Goal: Task Accomplishment & Management: Manage account settings

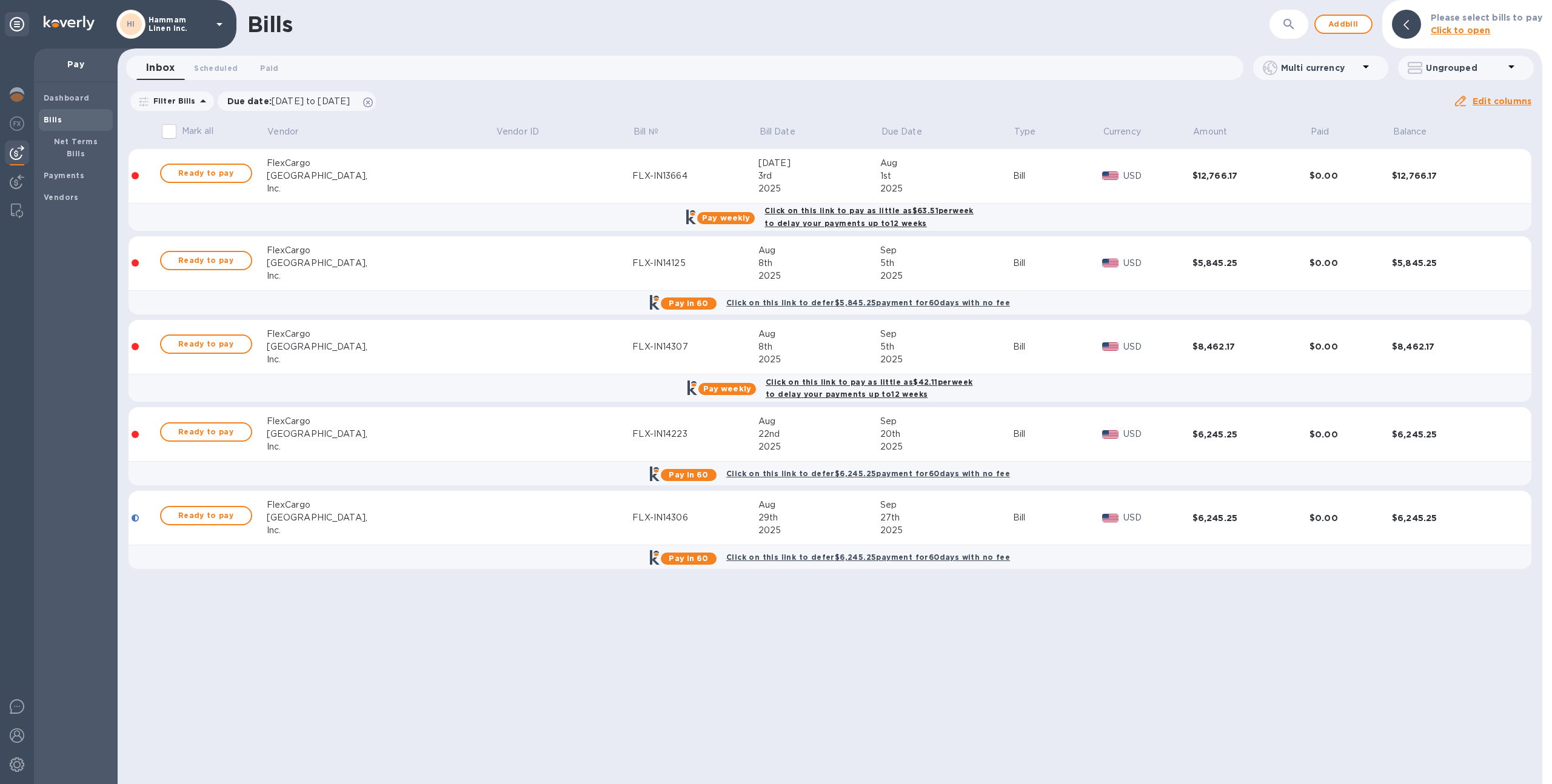
click at [180, 28] on p "Hammam Linen Inc." at bounding box center [179, 24] width 61 height 17
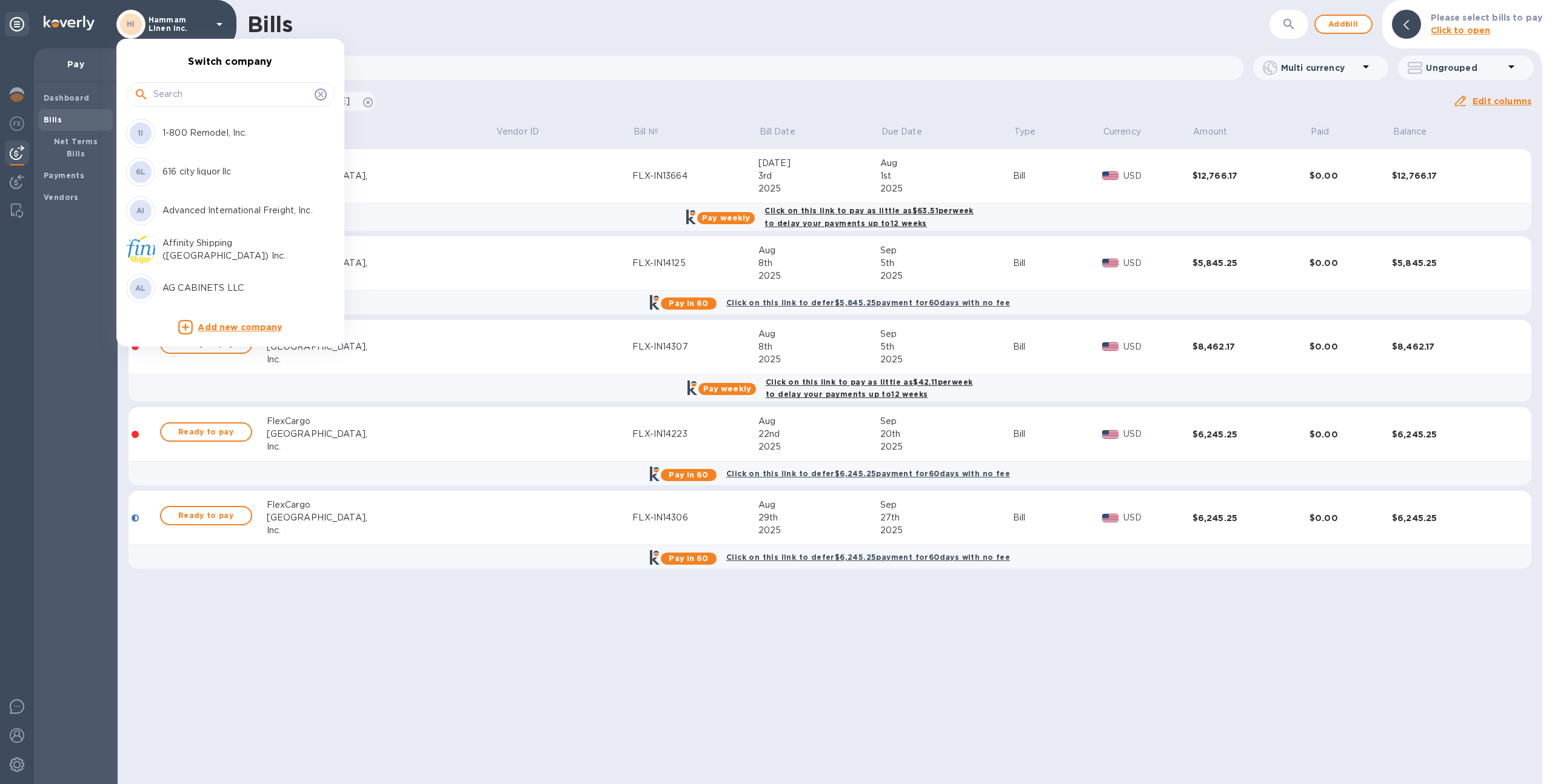
click at [193, 90] on input "text" at bounding box center [232, 94] width 157 height 18
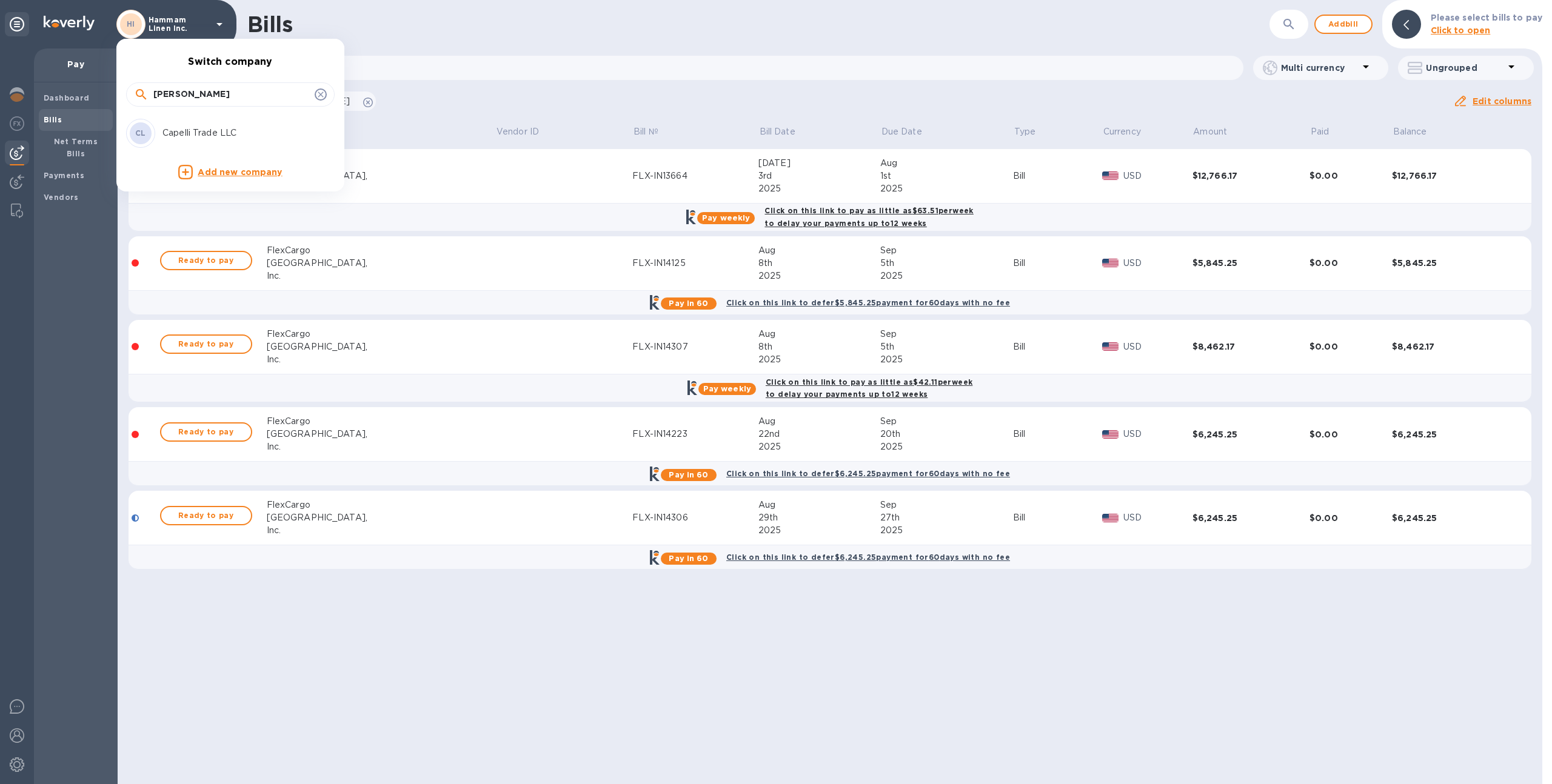
type input "capell"
click at [196, 130] on p "Capelli Trade LLC" at bounding box center [239, 132] width 153 height 13
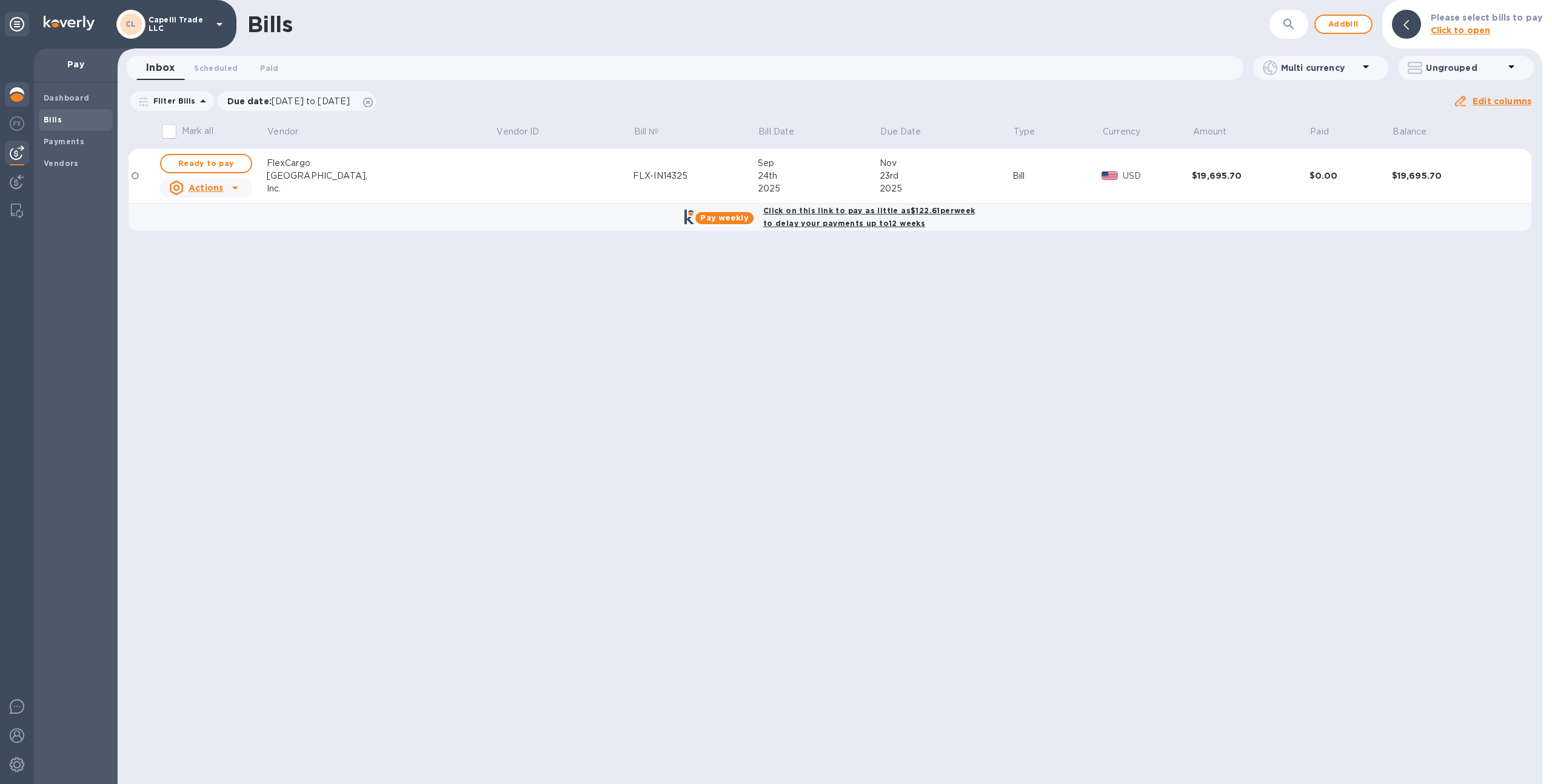
click at [5, 86] on div at bounding box center [17, 96] width 24 height 27
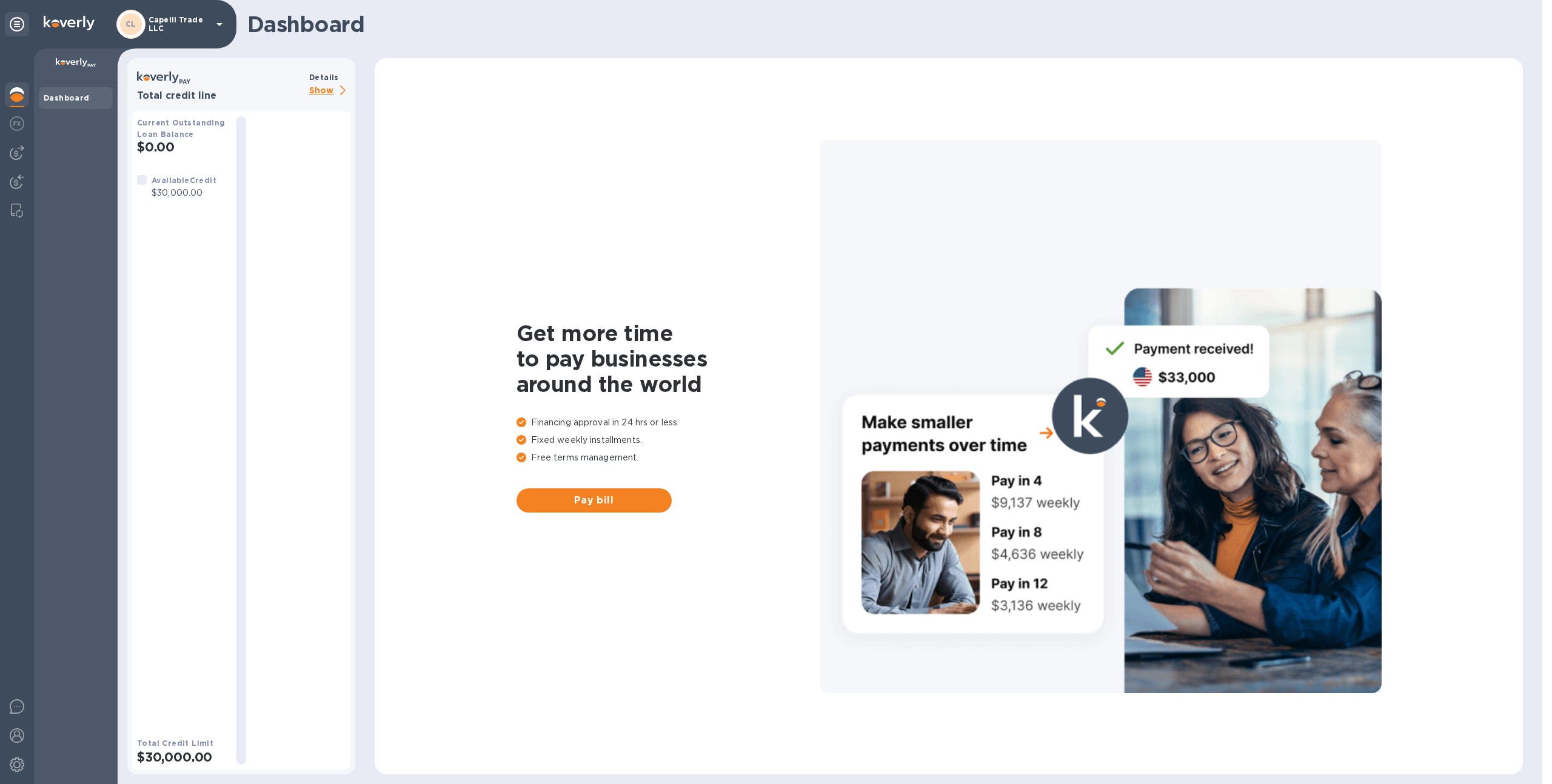
click at [312, 94] on p "Show" at bounding box center [329, 91] width 41 height 16
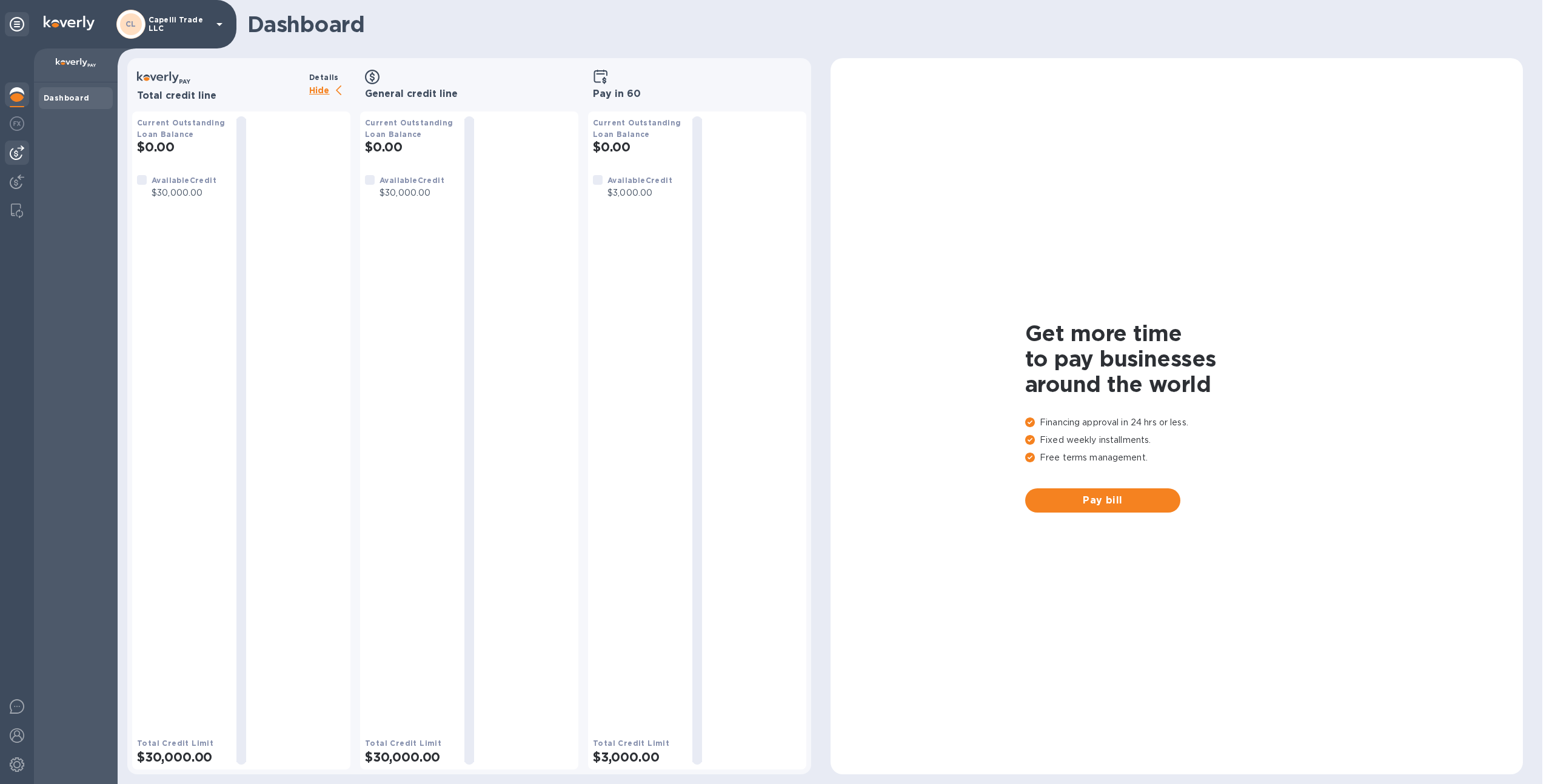
click at [6, 143] on div at bounding box center [17, 152] width 24 height 24
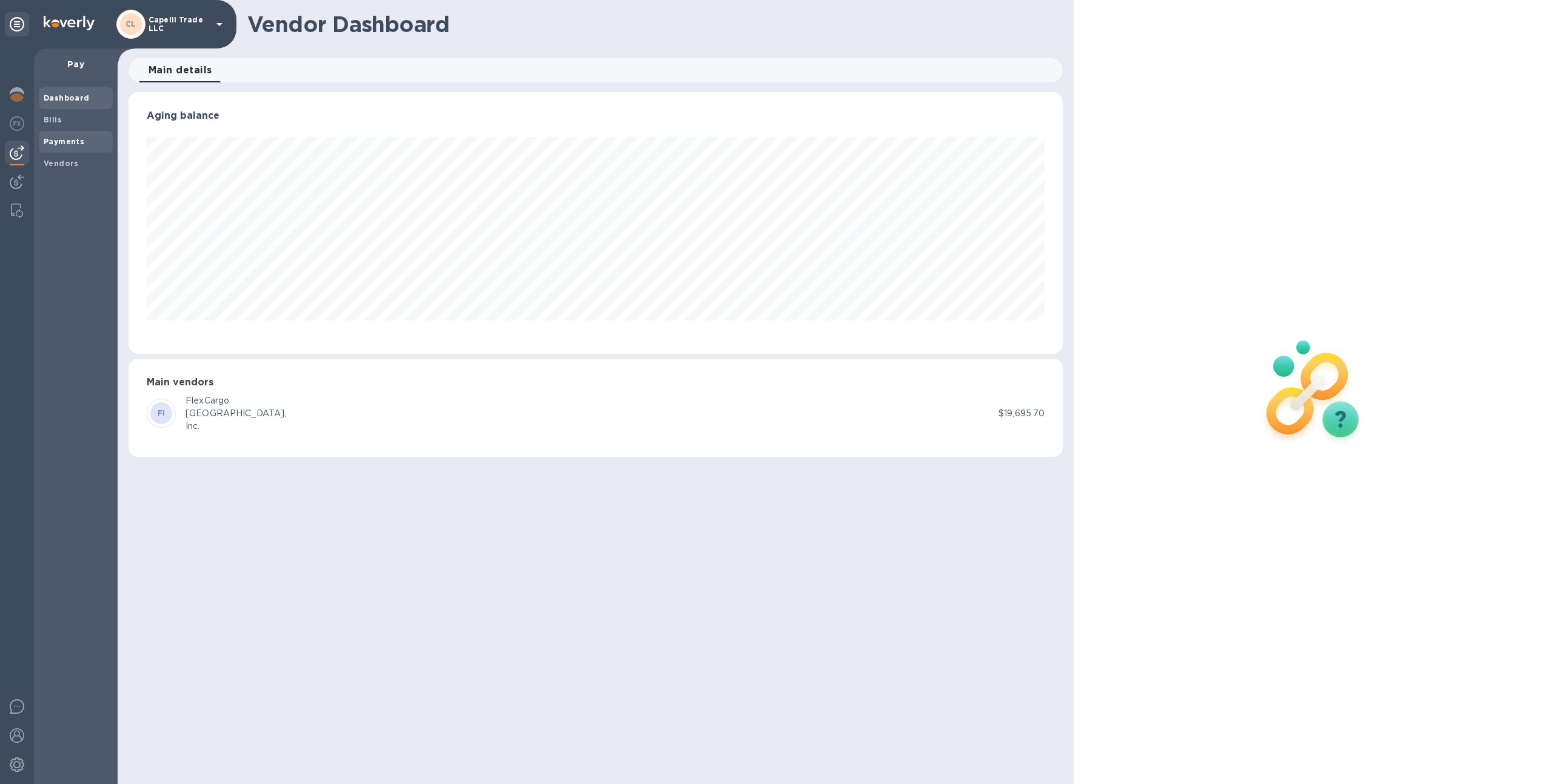
scroll to position [261, 934]
click at [64, 117] on span "Bills" at bounding box center [75, 120] width 64 height 12
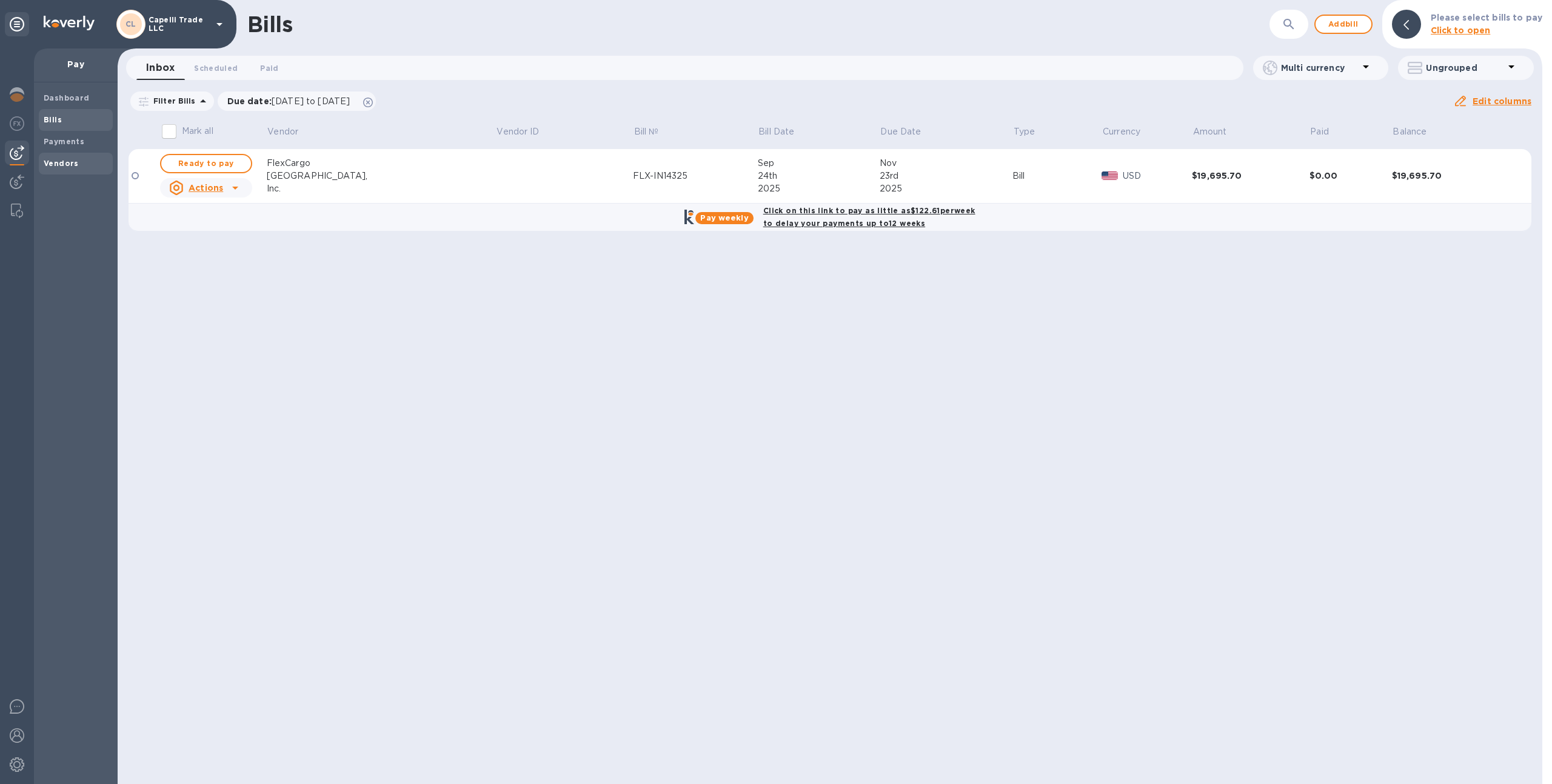
click at [76, 160] on span "Vendors" at bounding box center [75, 163] width 64 height 12
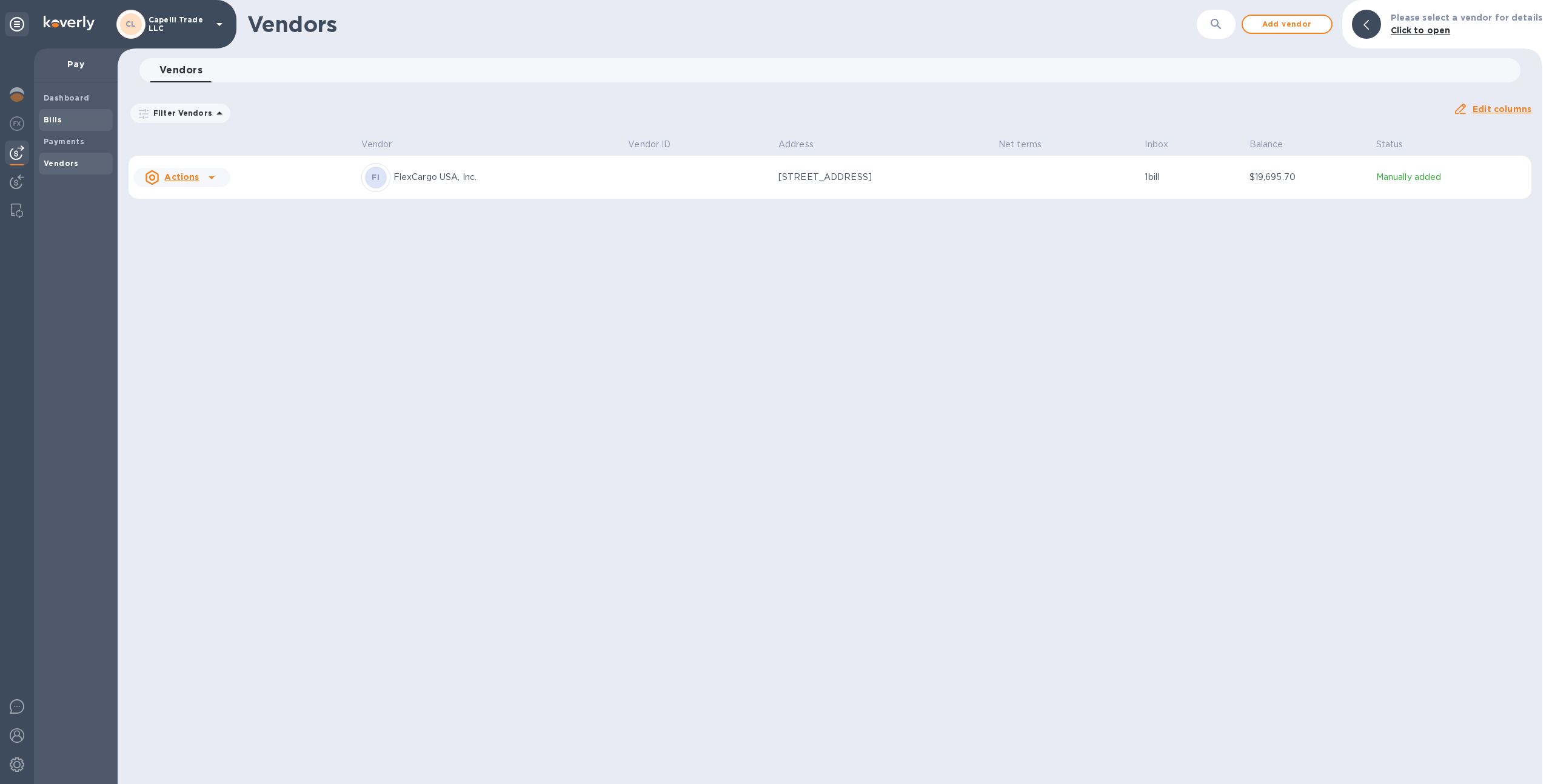
click at [69, 120] on span "Bills" at bounding box center [75, 120] width 64 height 12
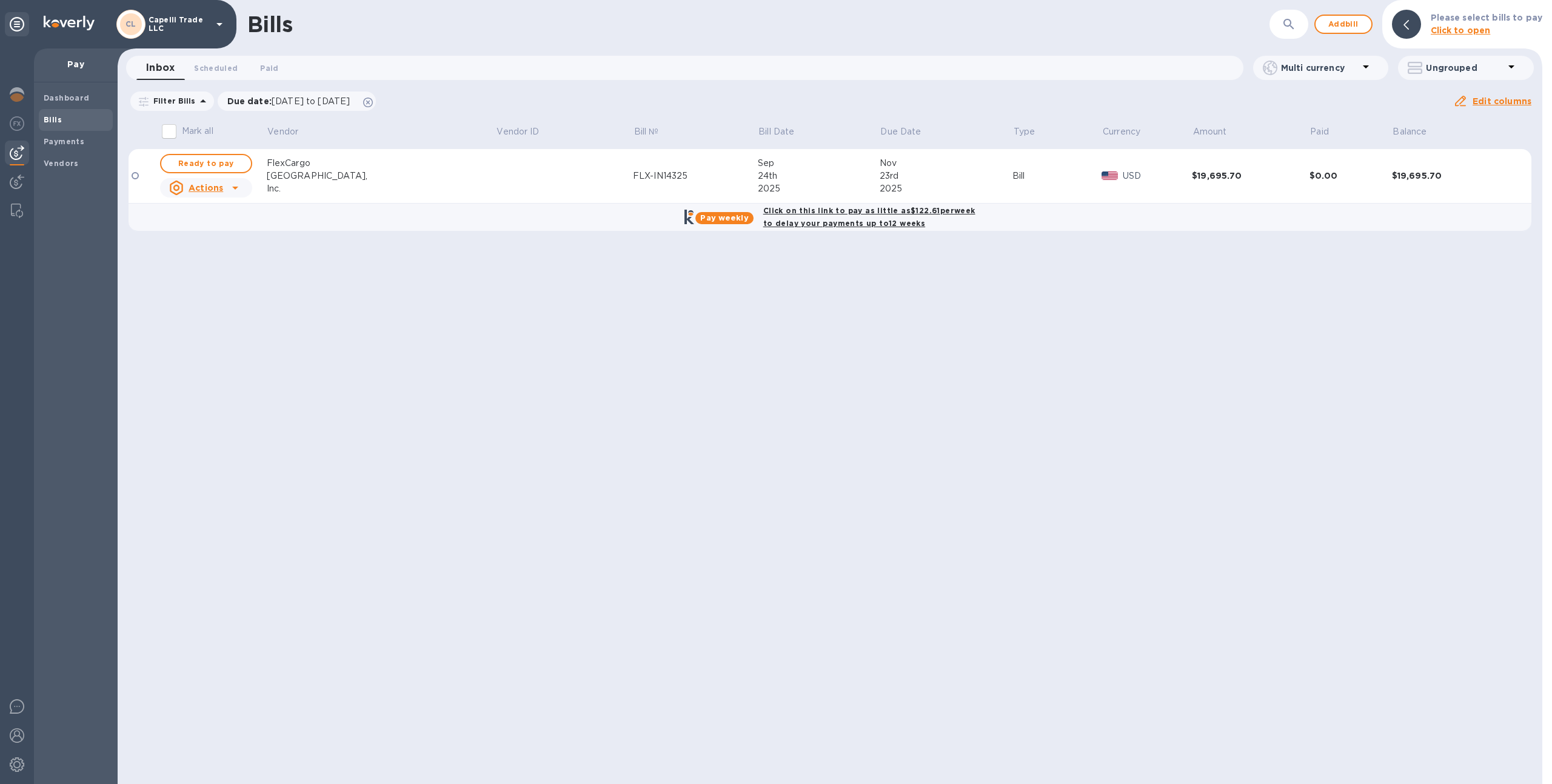
click at [496, 189] on td at bounding box center [564, 176] width 137 height 55
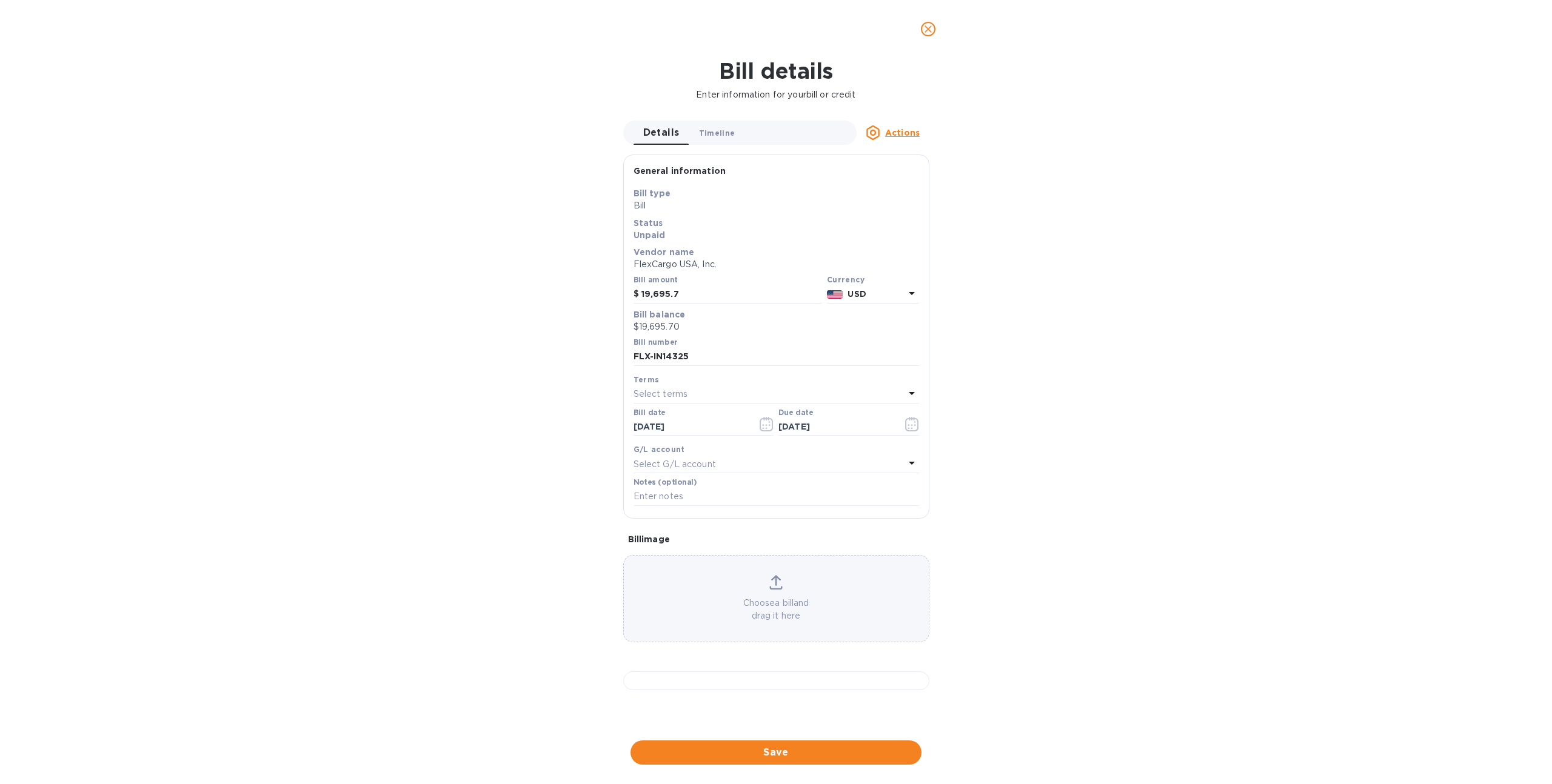
click at [701, 142] on button "Timeline 0" at bounding box center [717, 132] width 55 height 24
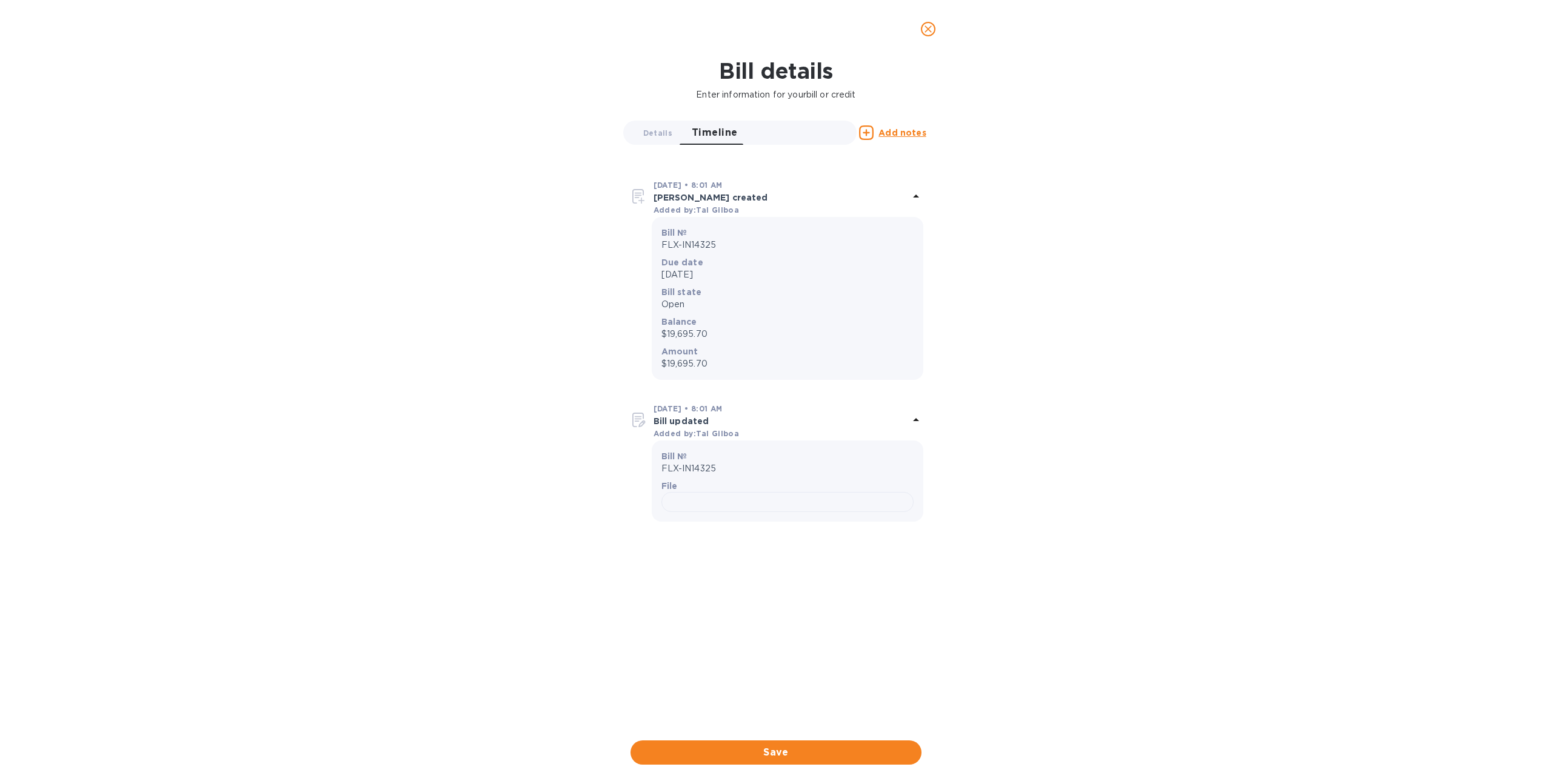
click at [934, 24] on span "close" at bounding box center [928, 30] width 15 height 15
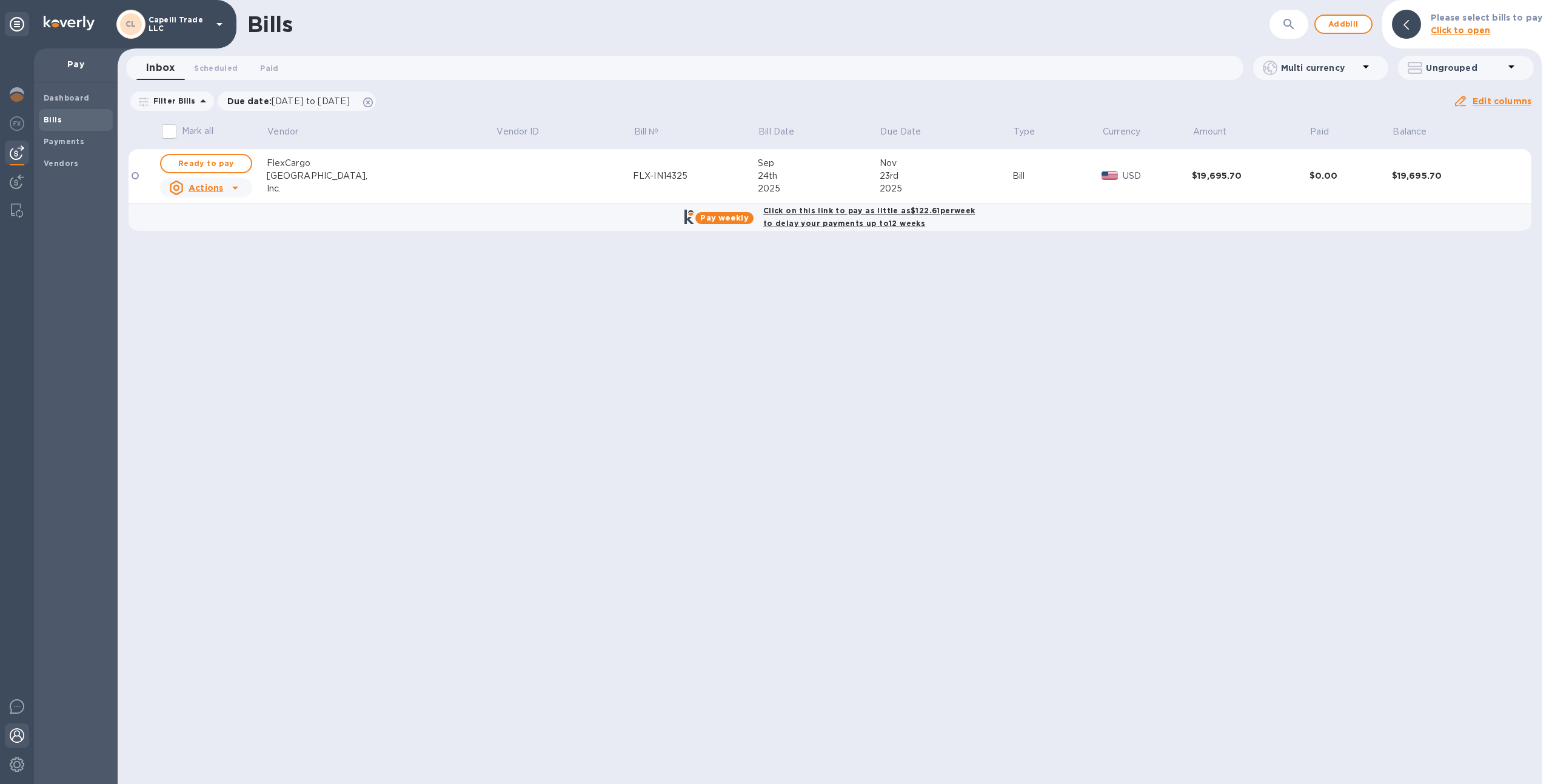
click at [12, 749] on div at bounding box center [17, 737] width 24 height 27
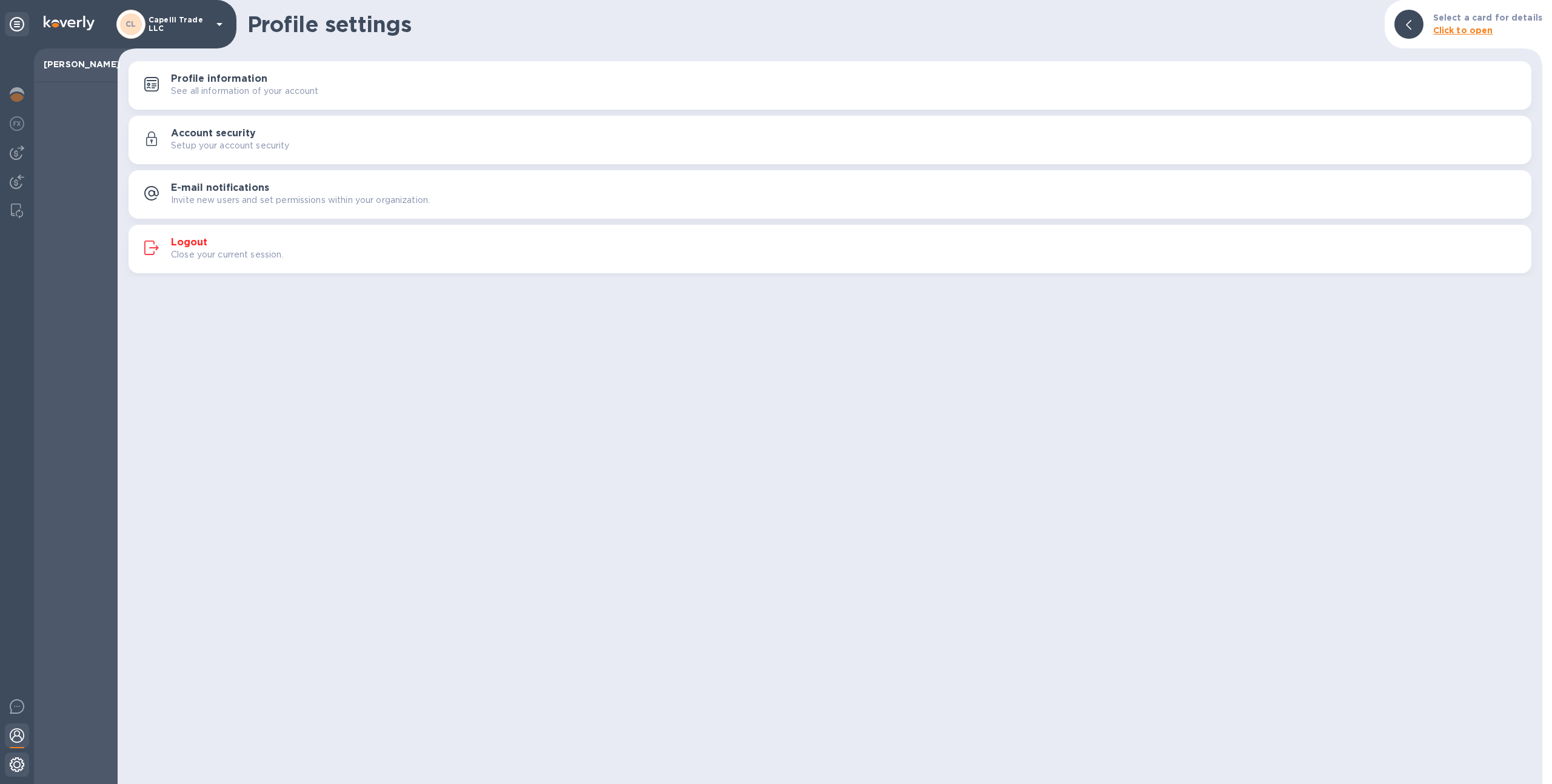
click at [12, 768] on img at bounding box center [17, 765] width 15 height 15
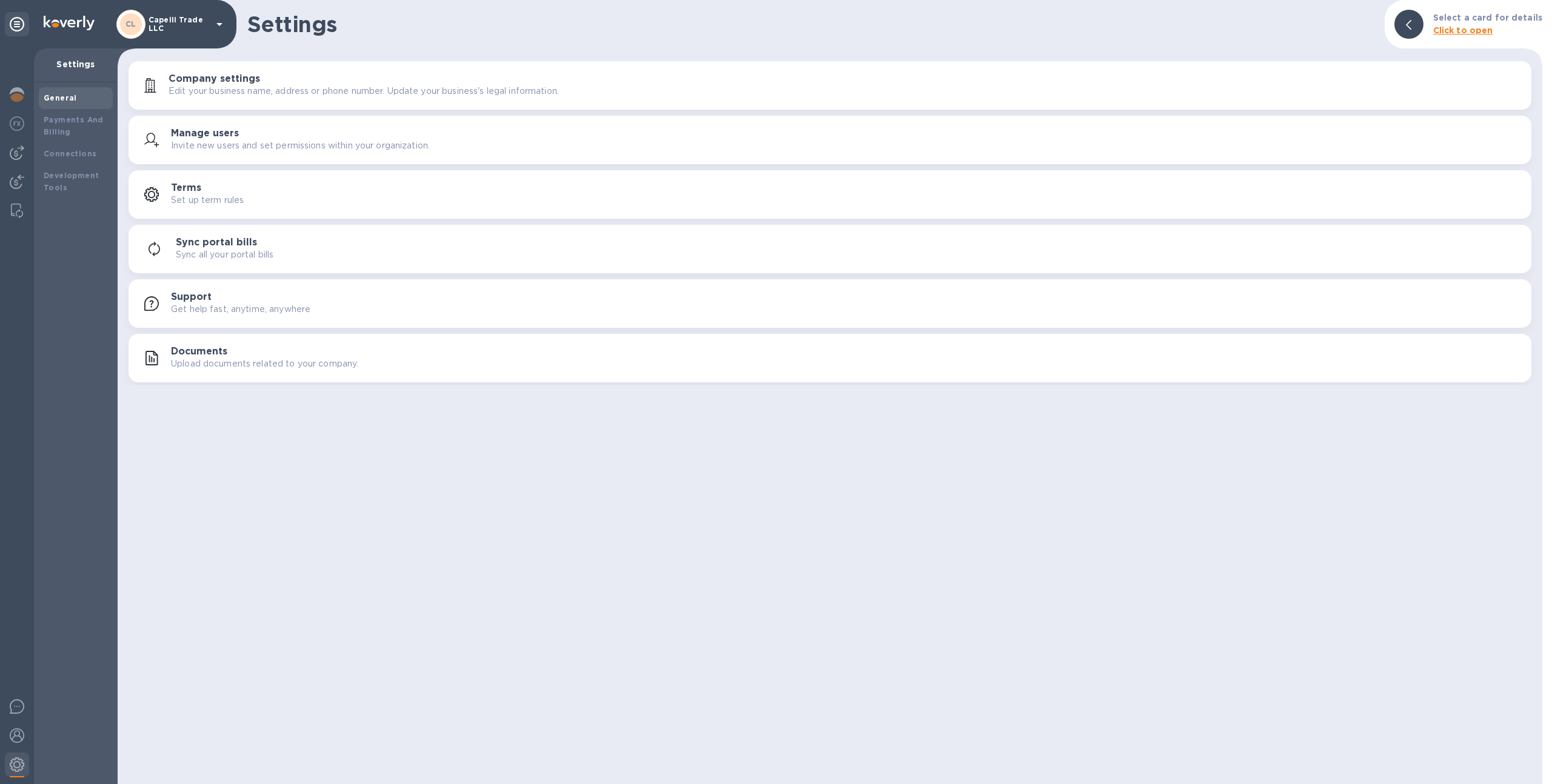
click at [282, 143] on p "Invite new users and set permissions within your organization." at bounding box center [300, 145] width 259 height 13
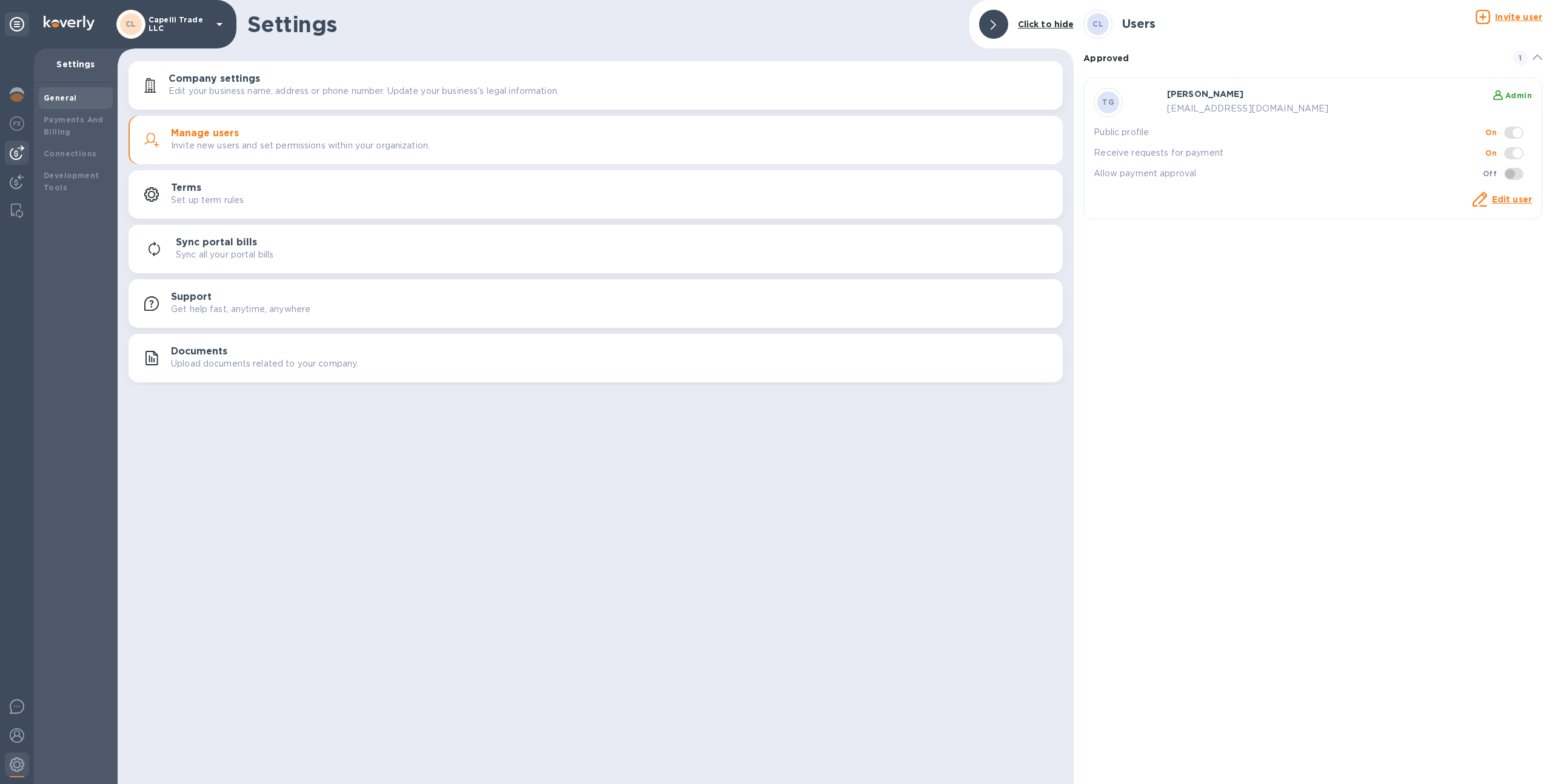
click at [16, 151] on img at bounding box center [17, 153] width 15 height 15
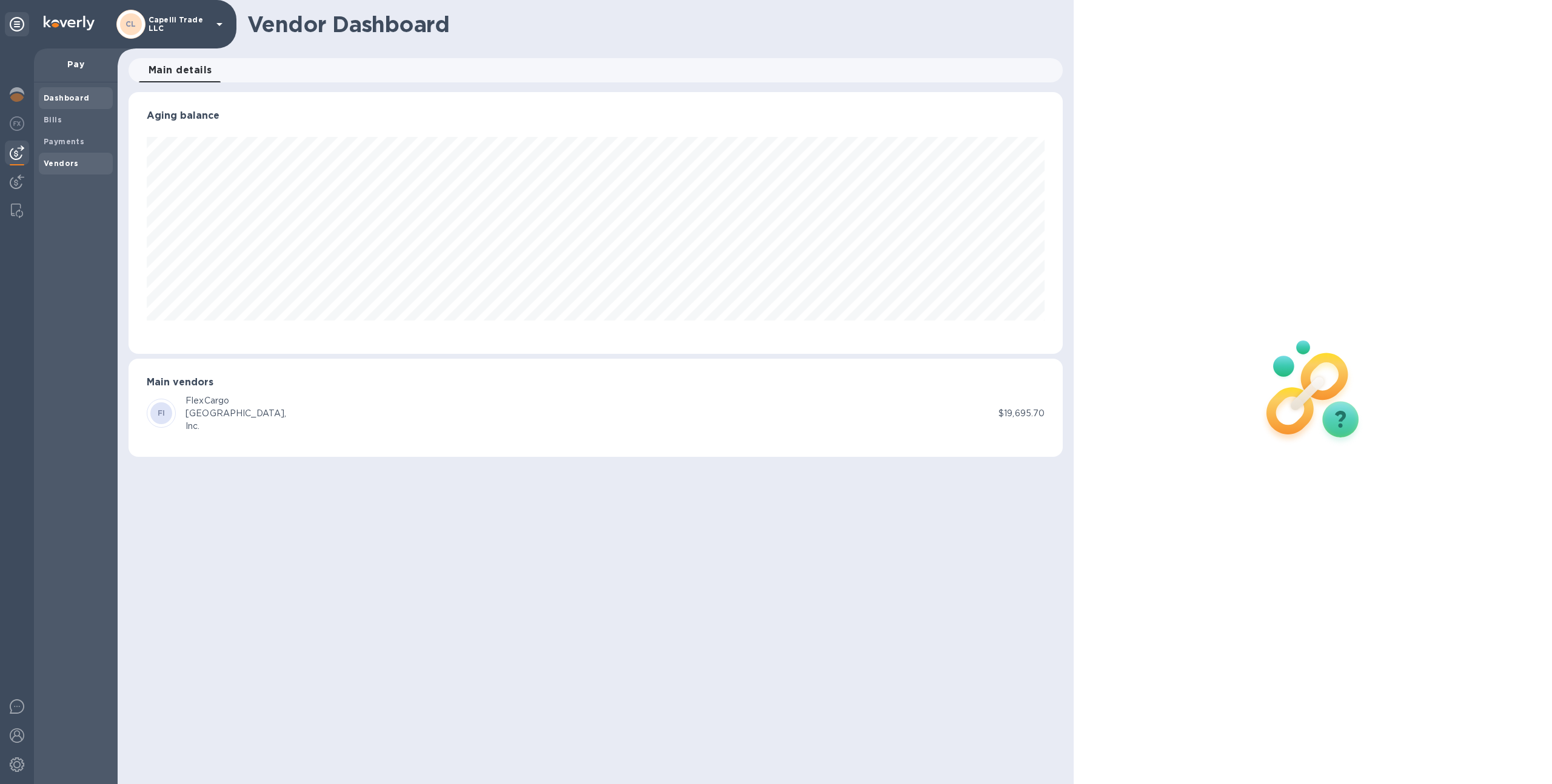
scroll to position [261, 934]
click at [79, 167] on span "Vendors" at bounding box center [75, 163] width 64 height 12
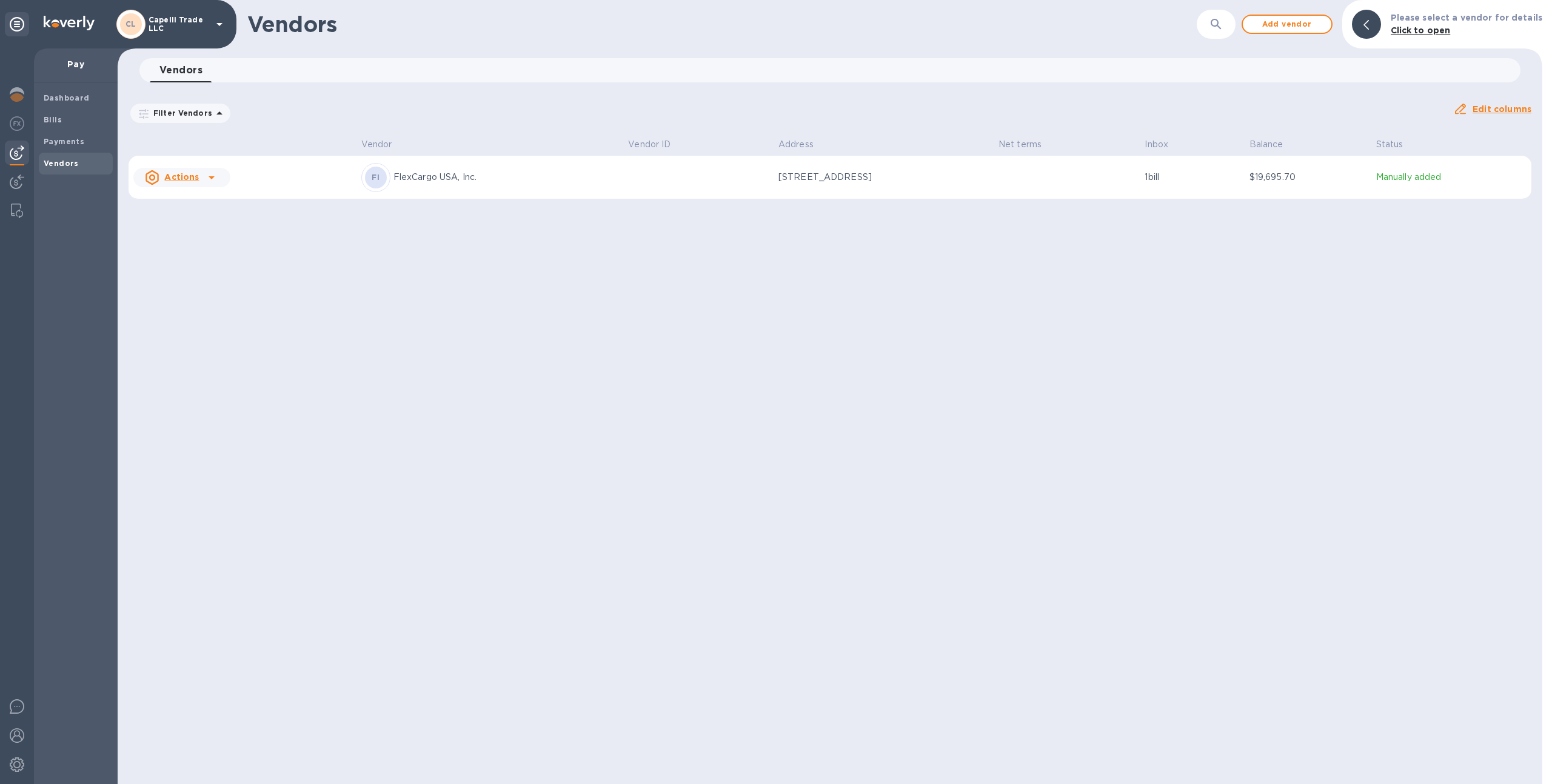
click at [657, 199] on td at bounding box center [698, 177] width 150 height 44
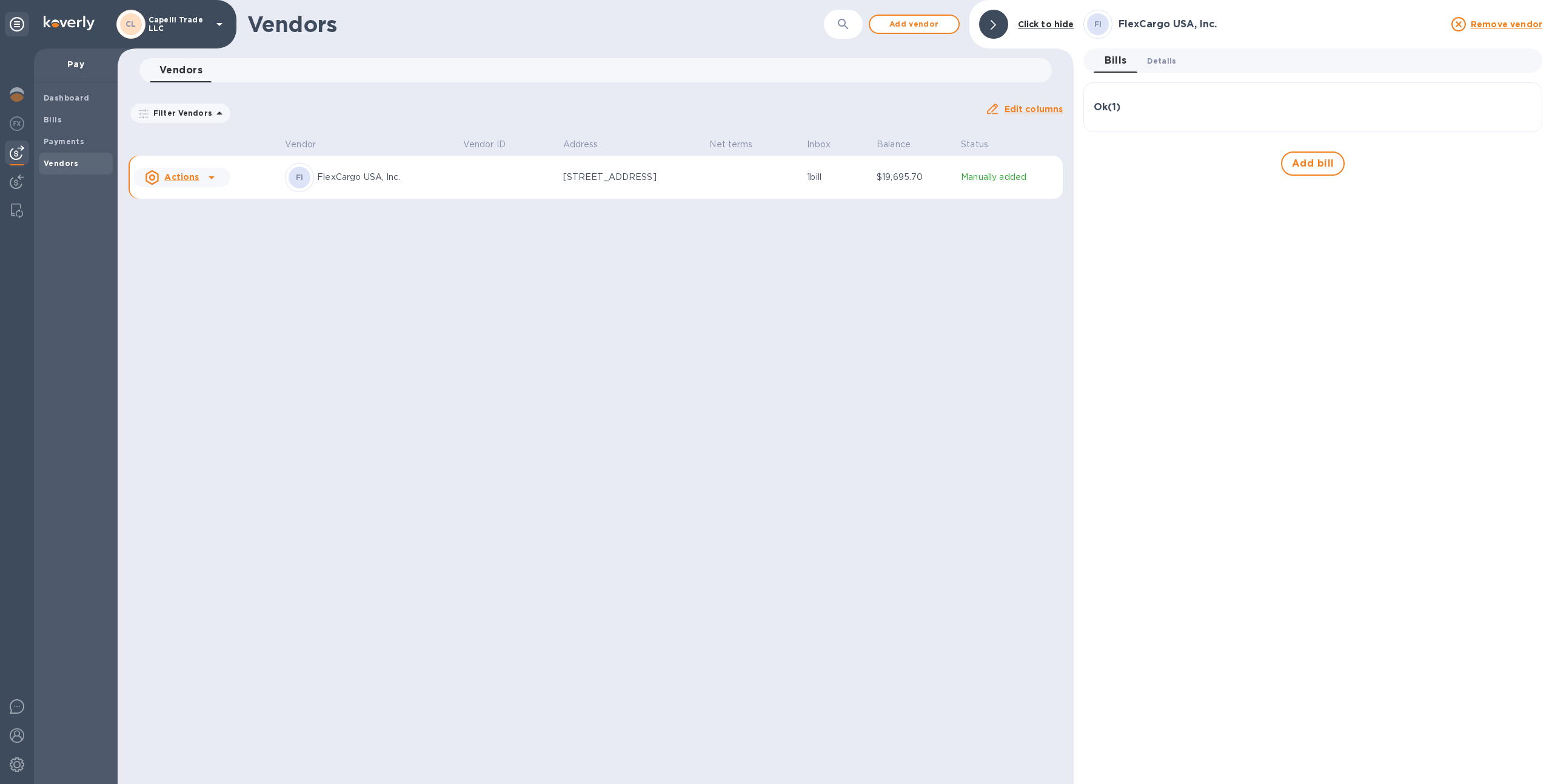
click at [1160, 55] on span "Details 0" at bounding box center [1160, 61] width 29 height 13
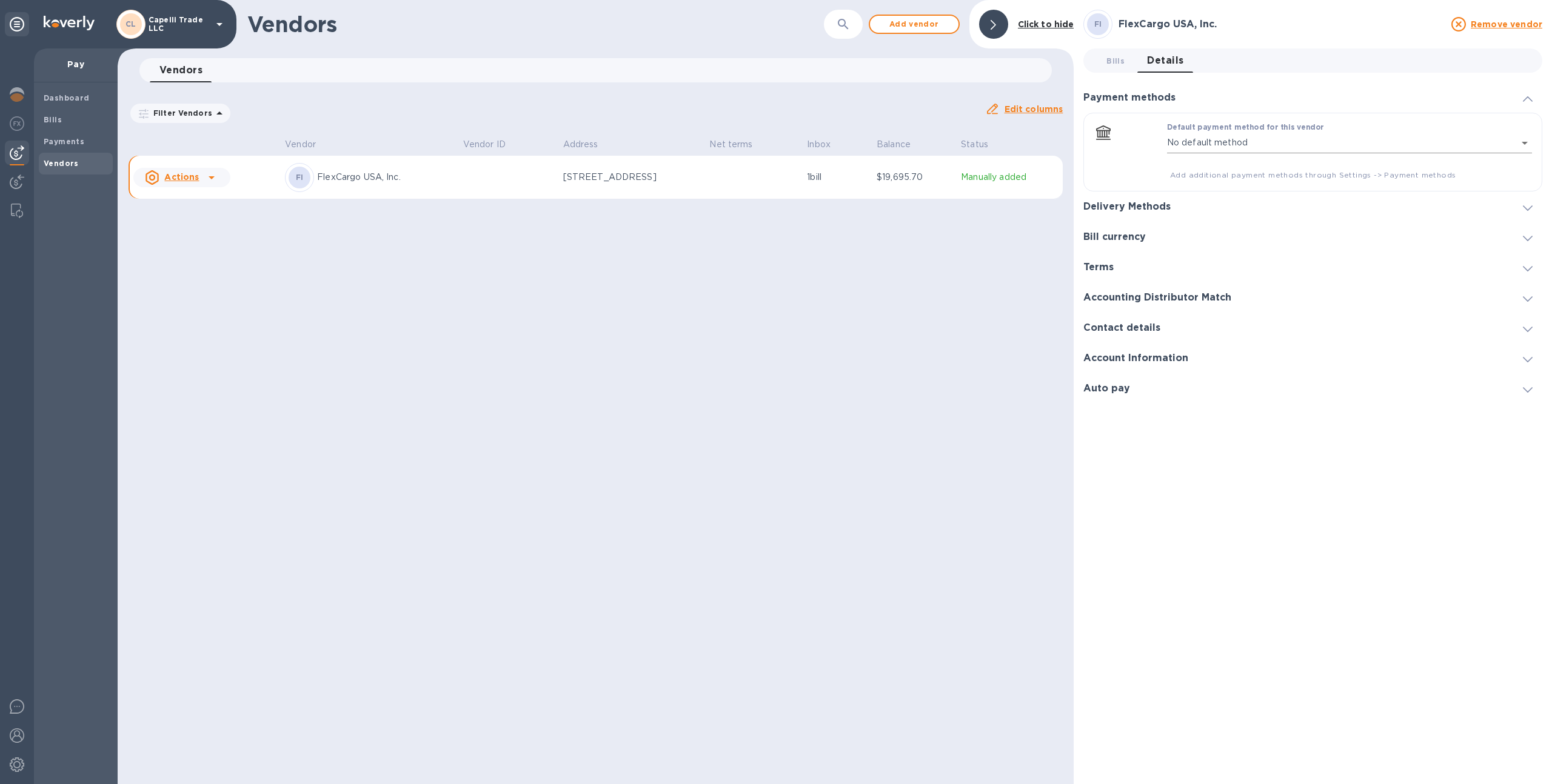
click at [1254, 147] on body "CL Capelli Trade LLC Pay Dashboard Bills Payments Vendors Vendors ​ Add vendor …" at bounding box center [776, 392] width 1552 height 784
click at [1016, 337] on div at bounding box center [776, 392] width 1552 height 784
click at [1141, 210] on h3 "Delivery Methods" at bounding box center [1127, 207] width 87 height 12
click at [1134, 86] on div "Payment methods" at bounding box center [1312, 97] width 459 height 30
click at [10, 774] on div at bounding box center [17, 766] width 24 height 27
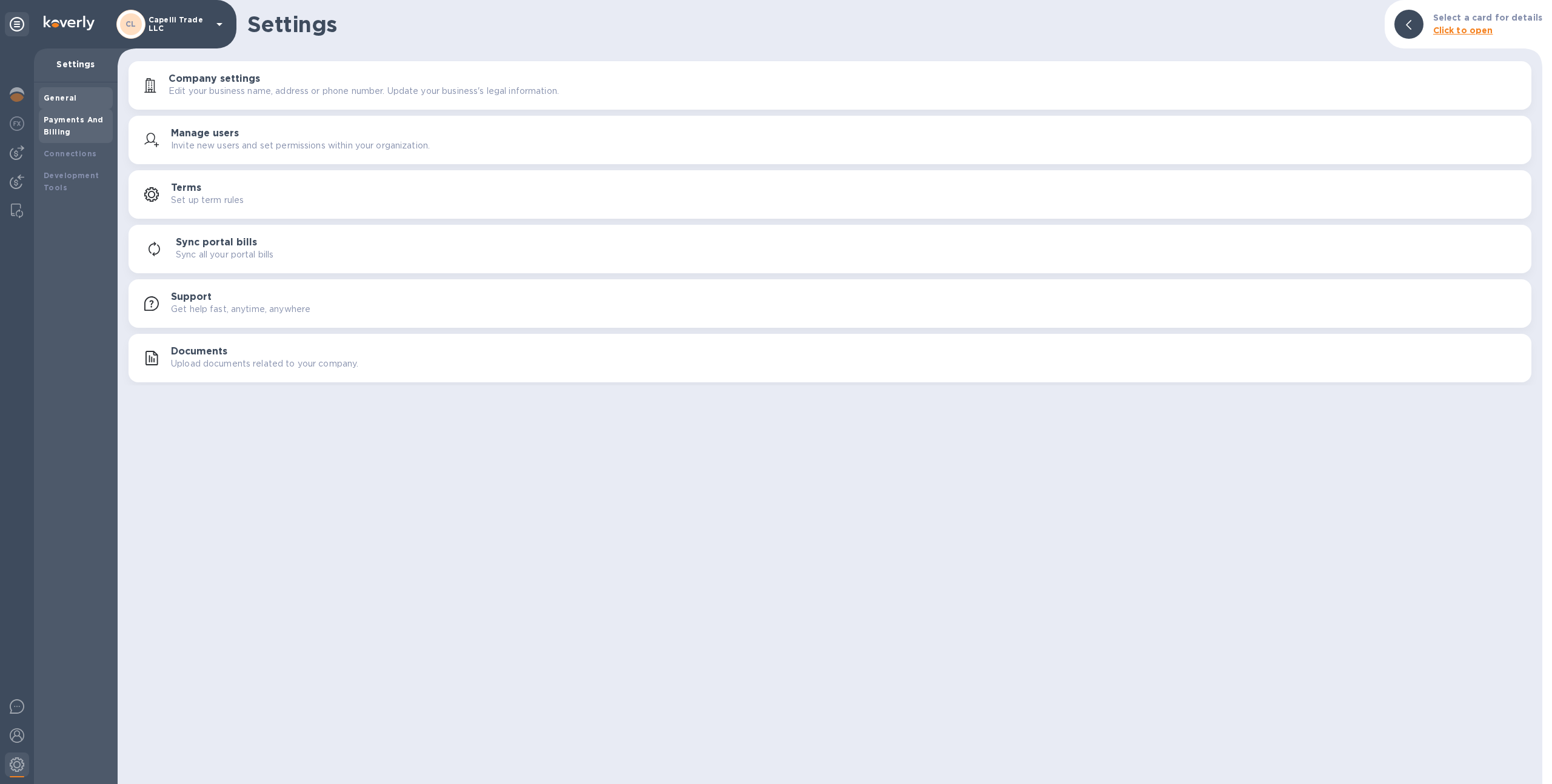
click at [102, 120] on div "Payments And Billing" at bounding box center [75, 125] width 64 height 24
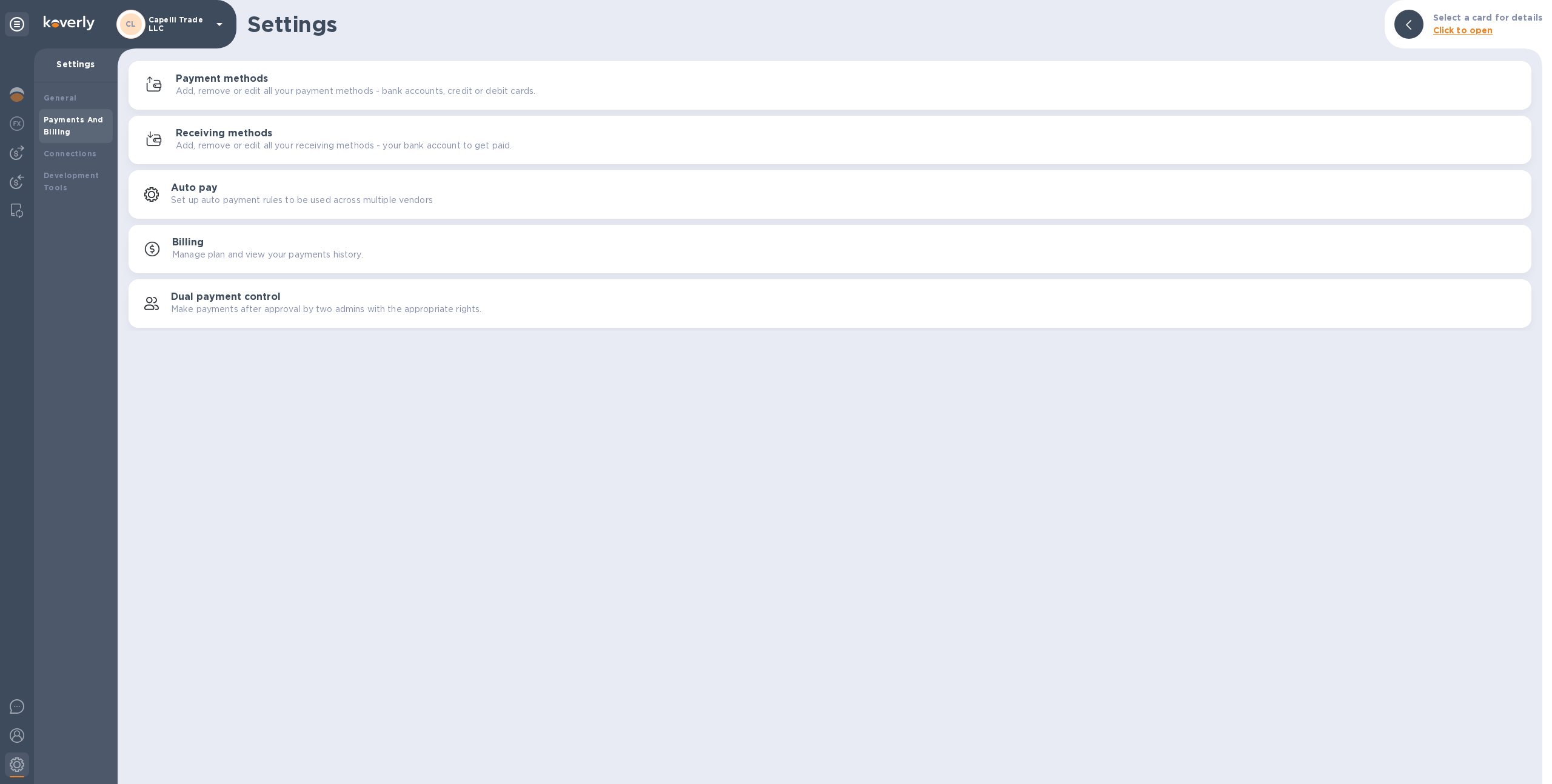
click at [205, 92] on p "Add, remove or edit all your payment methods - bank accounts, credit or debit c…" at bounding box center [355, 91] width 360 height 13
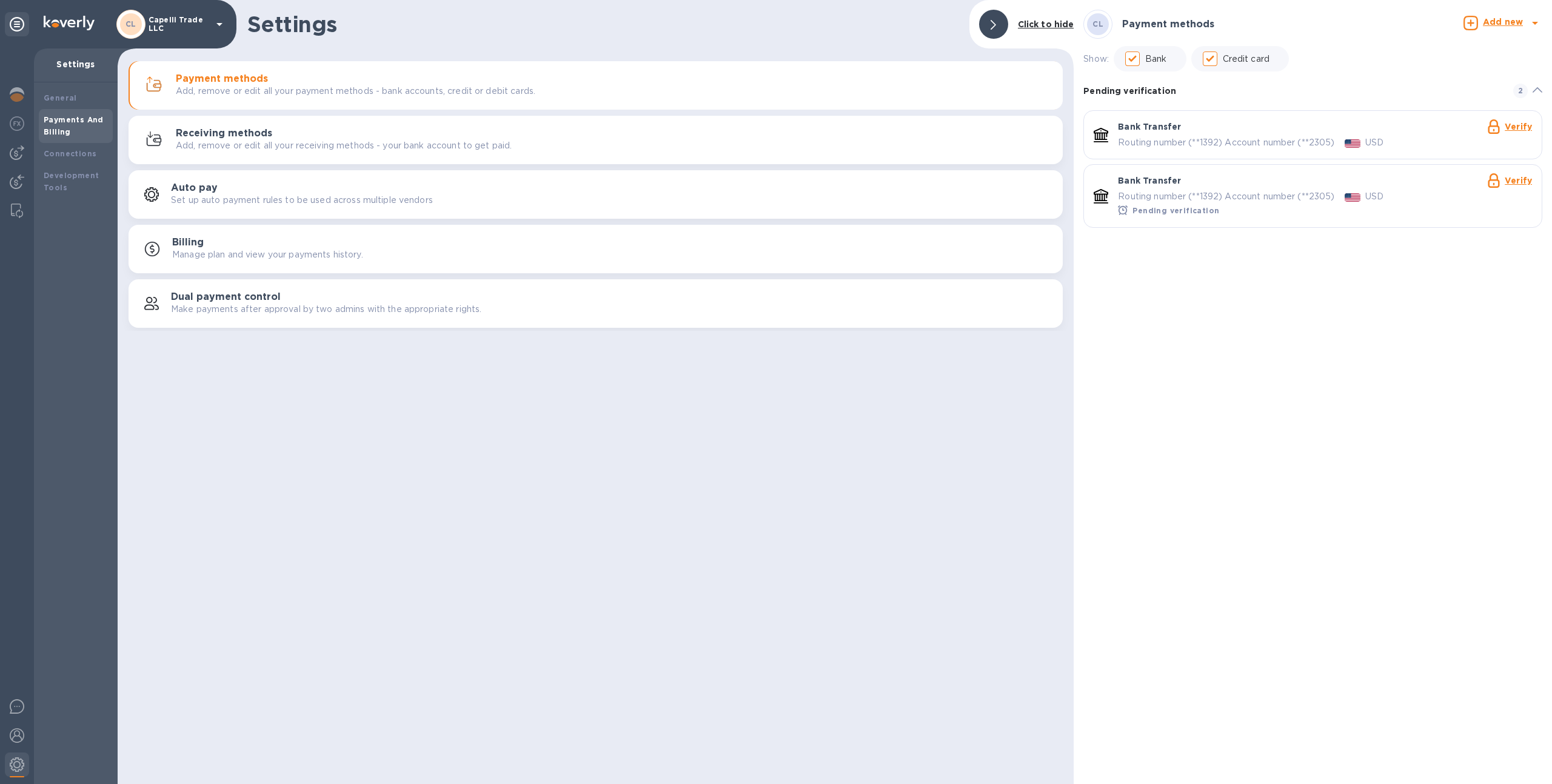
click at [1333, 196] on p "Routing number (**1392) Account number (**2305)" at bounding box center [1225, 196] width 216 height 13
click at [22, 764] on img at bounding box center [17, 765] width 15 height 15
drag, startPoint x: 59, startPoint y: 64, endPoint x: 89, endPoint y: 67, distance: 30.1
click at [90, 68] on p "Settings" at bounding box center [75, 64] width 64 height 12
click at [95, 128] on div "Payments And Billing" at bounding box center [75, 125] width 64 height 24
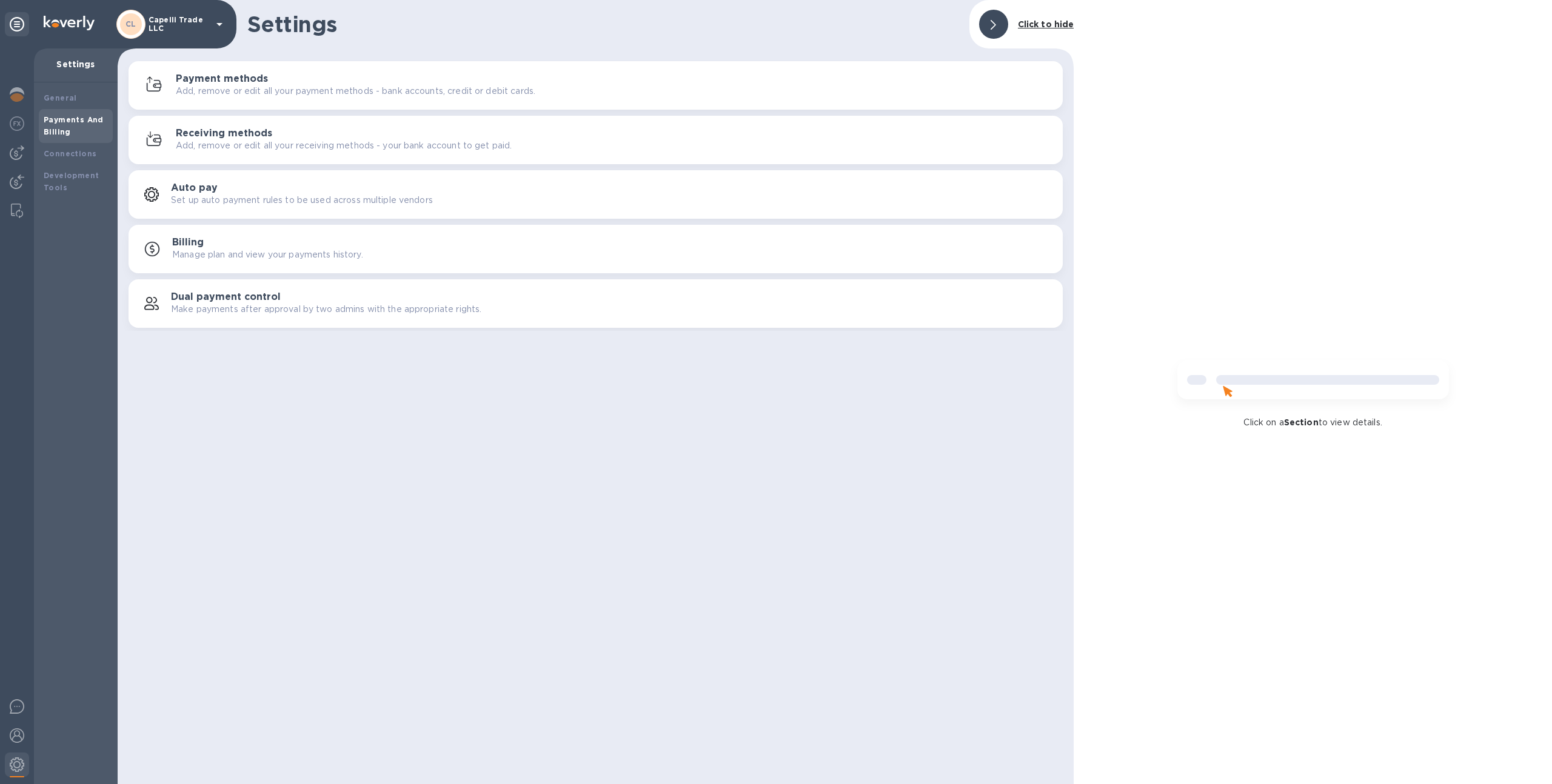
click at [218, 89] on p "Add, remove or edit all your payment methods - bank accounts, credit or debit c…" at bounding box center [355, 91] width 360 height 13
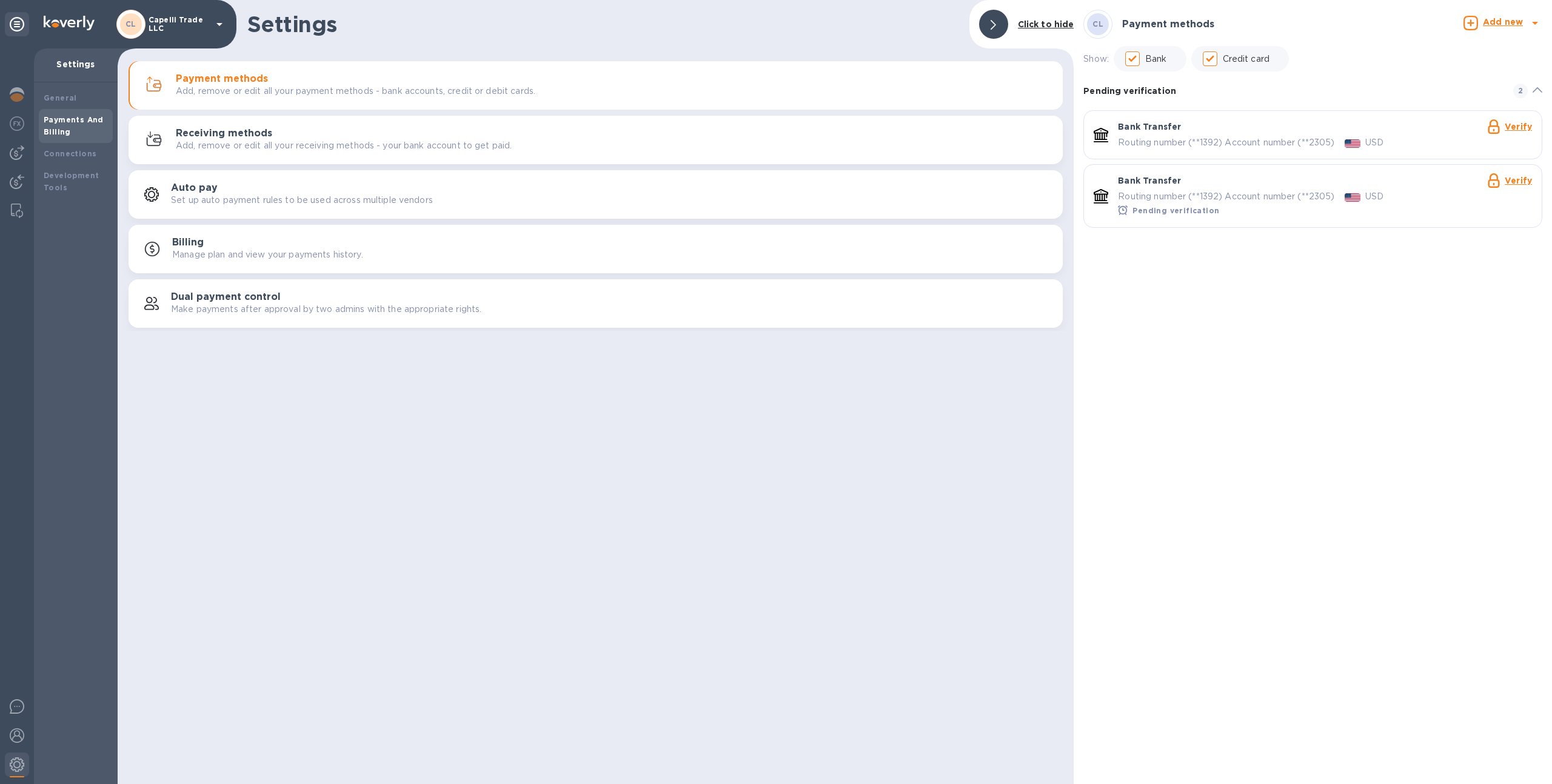
click at [1494, 23] on b "Add new" at bounding box center [1503, 21] width 40 height 10
click at [1471, 78] on b "Bank account" at bounding box center [1469, 74] width 62 height 10
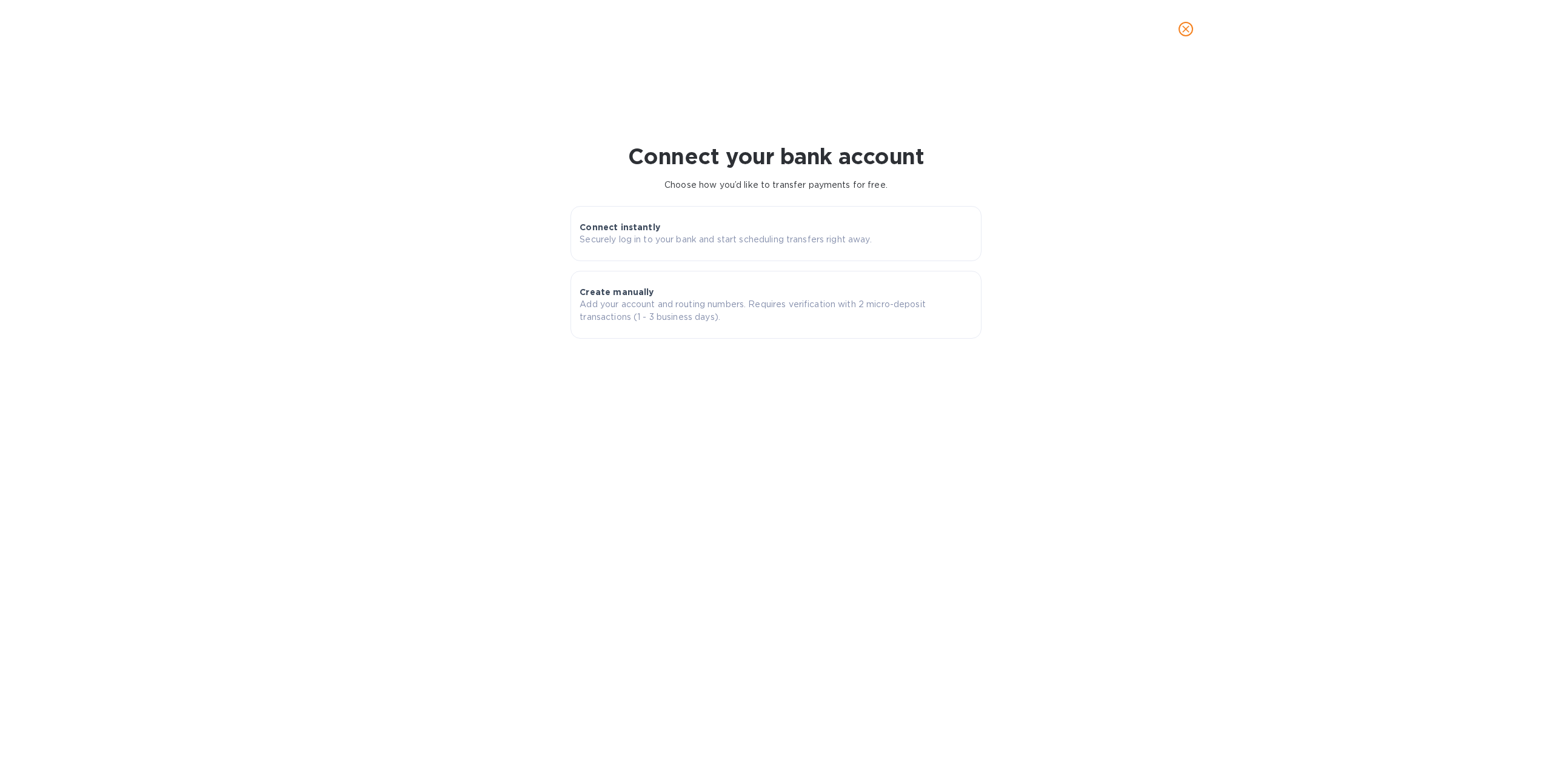
click at [1180, 25] on icon "close" at bounding box center [1186, 29] width 12 height 12
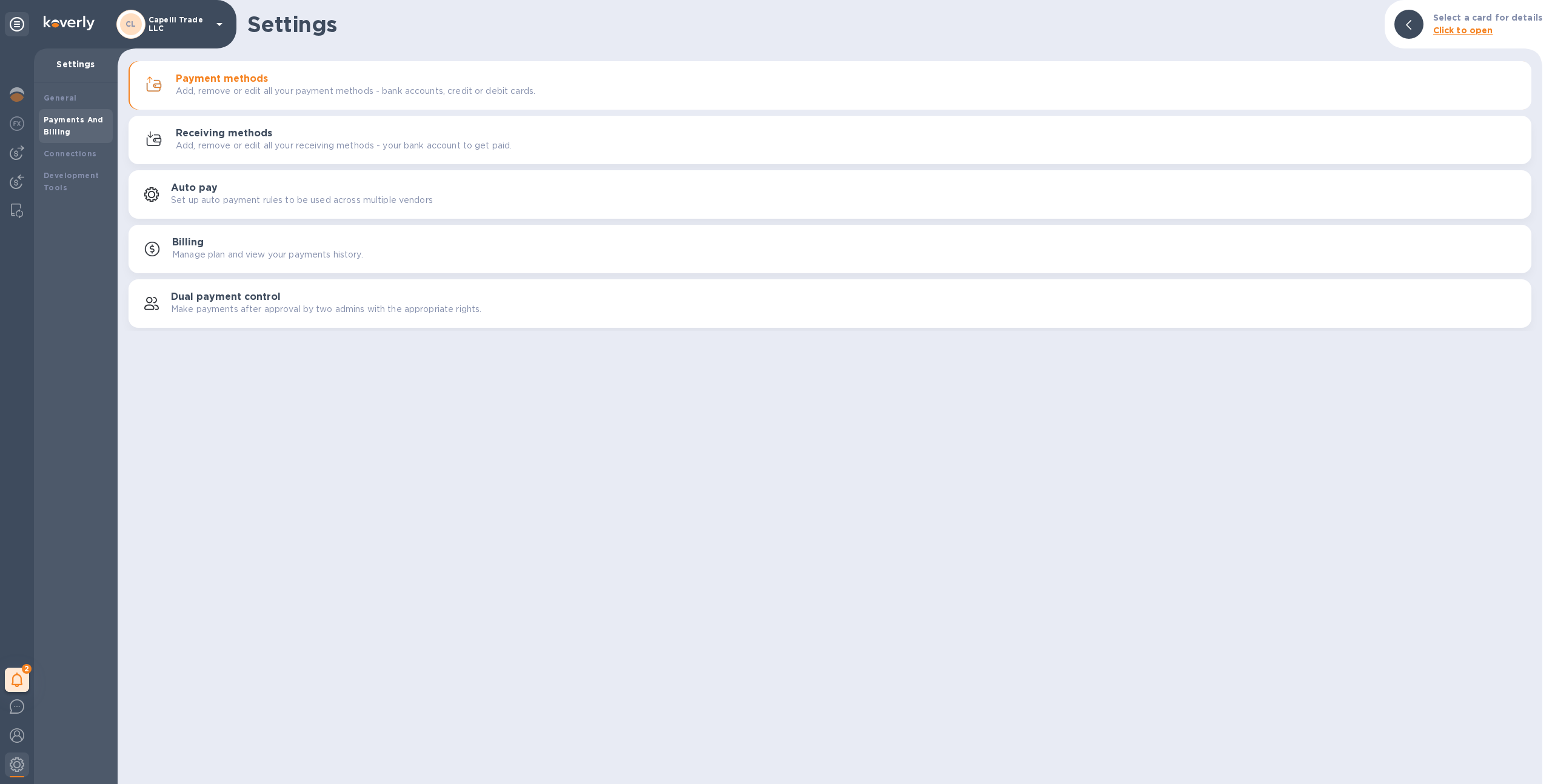
click at [239, 66] on button "Payment methods Add, remove or edit all your payment methods - bank accounts, c…" at bounding box center [830, 86] width 1403 height 49
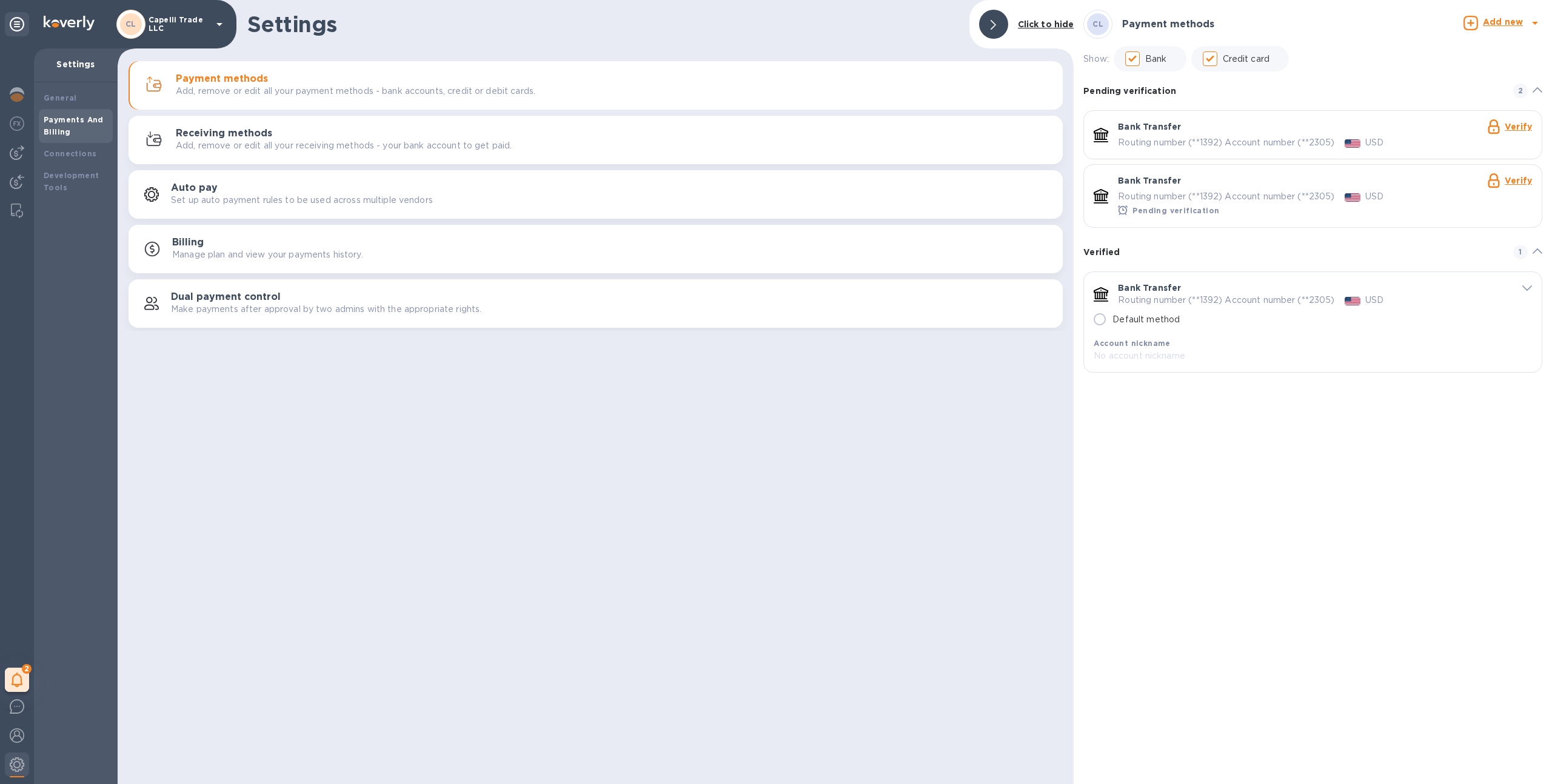
click at [1101, 322] on input "Default method" at bounding box center [1099, 319] width 25 height 25
radio input "true"
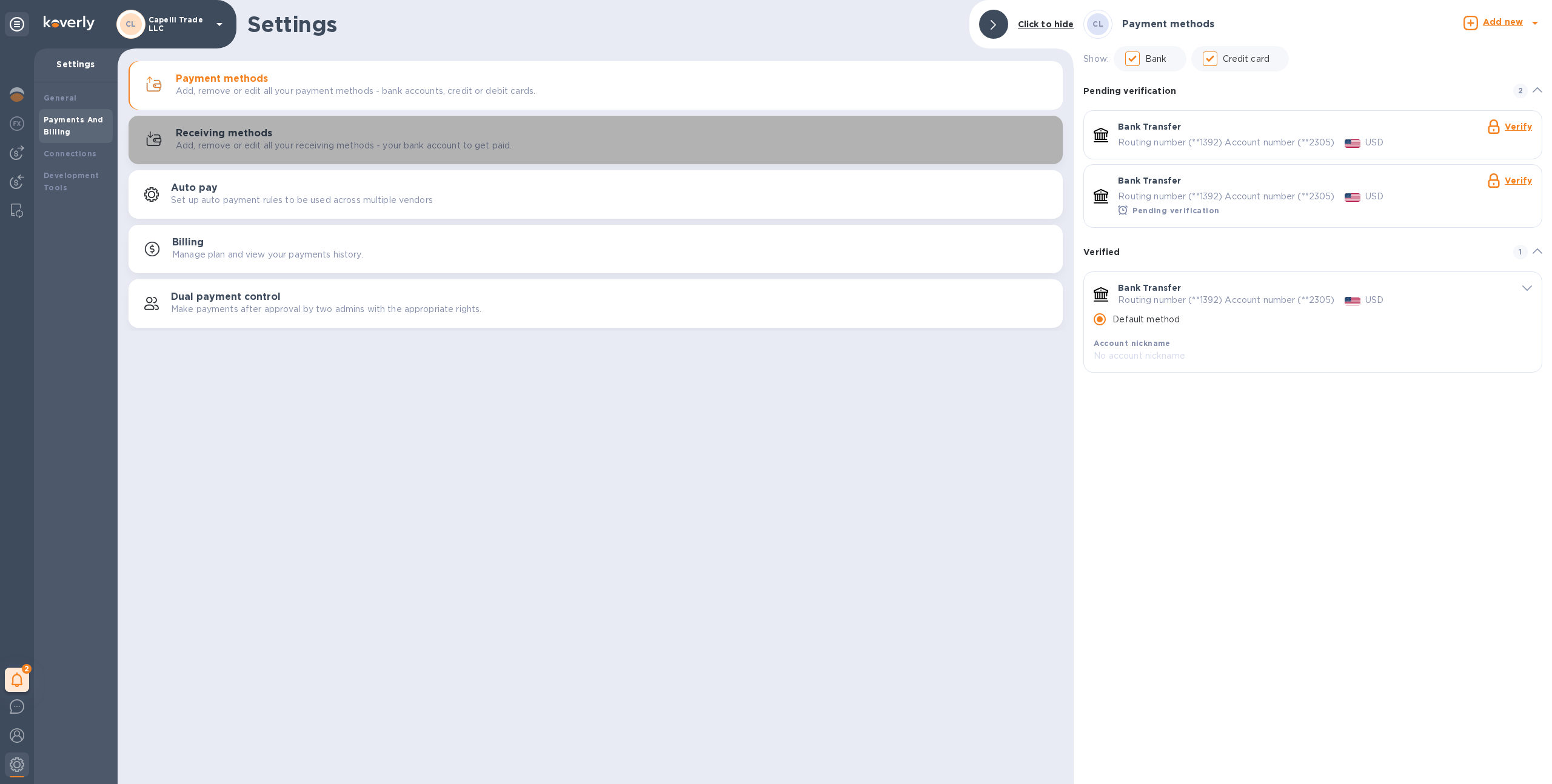
click at [171, 143] on div "button" at bounding box center [157, 140] width 38 height 19
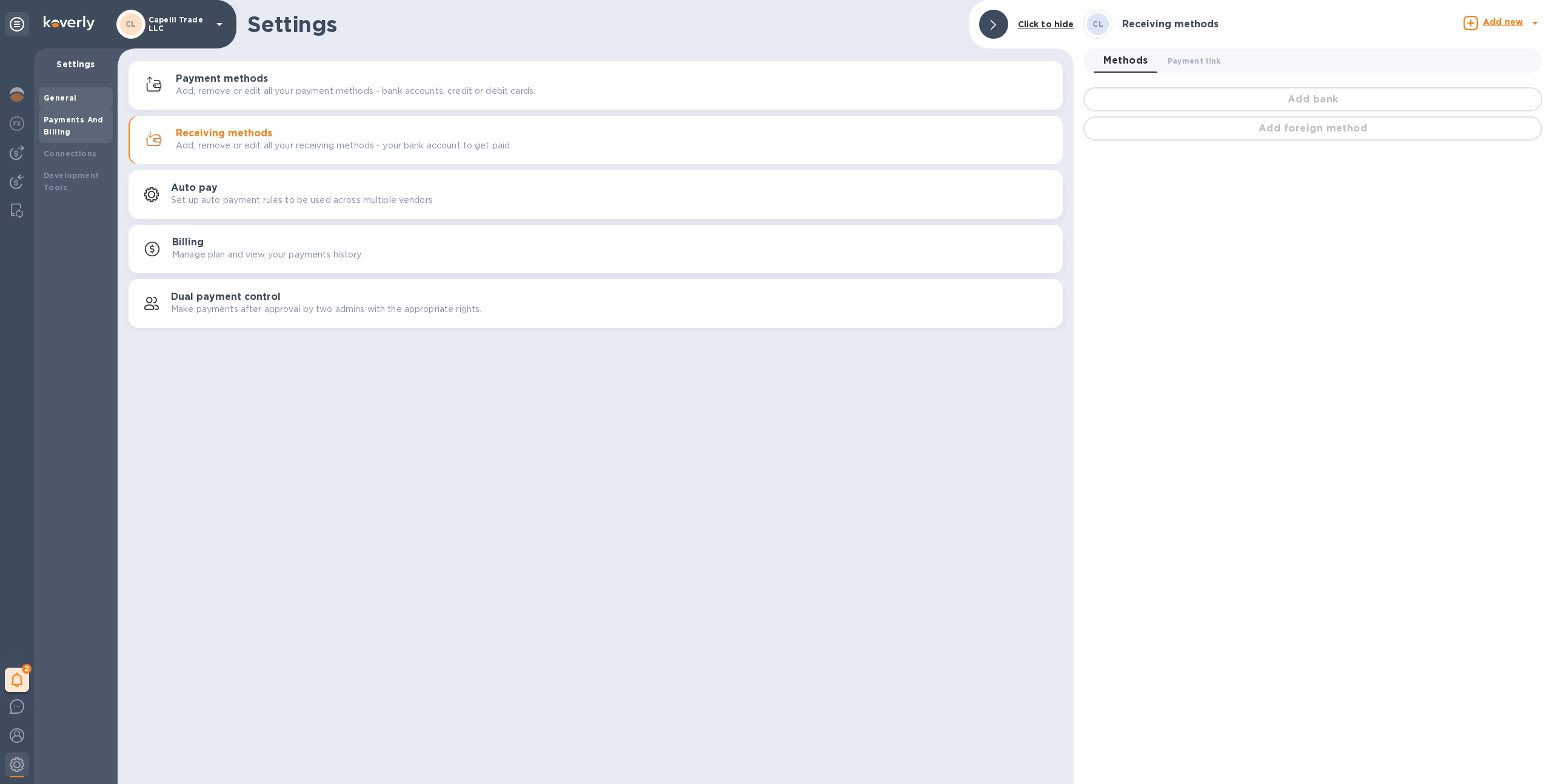
click at [59, 88] on div "General" at bounding box center [76, 98] width 74 height 22
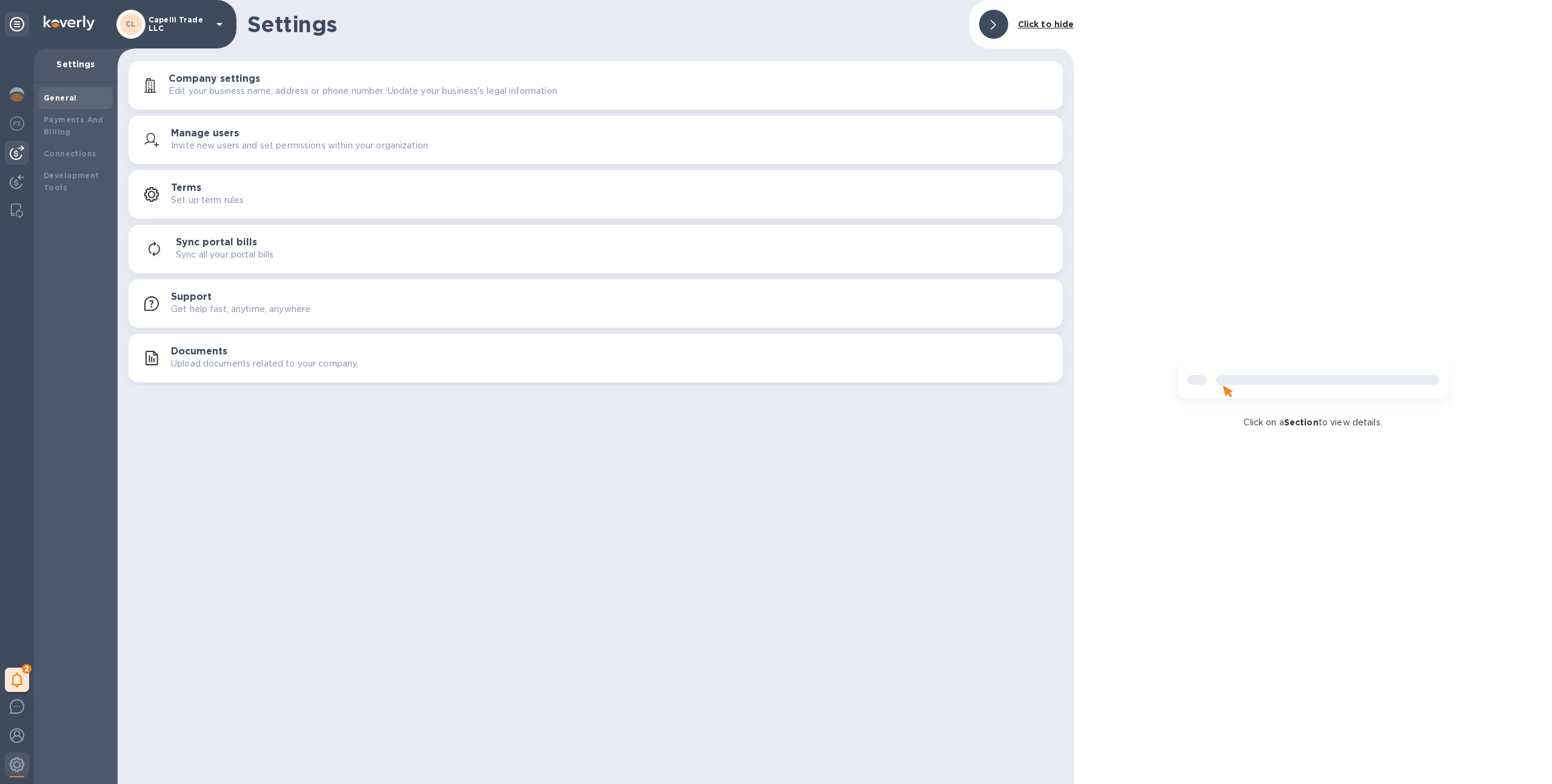
click at [12, 157] on img at bounding box center [17, 153] width 15 height 15
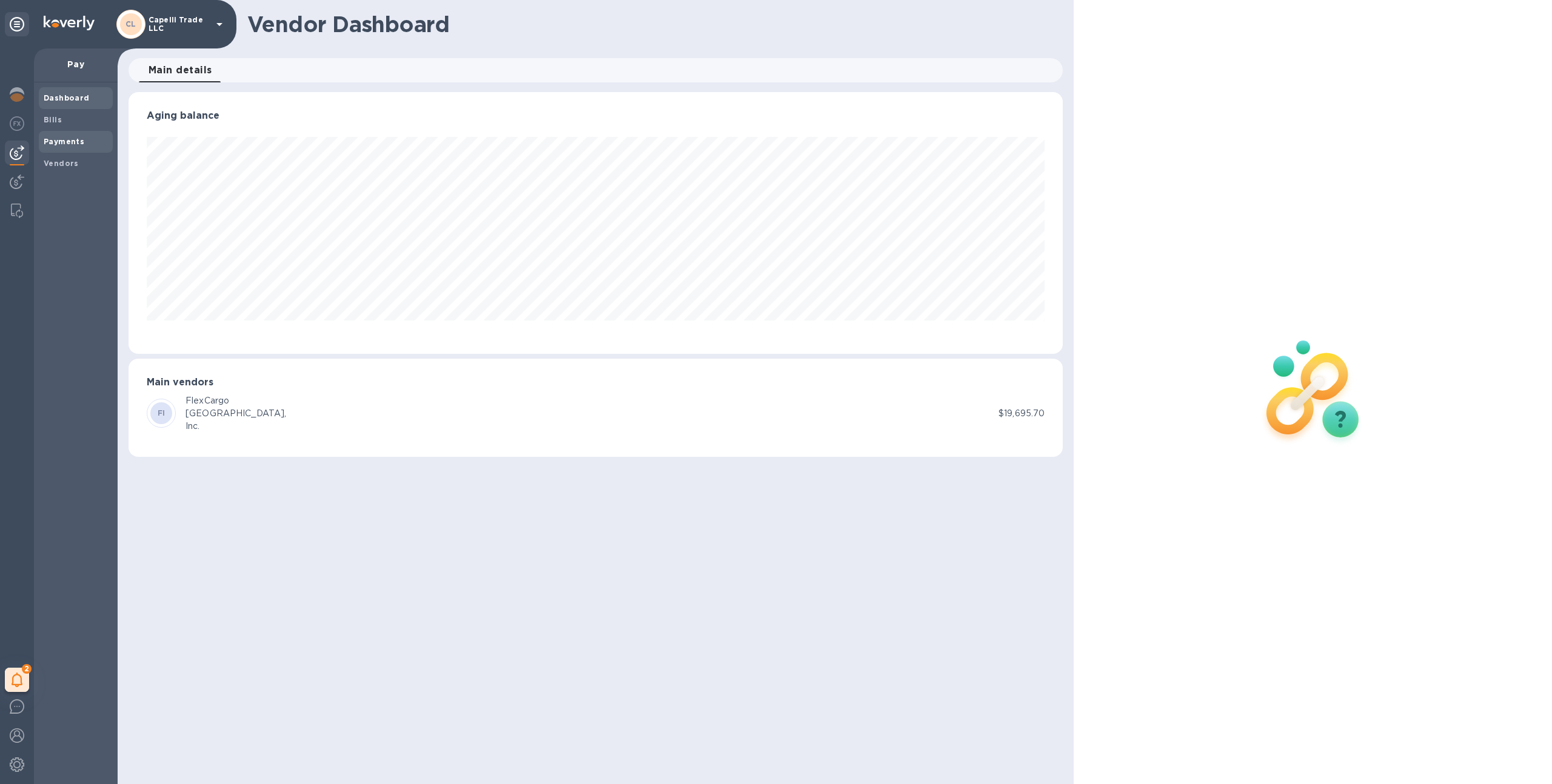
scroll to position [261, 934]
click at [76, 163] on span "Vendors" at bounding box center [75, 163] width 64 height 12
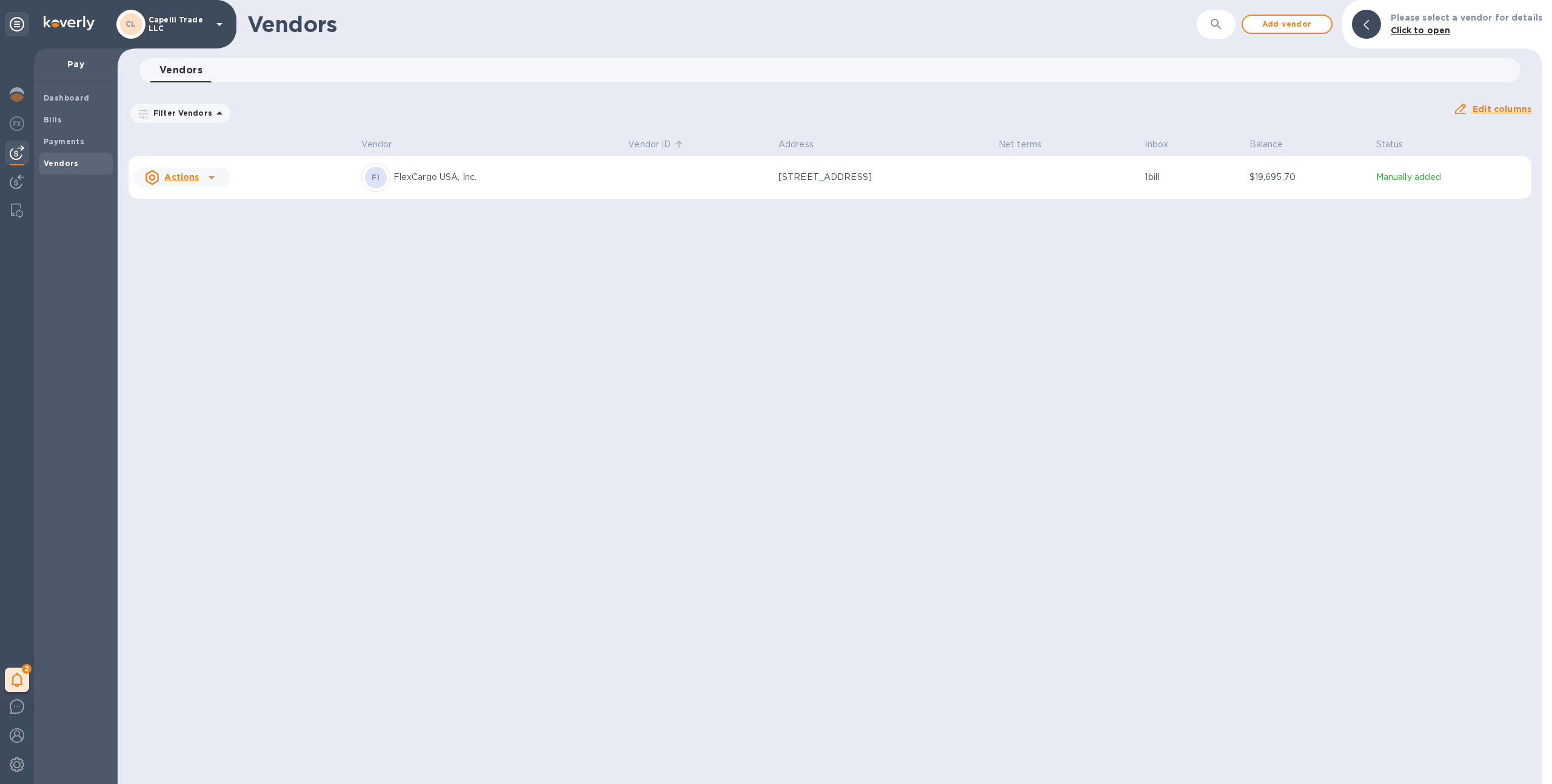
click at [628, 150] on p "Vendor ID" at bounding box center [649, 144] width 42 height 13
click at [626, 171] on td at bounding box center [698, 177] width 150 height 44
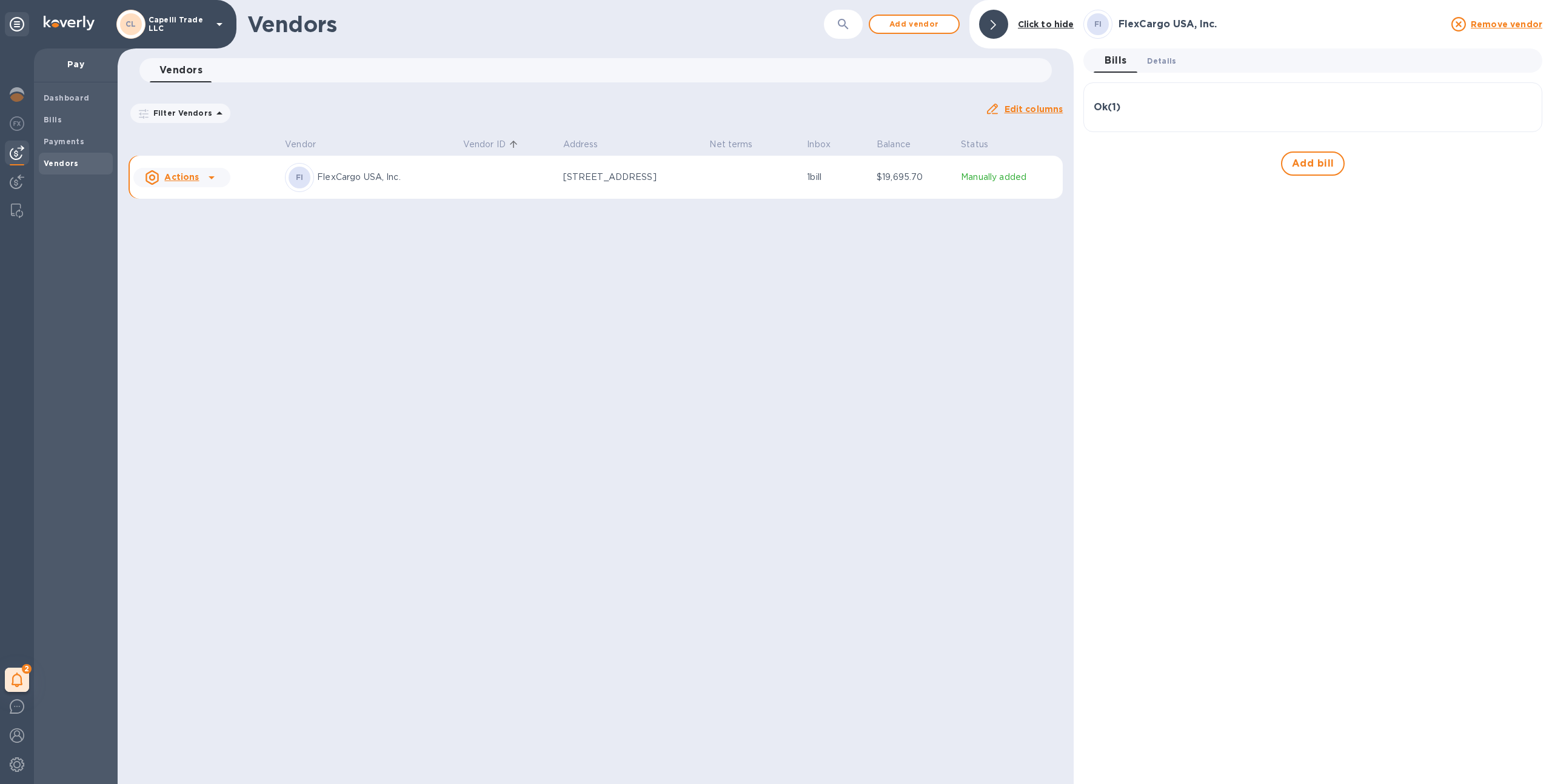
click at [1149, 61] on span "Details 0" at bounding box center [1160, 61] width 29 height 13
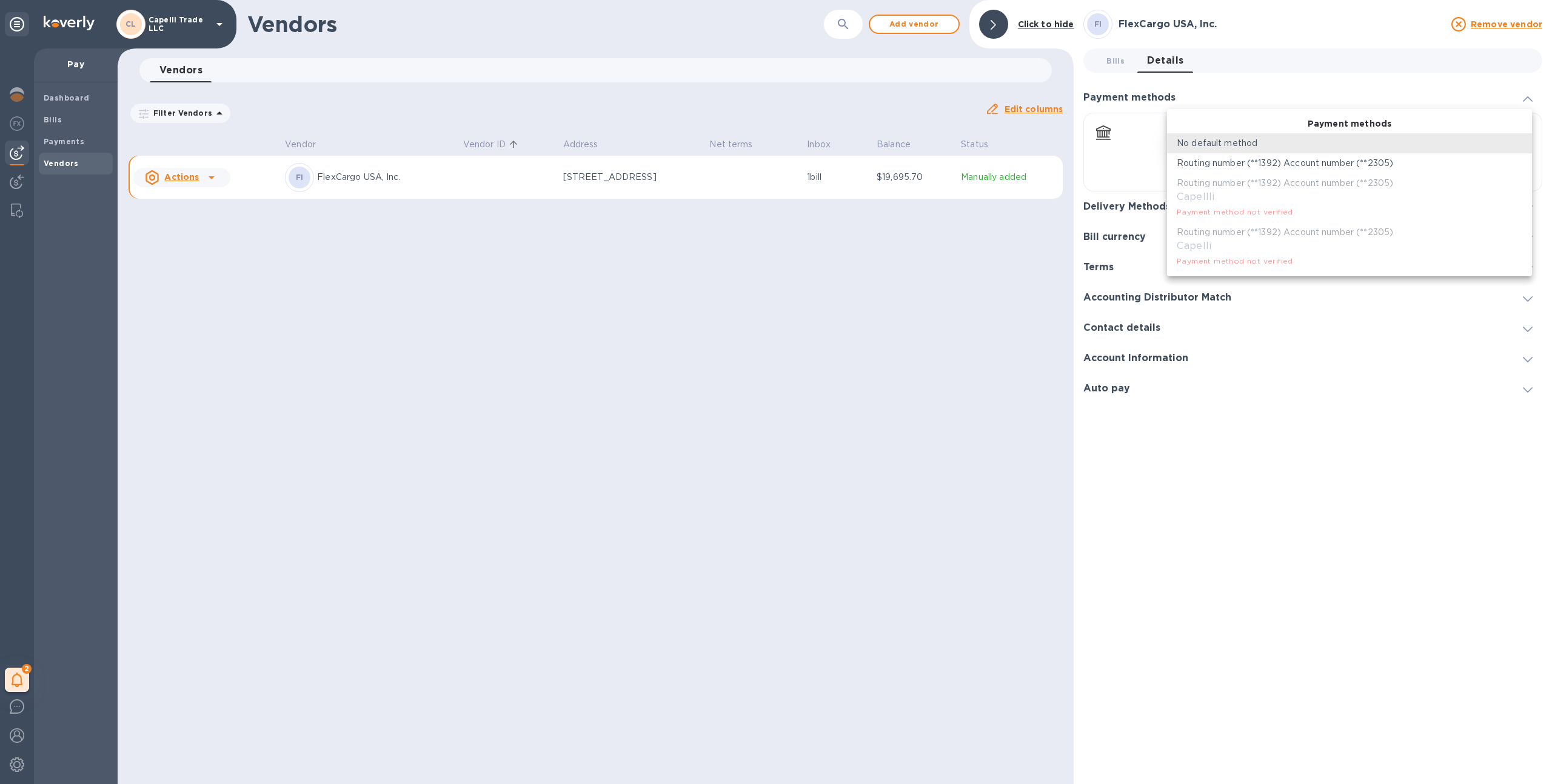
click at [1210, 141] on body "CL Capelli Trade LLC 2 My tasks Pay Dashboard Bills Payments Vendors Vendors ​ …" at bounding box center [776, 392] width 1552 height 784
click at [1231, 159] on p "Routing number (**1392) Account number (**2305)" at bounding box center [1285, 163] width 216 height 13
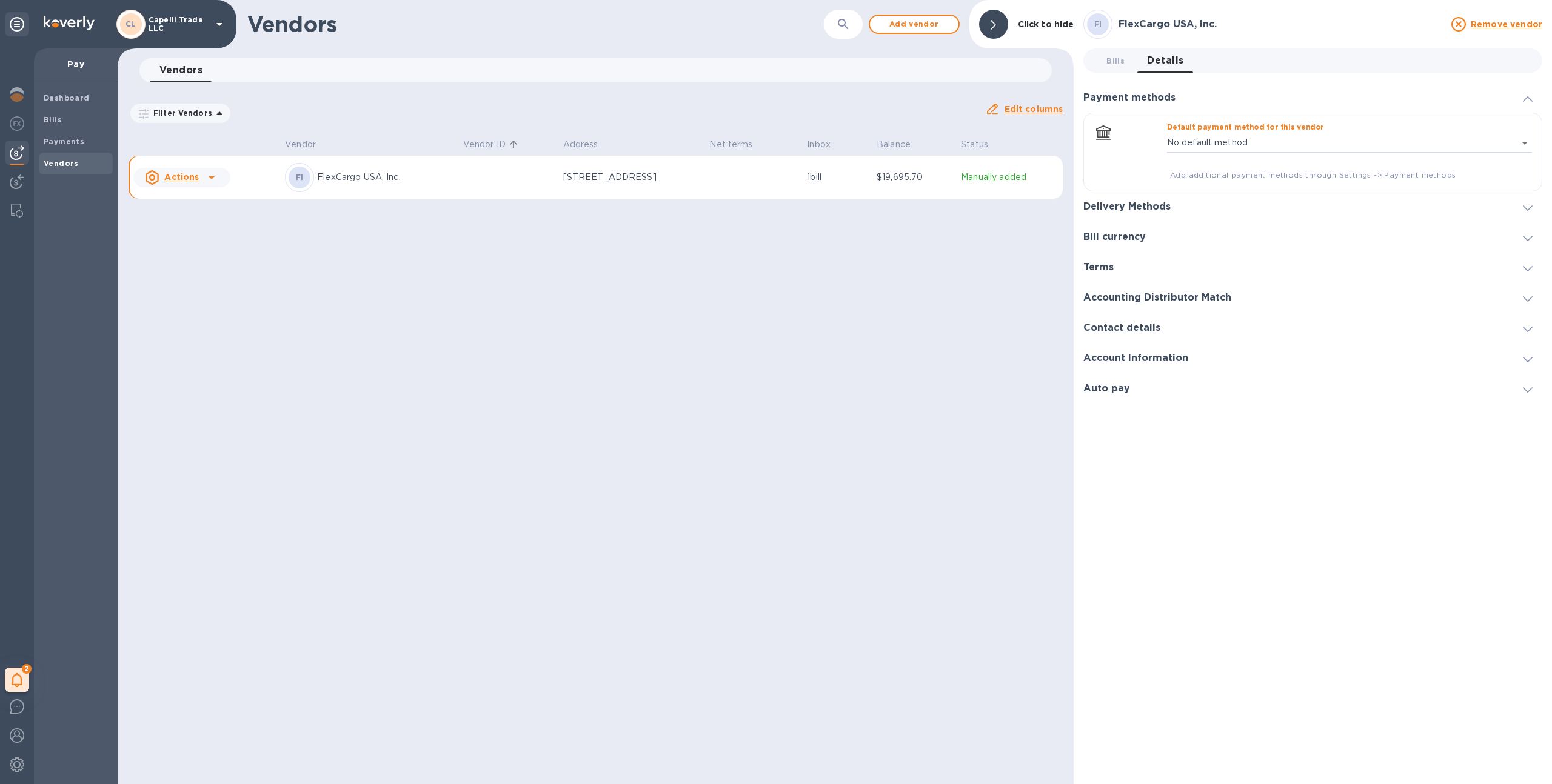
type input "88170957855467075001442839000016"
click at [1190, 204] on div "Delivery Methods" at bounding box center [1312, 206] width 459 height 30
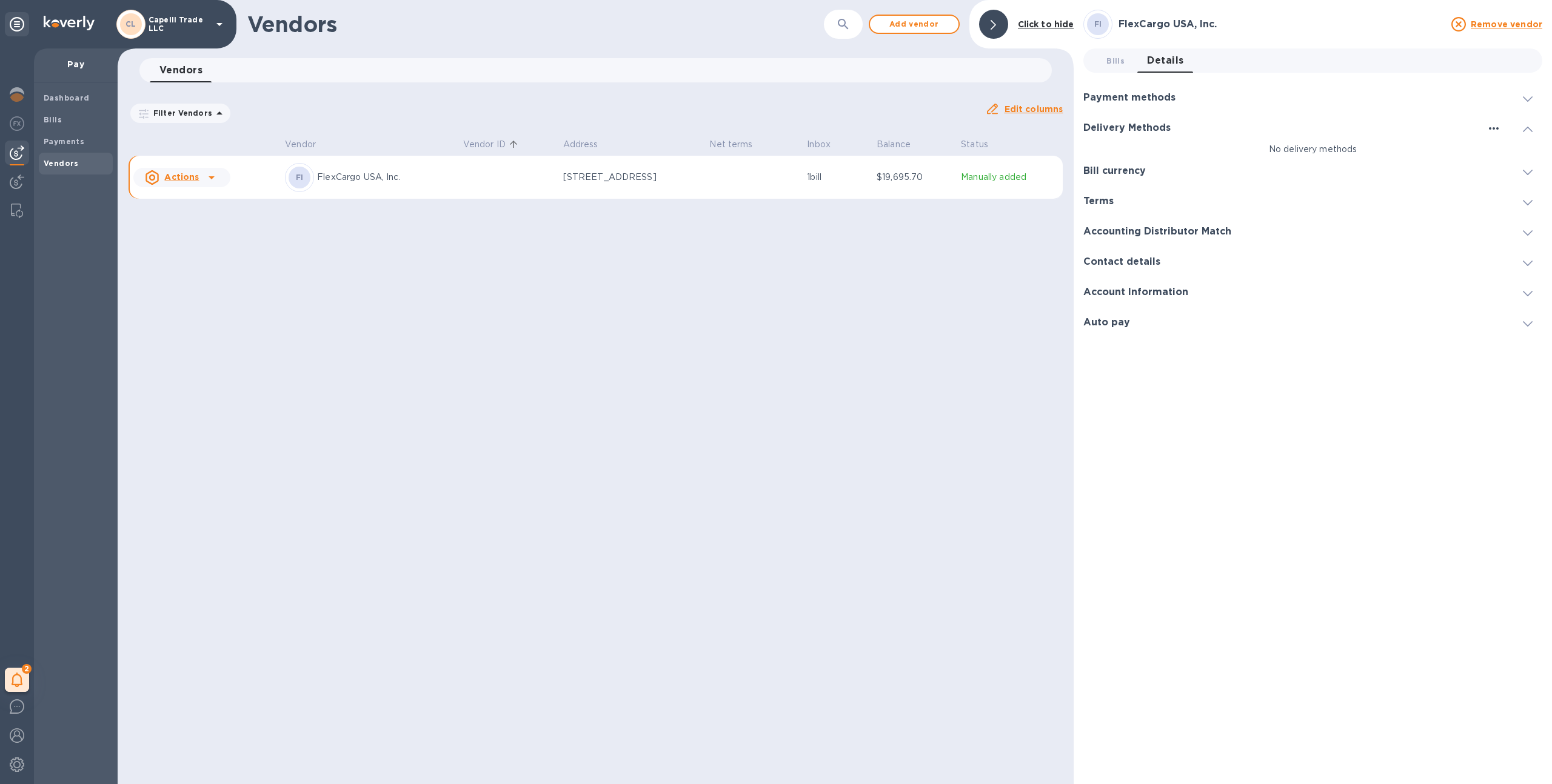
click at [1491, 130] on icon "button" at bounding box center [1494, 128] width 15 height 15
click at [929, 31] on div at bounding box center [776, 392] width 1552 height 784
click at [929, 25] on span "Add vendor" at bounding box center [915, 24] width 69 height 15
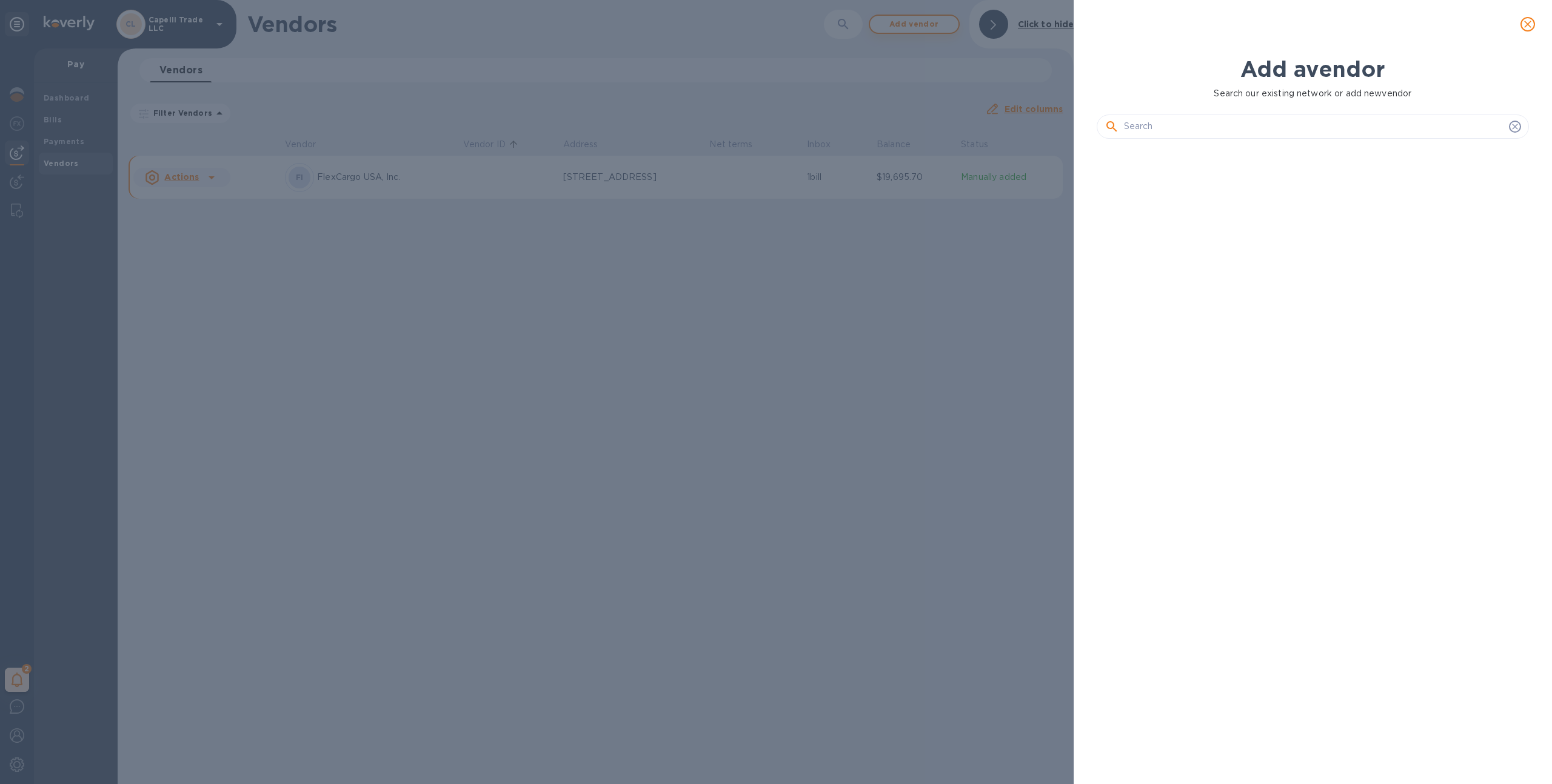
scroll to position [594, 437]
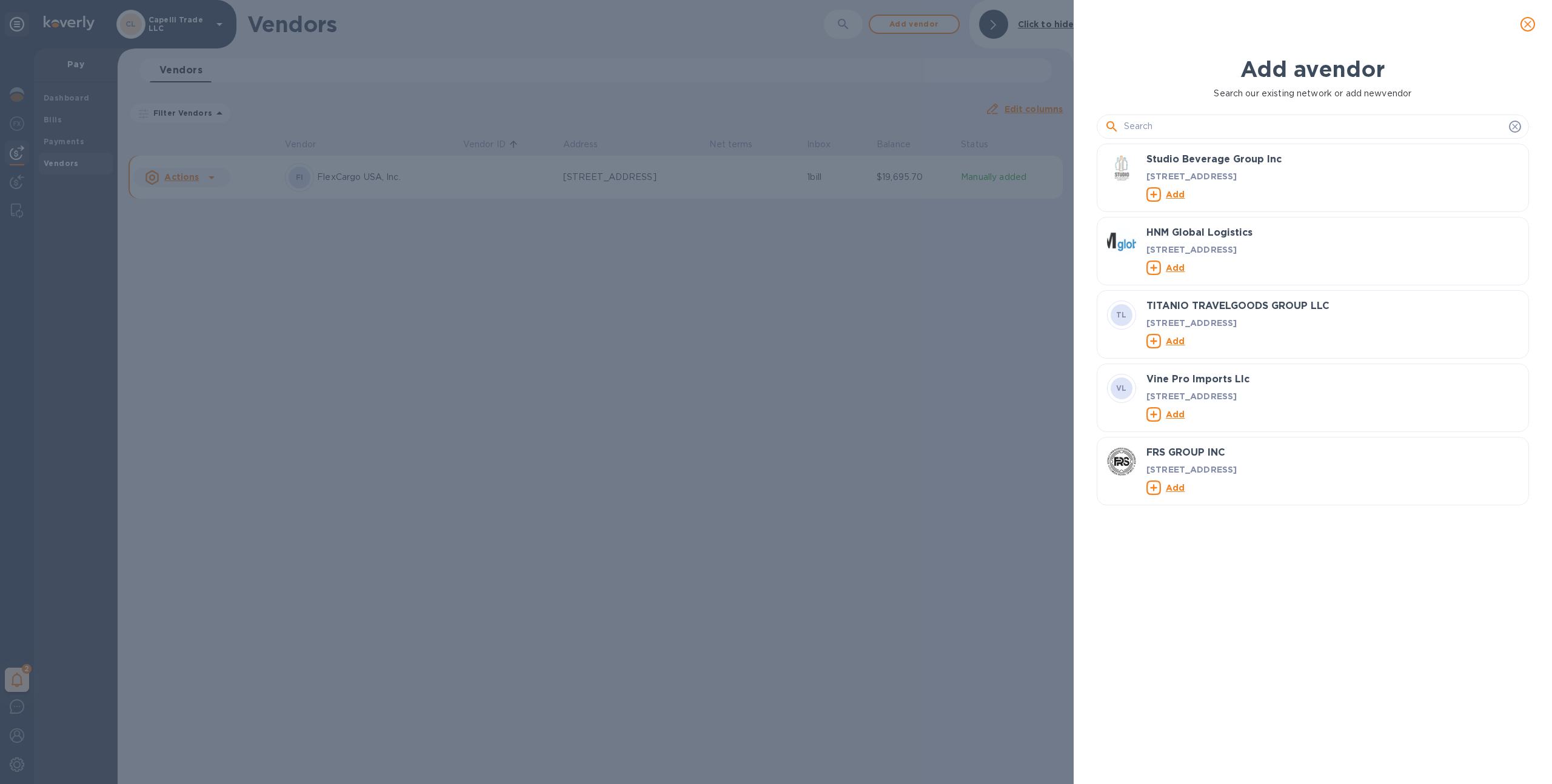
click at [1187, 128] on input "text" at bounding box center [1313, 126] width 380 height 18
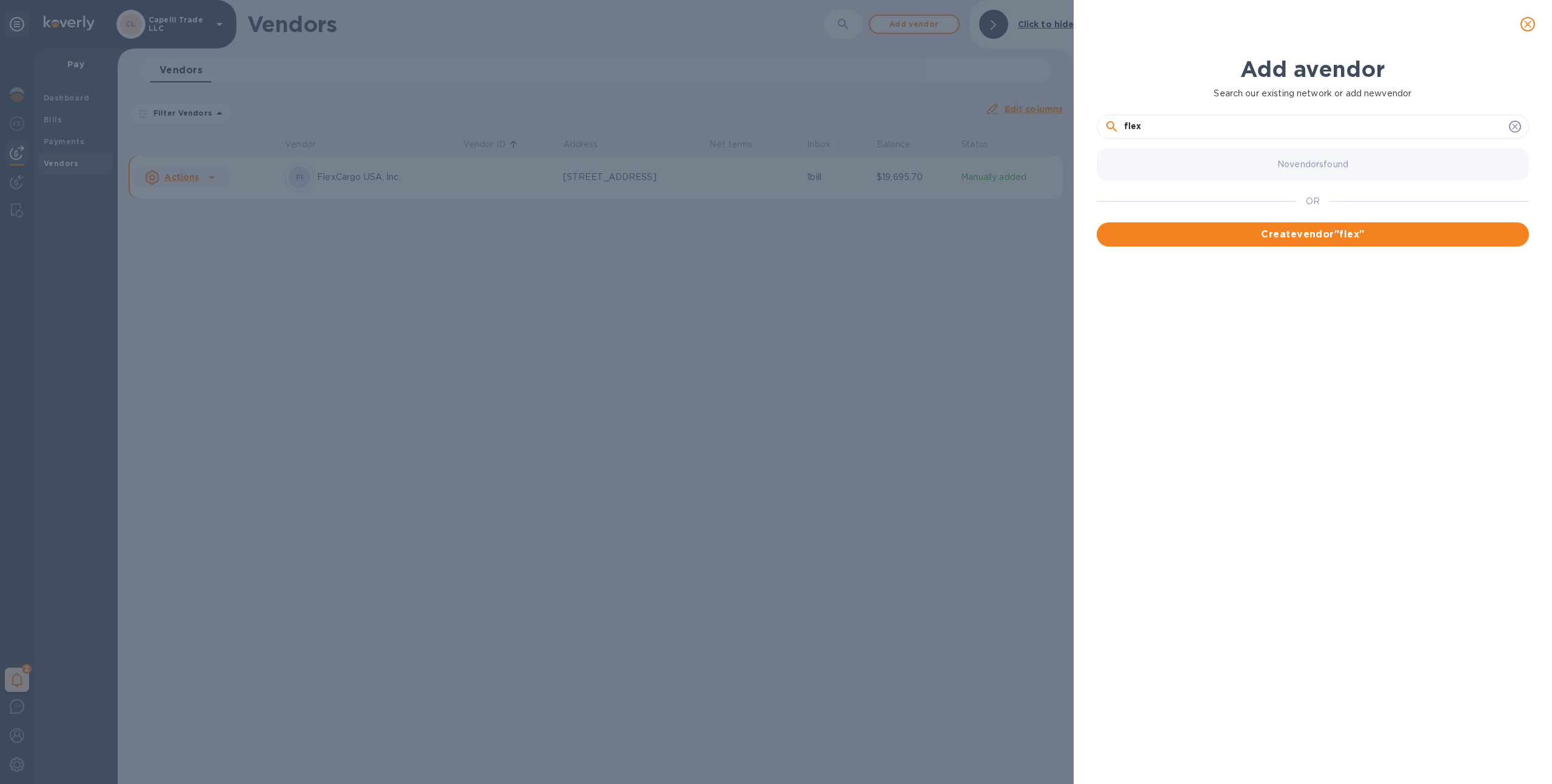
type input "flex"
click at [1526, 20] on icon "close" at bounding box center [1528, 24] width 12 height 12
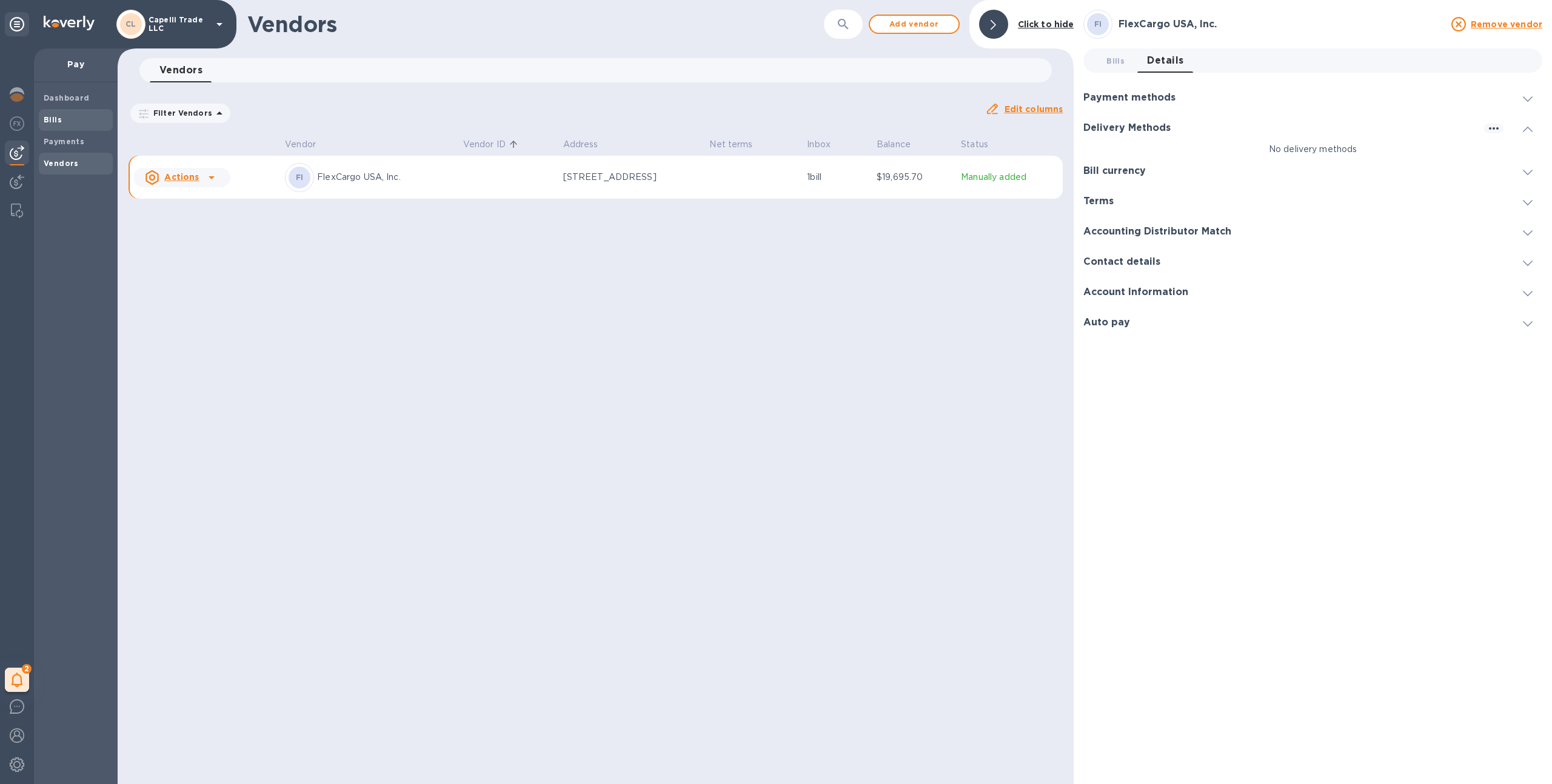
click at [64, 118] on span "Bills" at bounding box center [75, 120] width 64 height 12
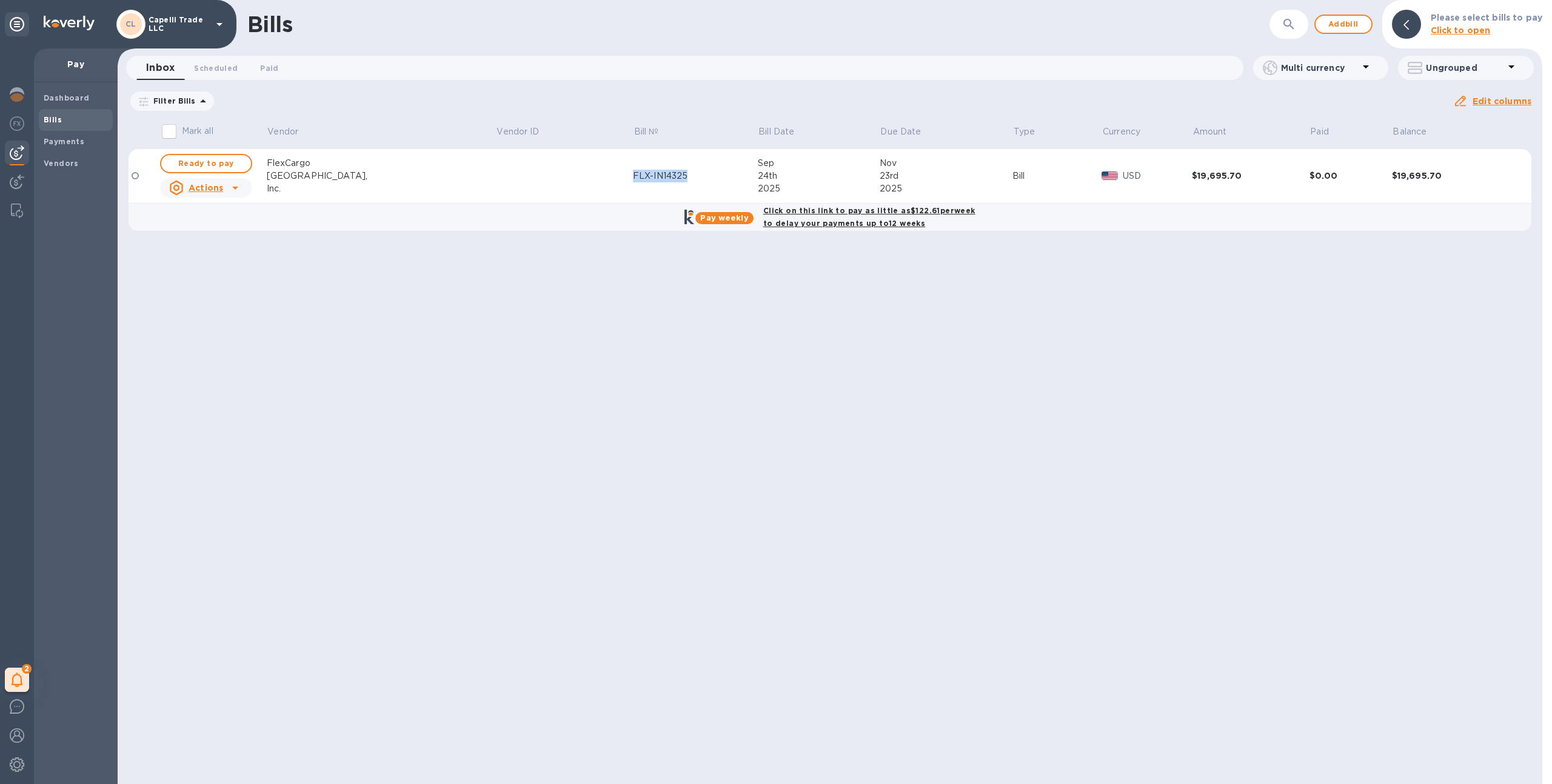
drag, startPoint x: 544, startPoint y: 179, endPoint x: 621, endPoint y: 180, distance: 77.0
click at [633, 180] on div "FLX-IN14325" at bounding box center [695, 176] width 125 height 13
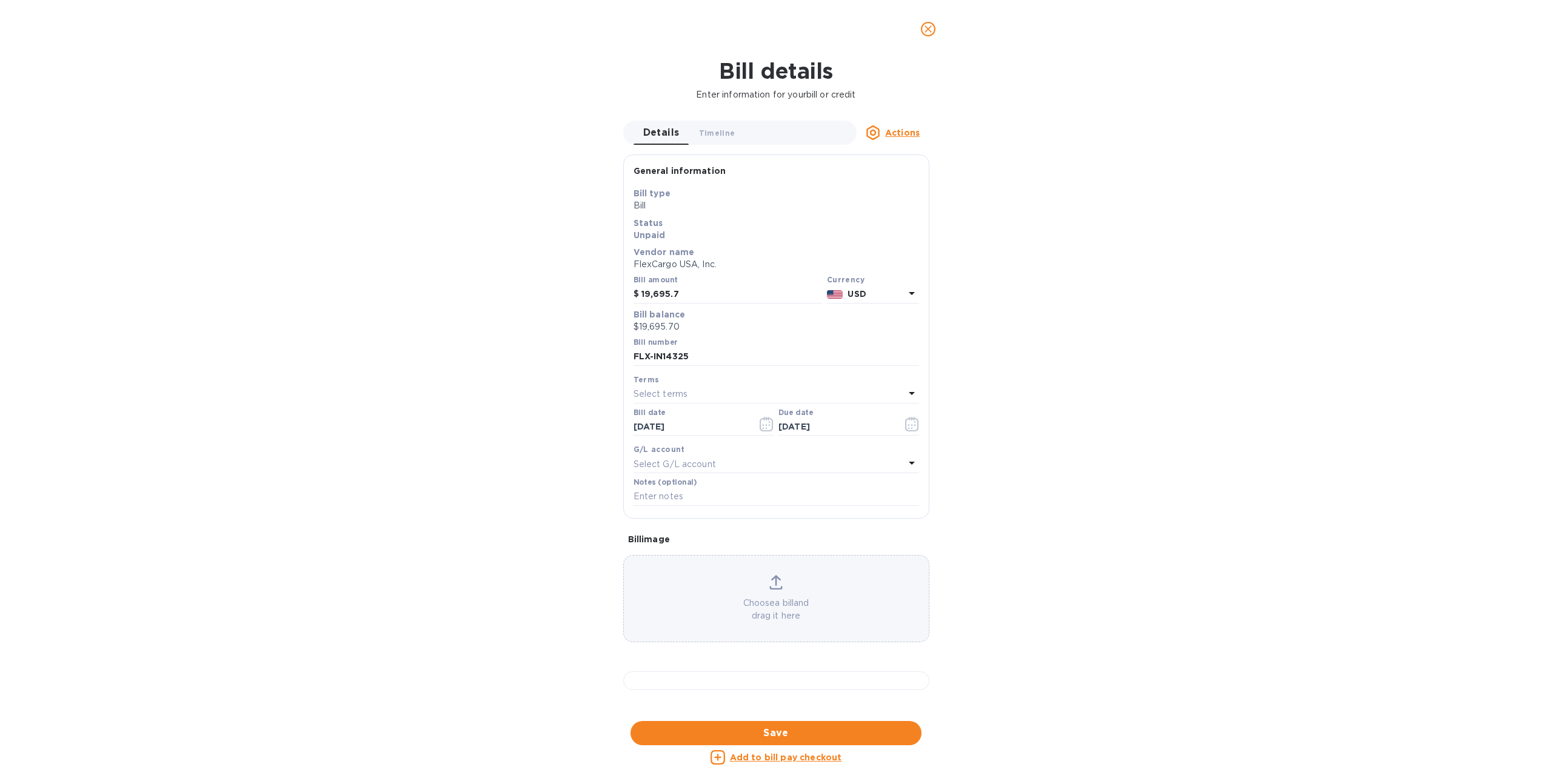
click at [924, 29] on icon "close" at bounding box center [928, 29] width 12 height 12
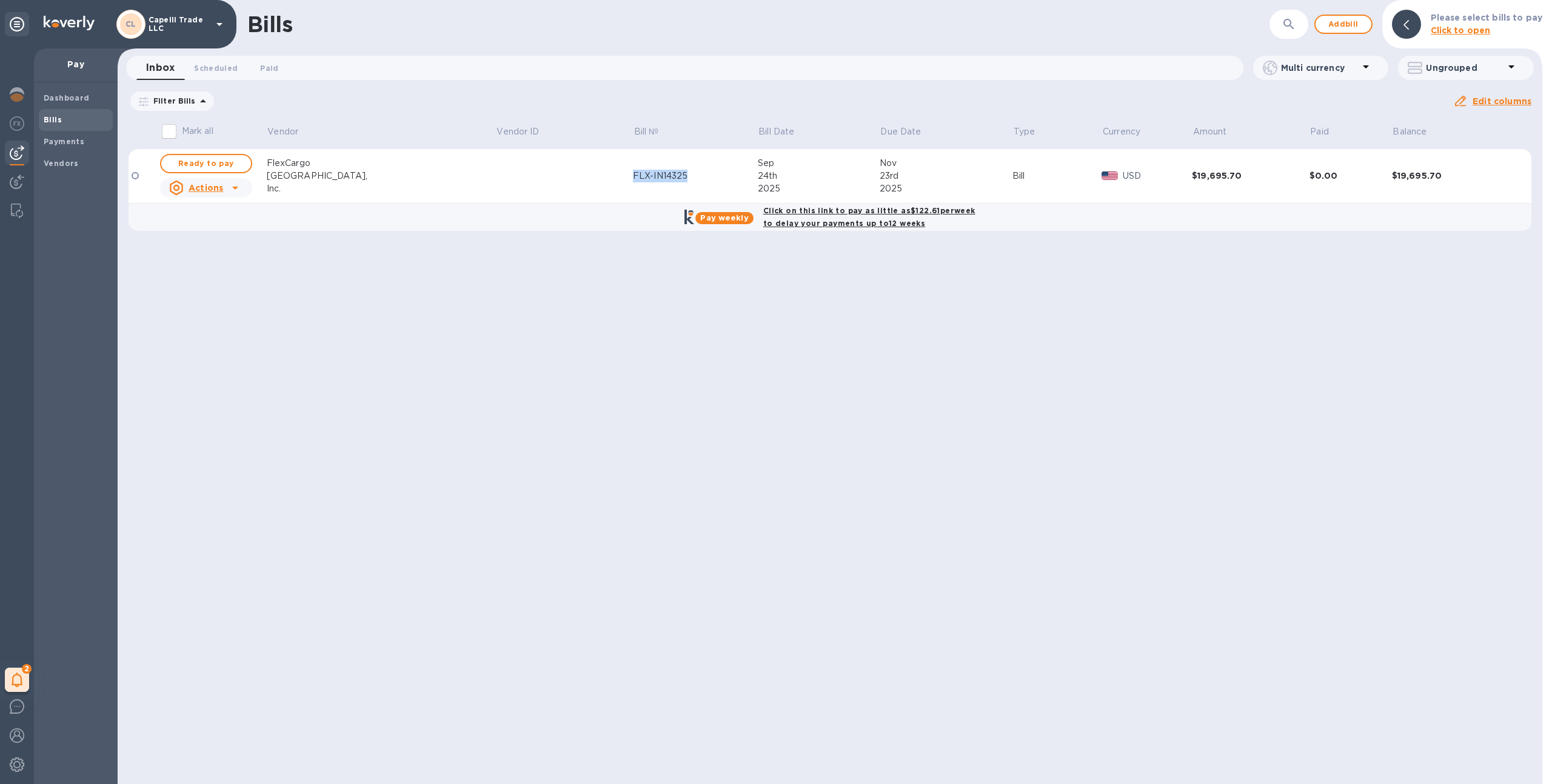
click at [240, 188] on icon at bounding box center [236, 188] width 15 height 15
click at [236, 266] on div "Delete" at bounding box center [214, 267] width 78 height 19
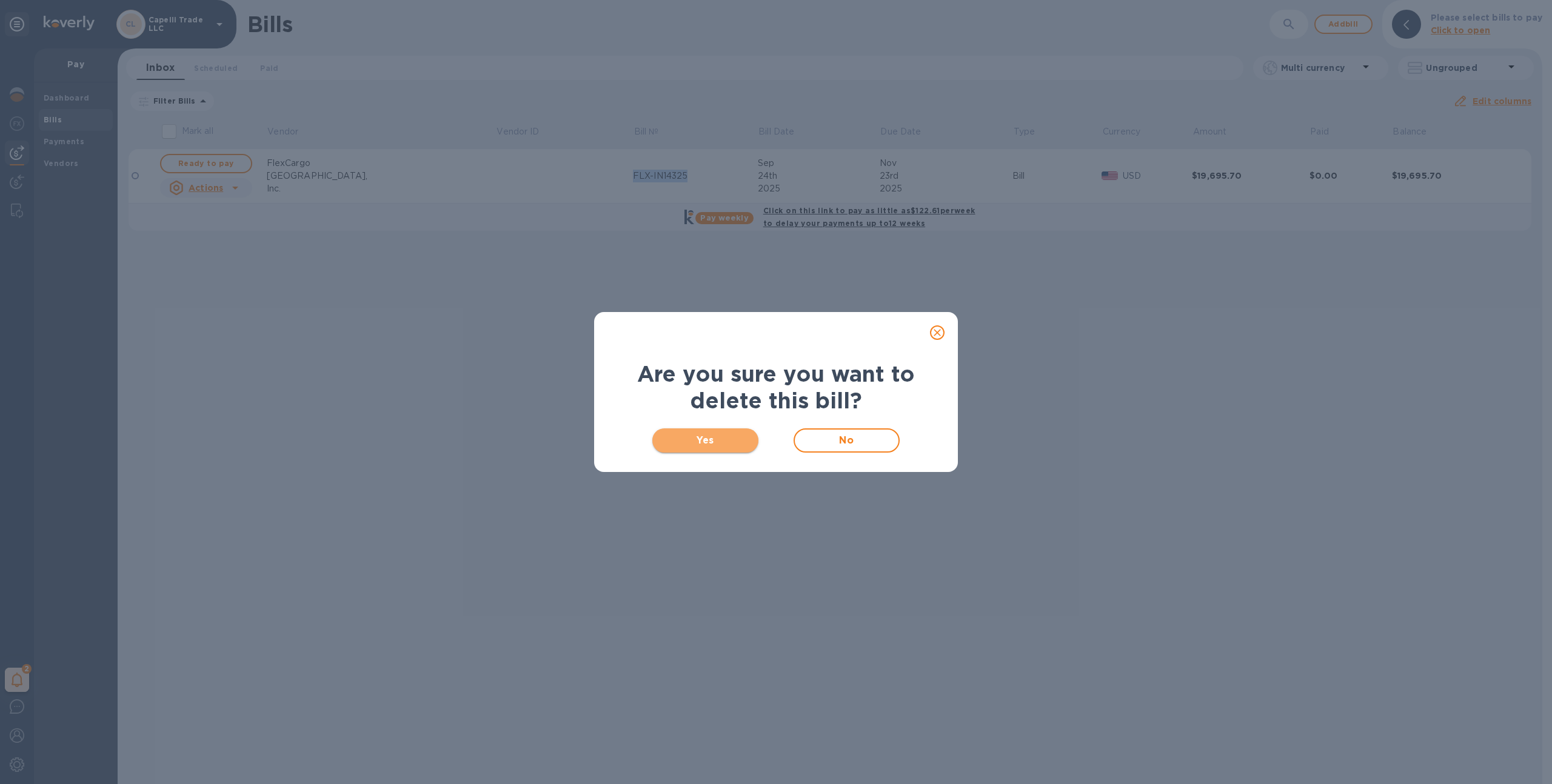
click at [742, 441] on span "Yes" at bounding box center [705, 441] width 86 height 15
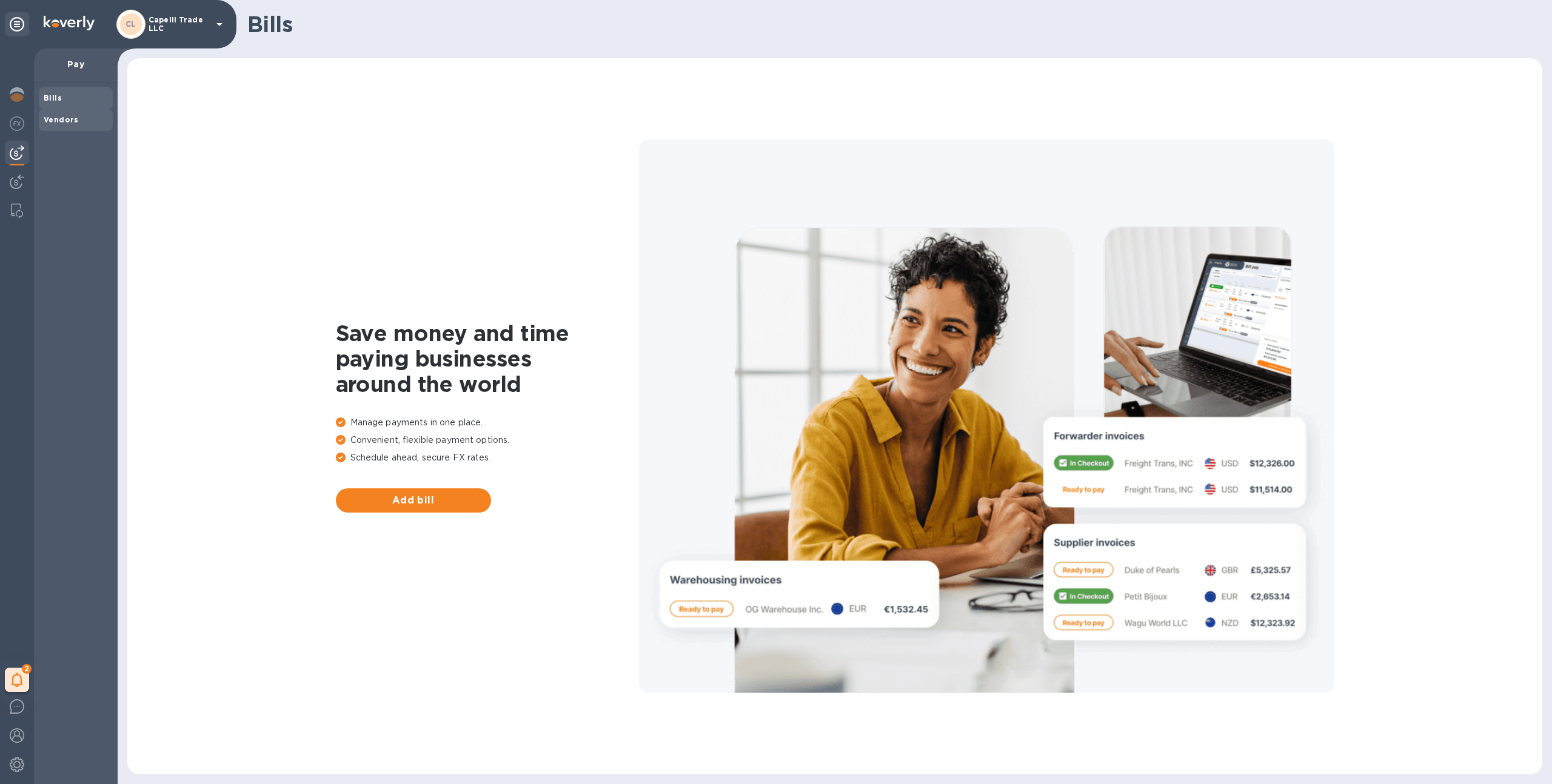
click at [59, 126] on div "Vendors" at bounding box center [76, 120] width 74 height 22
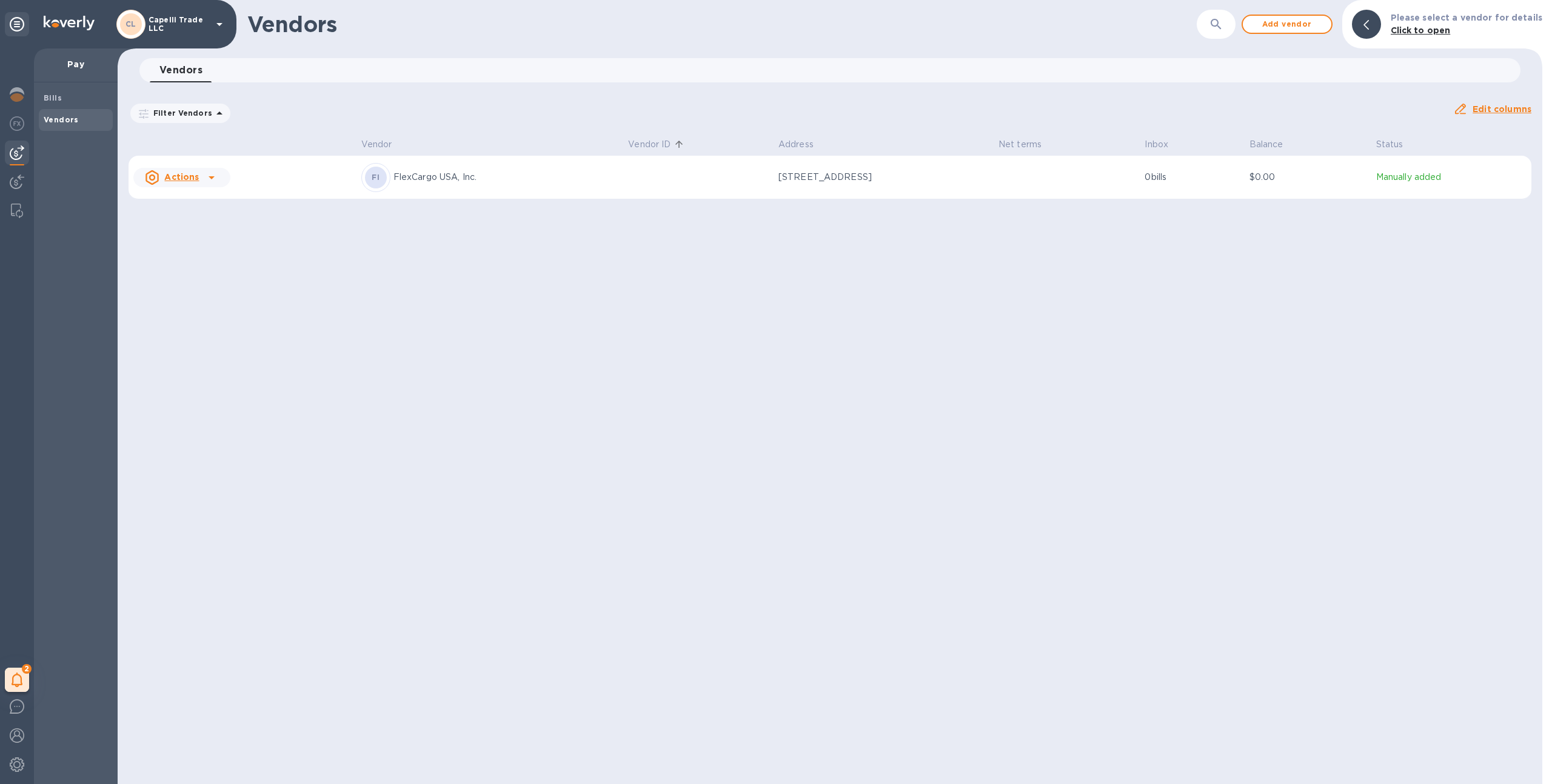
click at [714, 198] on td at bounding box center [698, 177] width 150 height 44
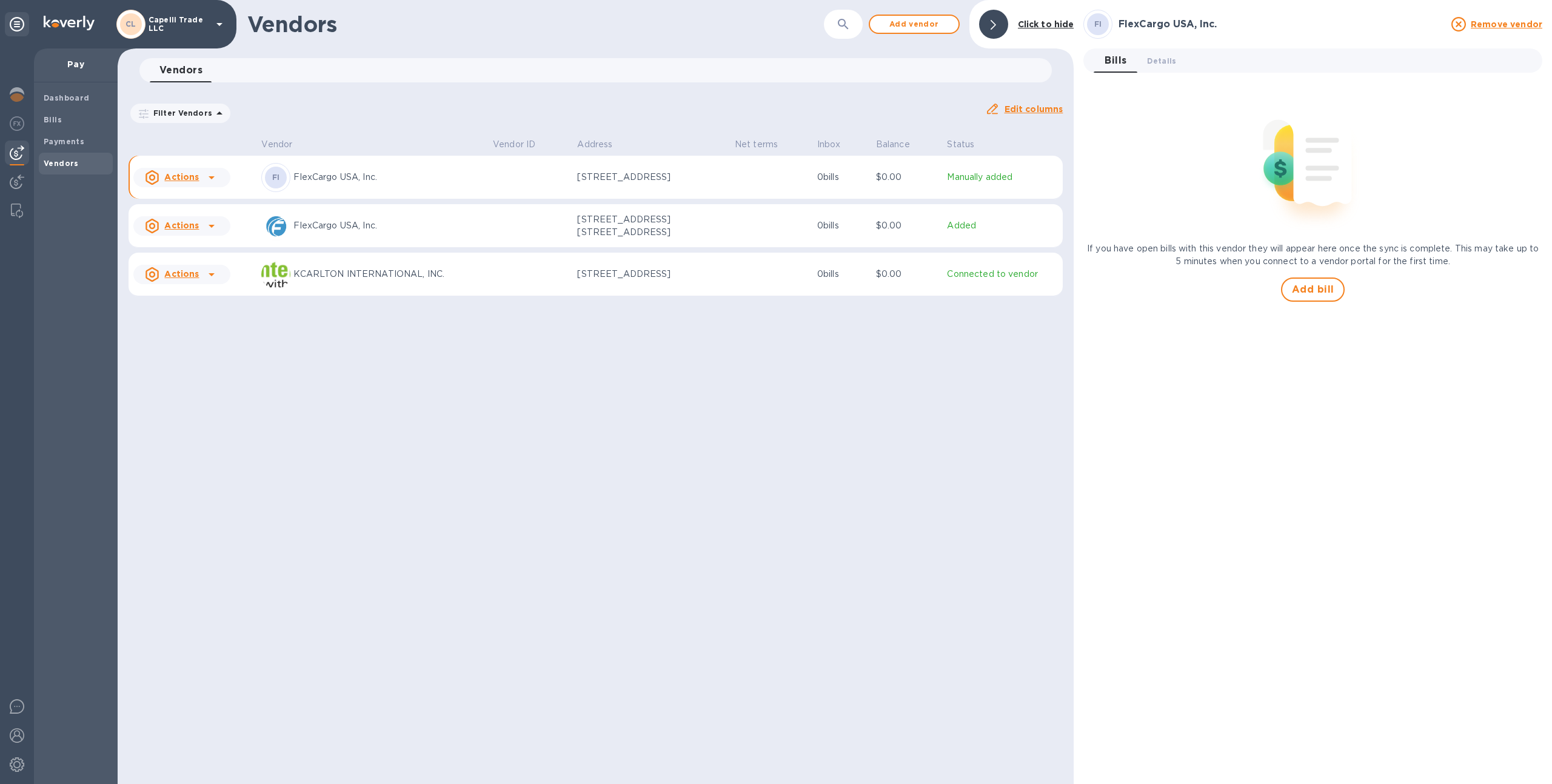
click at [202, 184] on div at bounding box center [211, 177] width 19 height 19
click at [202, 259] on b "Remove vendor" at bounding box center [202, 258] width 72 height 10
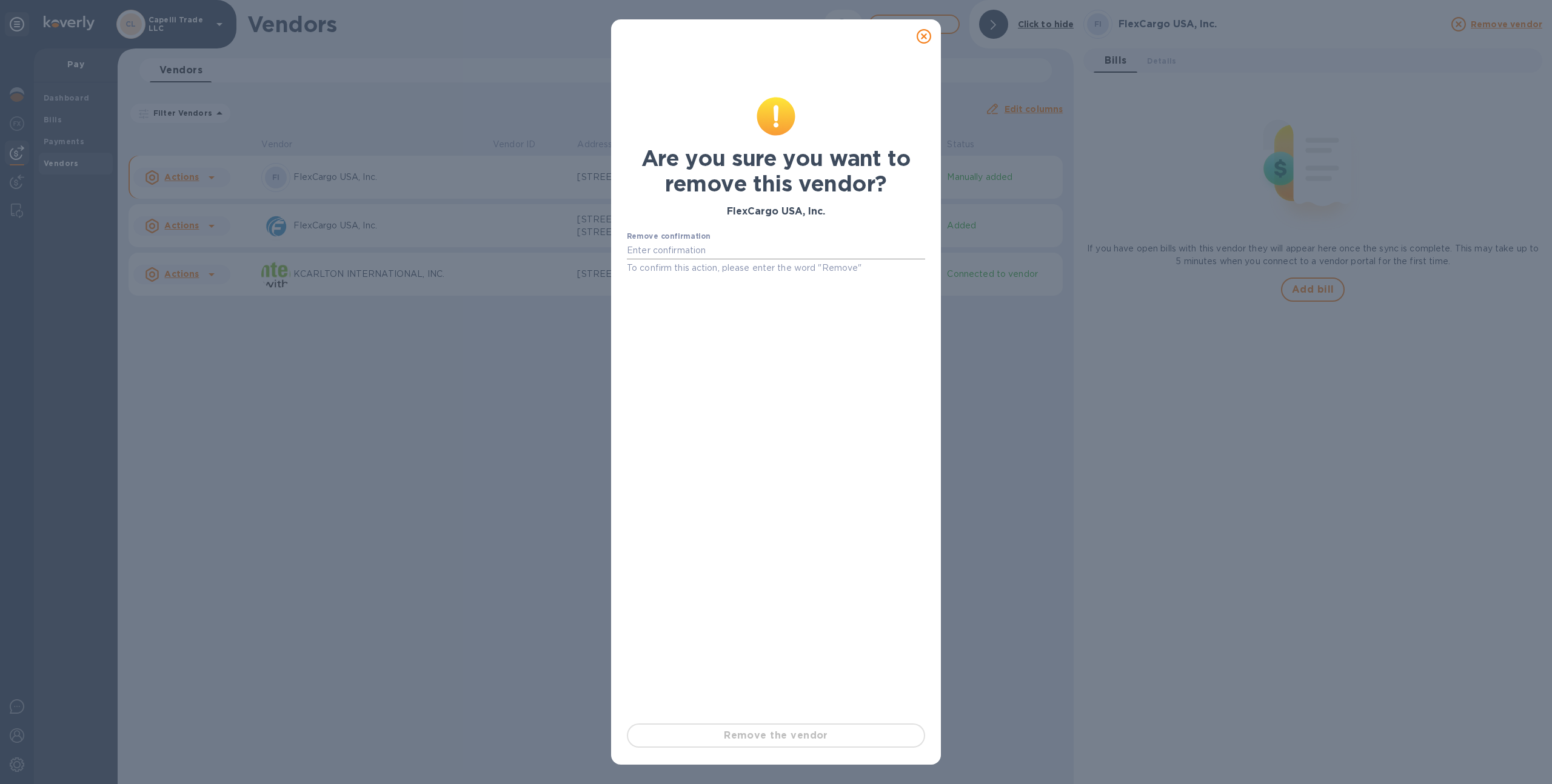
click at [759, 252] on input "text" at bounding box center [776, 250] width 298 height 18
click at [674, 248] on input "delete" at bounding box center [776, 250] width 298 height 18
type input "remove"
click at [756, 737] on span "Remove the vendor" at bounding box center [776, 735] width 276 height 15
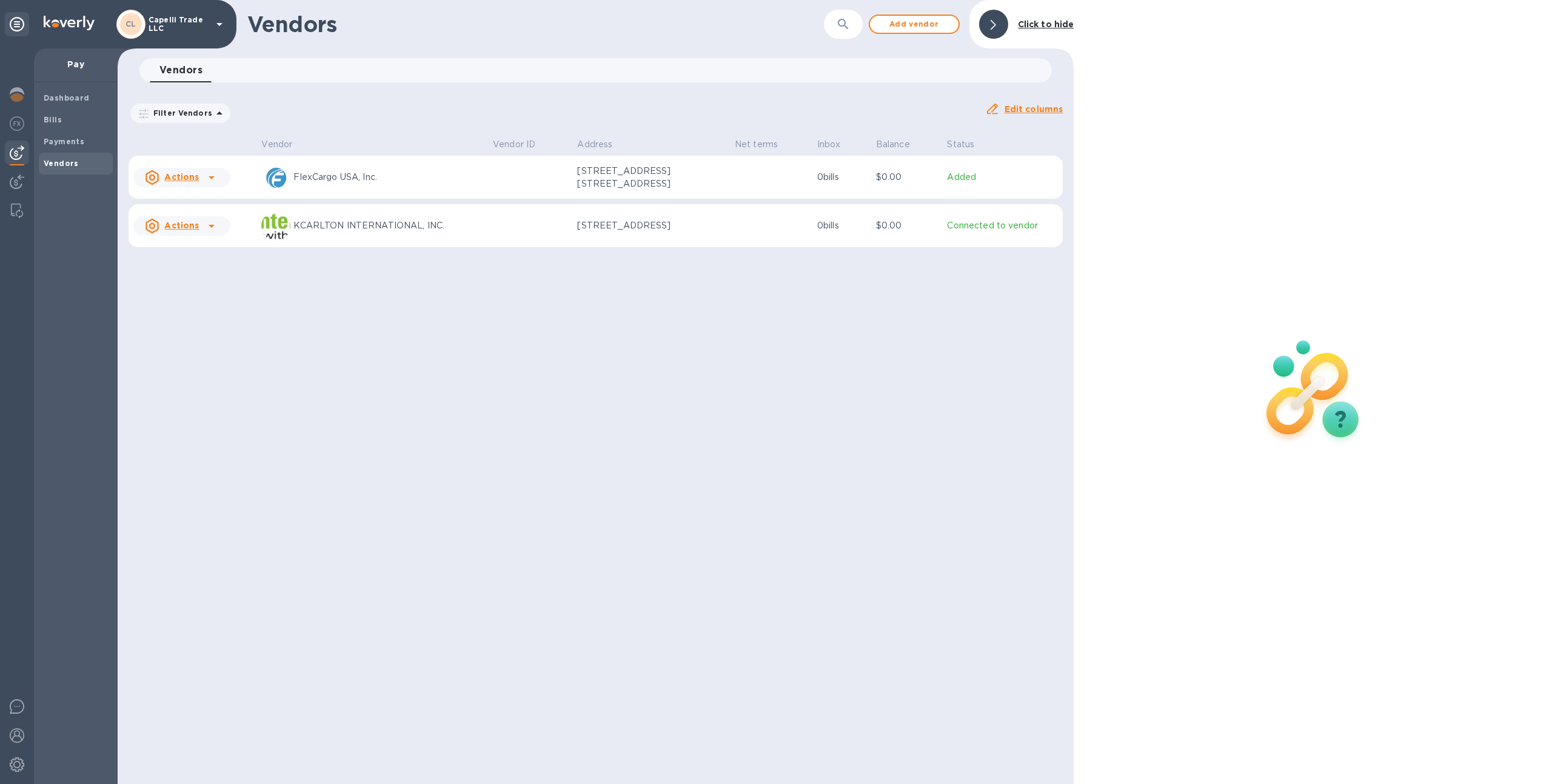
click at [324, 186] on div "FlexCargo USA, Inc." at bounding box center [372, 177] width 222 height 29
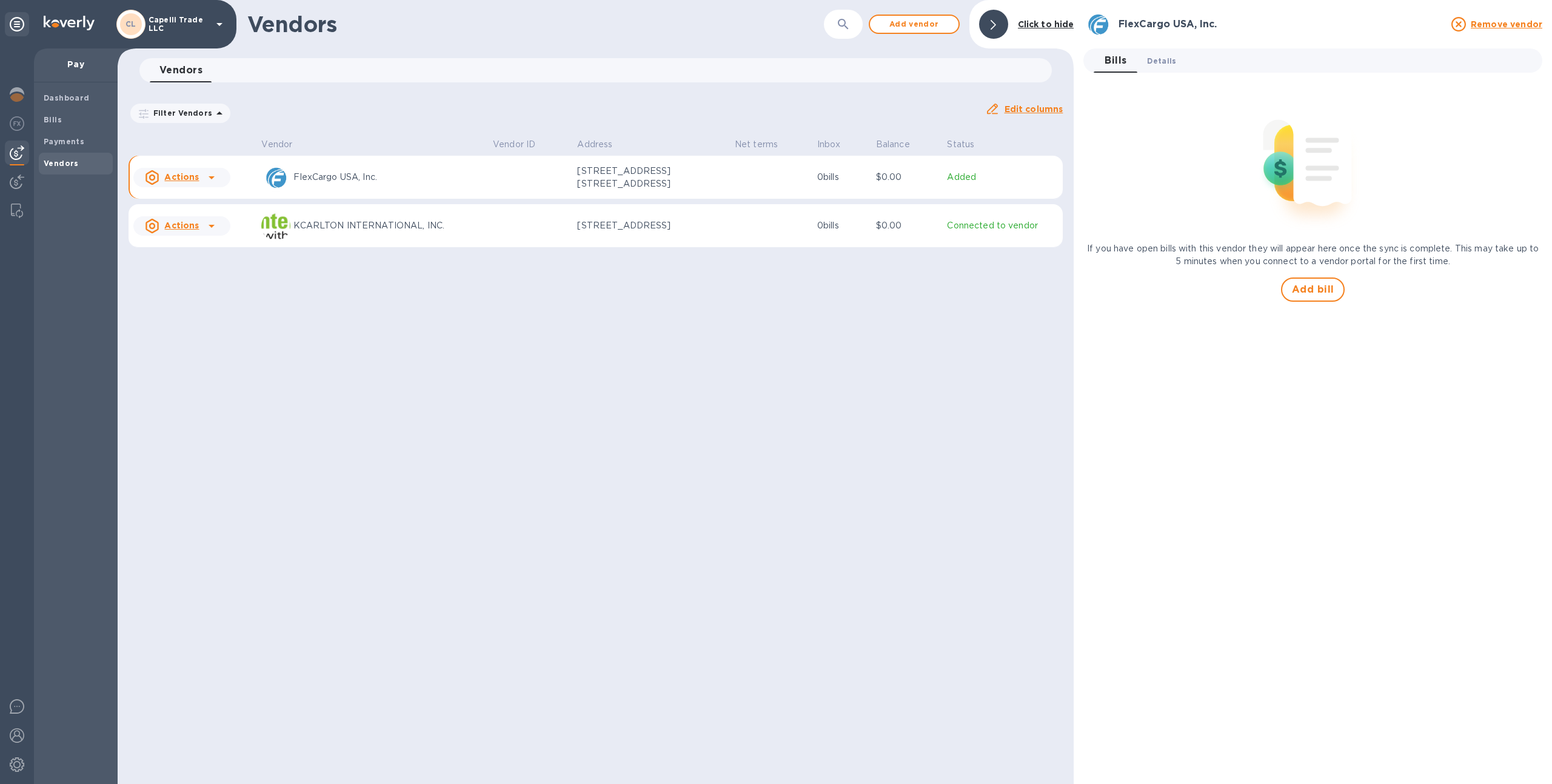
click at [1166, 55] on span "Details 0" at bounding box center [1160, 61] width 29 height 13
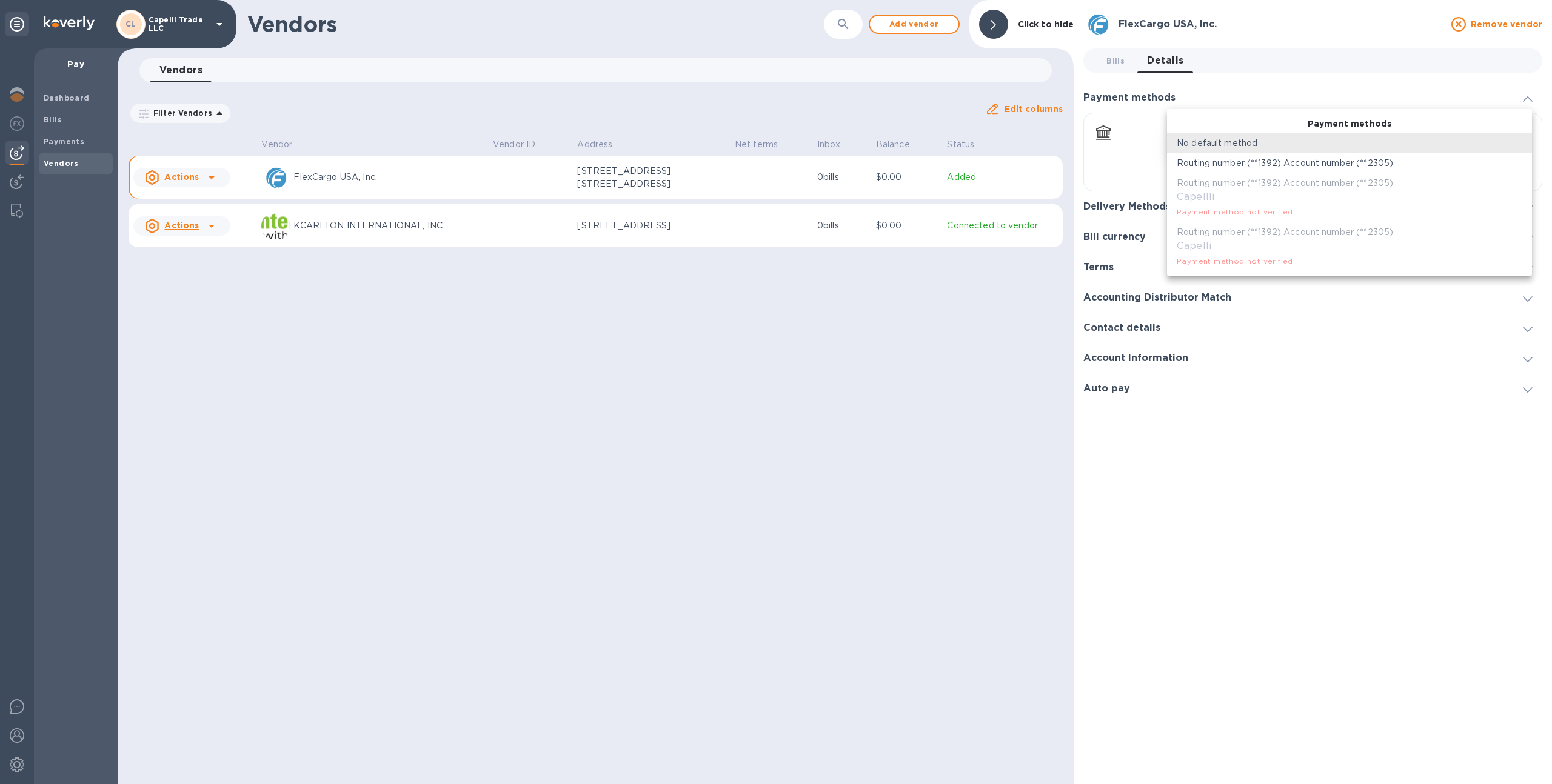
click at [1232, 137] on body "CL Capelli Trade LLC Pay Dashboard Bills Payments Vendors Vendors ​ Add vendor …" at bounding box center [776, 392] width 1552 height 784
click at [1239, 162] on p "Routing number (**1392) Account number (**2305)" at bounding box center [1285, 163] width 216 height 13
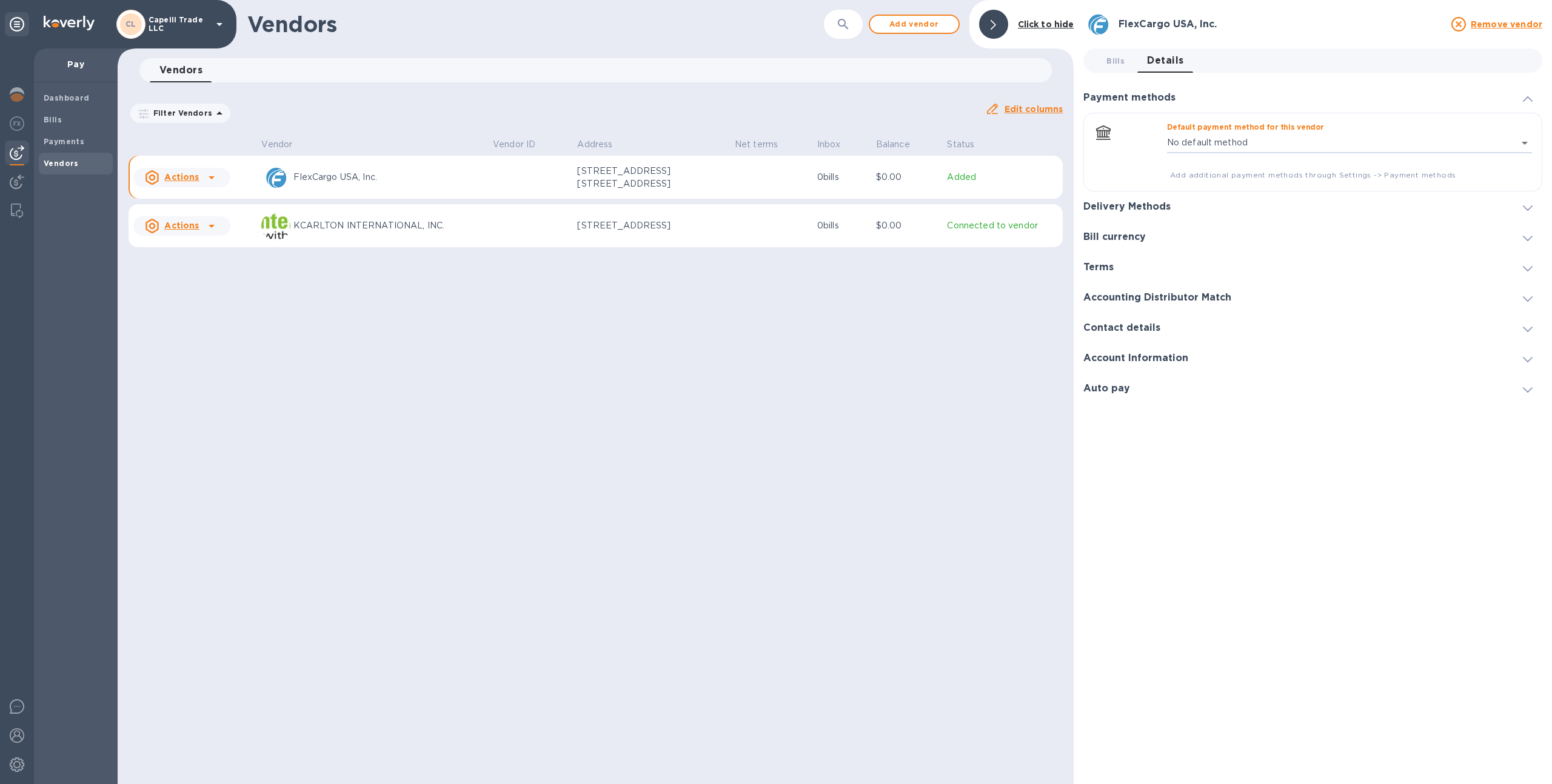
click at [1199, 207] on div at bounding box center [1341, 207] width 323 height 1
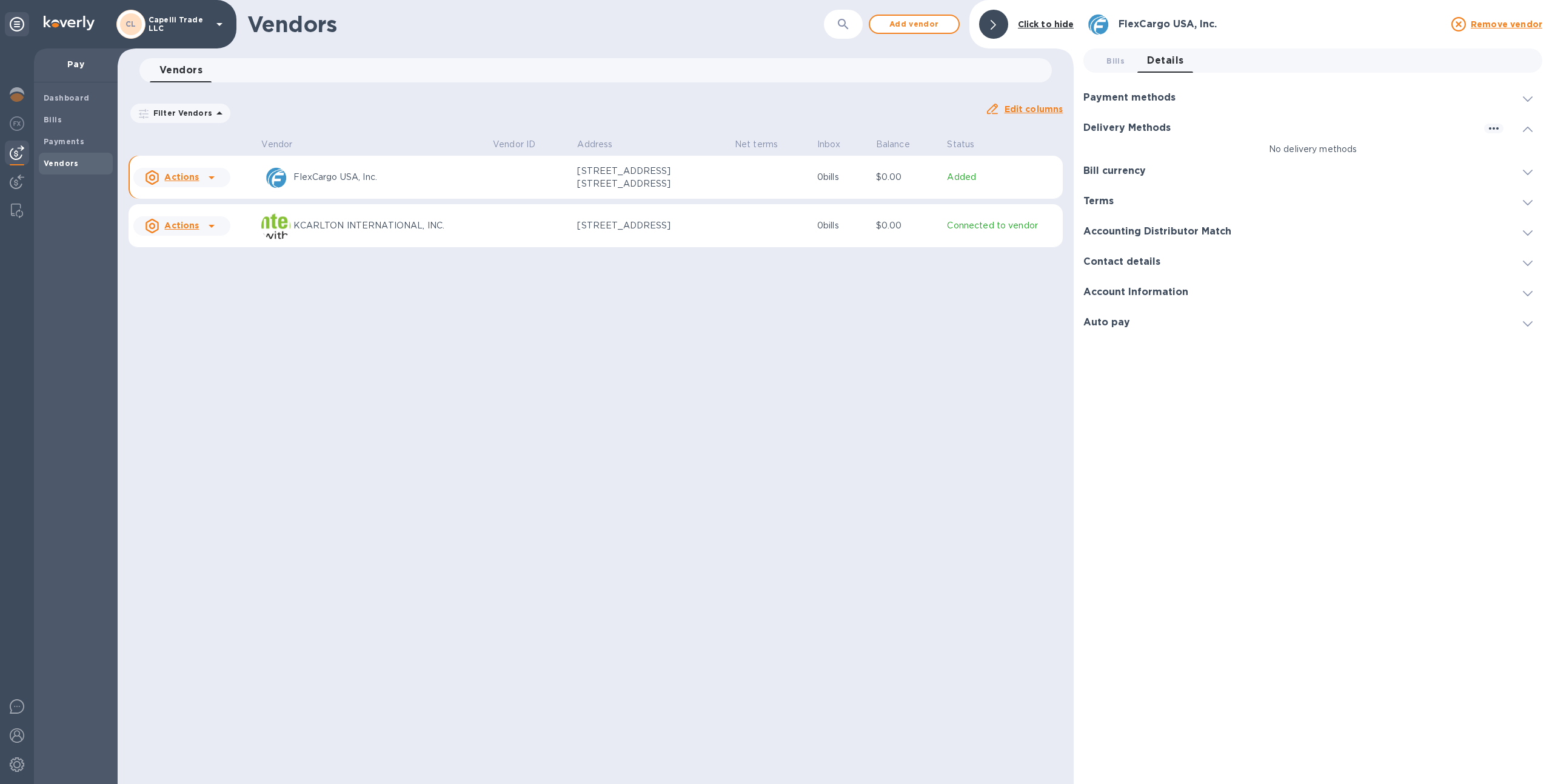
type input "88170957855467075001442839000016"
click at [1204, 103] on div "Payment methods" at bounding box center [1312, 97] width 459 height 30
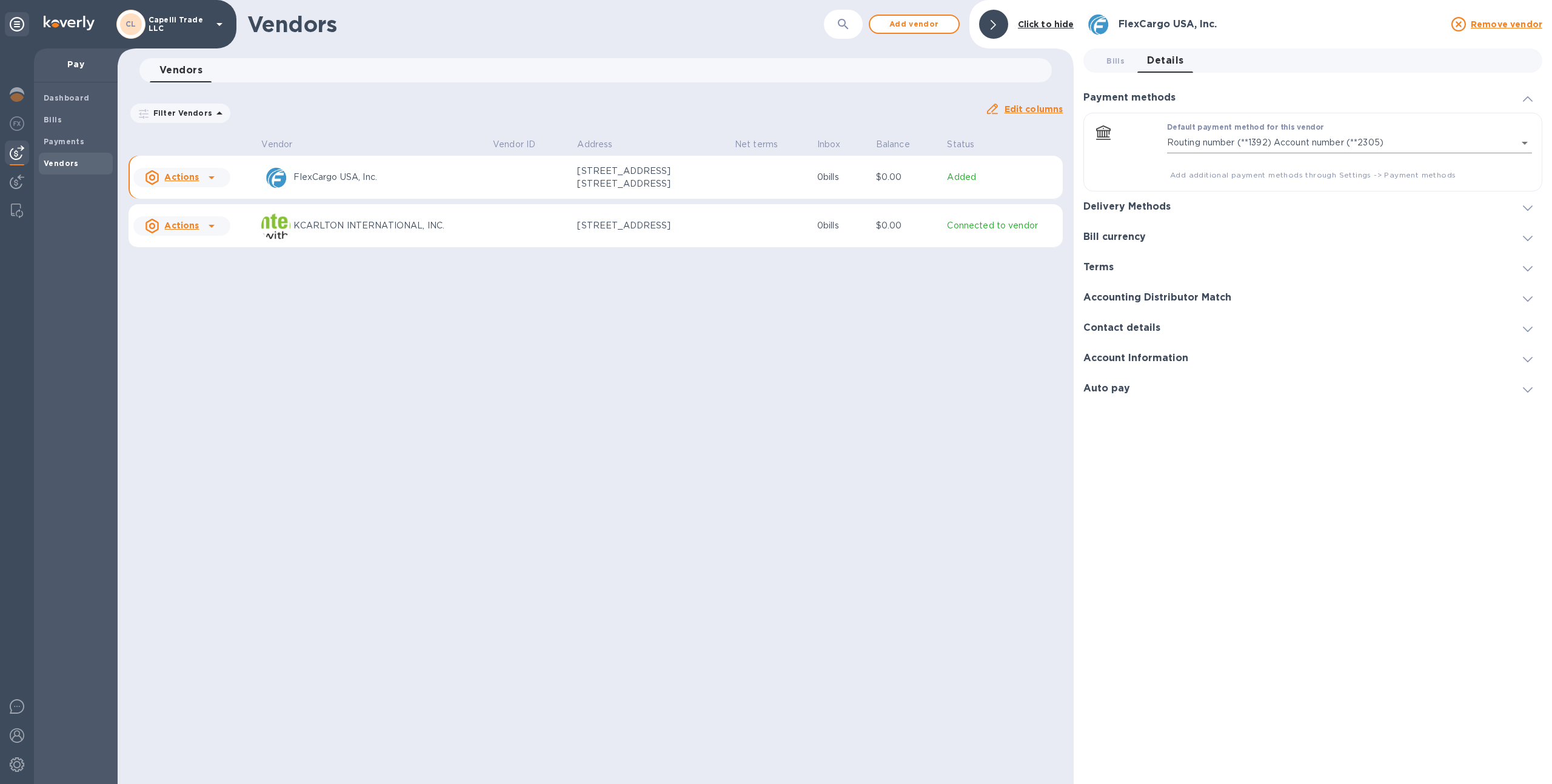
click at [1222, 146] on body "CL Capelli Trade LLC Pay Dashboard Bills Payments Vendors Vendors ​ Add vendor …" at bounding box center [776, 392] width 1552 height 784
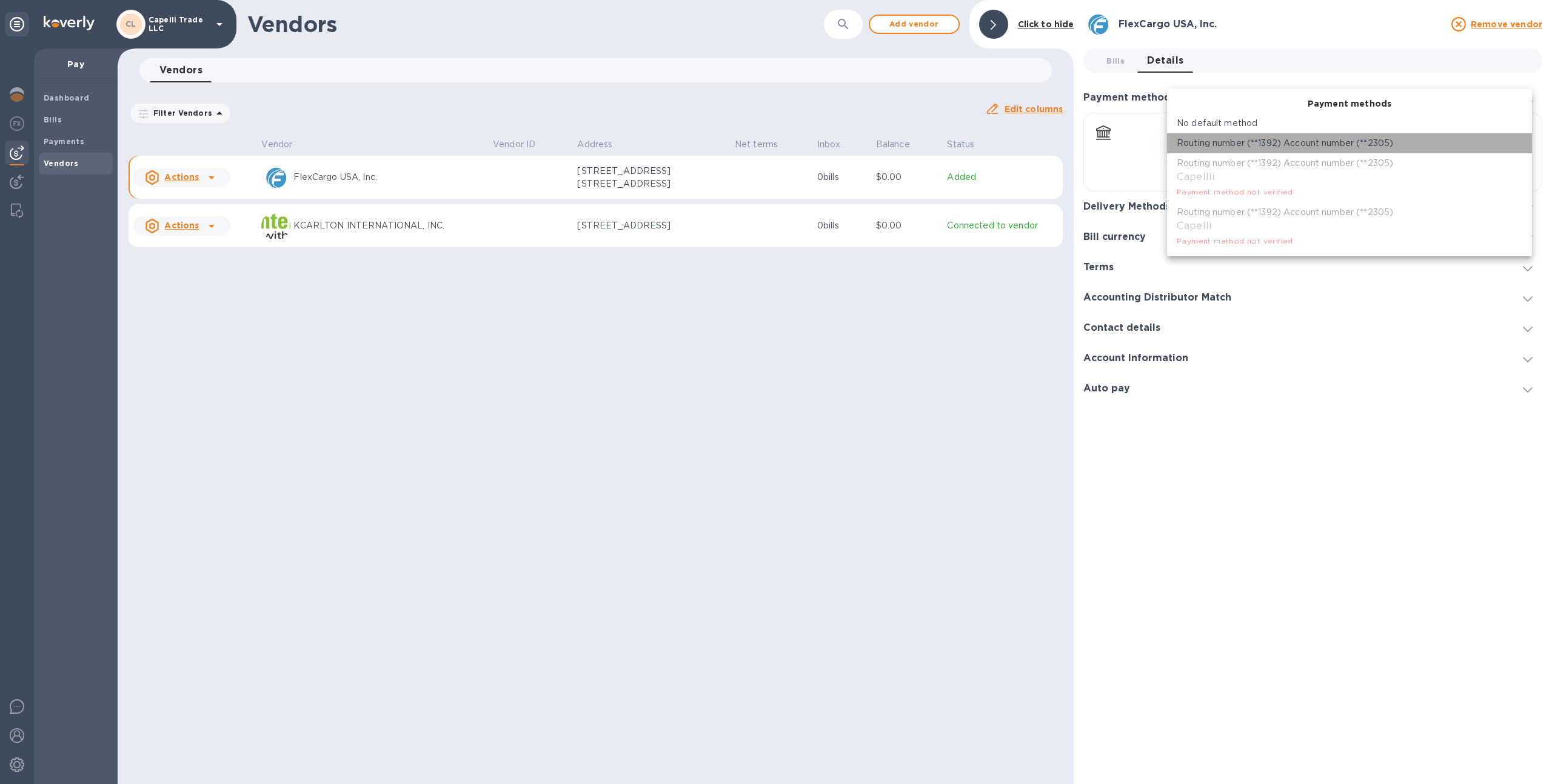
click at [1233, 145] on p "Routing number (**1392) Account number (**2305)" at bounding box center [1285, 142] width 216 height 13
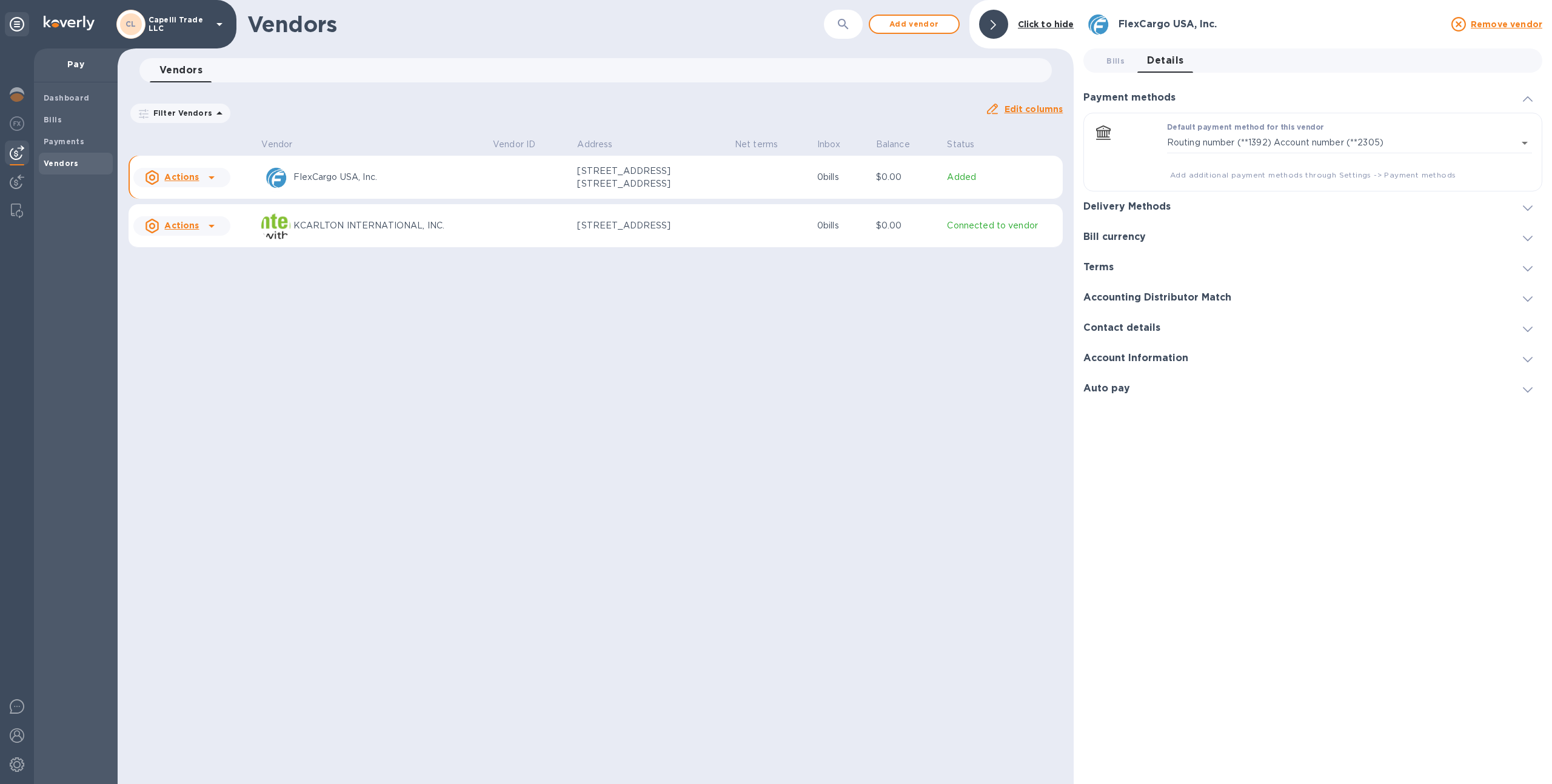
click at [1178, 194] on div "Delivery Methods" at bounding box center [1312, 206] width 459 height 30
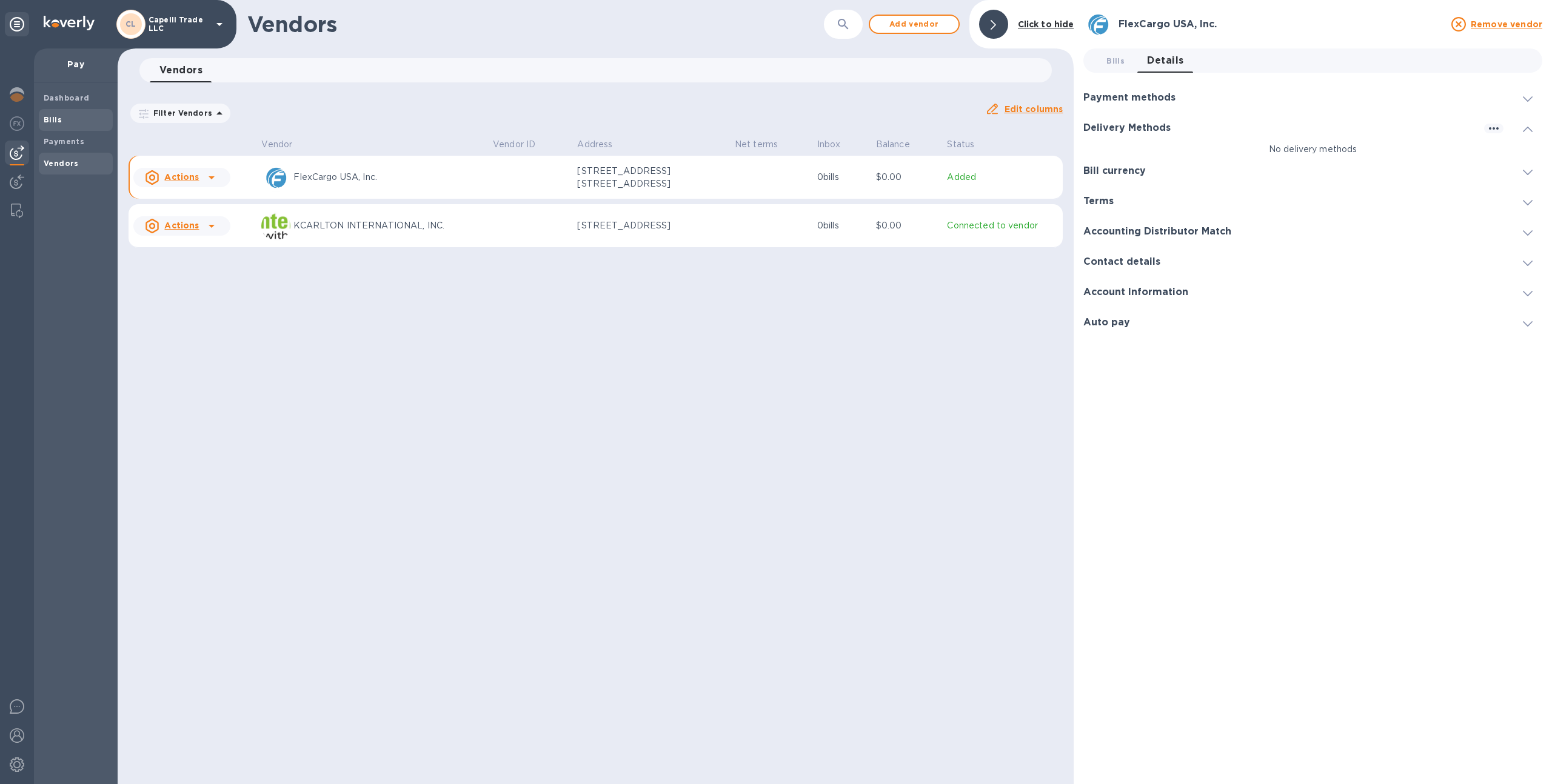
click at [66, 121] on span "Bills" at bounding box center [75, 120] width 64 height 12
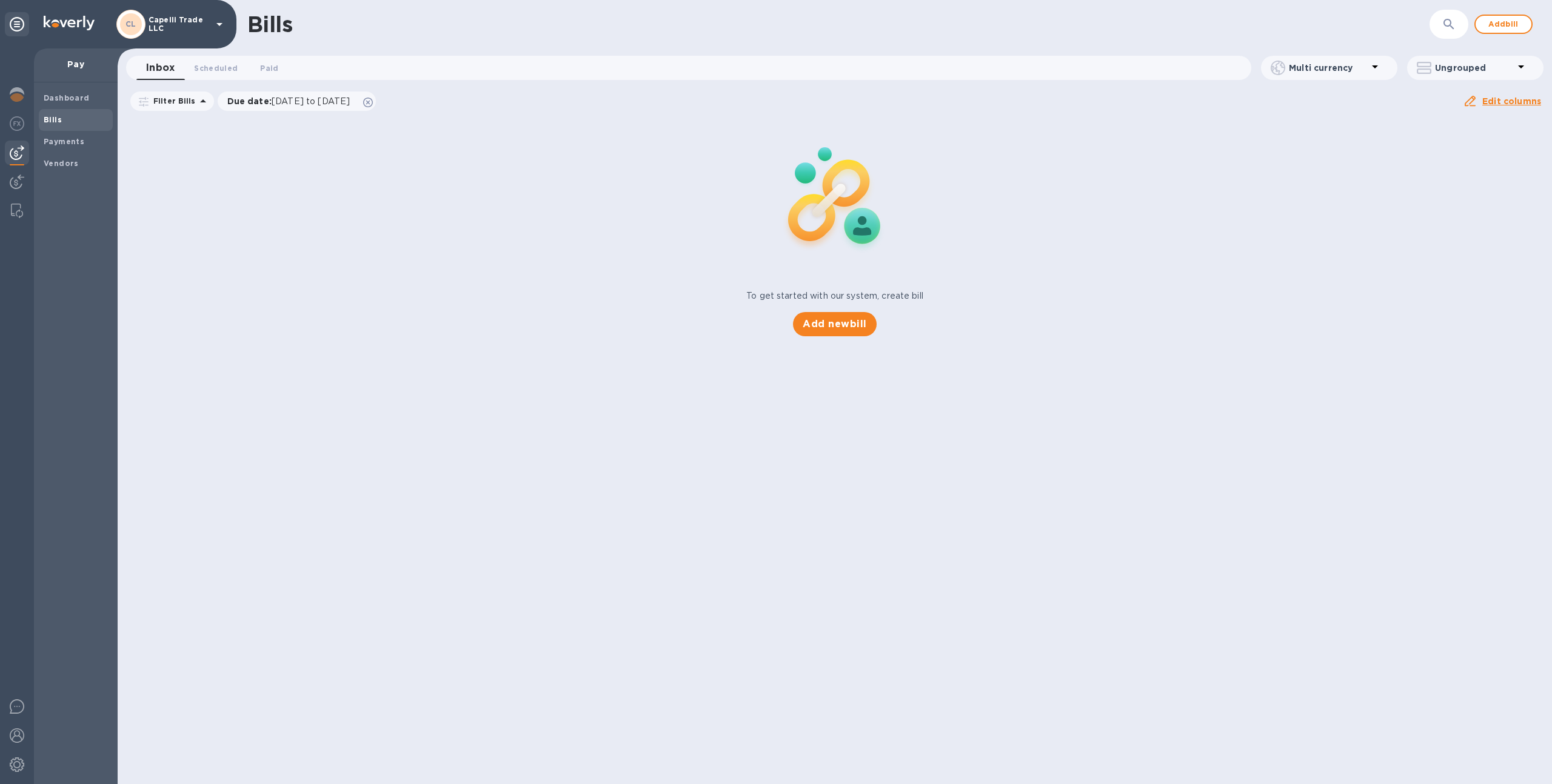
click at [194, 23] on p "Capelli Trade LLC" at bounding box center [179, 24] width 61 height 17
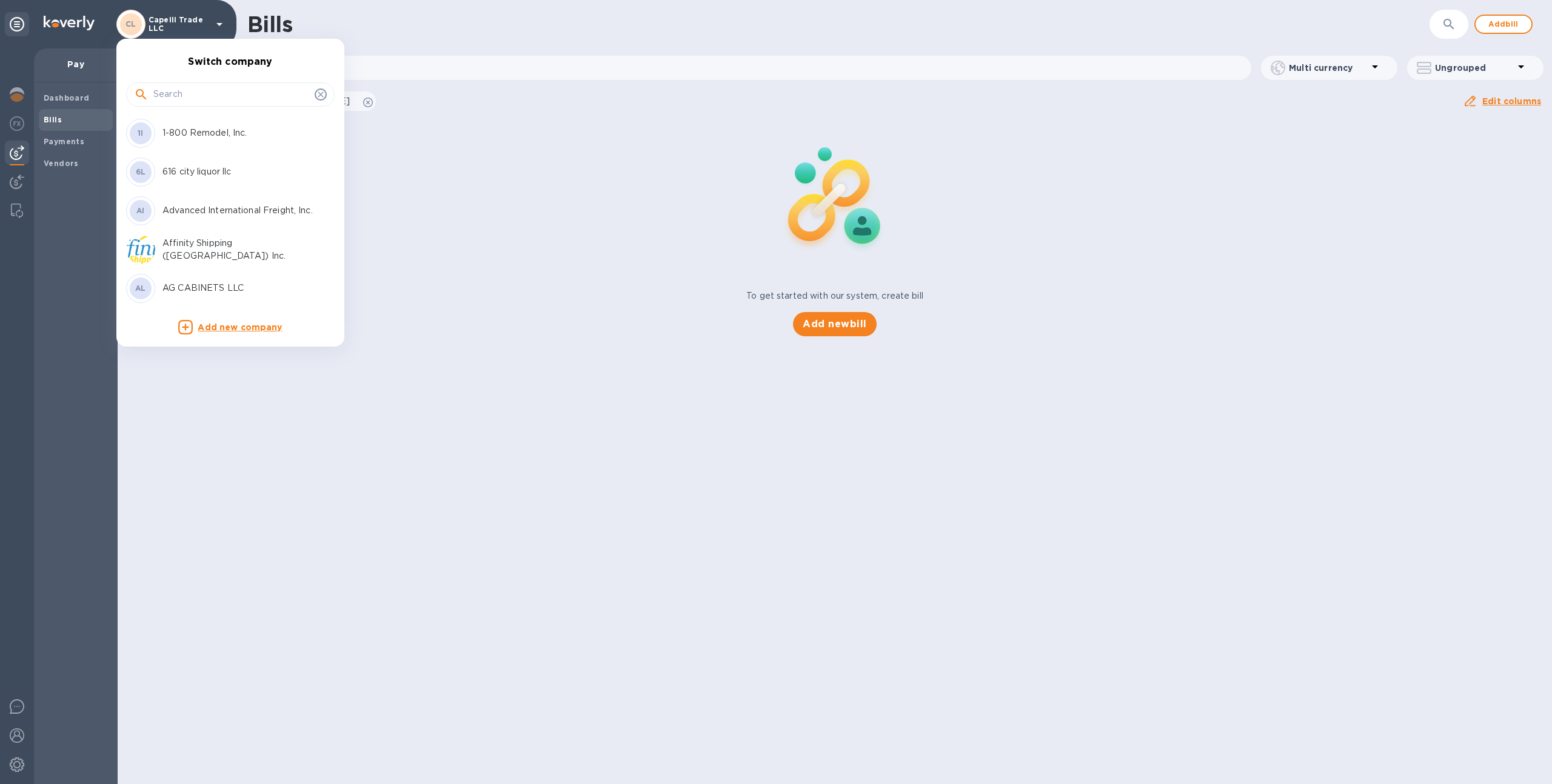
click at [249, 377] on div at bounding box center [776, 392] width 1552 height 784
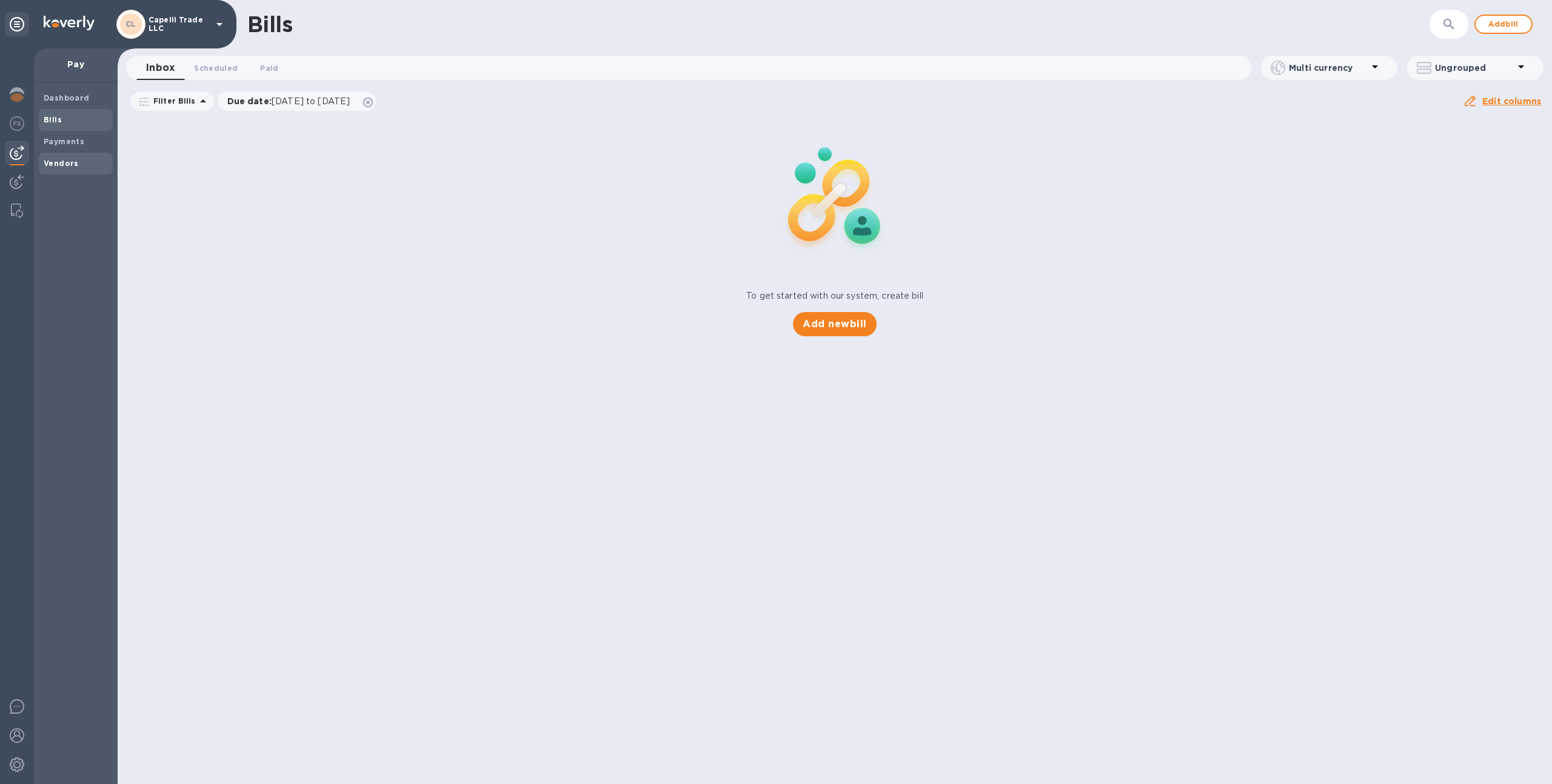
click at [67, 162] on b "Vendors" at bounding box center [61, 163] width 35 height 9
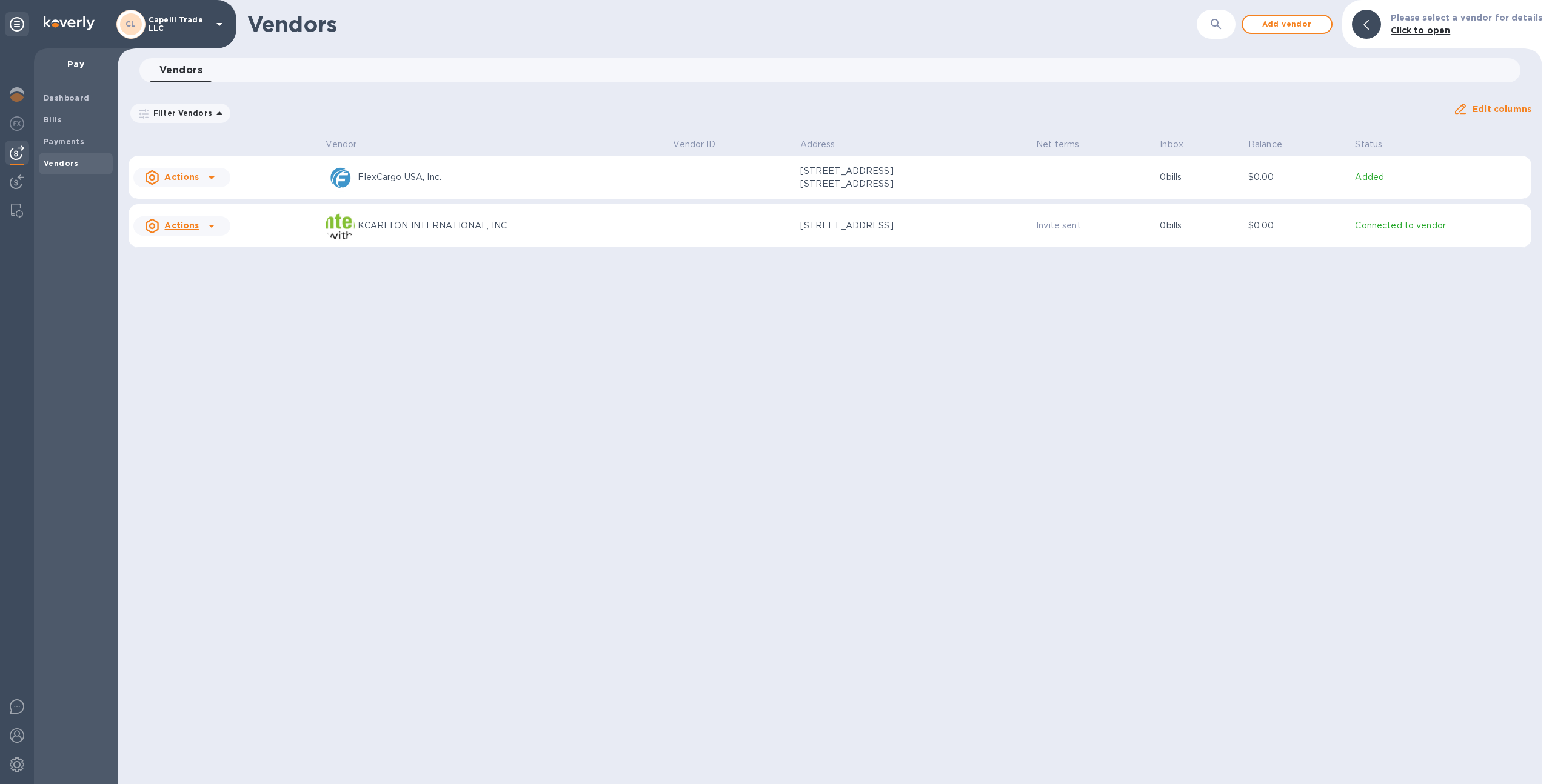
click at [575, 167] on div "FlexCargo USA, Inc." at bounding box center [494, 177] width 338 height 29
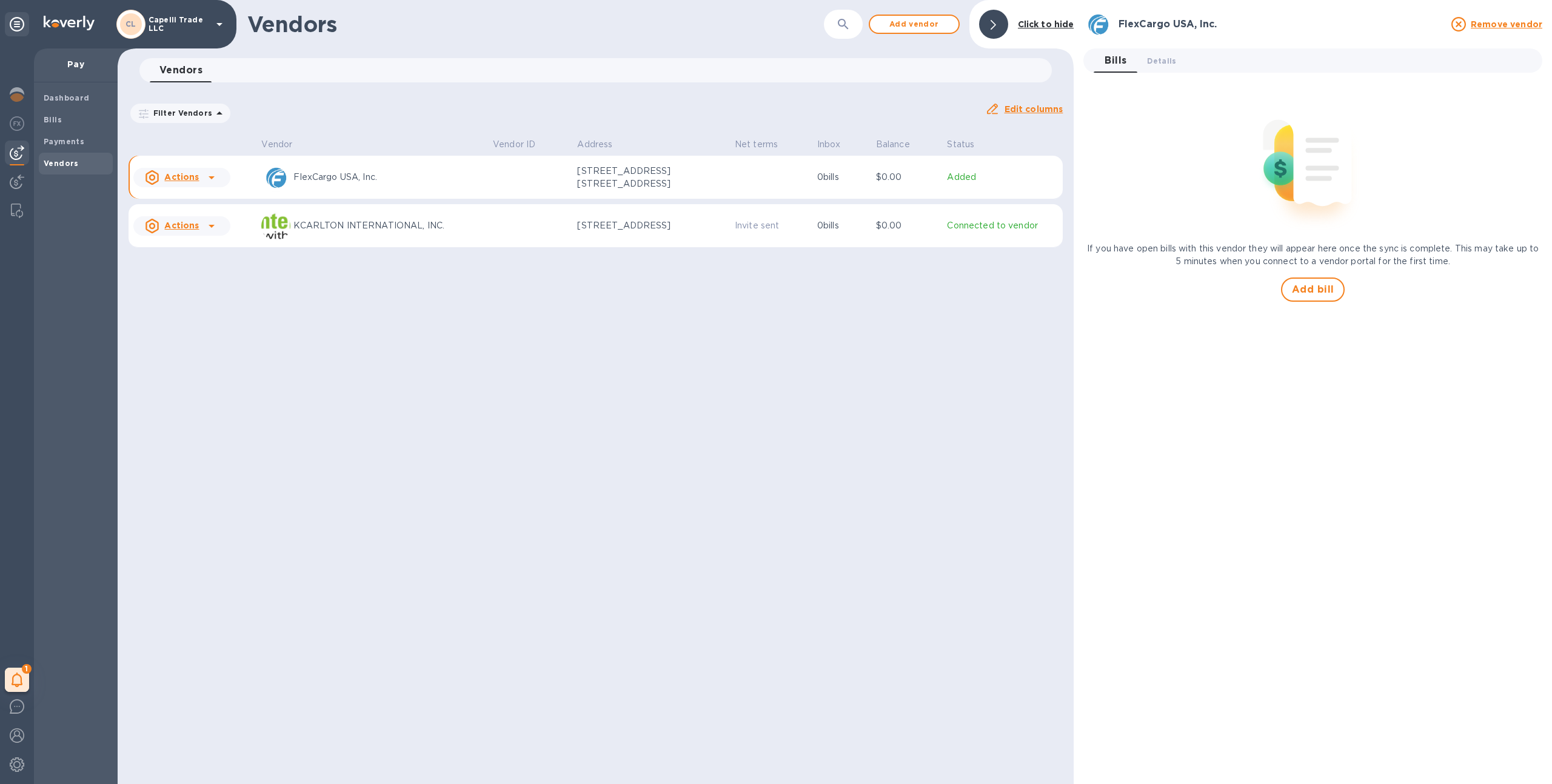
click at [668, 184] on p "[STREET_ADDRESS] [STREET_ADDRESS]" at bounding box center [637, 177] width 121 height 25
click at [161, 38] on div "[PERSON_NAME] Trade LLC" at bounding box center [171, 24] width 110 height 29
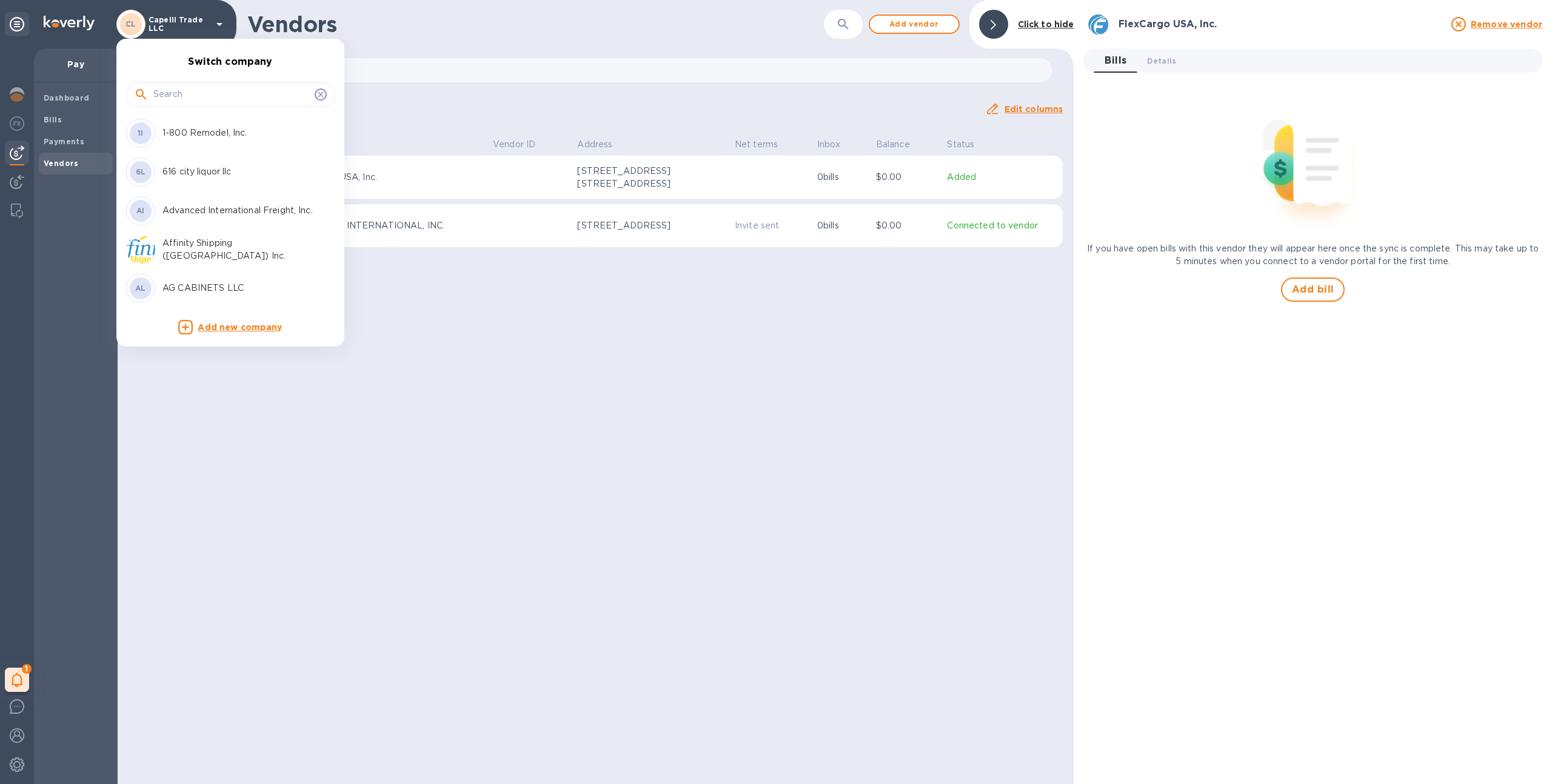
click at [172, 87] on input "text" at bounding box center [232, 94] width 157 height 18
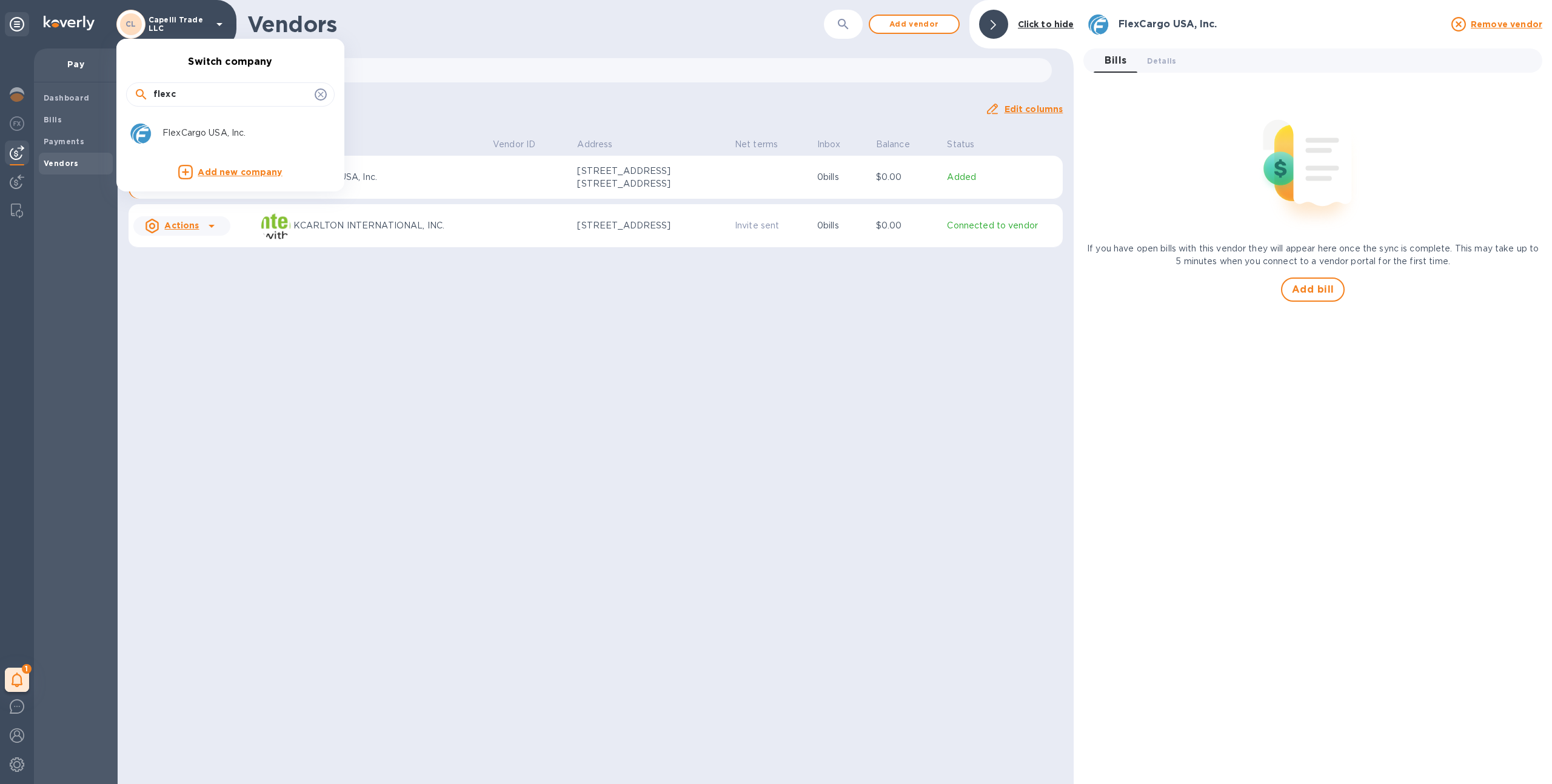
type input "flexc"
click at [194, 128] on p "FlexCargo USA, Inc." at bounding box center [239, 132] width 153 height 13
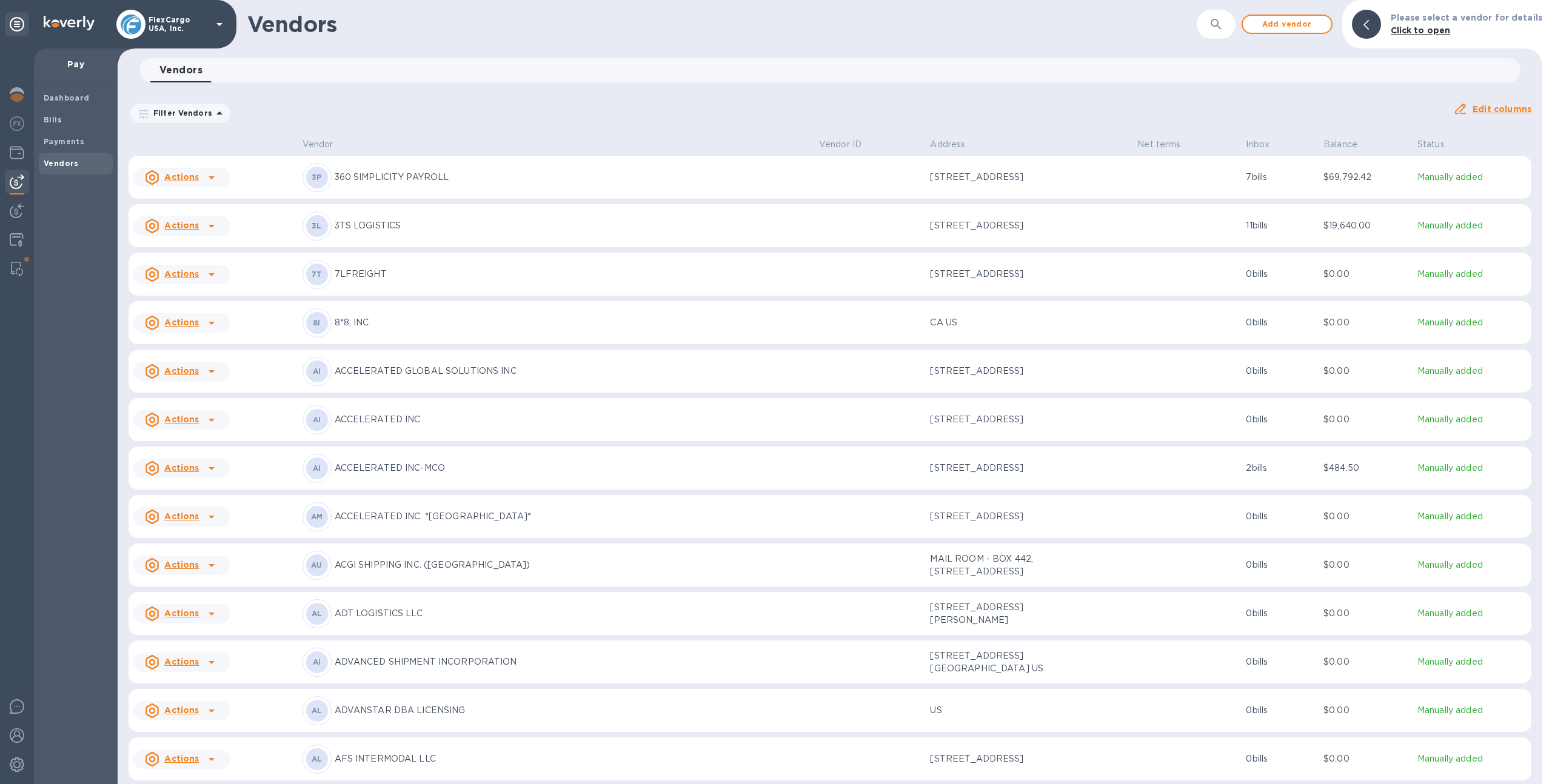
click at [174, 23] on p "FlexCargo USA, Inc." at bounding box center [179, 24] width 61 height 17
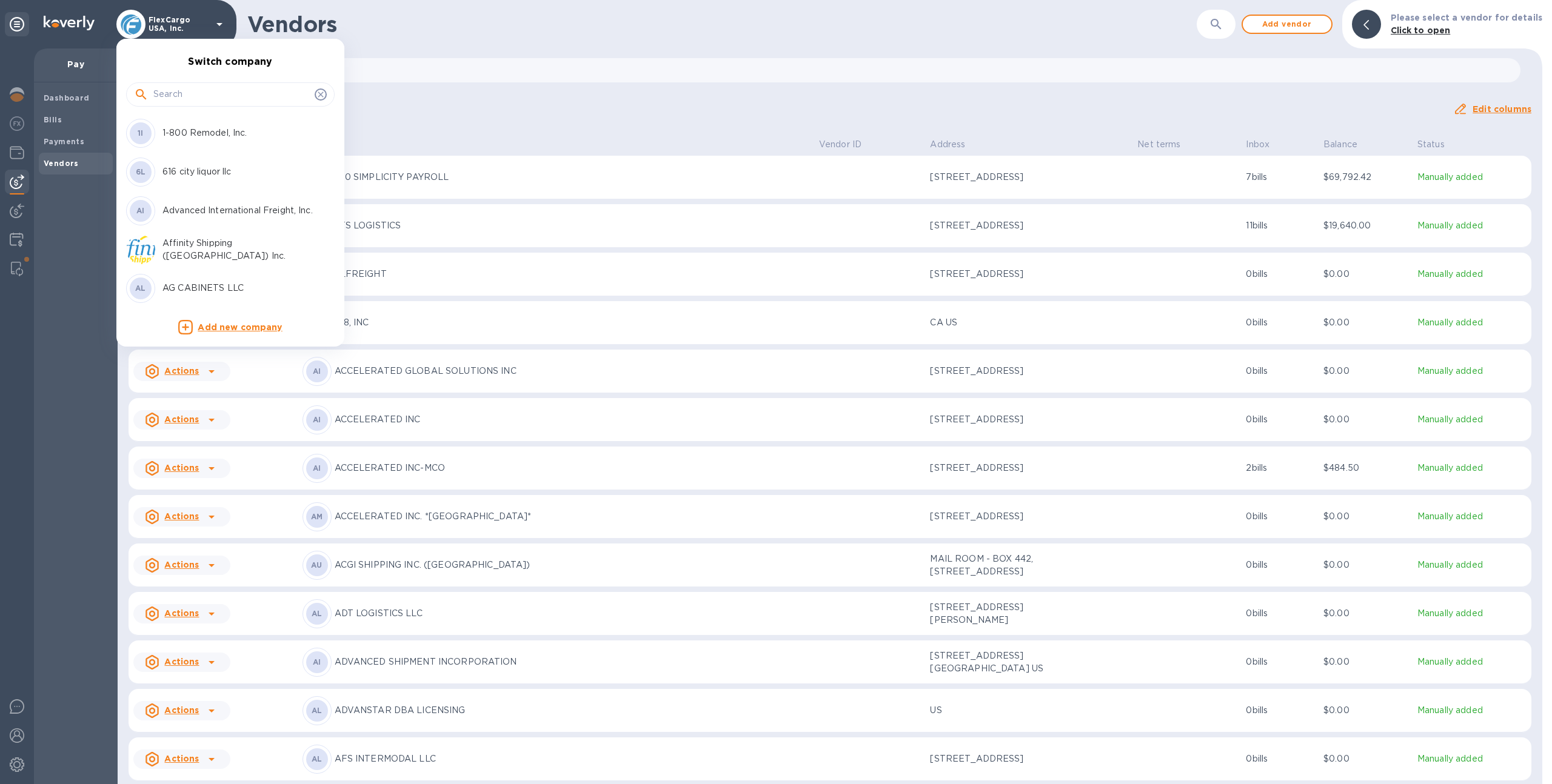
click at [190, 90] on input "text" at bounding box center [232, 94] width 157 height 18
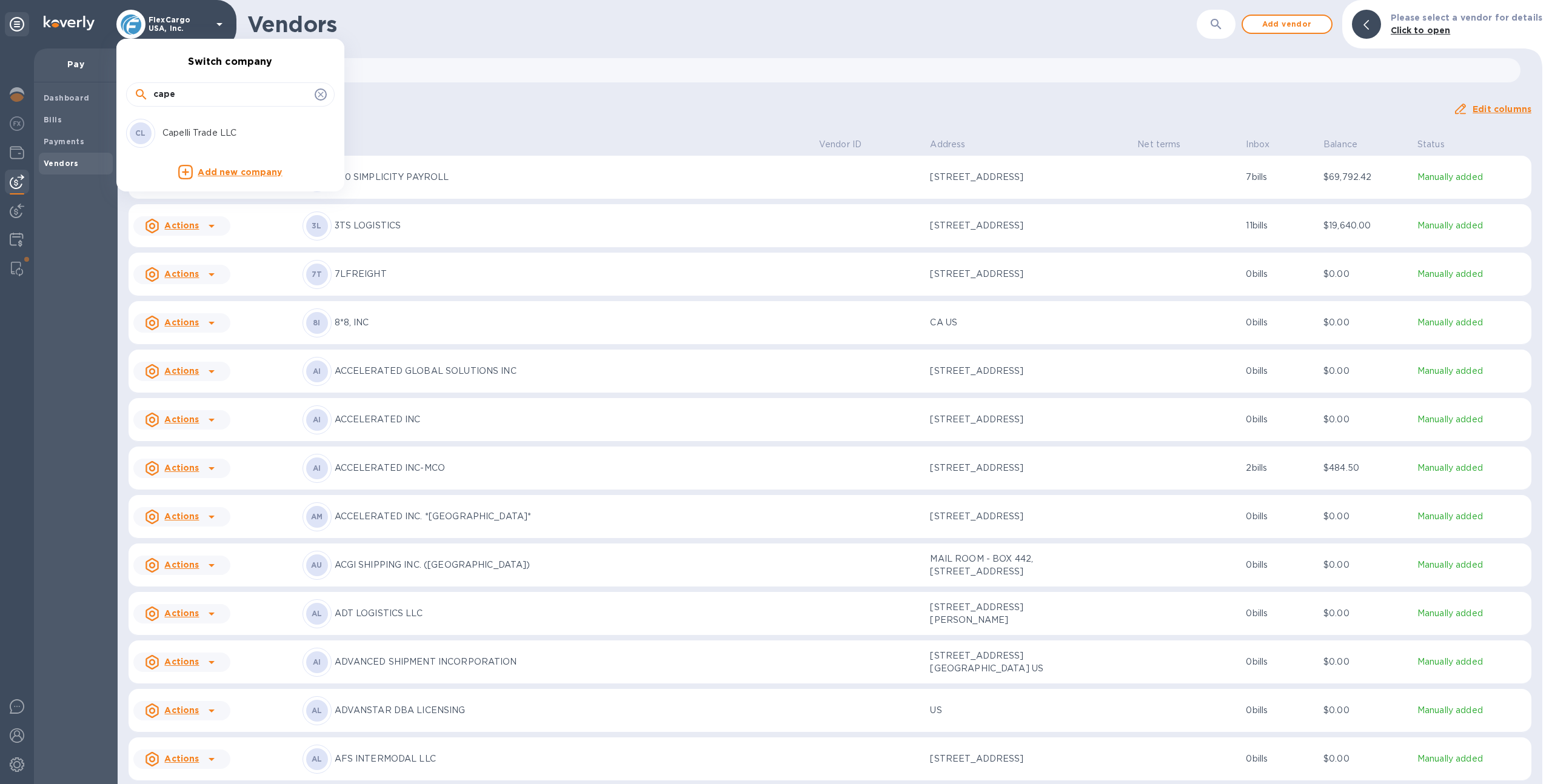
type input "cape"
click at [199, 126] on p "Capelli Trade LLC" at bounding box center [239, 132] width 153 height 13
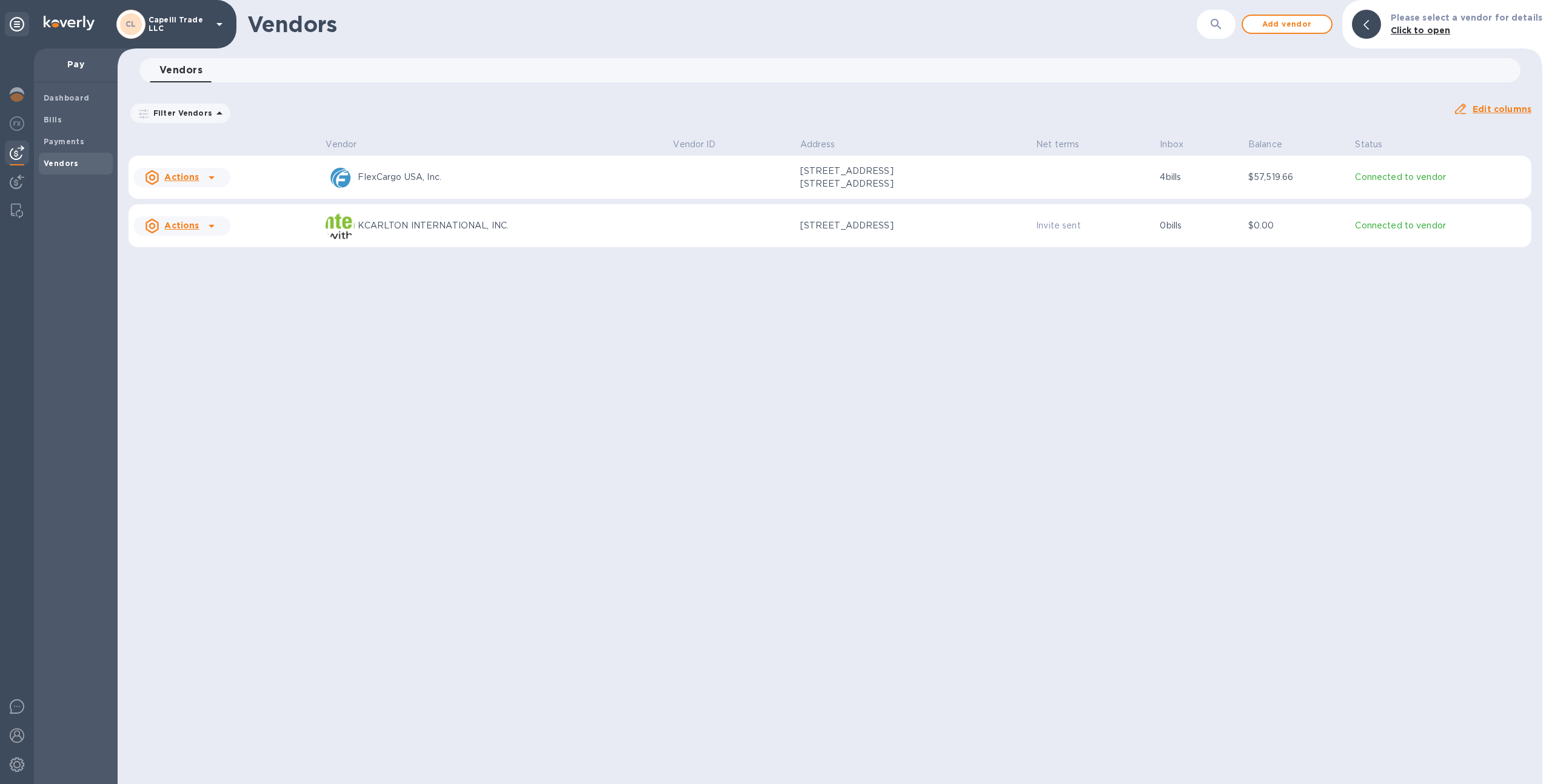
click at [582, 188] on div "FlexCargo USA, Inc." at bounding box center [494, 177] width 338 height 29
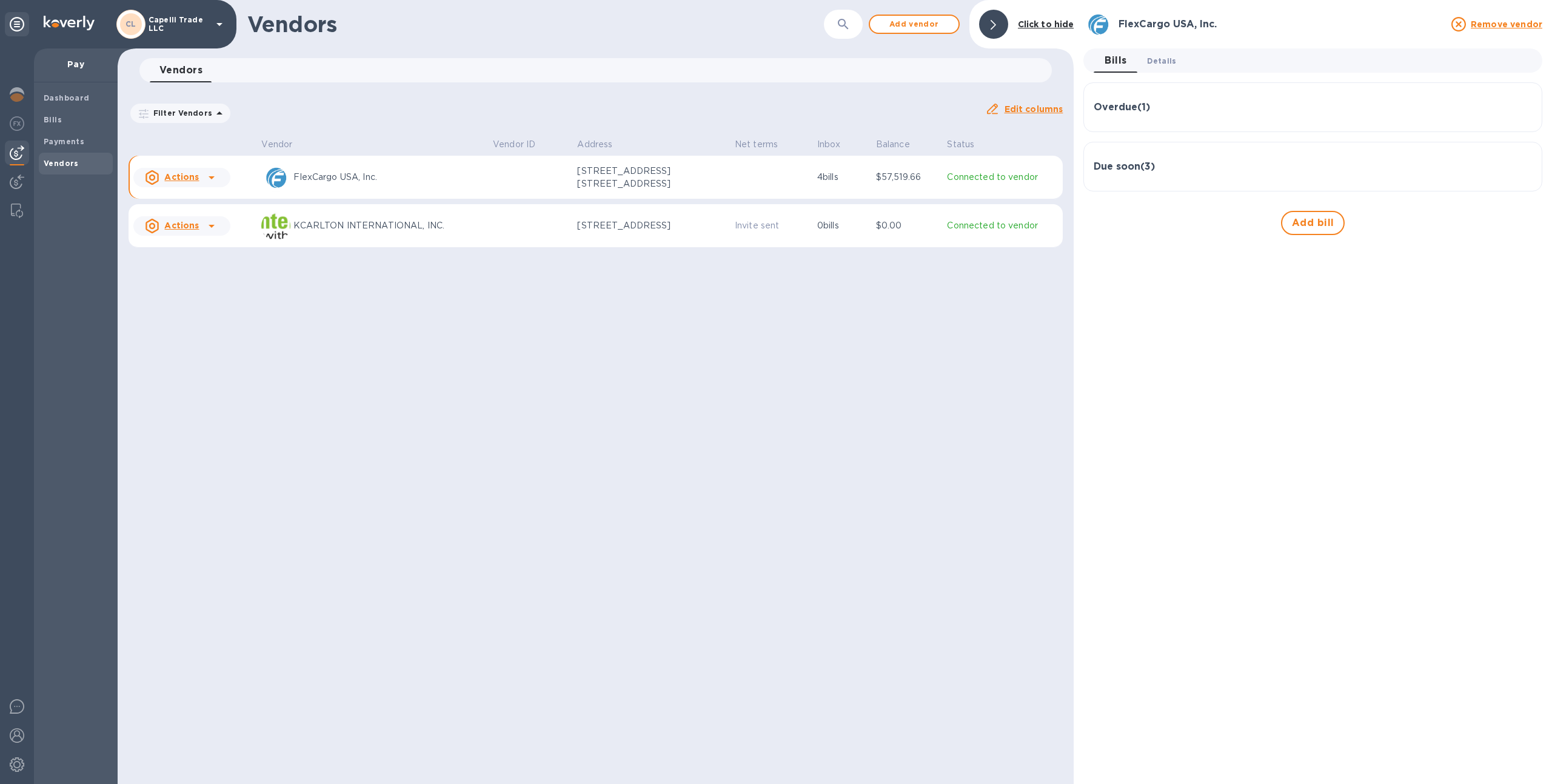
click at [1157, 56] on span "Details 0" at bounding box center [1160, 61] width 29 height 13
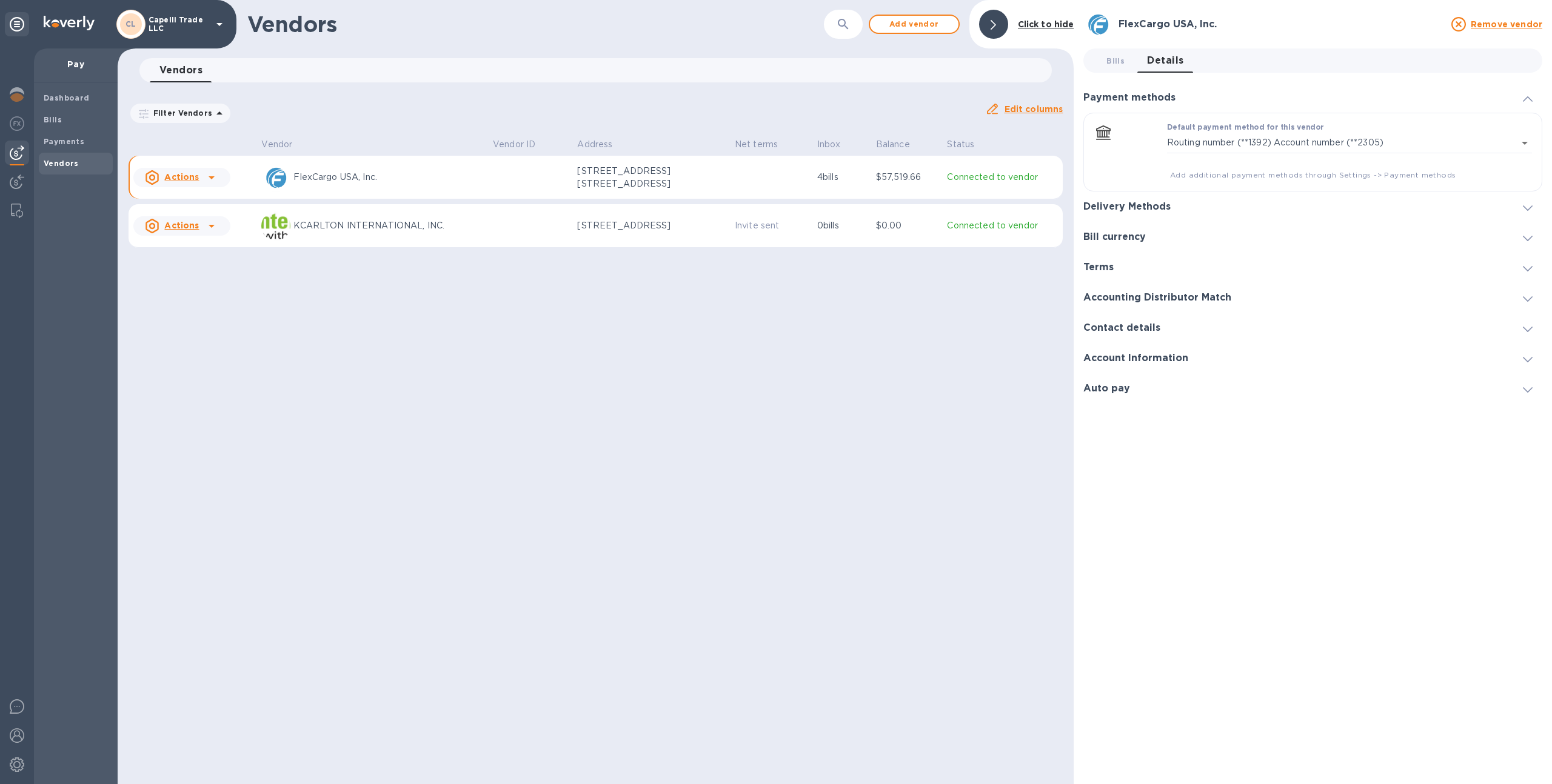
click at [1223, 199] on div "Delivery Methods" at bounding box center [1312, 206] width 459 height 30
click at [1487, 129] on icon "button" at bounding box center [1494, 128] width 15 height 15
click at [1217, 96] on div at bounding box center [776, 392] width 1552 height 784
click at [1197, 97] on div at bounding box center [1344, 97] width 318 height 1
click at [819, 193] on td "4 bills" at bounding box center [842, 177] width 59 height 44
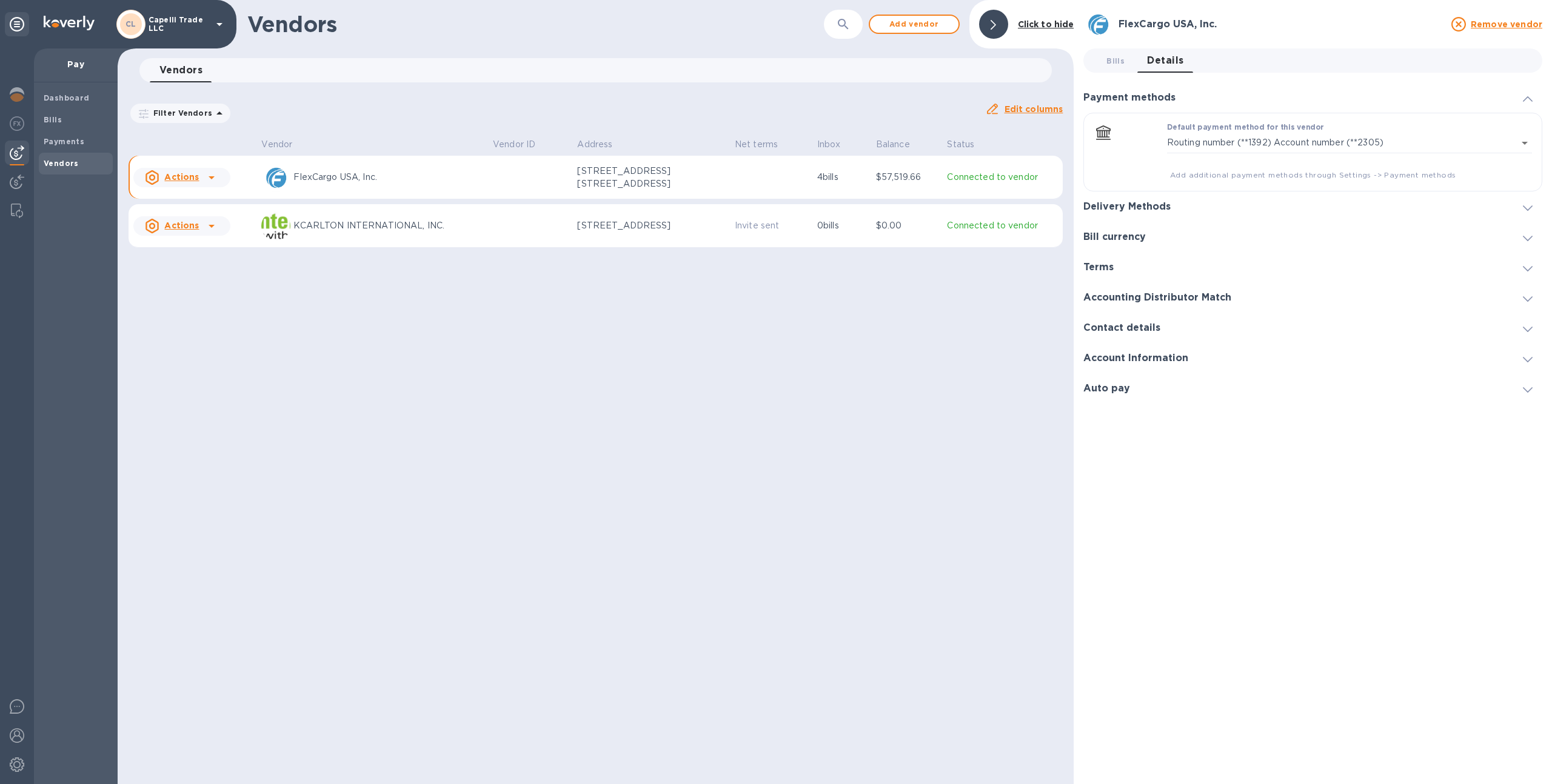
click at [1127, 209] on h3 "Delivery Methods" at bounding box center [1127, 207] width 87 height 12
click at [1494, 126] on icon "button" at bounding box center [1494, 128] width 15 height 15
click at [1494, 126] on div at bounding box center [776, 392] width 1552 height 784
click at [678, 175] on p "[STREET_ADDRESS] [STREET_ADDRESS]" at bounding box center [637, 177] width 121 height 25
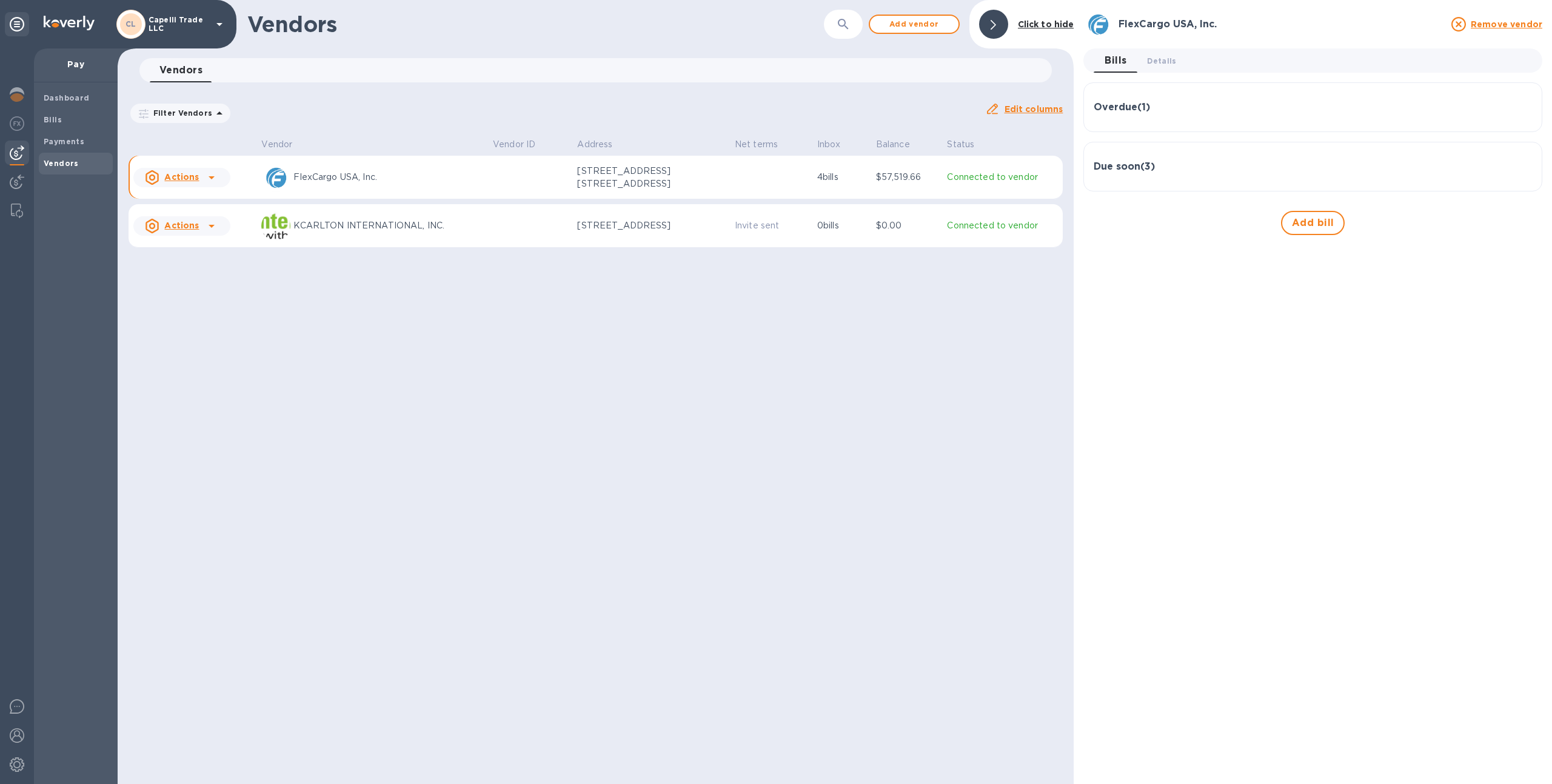
click at [929, 174] on p "$57,519.66" at bounding box center [907, 176] width 62 height 13
click at [1150, 58] on span "Details 0" at bounding box center [1160, 61] width 29 height 13
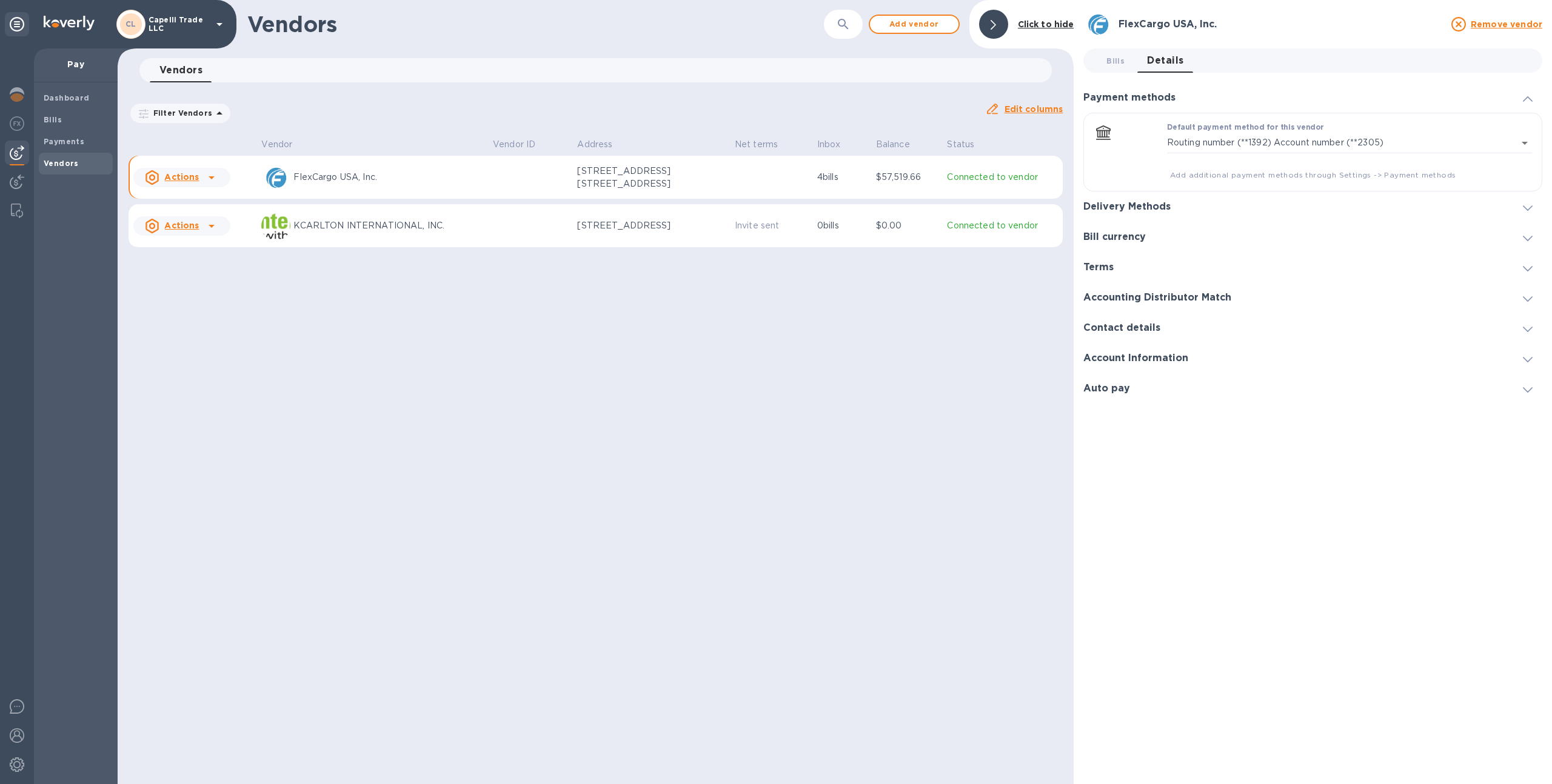
click at [1151, 208] on h3 "Delivery Methods" at bounding box center [1127, 207] width 87 height 12
click at [606, 232] on p "[STREET_ADDRESS]" at bounding box center [637, 225] width 121 height 13
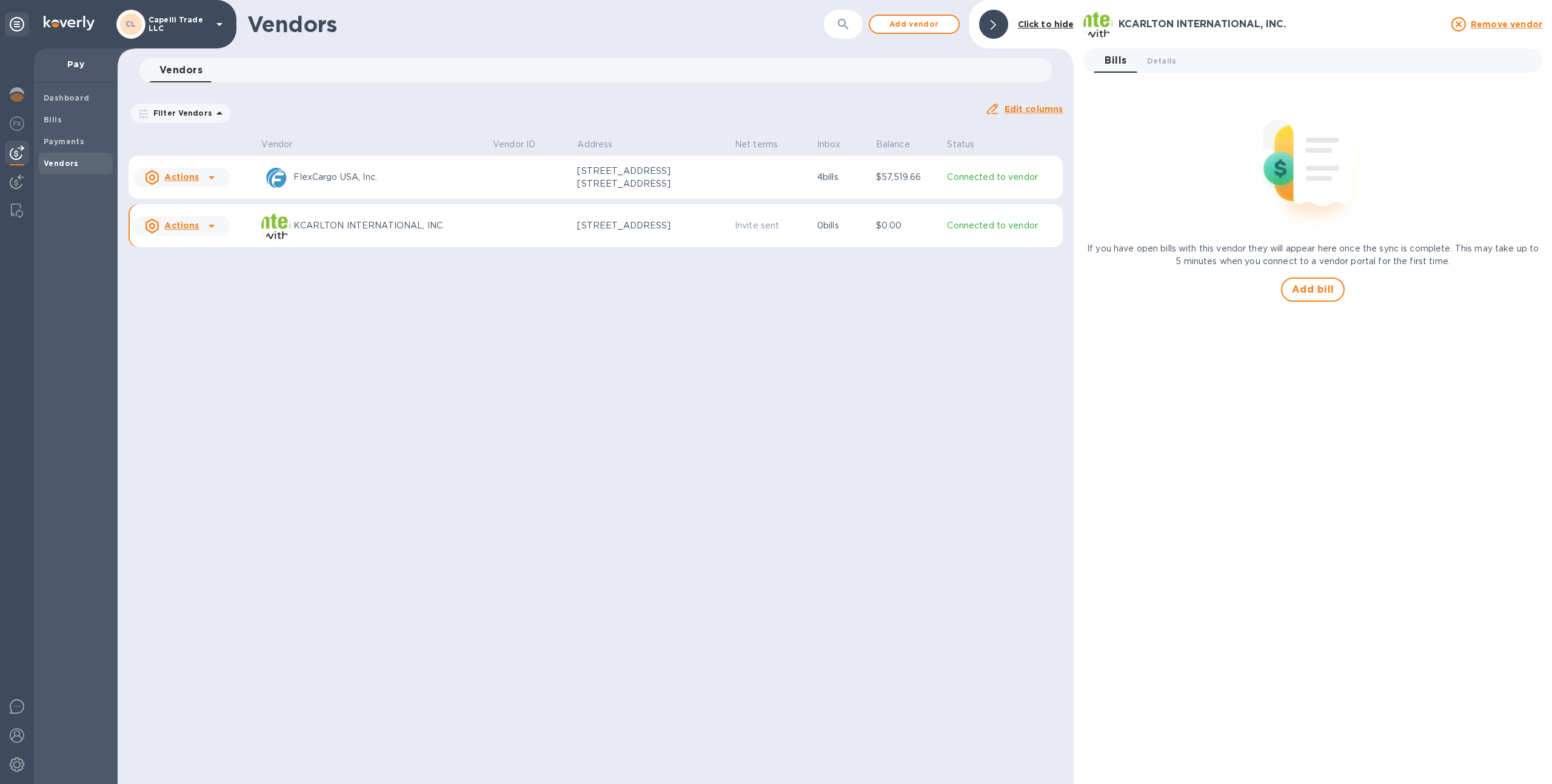
click at [1149, 73] on div "Bills 0 Details 0 If you have open bills with this vendor they will appear here…" at bounding box center [1312, 175] width 459 height 253
click at [1153, 69] on button "Details 0" at bounding box center [1161, 61] width 49 height 24
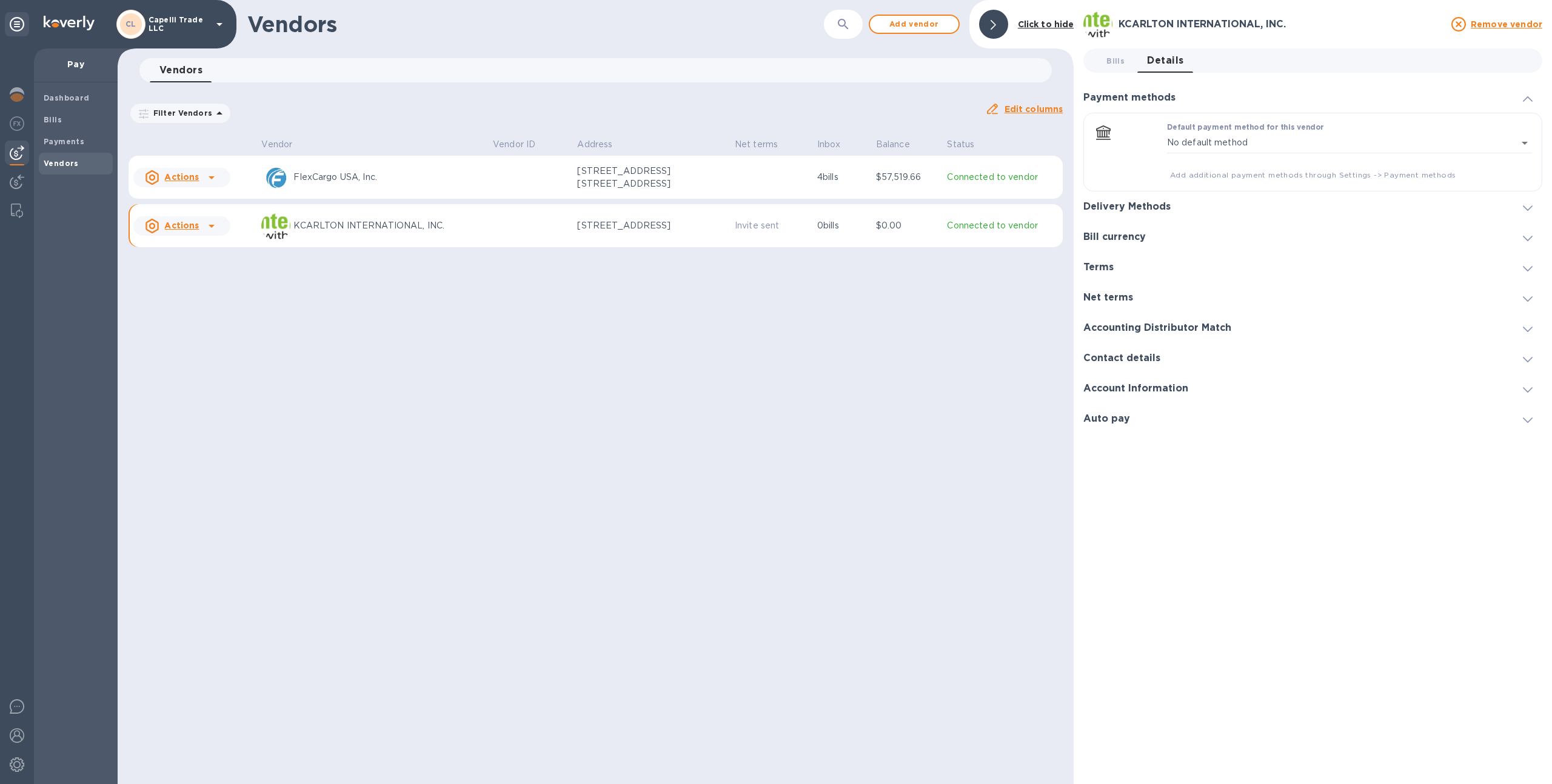
click at [1200, 204] on div "Delivery Methods" at bounding box center [1312, 206] width 459 height 30
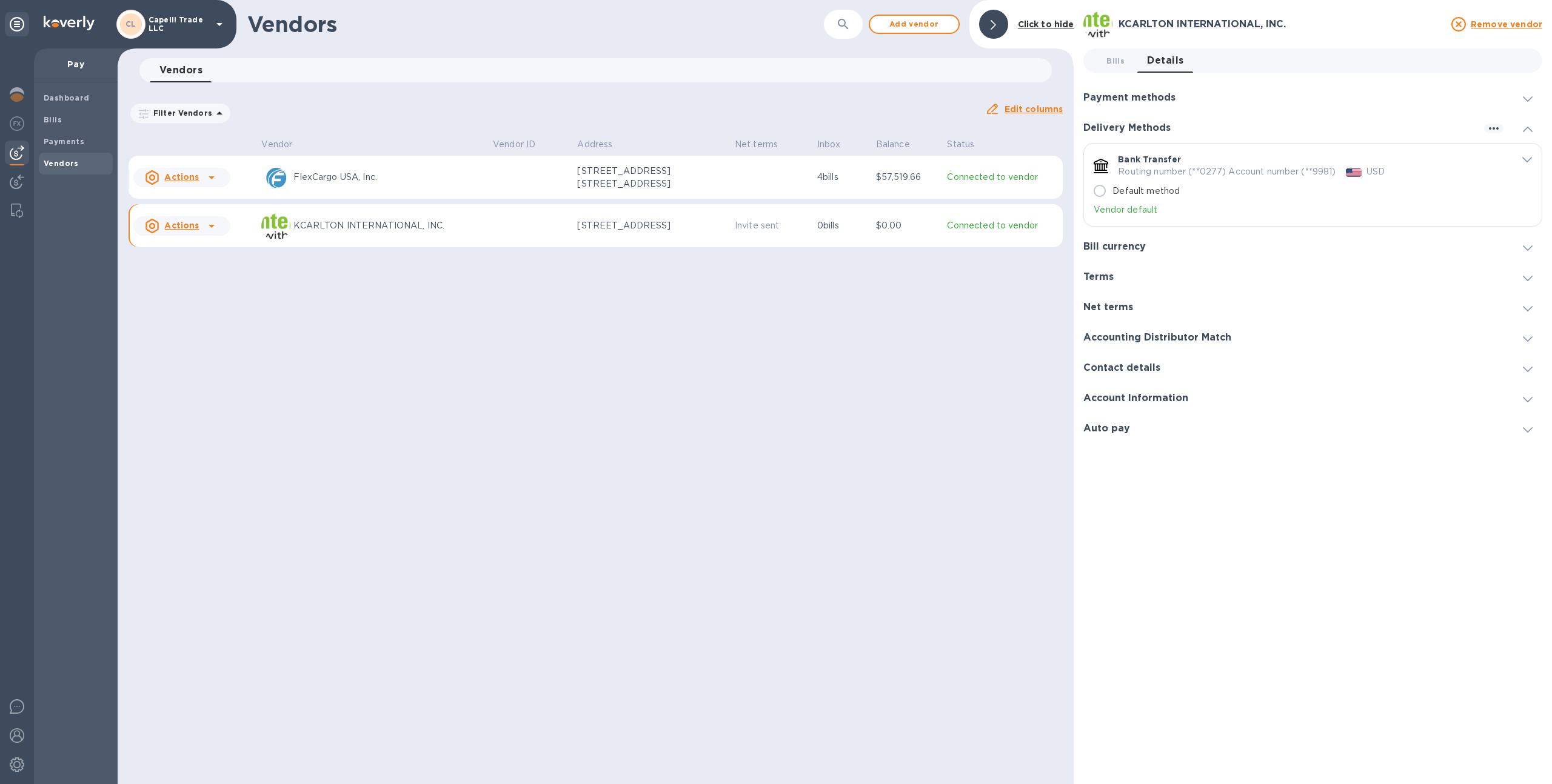
click at [1103, 188] on input "Default method" at bounding box center [1099, 190] width 25 height 25
radio input "true"
click at [1124, 94] on h3 "Payment methods" at bounding box center [1129, 98] width 92 height 12
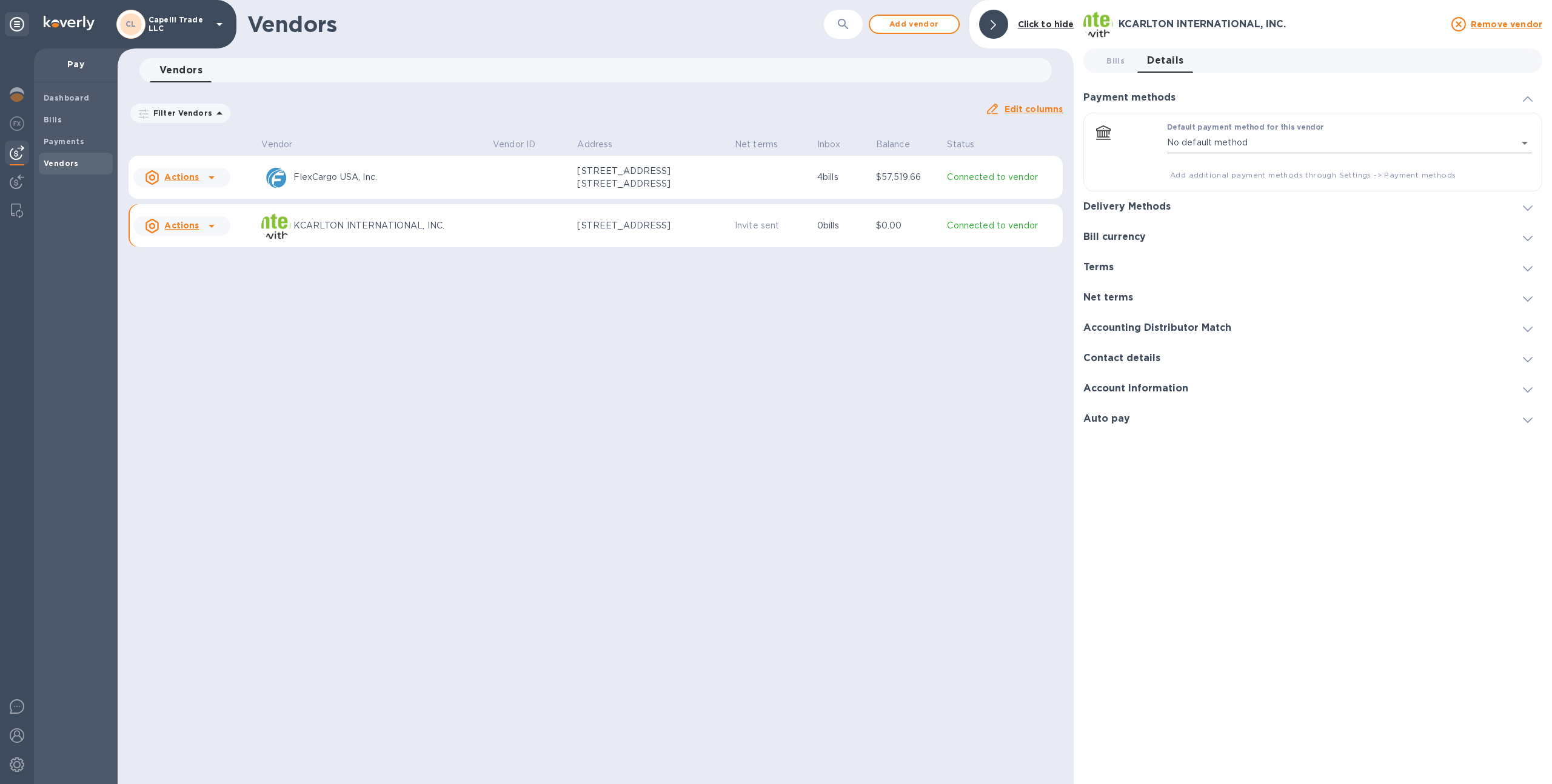
click at [1237, 134] on body "CL Capelli Trade LLC Pay Dashboard Bills Payments Vendors Vendors ​ Add vendor …" at bounding box center [776, 392] width 1552 height 784
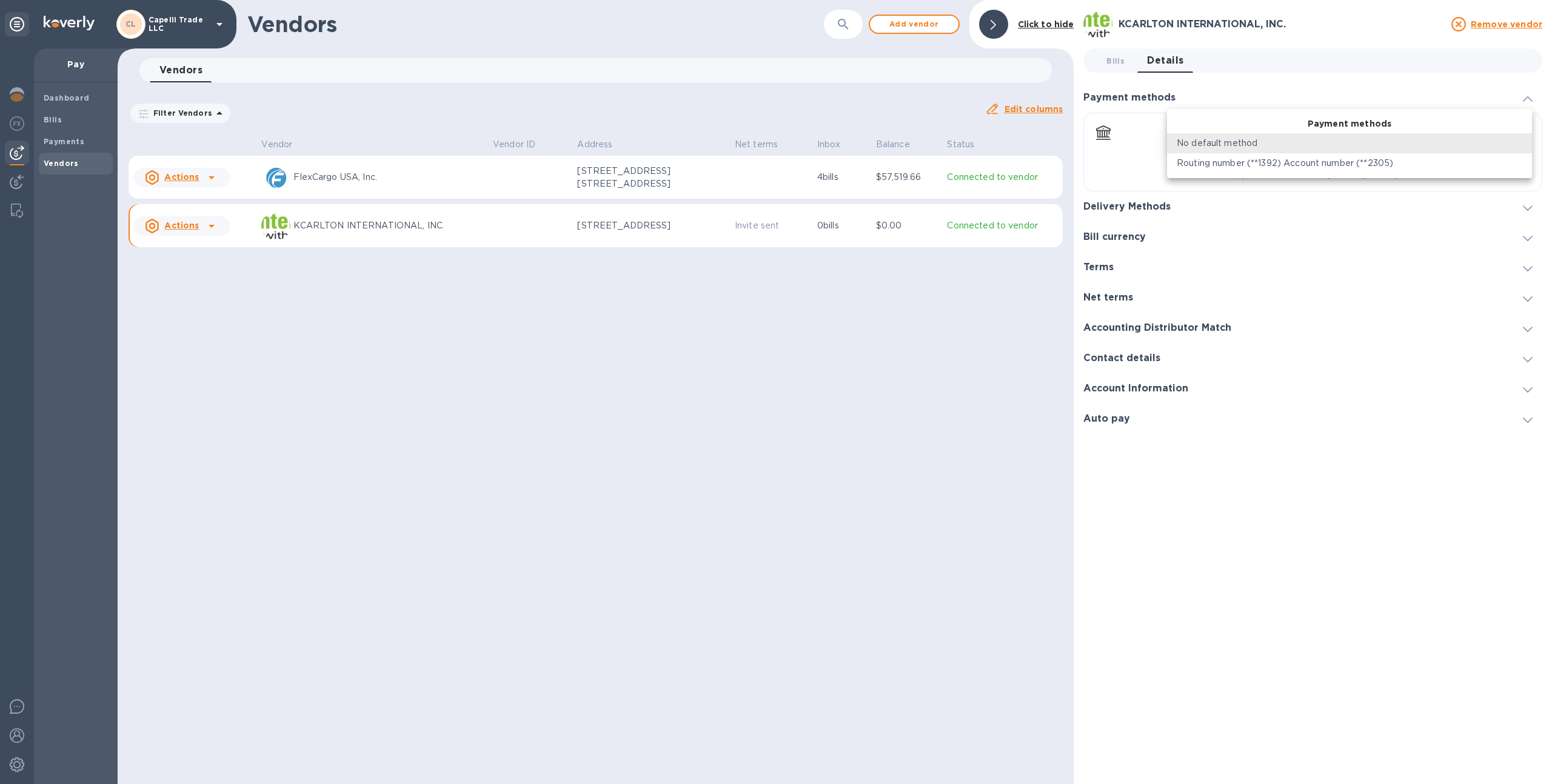
click at [1234, 162] on p "Routing number (**1392) Account number (**2305)" at bounding box center [1285, 163] width 216 height 13
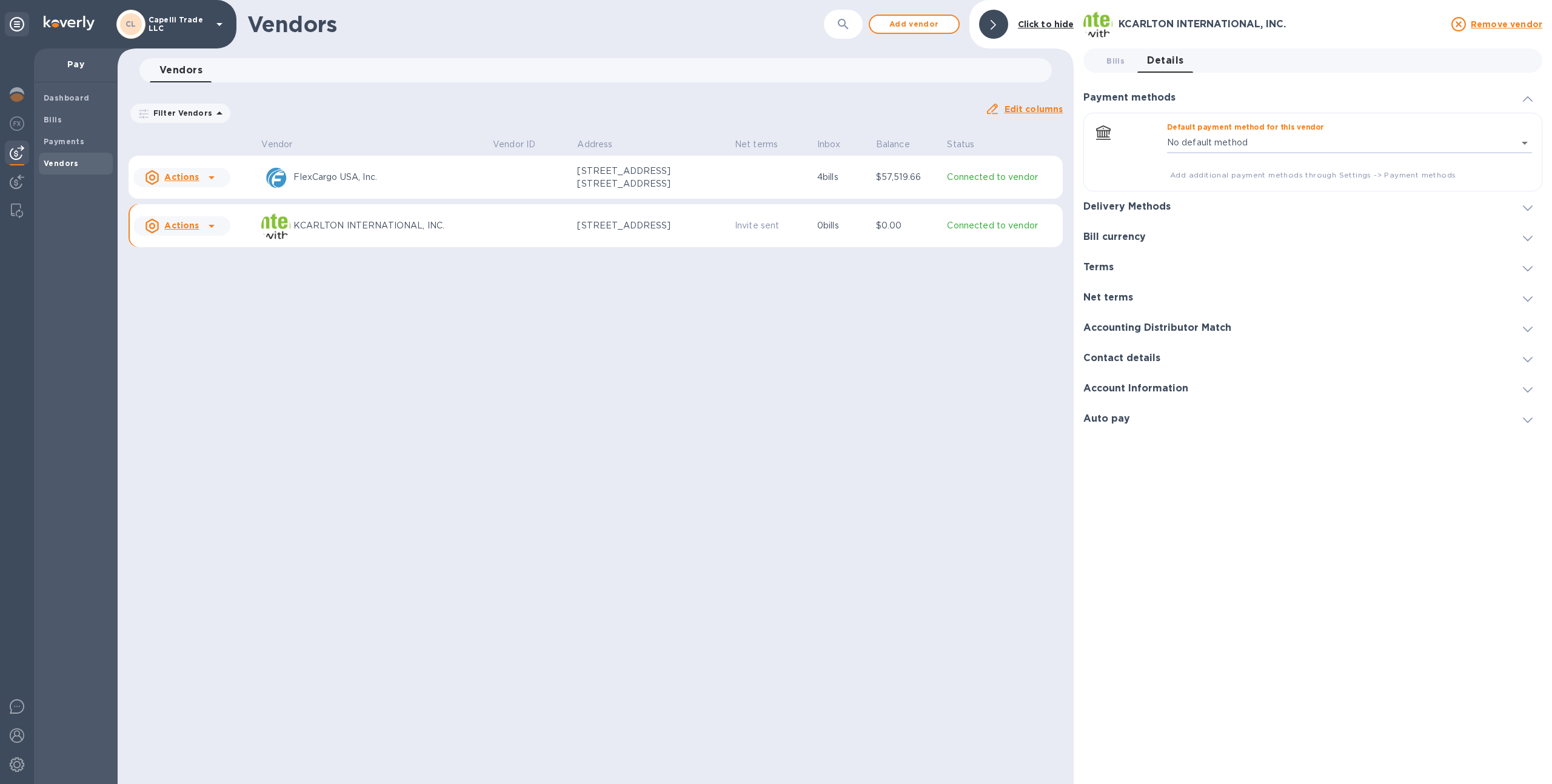
type input "88170957855467075001442839000016"
click at [772, 187] on td at bounding box center [771, 177] width 83 height 44
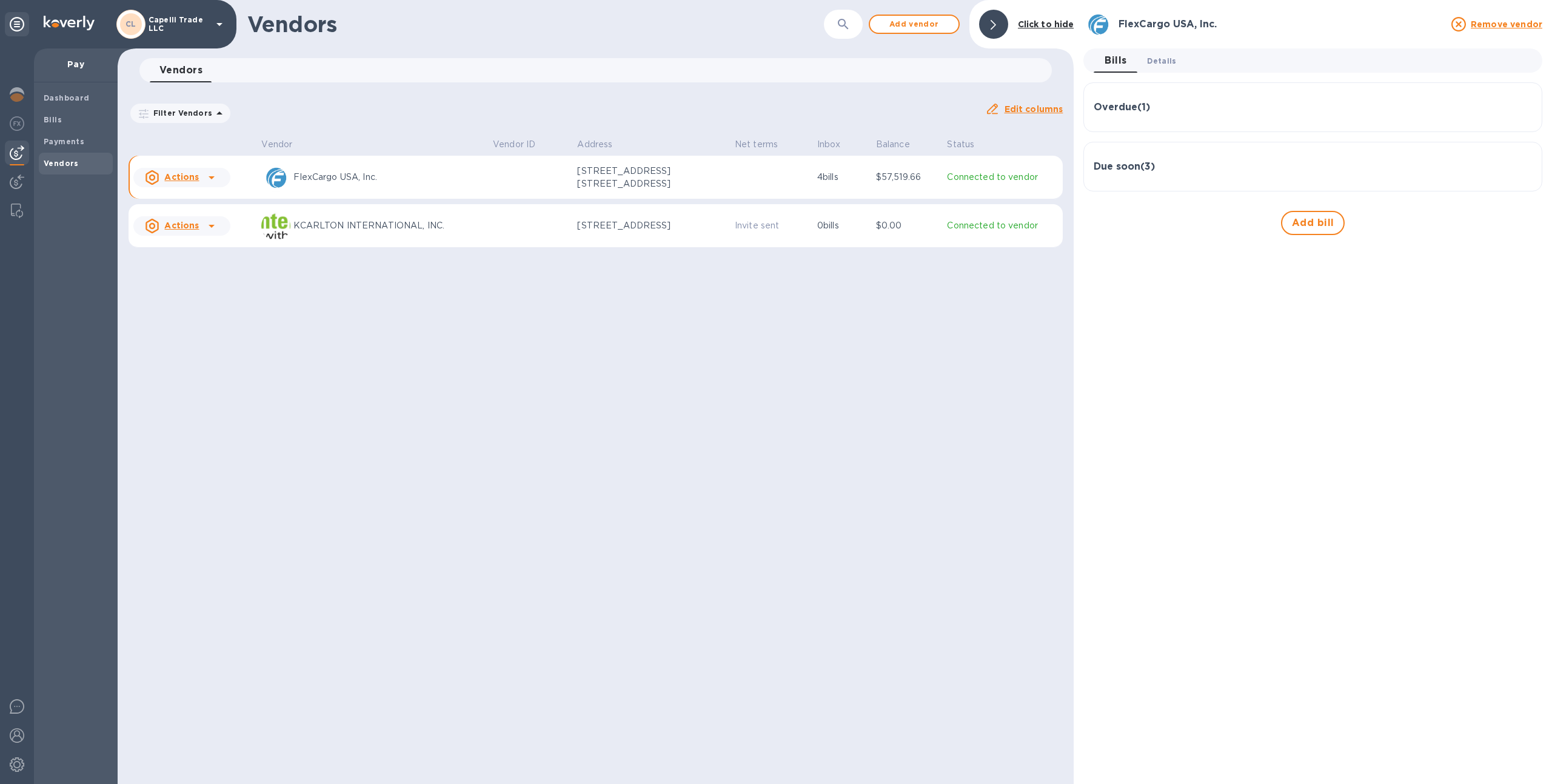
click at [1156, 56] on span "Details 0" at bounding box center [1160, 61] width 29 height 13
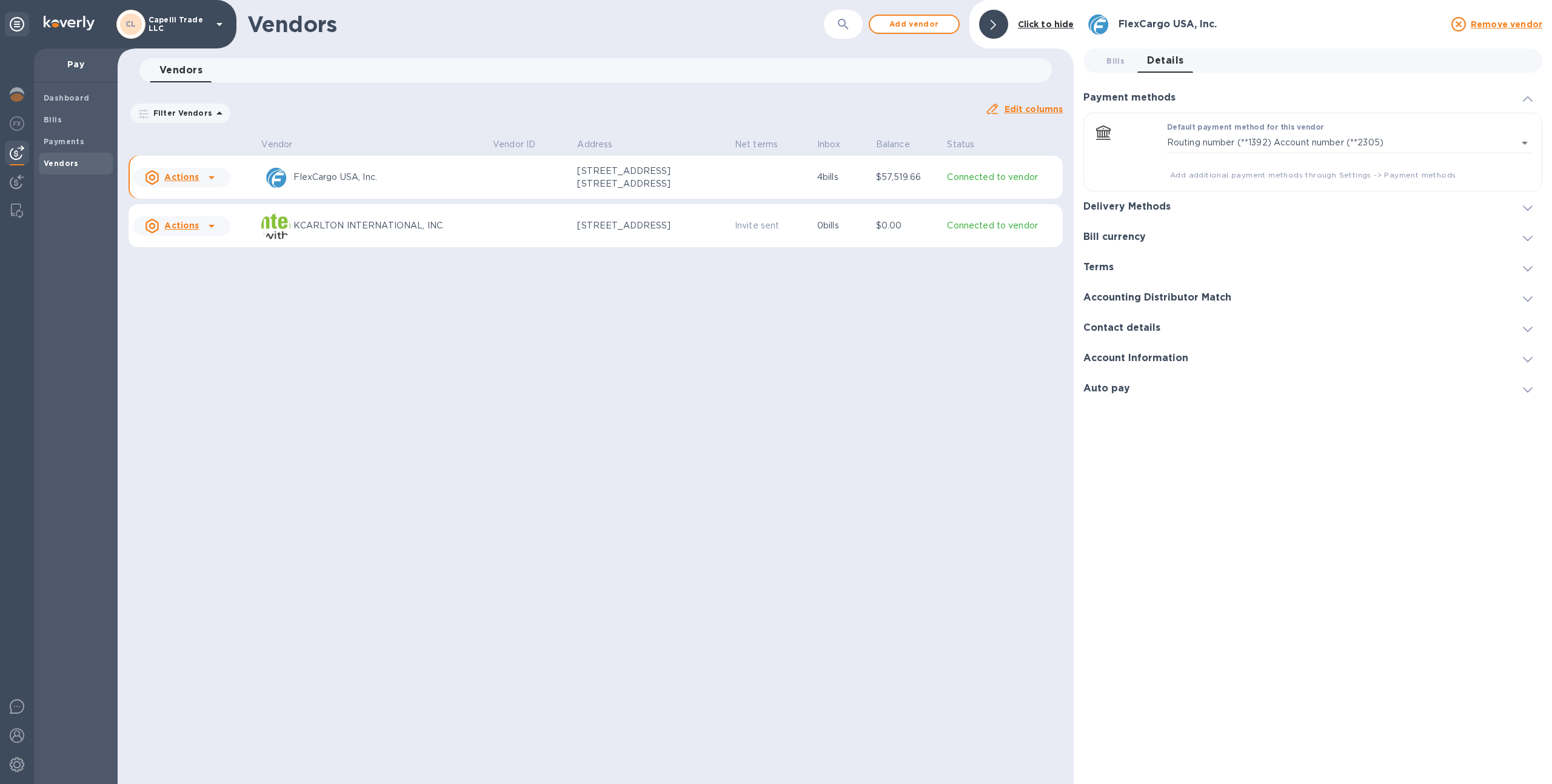
click at [1146, 202] on h3 "Delivery Methods" at bounding box center [1127, 207] width 87 height 12
click at [759, 182] on td at bounding box center [771, 177] width 83 height 44
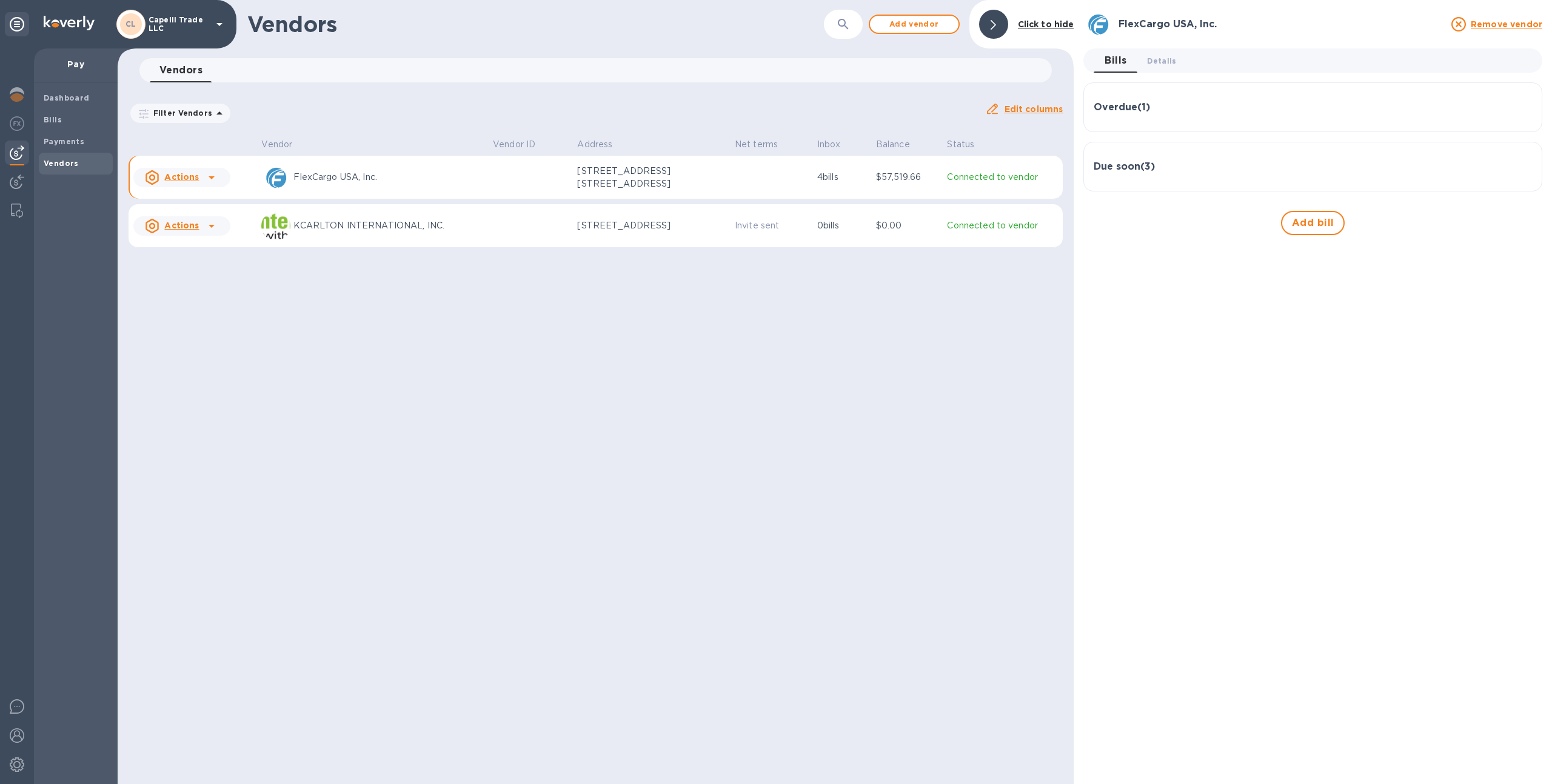
click at [778, 159] on td at bounding box center [771, 177] width 83 height 44
click at [1166, 55] on span "Details 0" at bounding box center [1160, 61] width 29 height 13
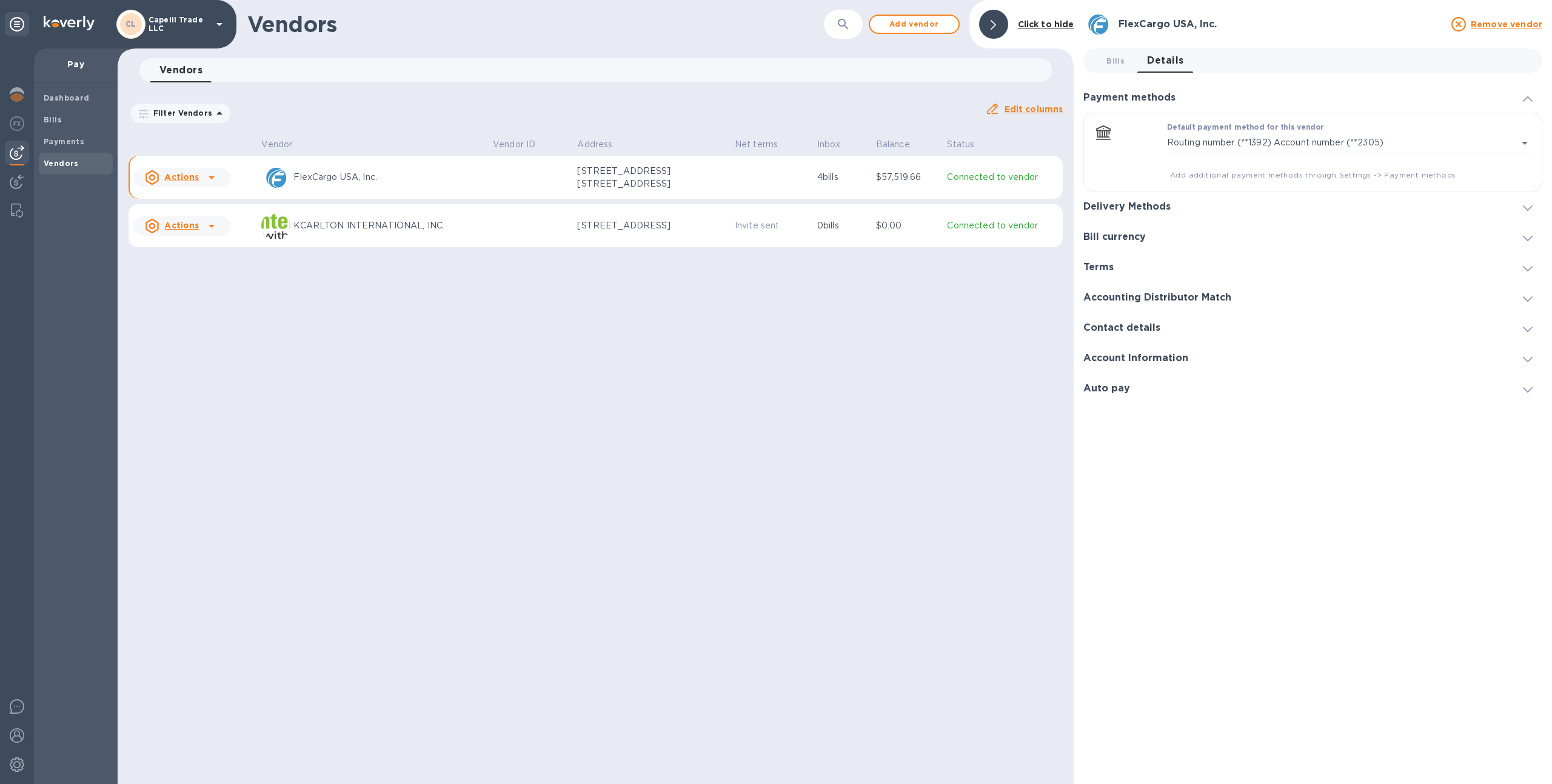
click at [1142, 204] on h3 "Delivery Methods" at bounding box center [1127, 207] width 87 height 12
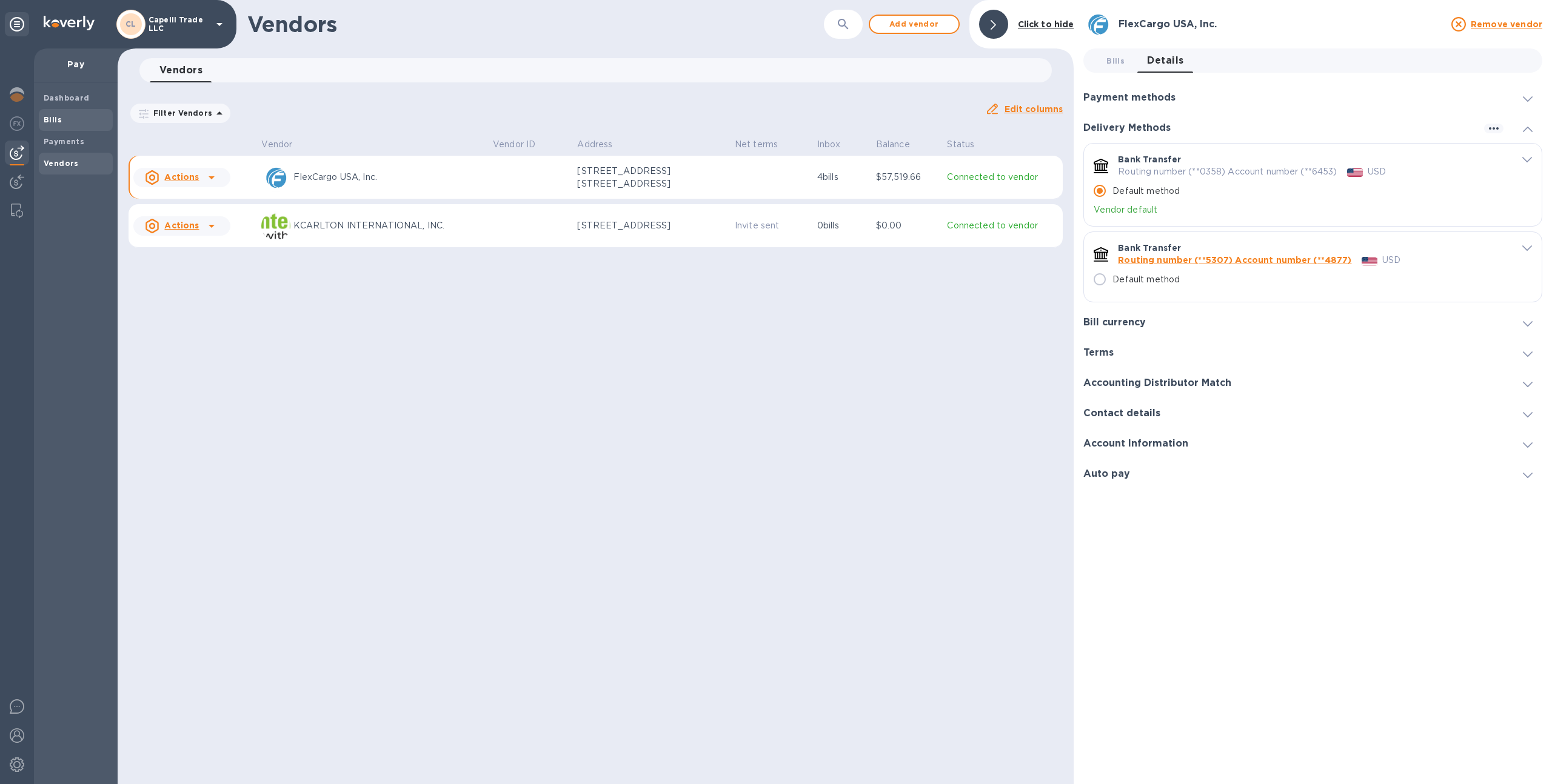
click at [49, 123] on b "Bills" at bounding box center [52, 120] width 18 height 9
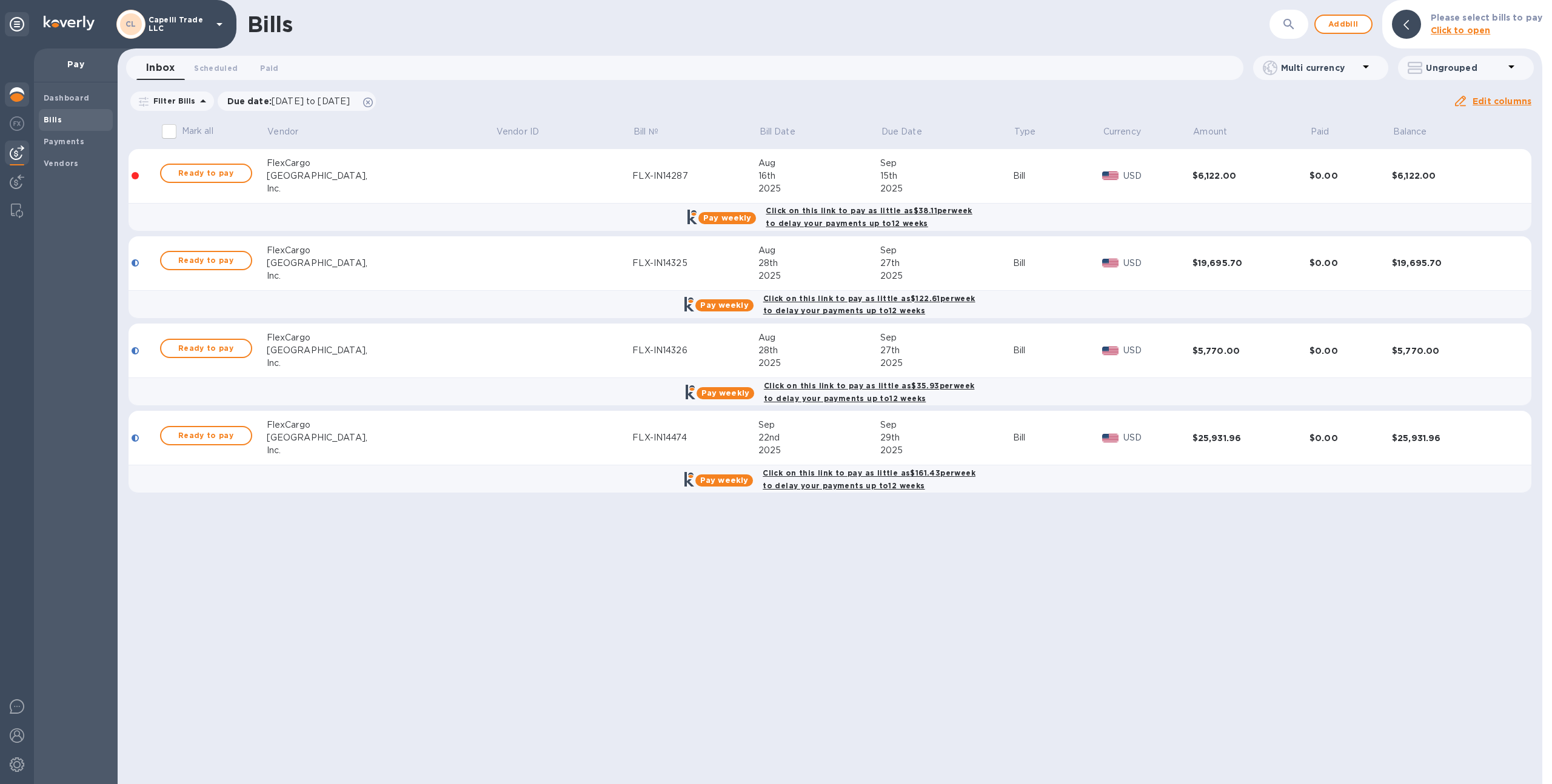
click at [13, 83] on div at bounding box center [17, 96] width 24 height 27
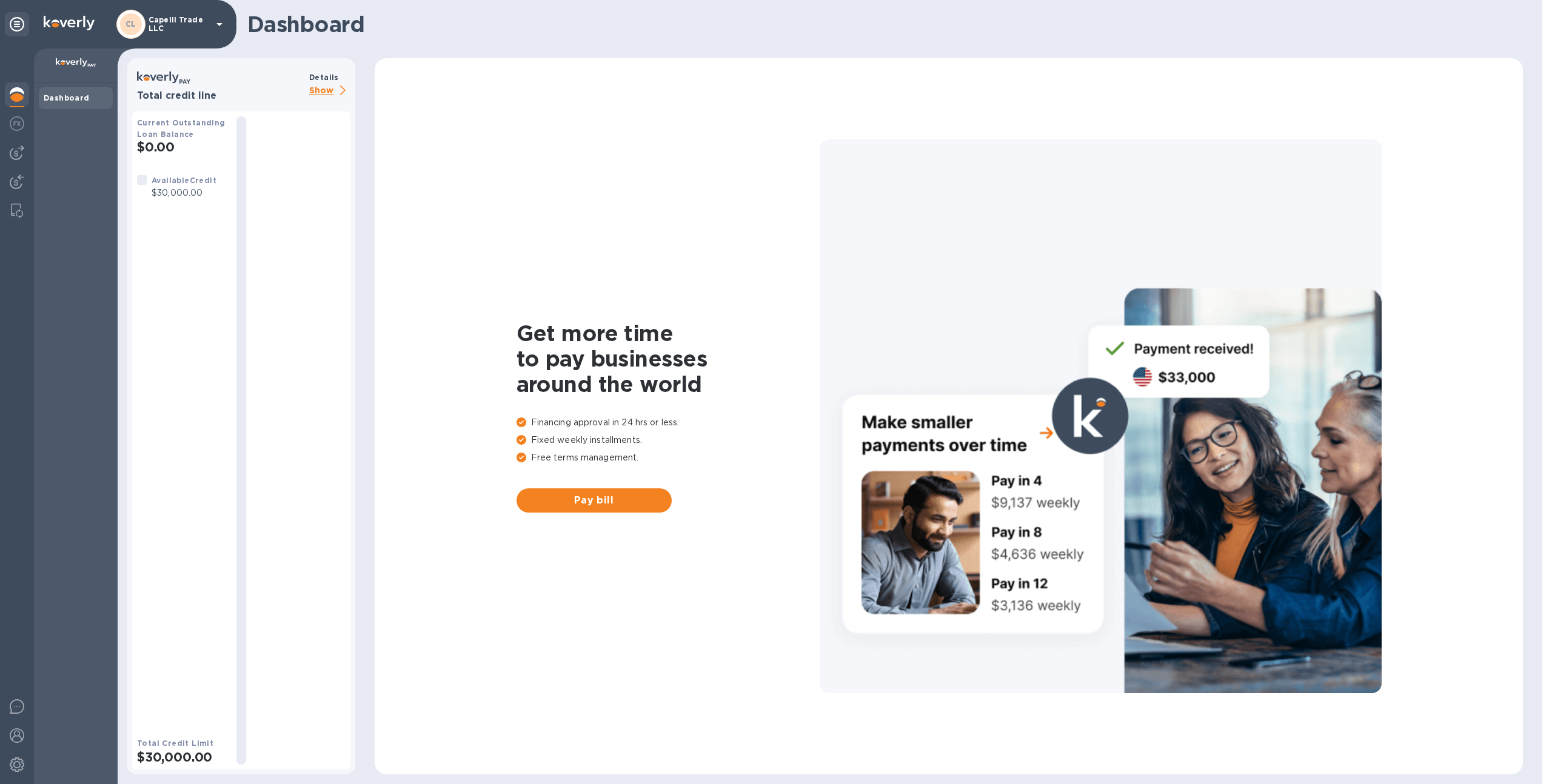
click at [30, 175] on div at bounding box center [17, 416] width 34 height 735
click at [20, 175] on img at bounding box center [17, 182] width 15 height 15
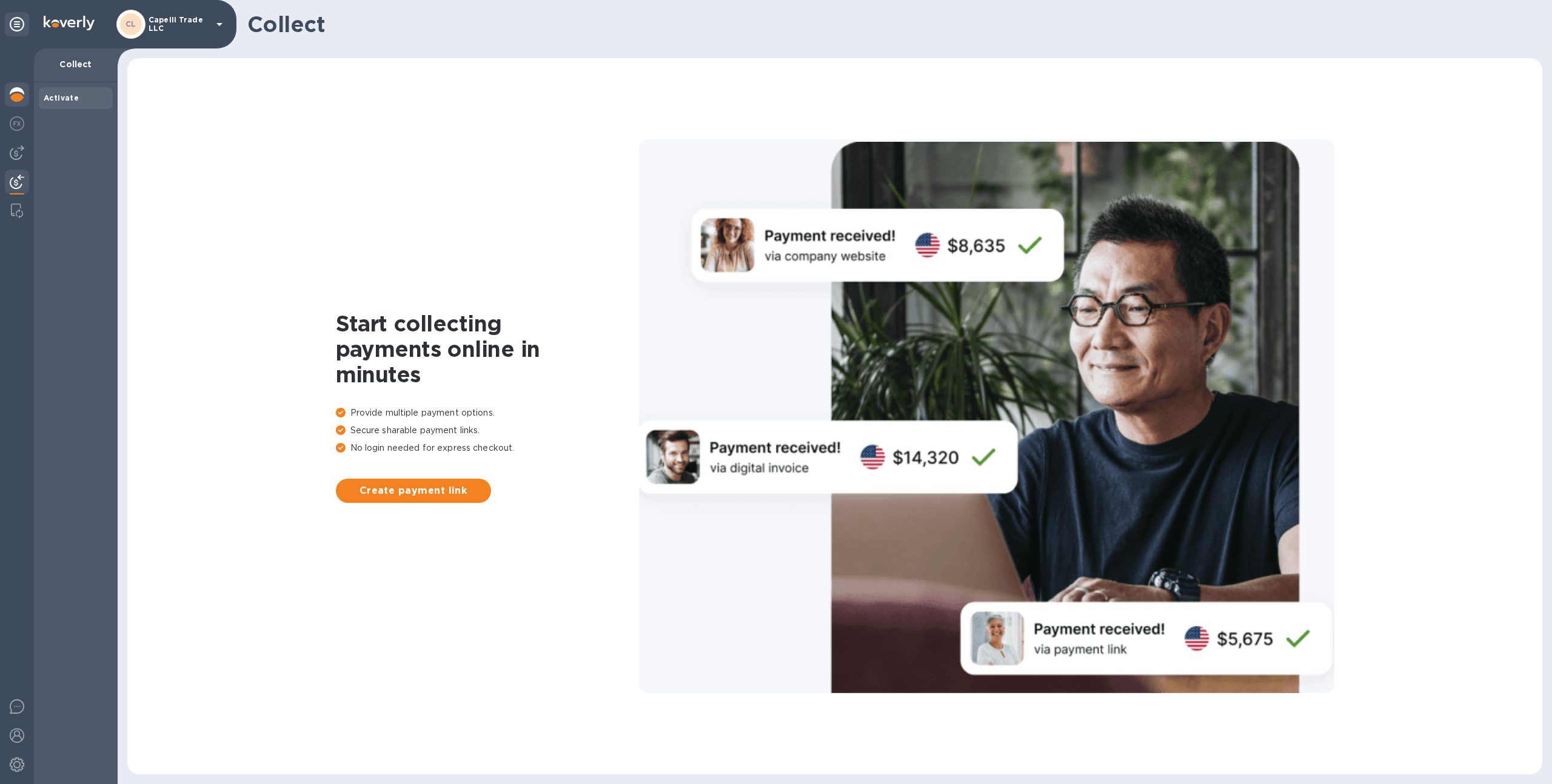
click at [13, 84] on div at bounding box center [17, 96] width 24 height 27
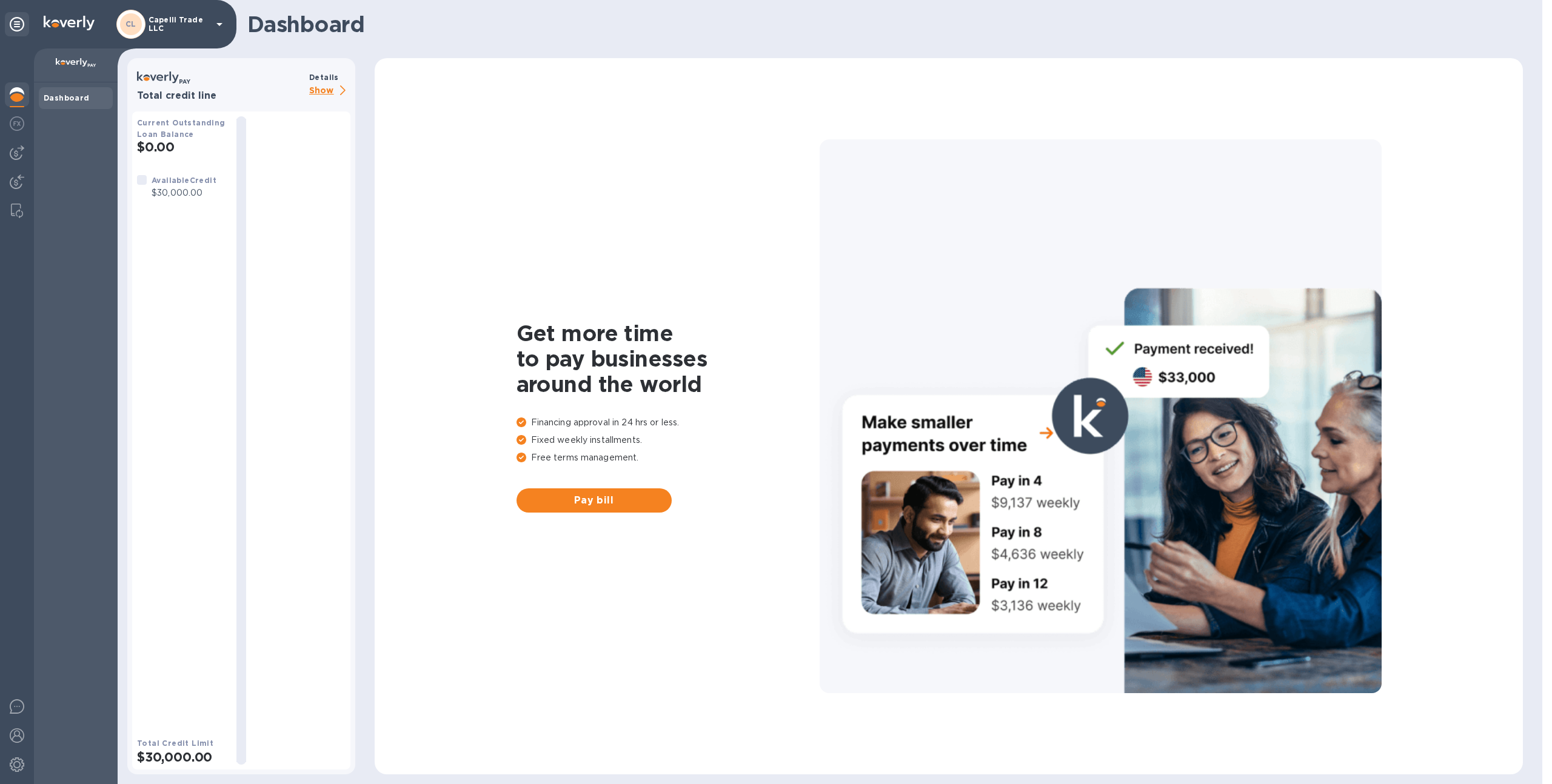
click at [329, 94] on p "Show" at bounding box center [329, 91] width 41 height 16
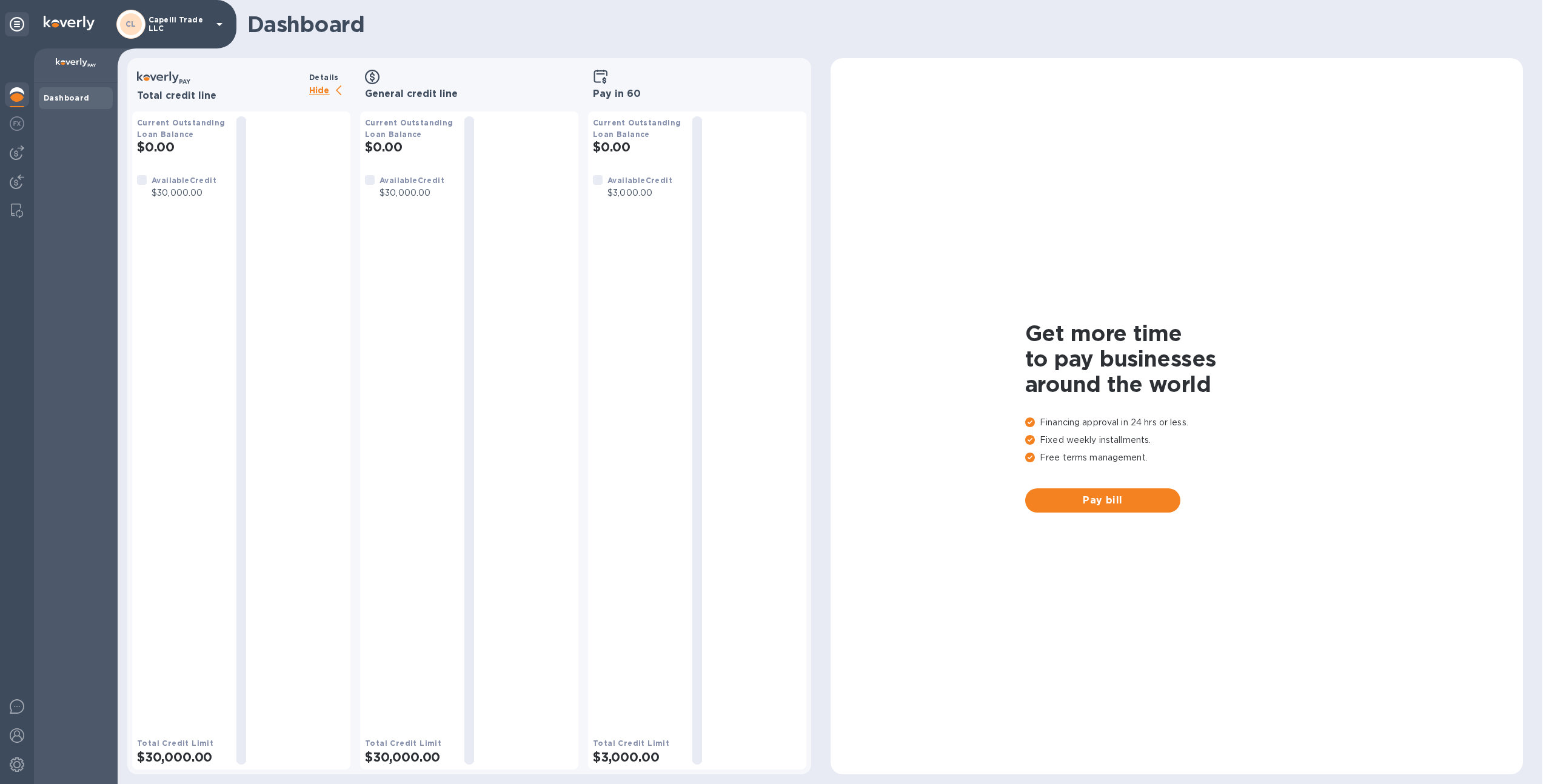
click at [329, 94] on p "Hide" at bounding box center [329, 91] width 41 height 16
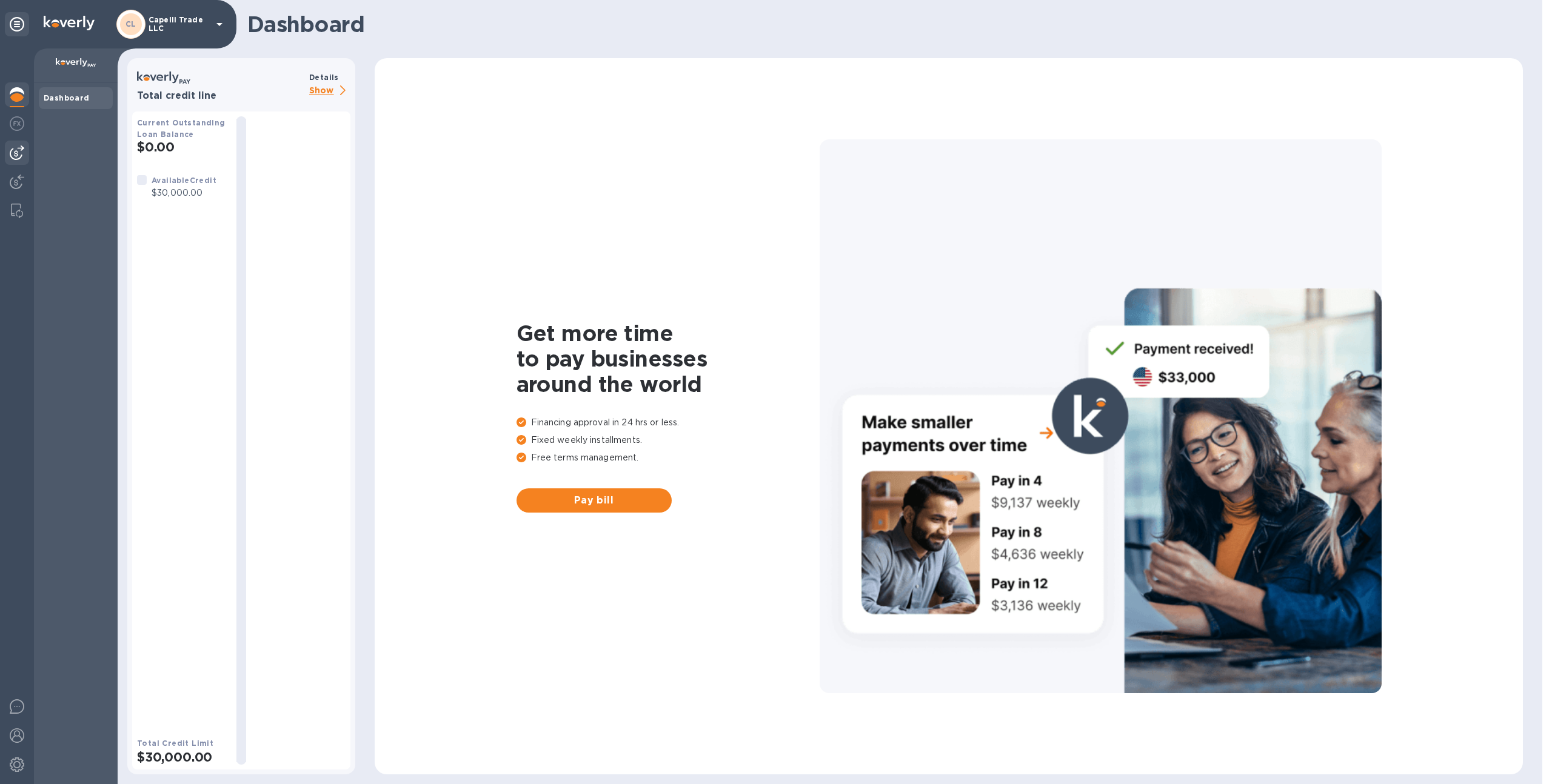
click at [19, 158] on img at bounding box center [17, 153] width 15 height 15
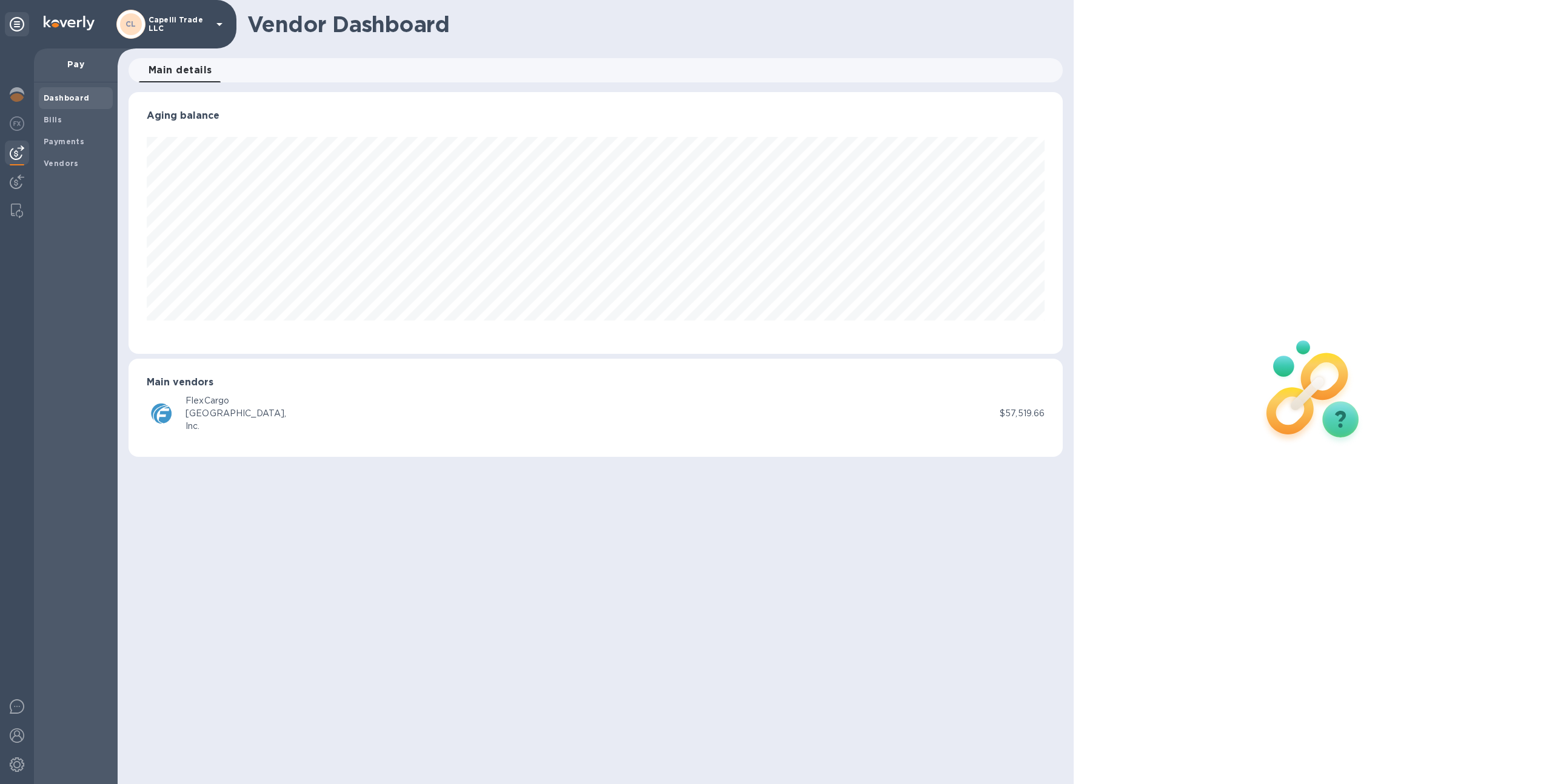
scroll to position [261, 934]
click at [66, 123] on span "Bills" at bounding box center [75, 120] width 64 height 12
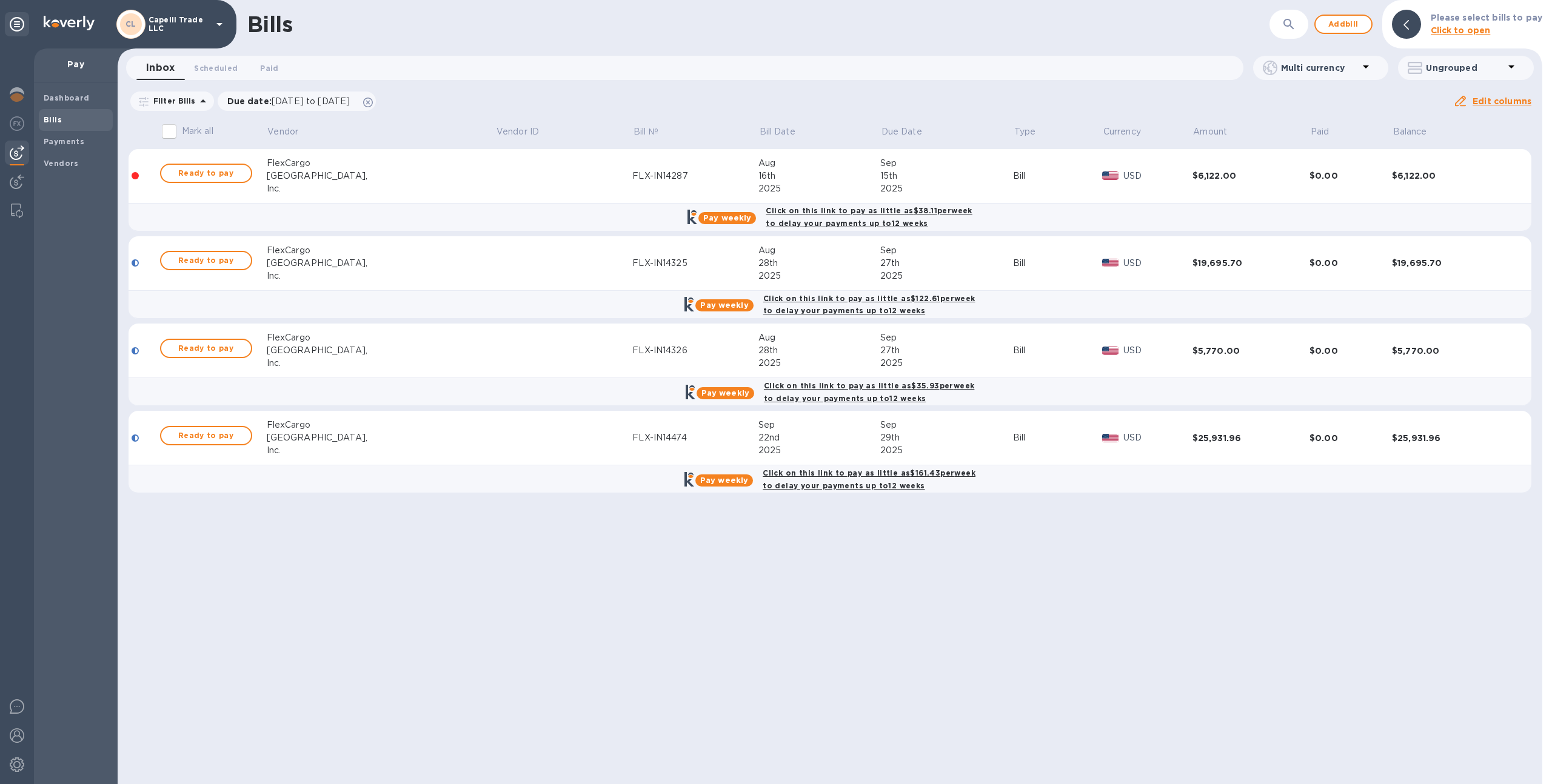
click at [383, 278] on div "Inc." at bounding box center [381, 275] width 229 height 13
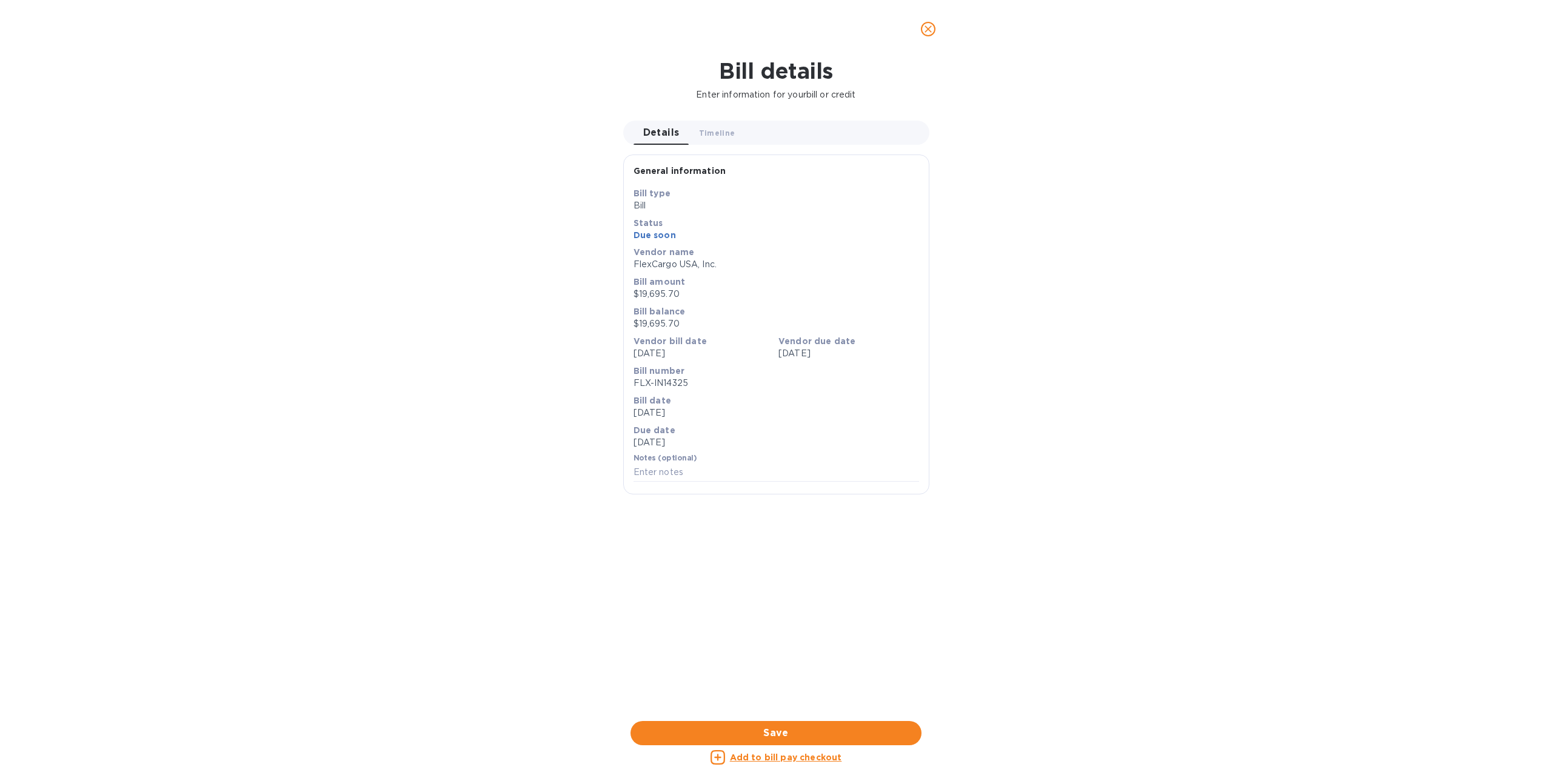
click at [919, 29] on button "close" at bounding box center [928, 29] width 29 height 29
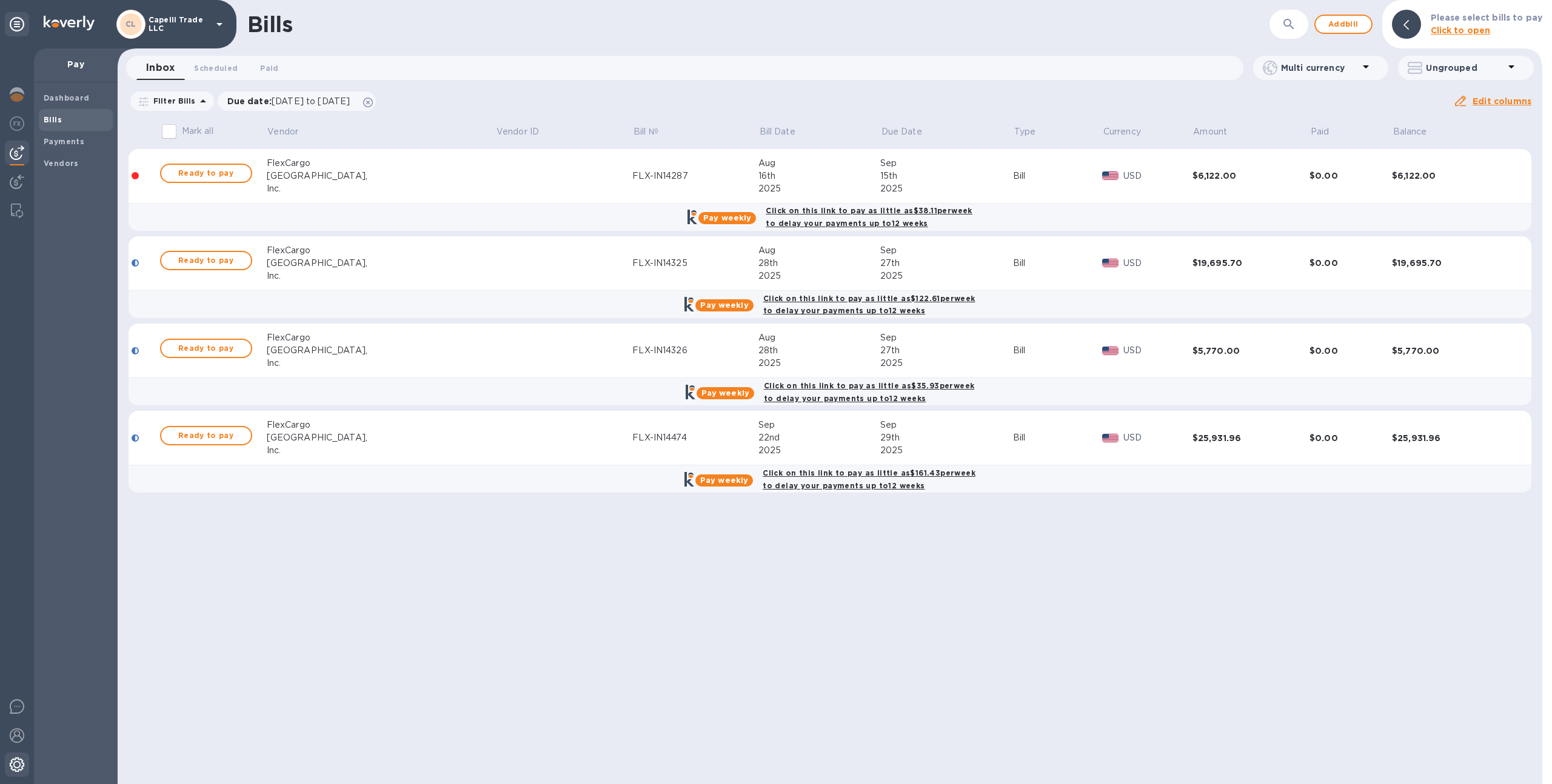
click at [5, 765] on div at bounding box center [17, 766] width 24 height 27
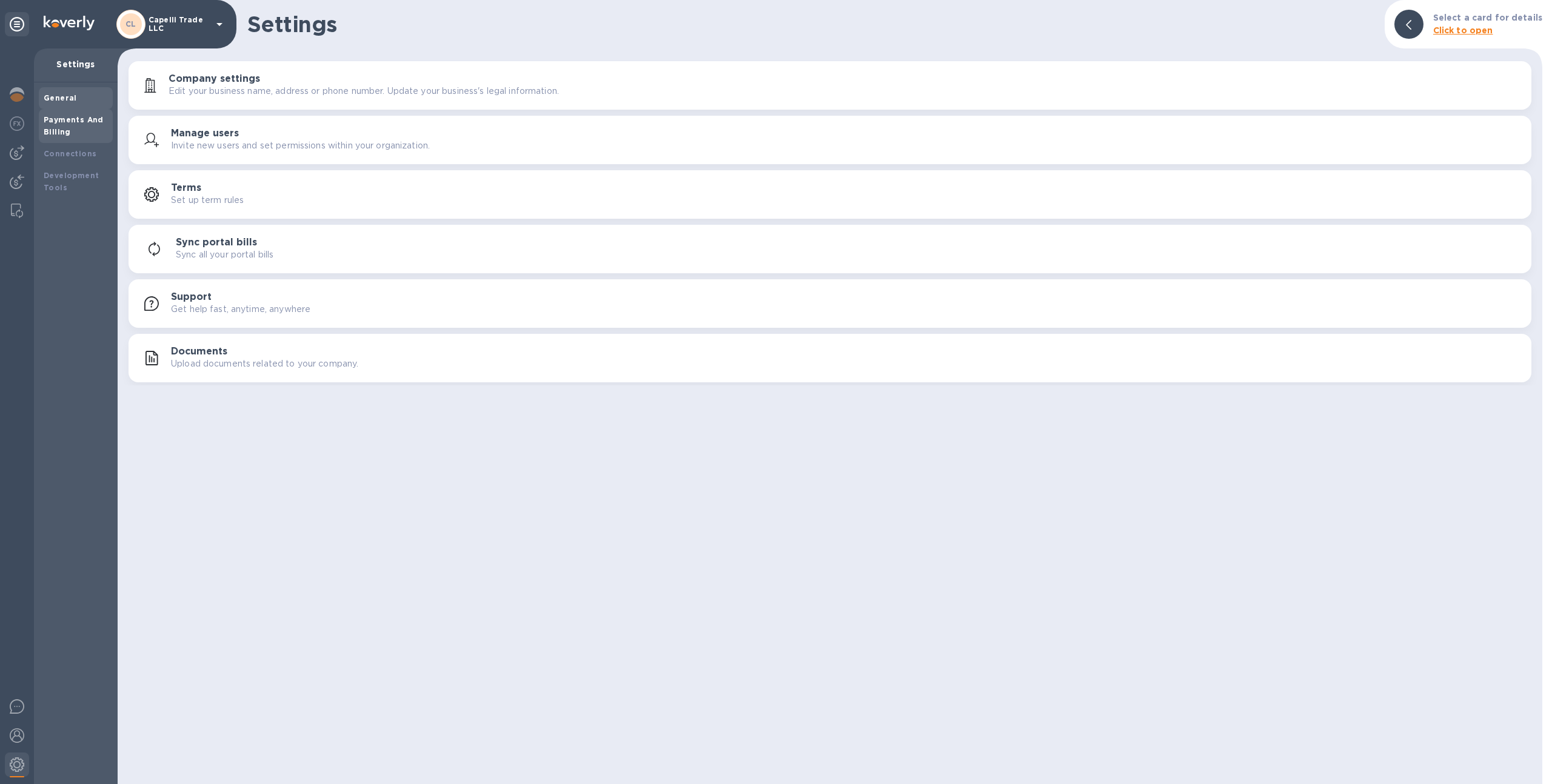
click at [103, 134] on div "Payments And Billing" at bounding box center [75, 125] width 64 height 24
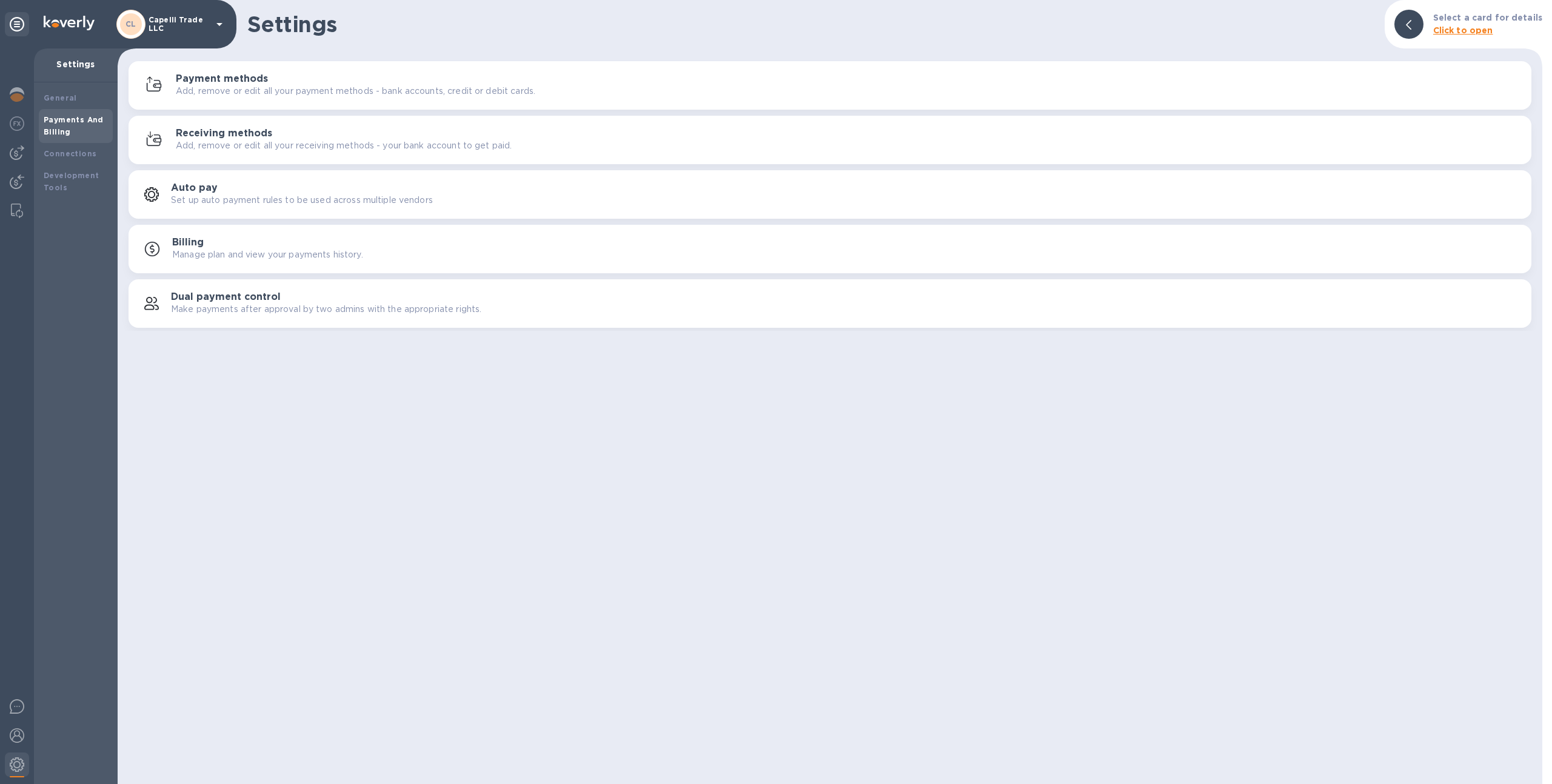
click at [245, 86] on p "Add, remove or edit all your payment methods - bank accounts, credit or debit c…" at bounding box center [355, 91] width 360 height 13
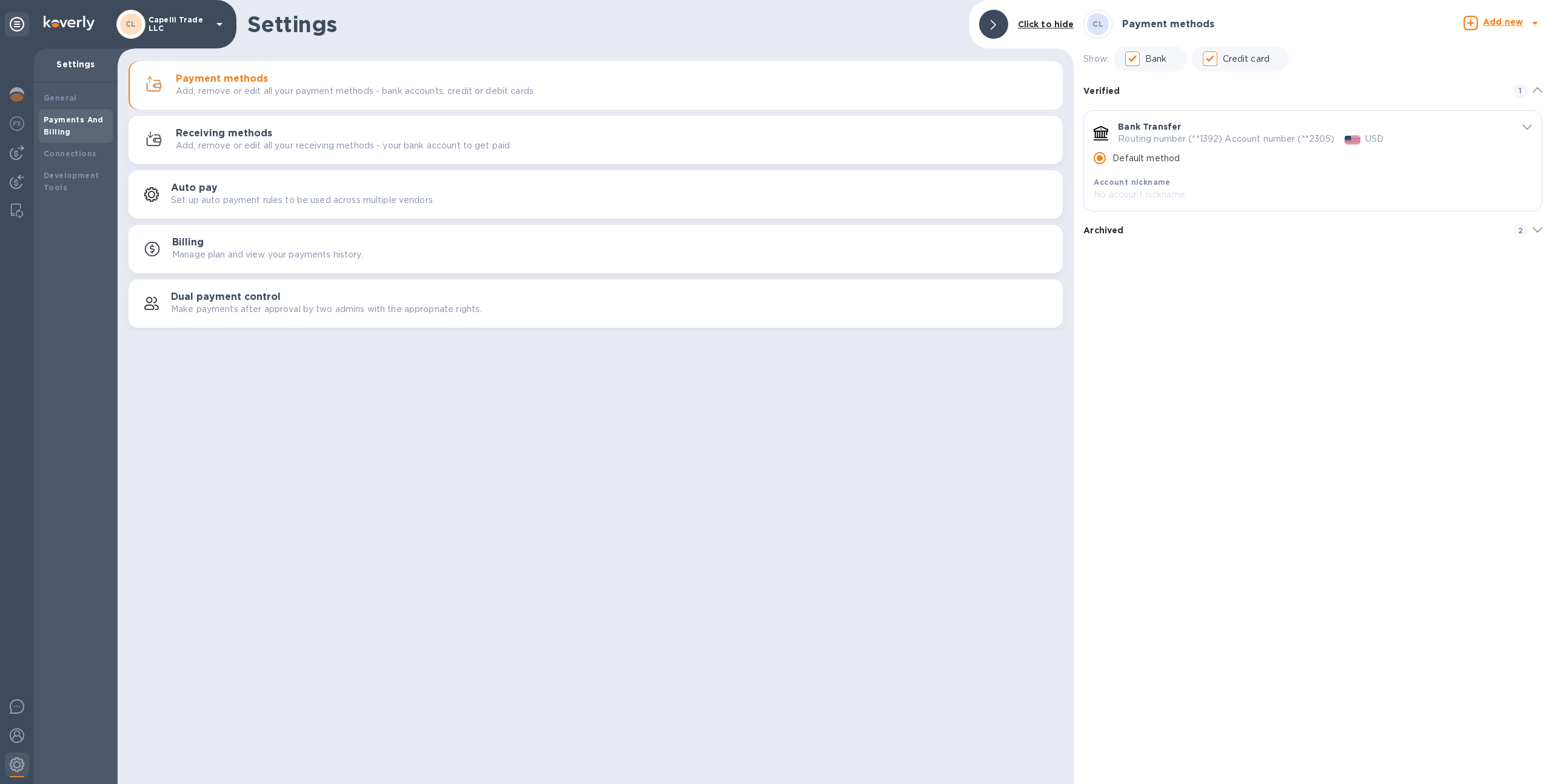
click at [335, 154] on div "Receiving methods Add, remove or edit all your receiving methods - your bank ac…" at bounding box center [595, 140] width 920 height 29
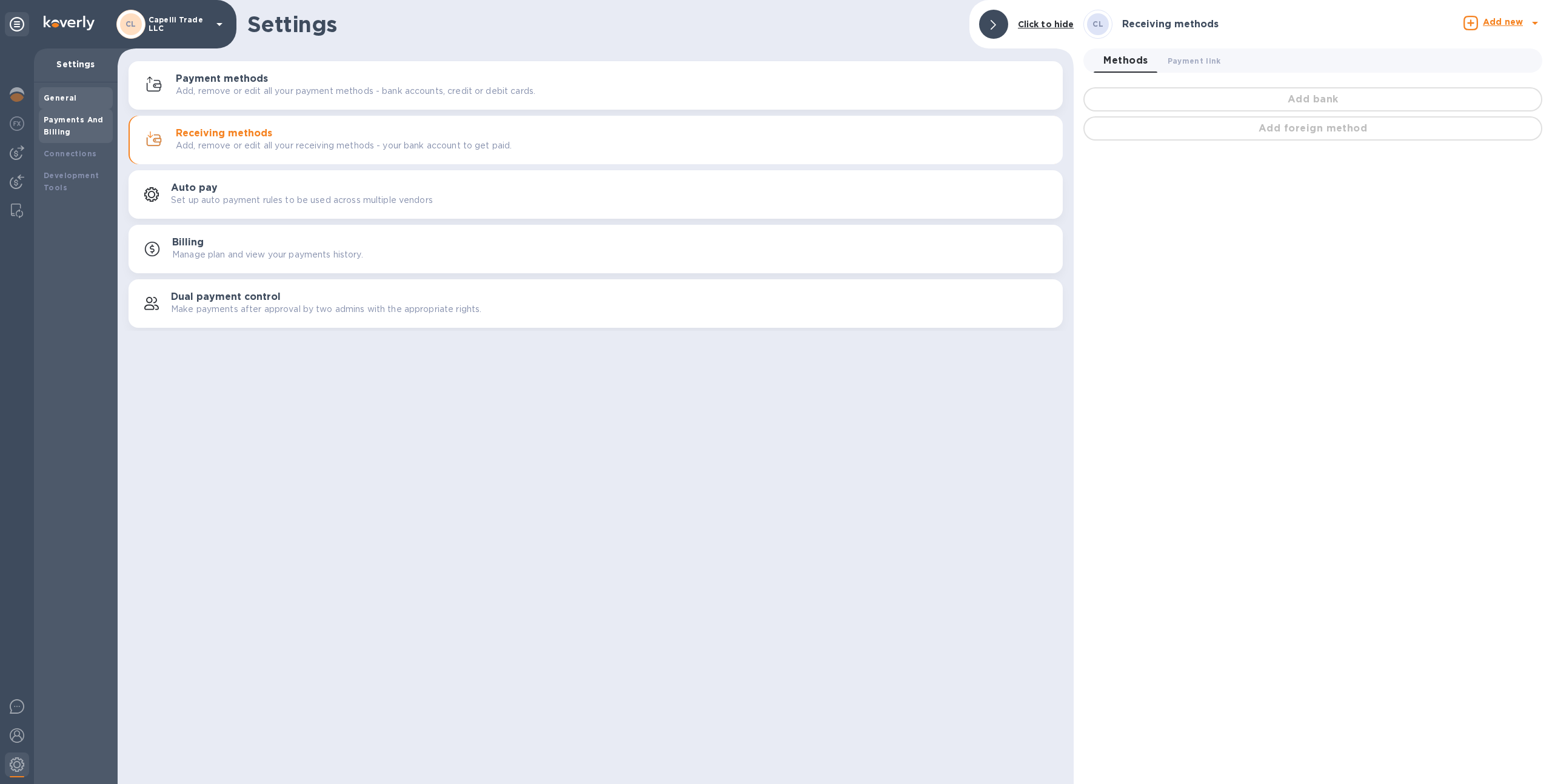
click at [66, 104] on div "General" at bounding box center [76, 98] width 74 height 22
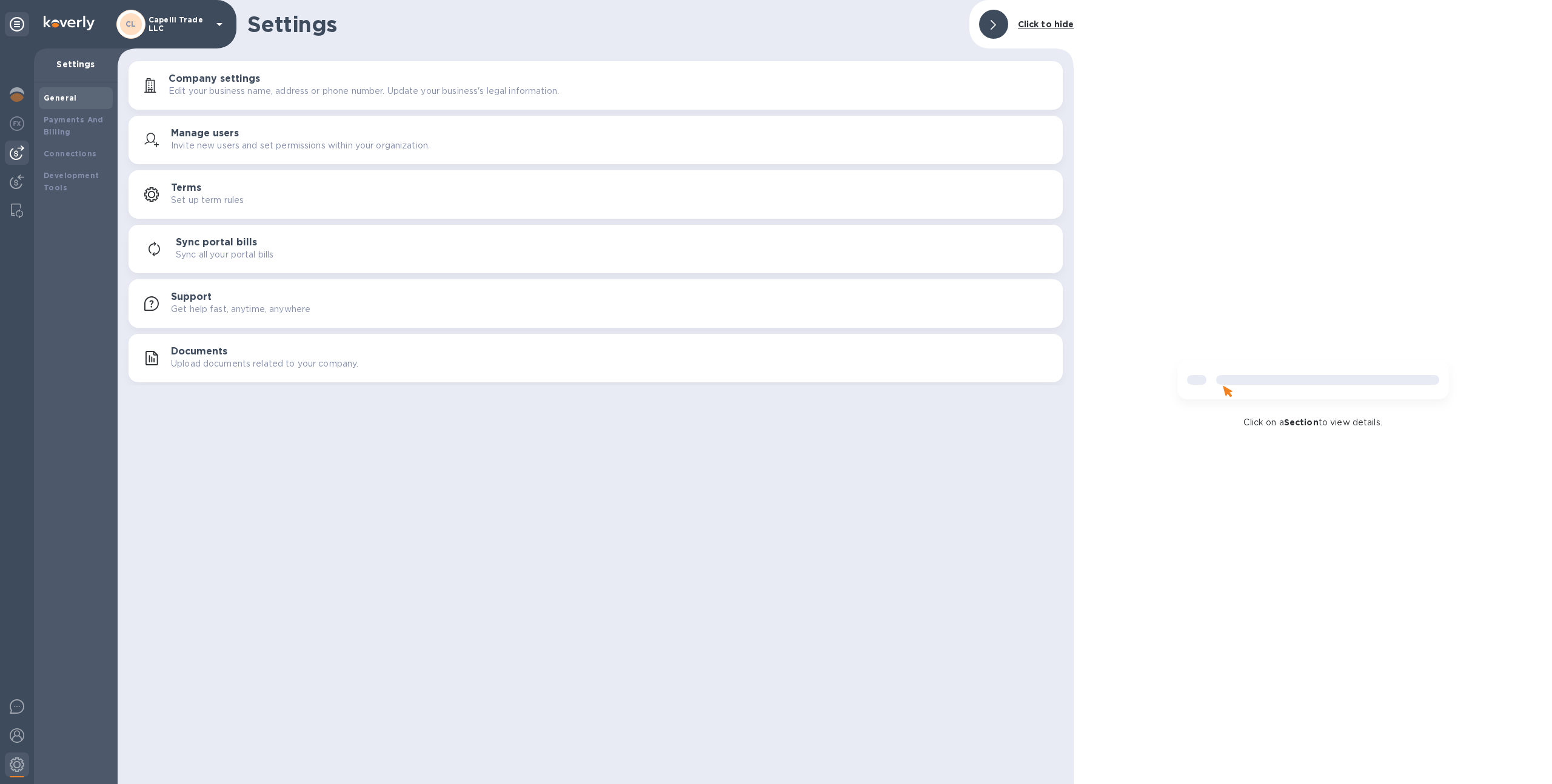
click at [17, 148] on img at bounding box center [17, 153] width 15 height 15
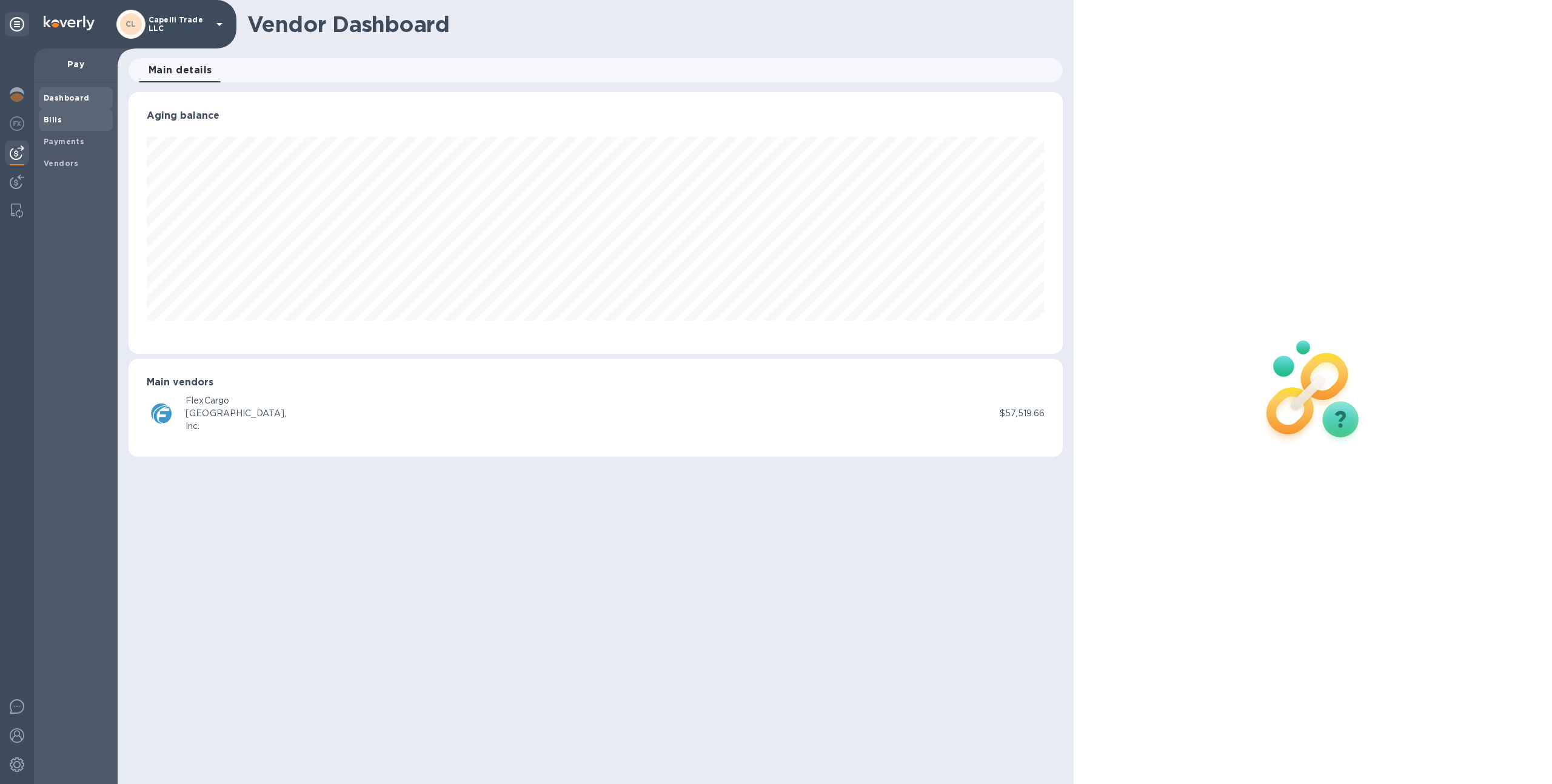
click at [67, 117] on span "Bills" at bounding box center [75, 120] width 64 height 12
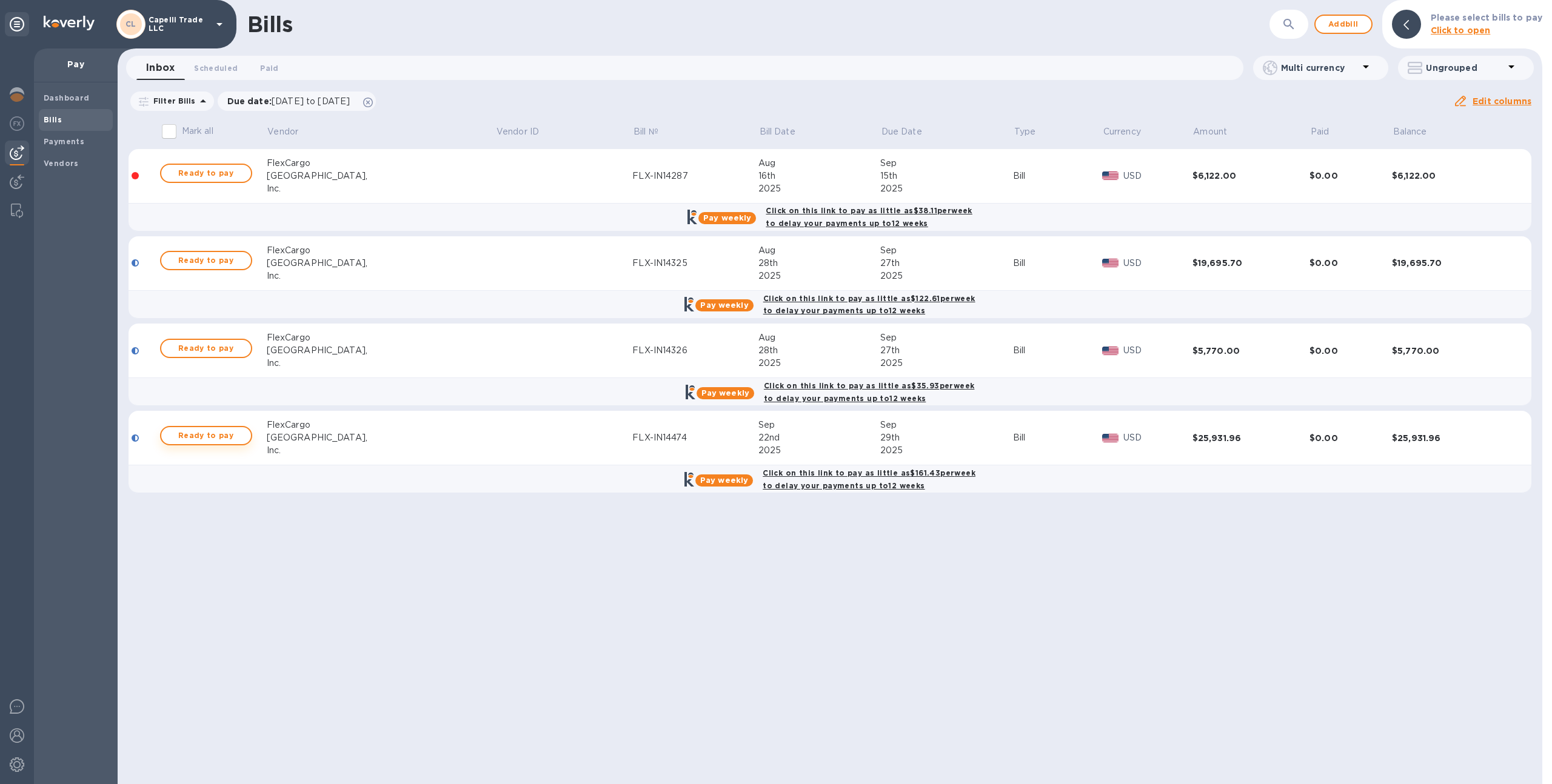
click at [216, 430] on span "Ready to pay" at bounding box center [205, 436] width 70 height 15
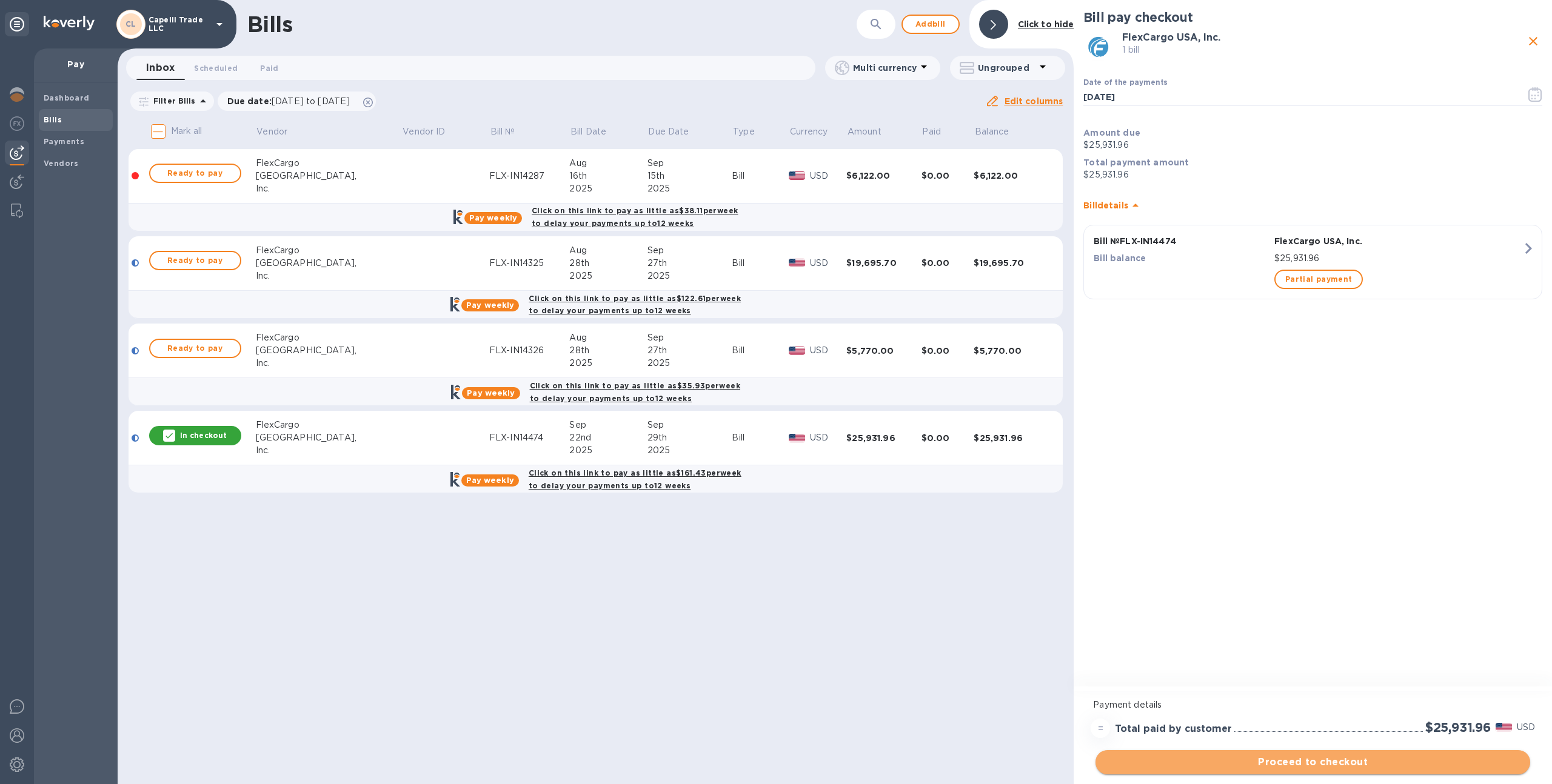
click at [1315, 765] on span "Proceed to checkout" at bounding box center [1313, 762] width 415 height 15
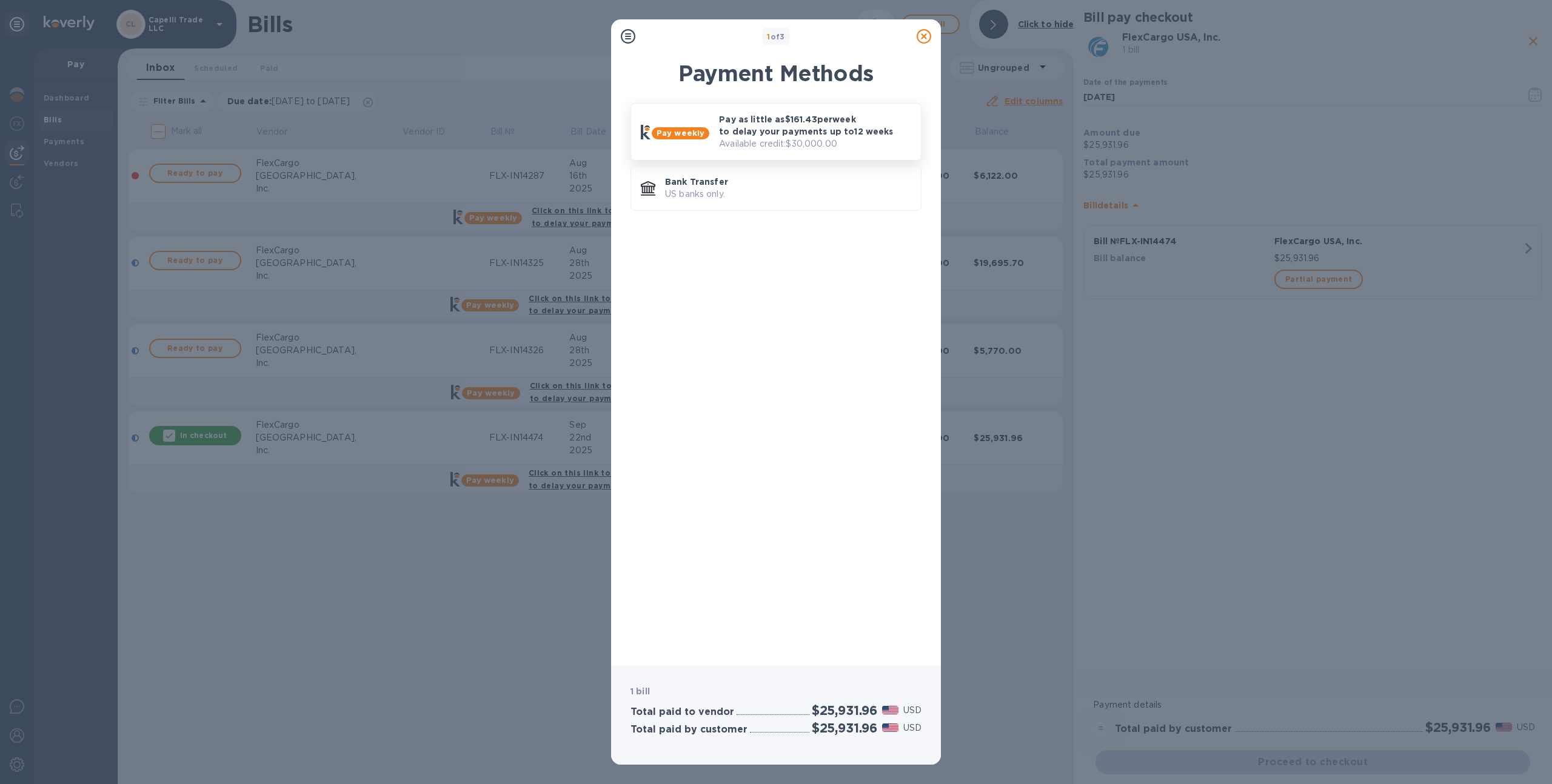
click at [805, 134] on p "Pay as little as $161.43 per week to delay your payments up to 12 weeks" at bounding box center [815, 125] width 192 height 24
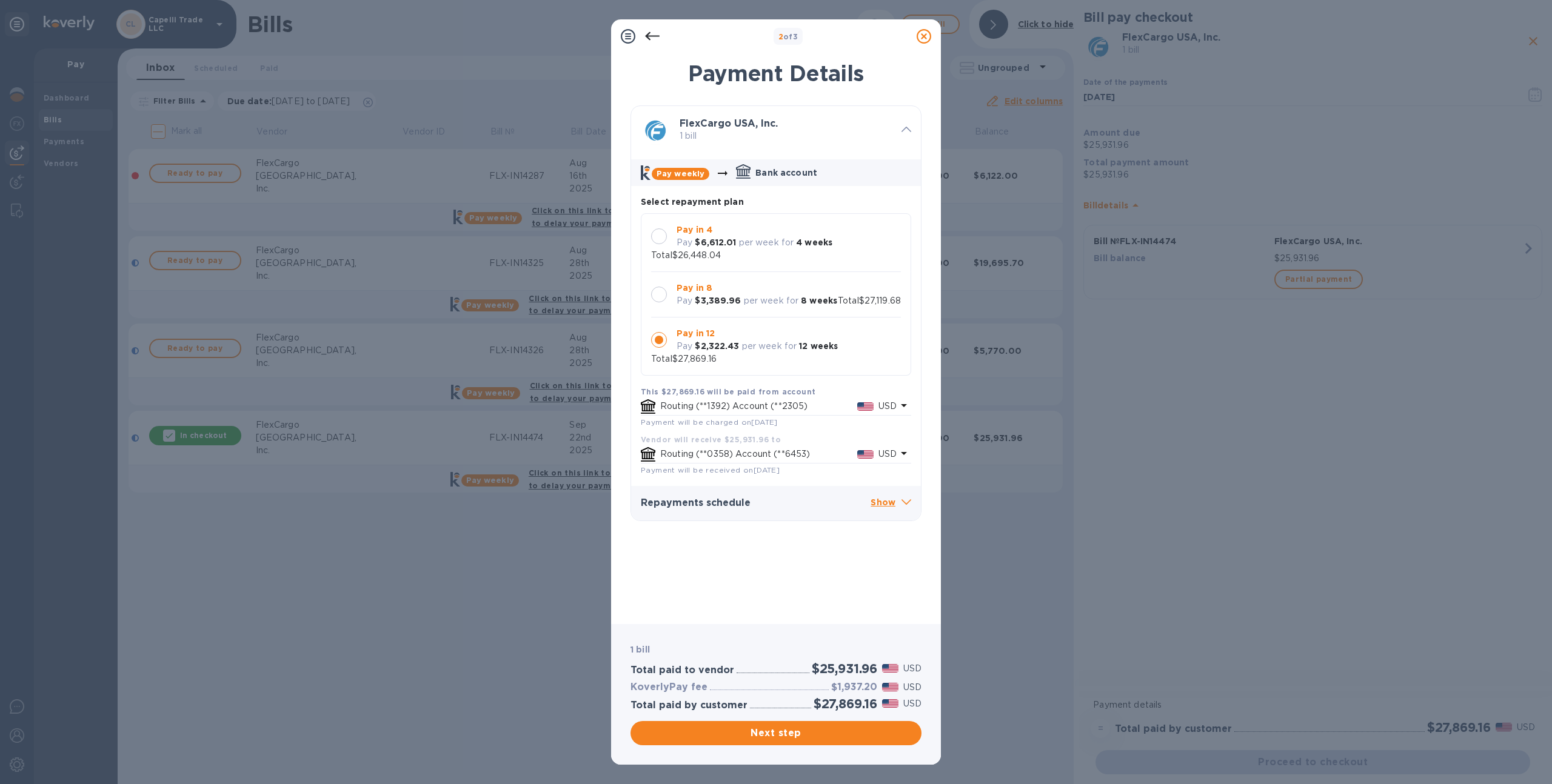
click at [691, 240] on p "Pay" at bounding box center [684, 242] width 16 height 13
click at [885, 503] on p "Show" at bounding box center [890, 503] width 41 height 16
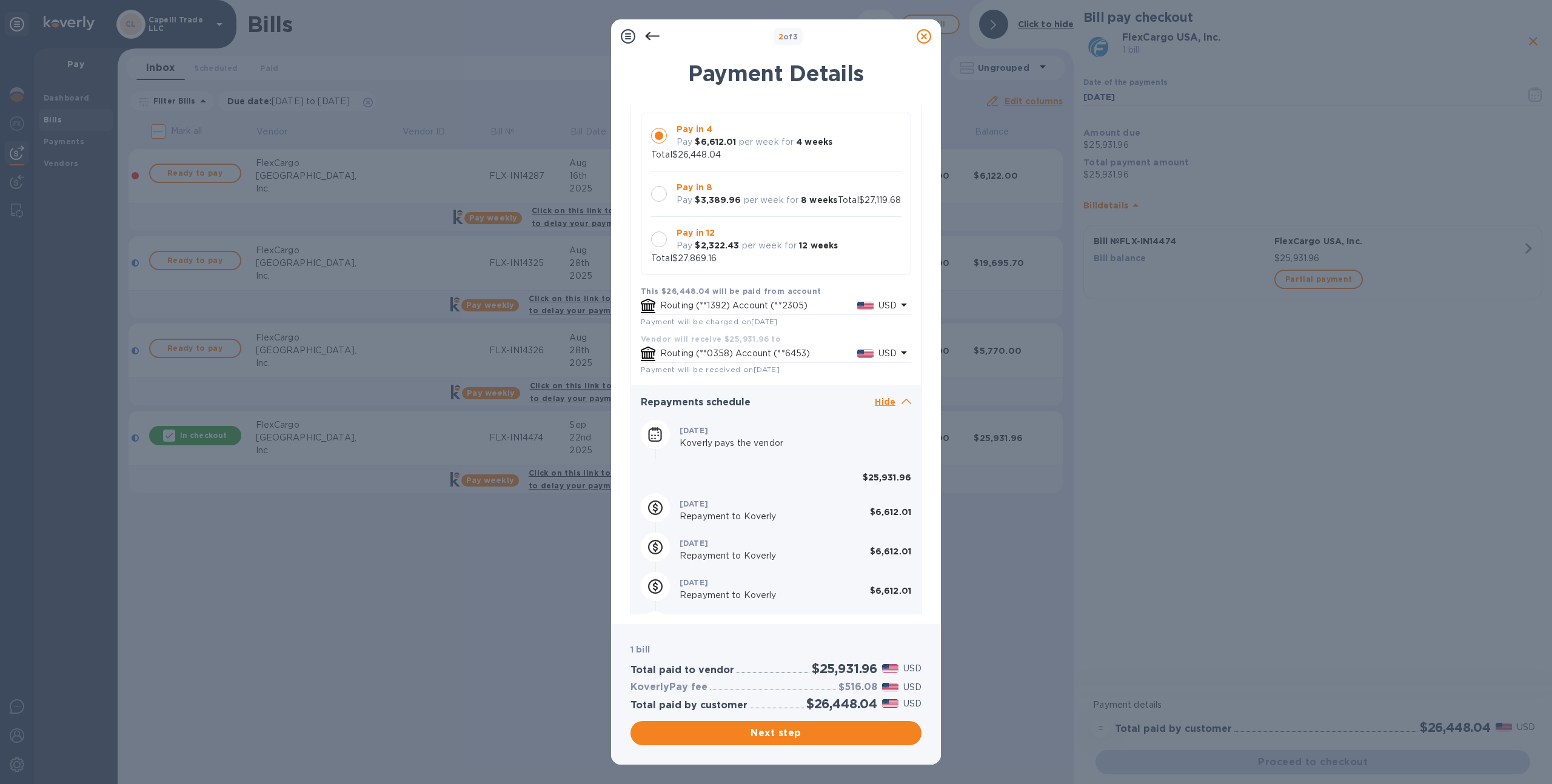
scroll to position [139, 0]
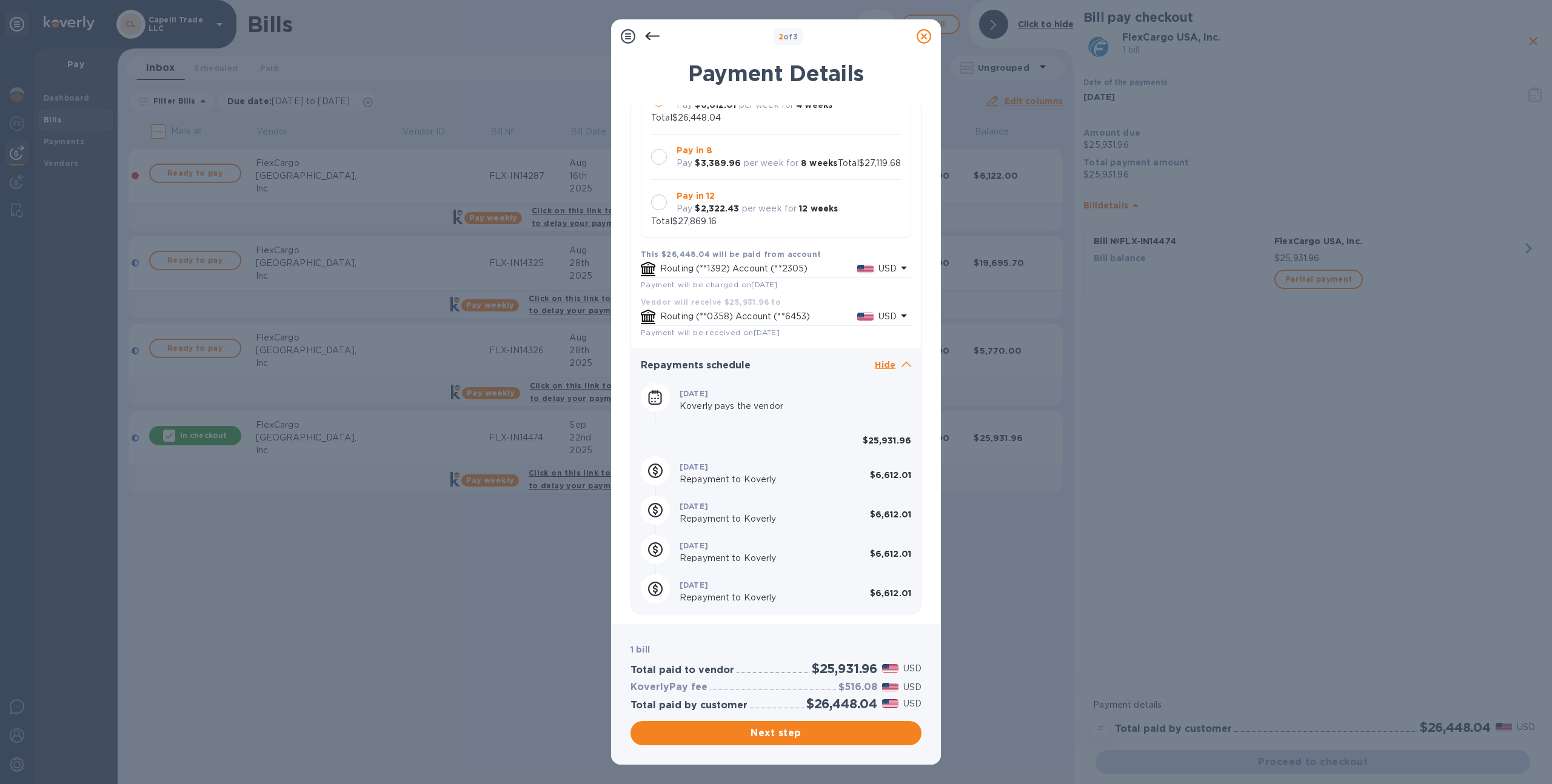
click at [923, 36] on icon at bounding box center [924, 36] width 15 height 15
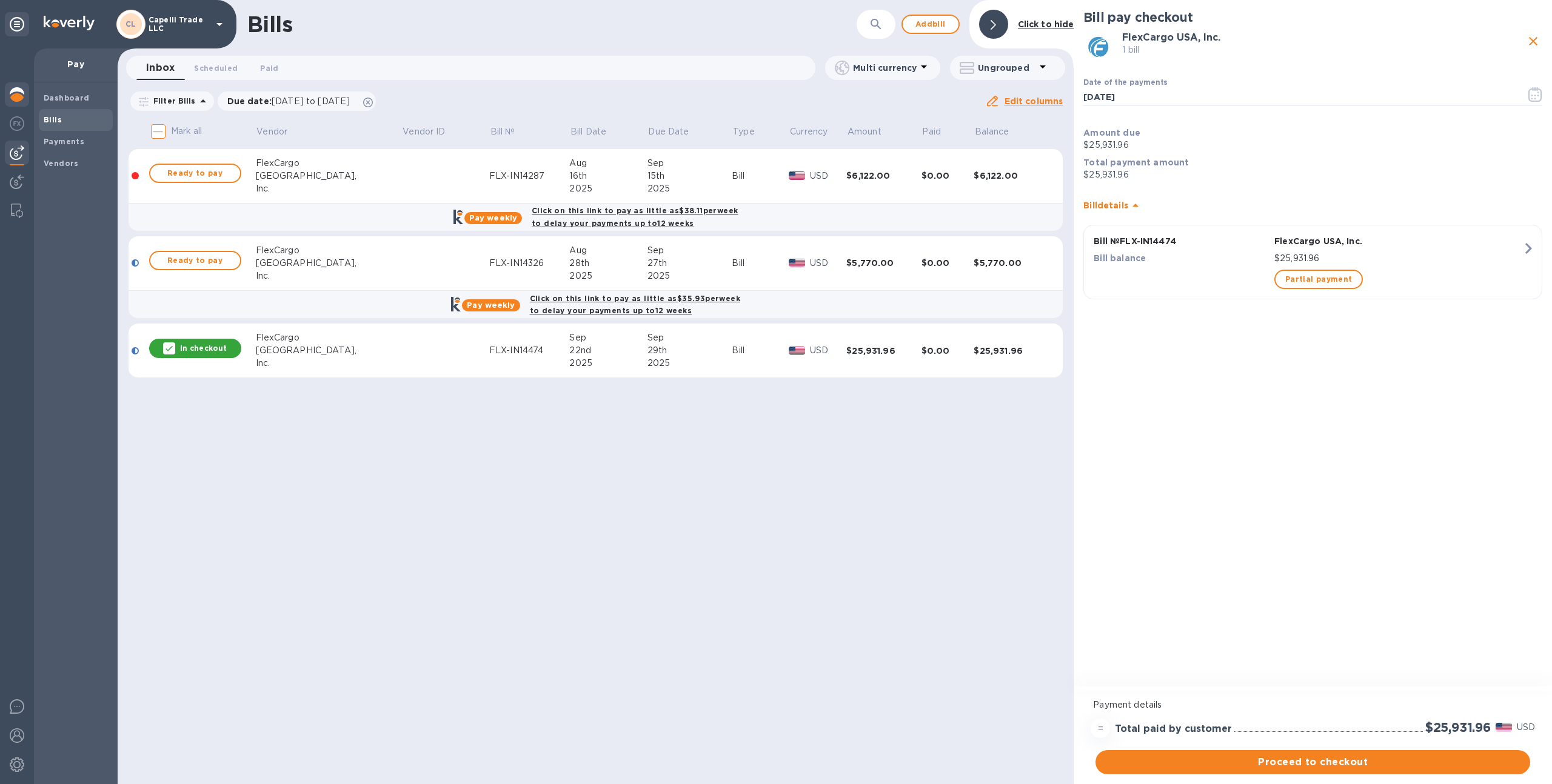
click at [21, 93] on img at bounding box center [17, 94] width 15 height 15
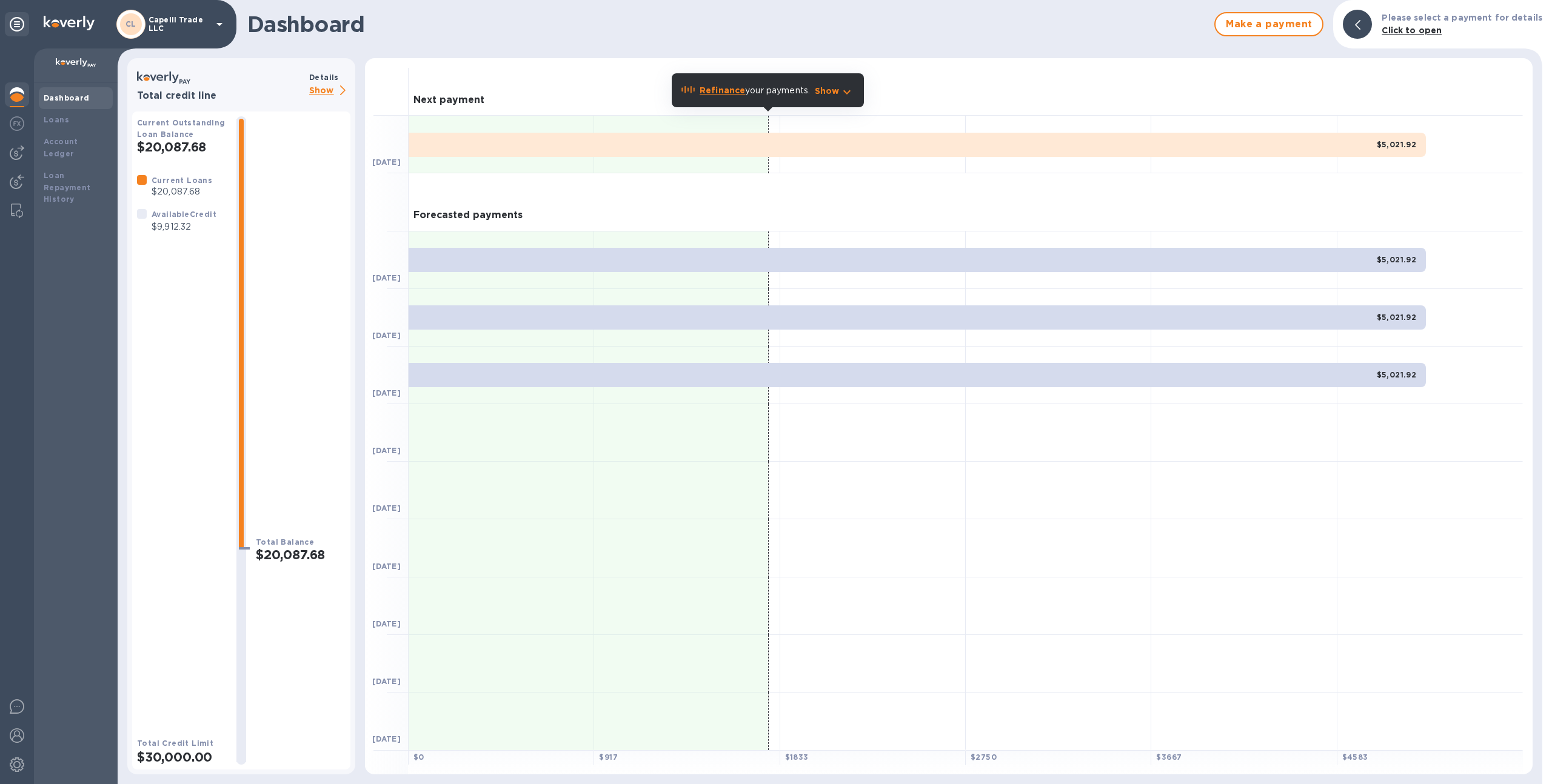
click at [185, 35] on div "CL Capelli Trade LLC" at bounding box center [171, 24] width 110 height 29
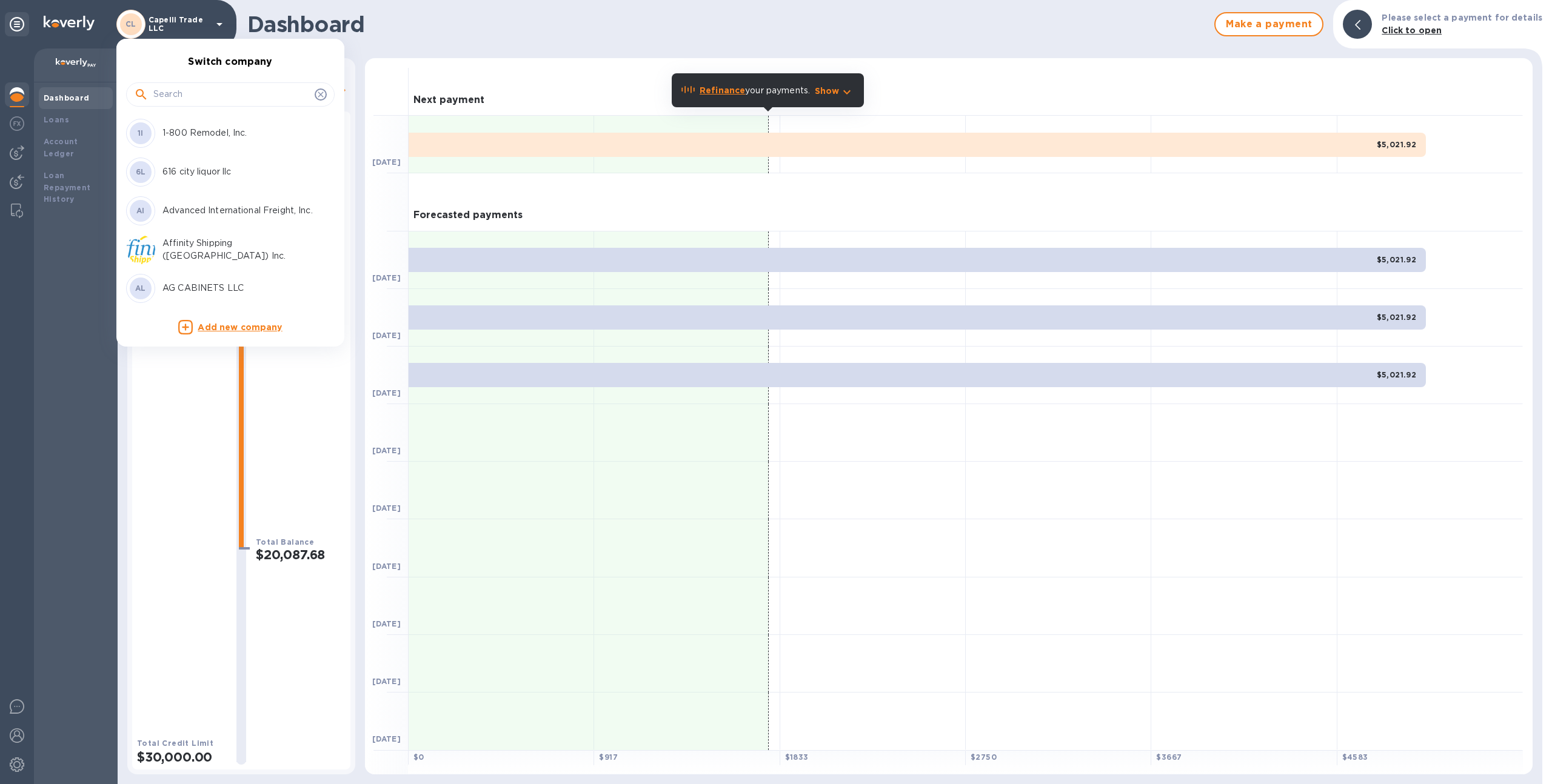
click at [203, 93] on input "text" at bounding box center [232, 94] width 157 height 18
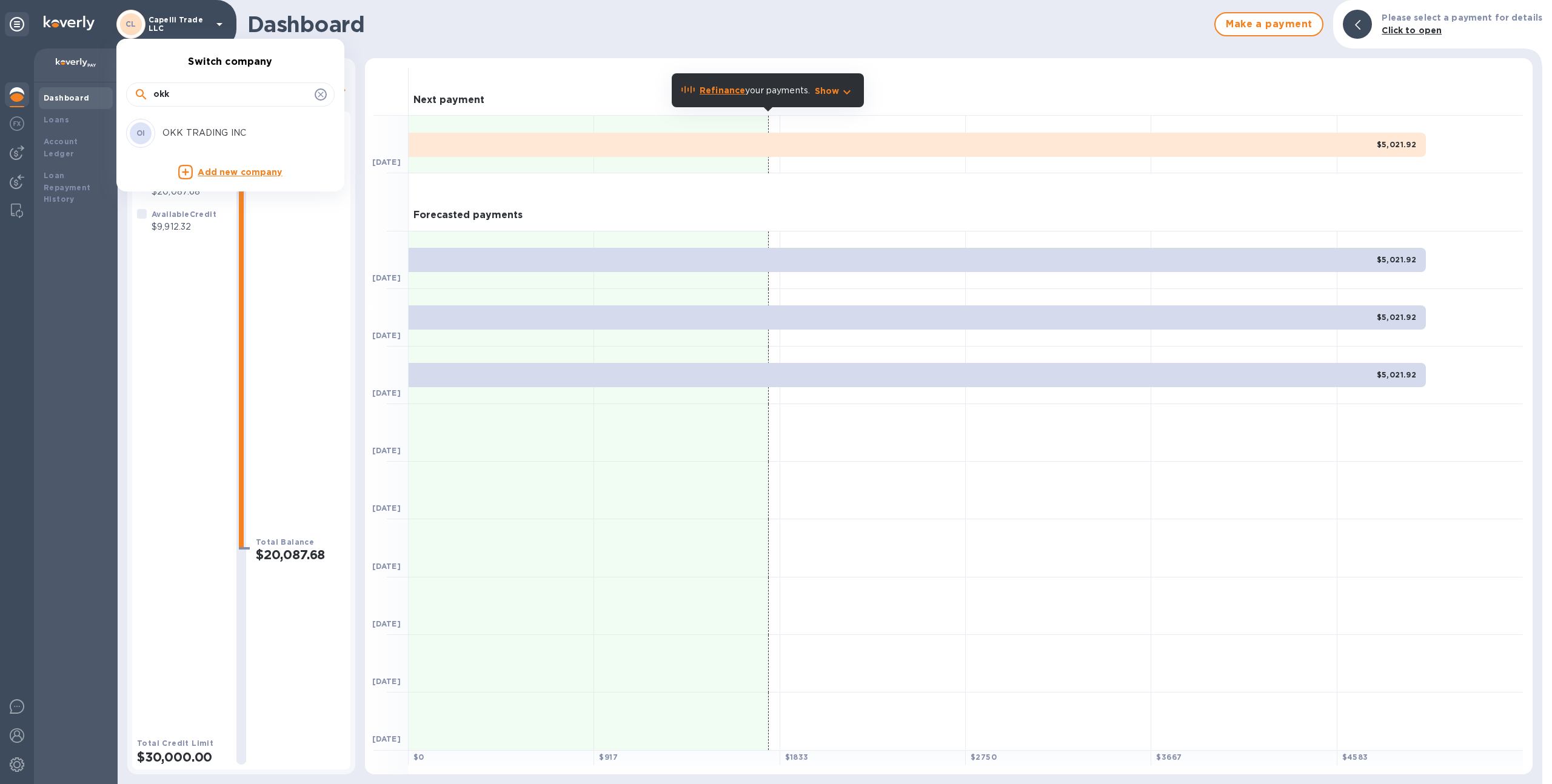
type input "okk"
click at [201, 137] on p "OKK TRADING INC" at bounding box center [239, 132] width 153 height 13
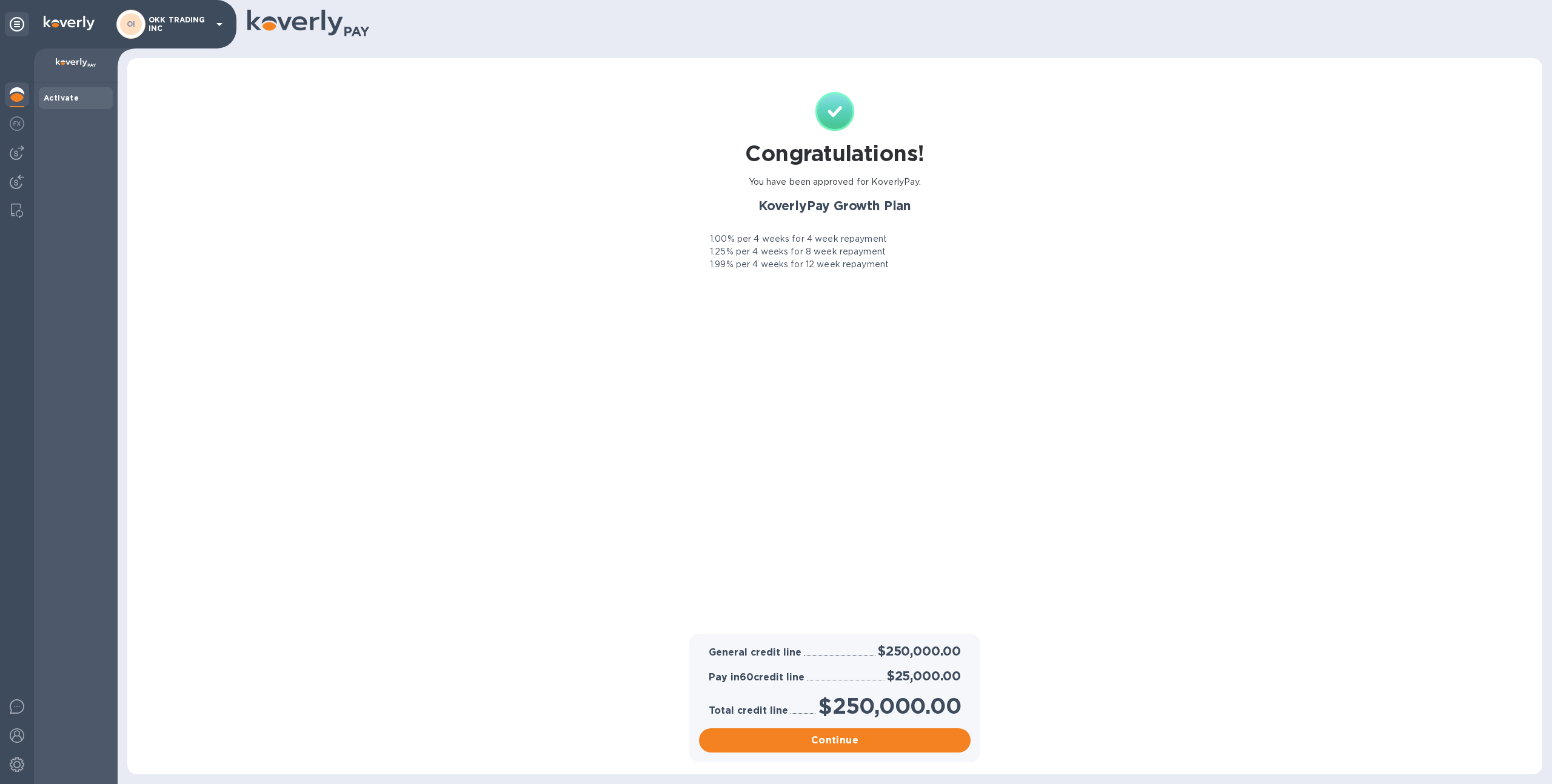
click at [157, 26] on p "OKK TRADING INC" at bounding box center [179, 24] width 61 height 17
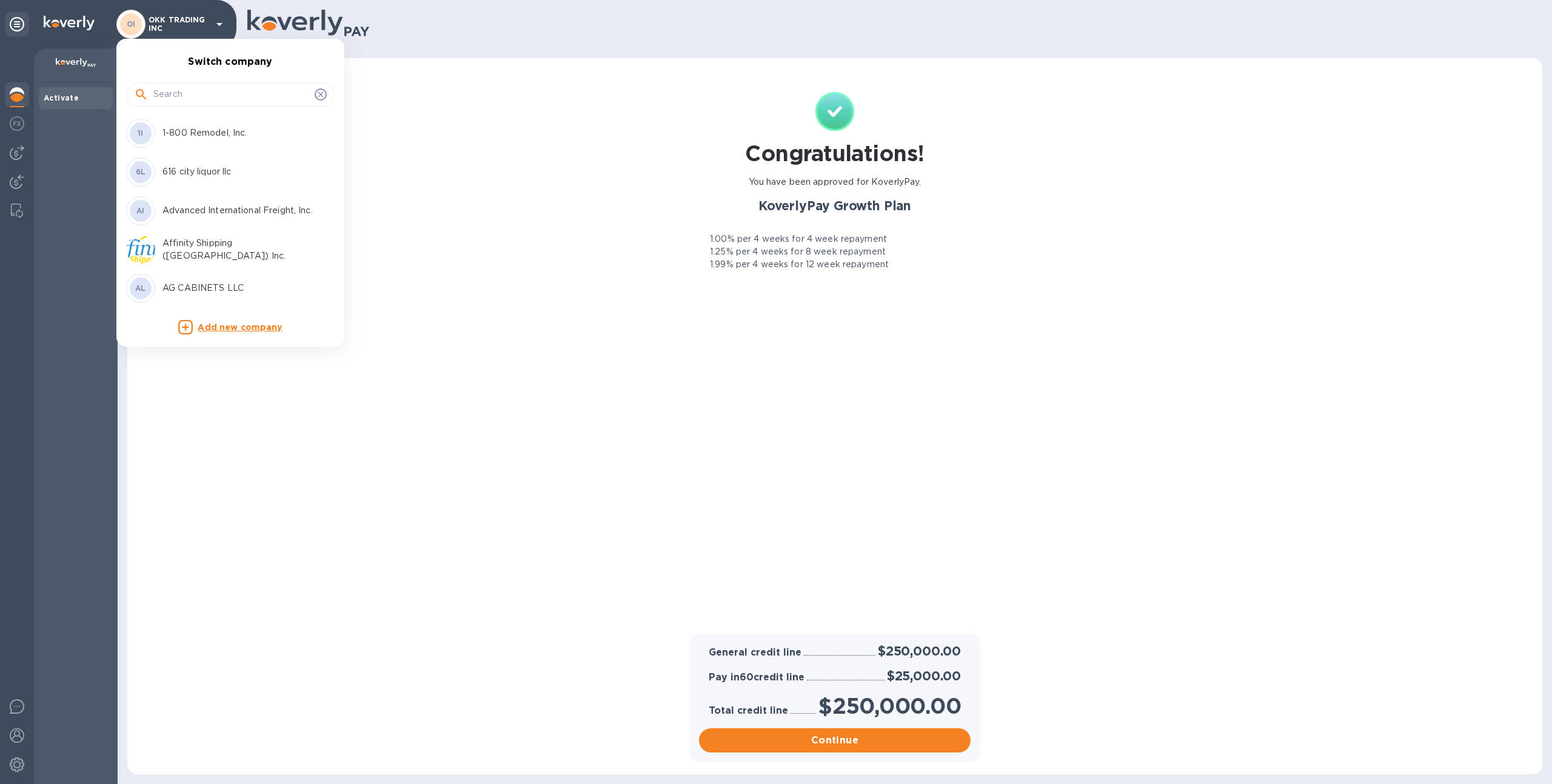
click at [195, 89] on input "text" at bounding box center [232, 94] width 157 height 18
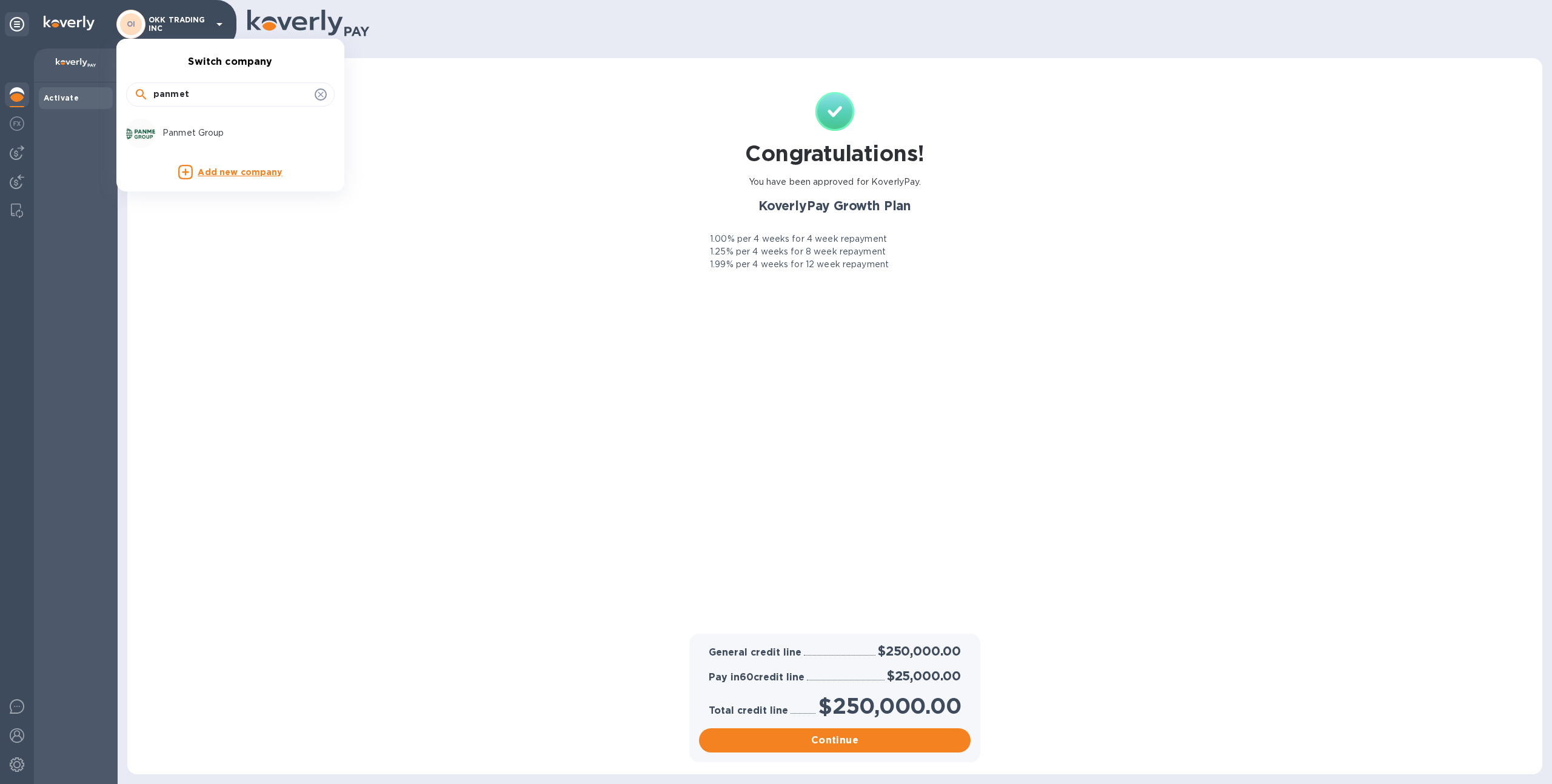
type input "panmet"
click at [182, 131] on p "Panmet Group" at bounding box center [239, 132] width 153 height 13
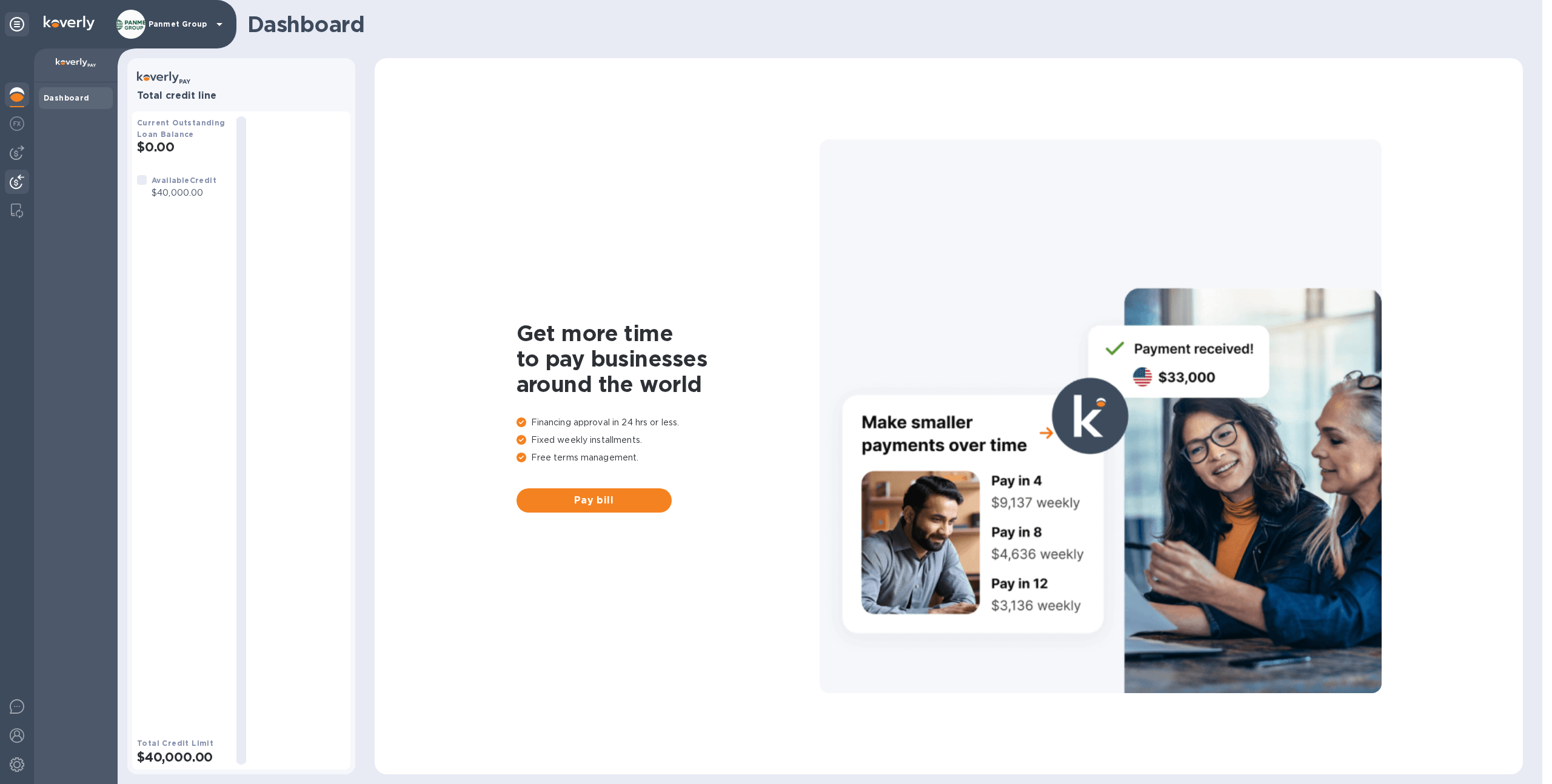
click at [23, 177] on img at bounding box center [17, 182] width 15 height 15
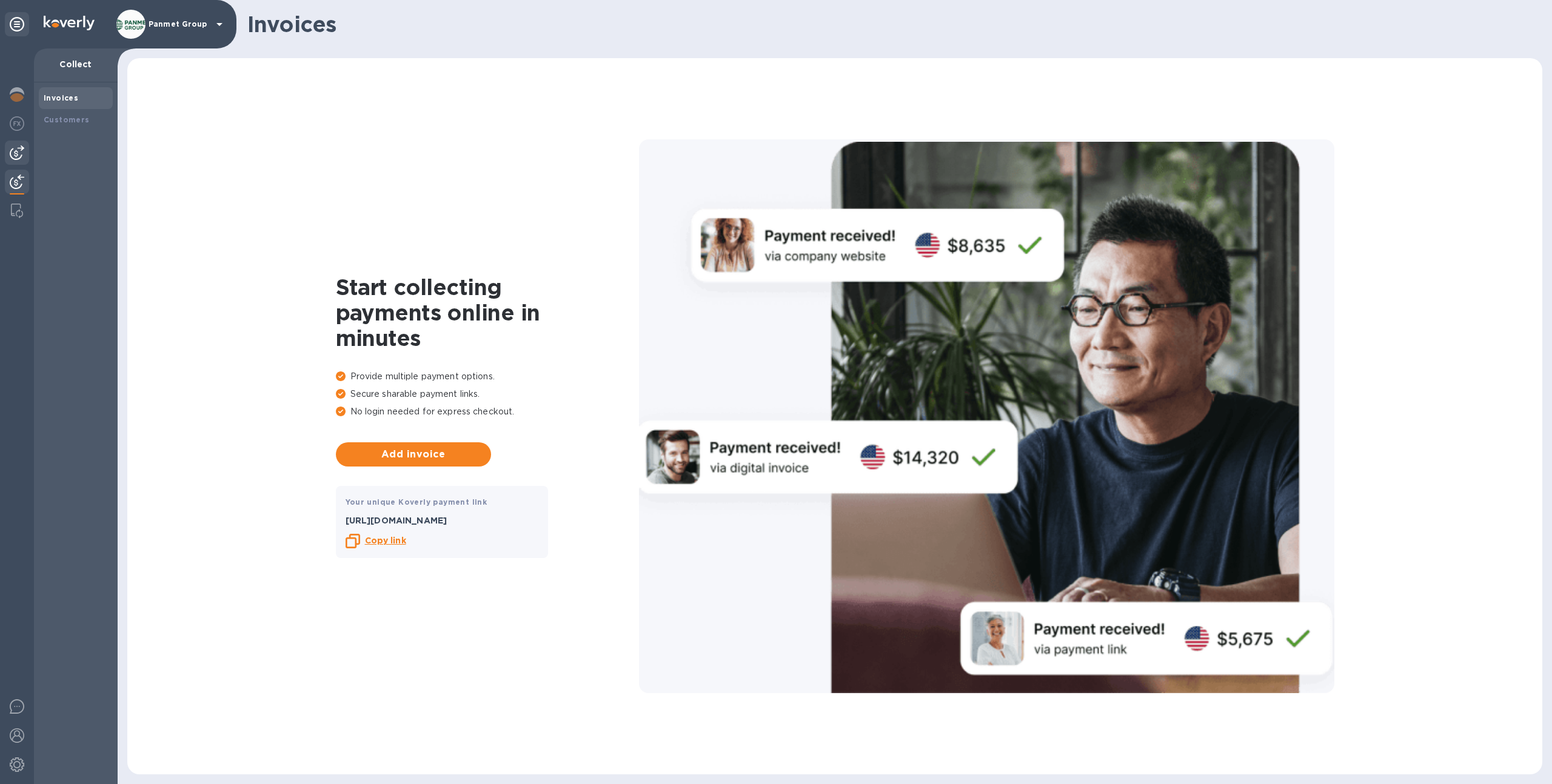
click at [24, 153] on div at bounding box center [17, 152] width 24 height 24
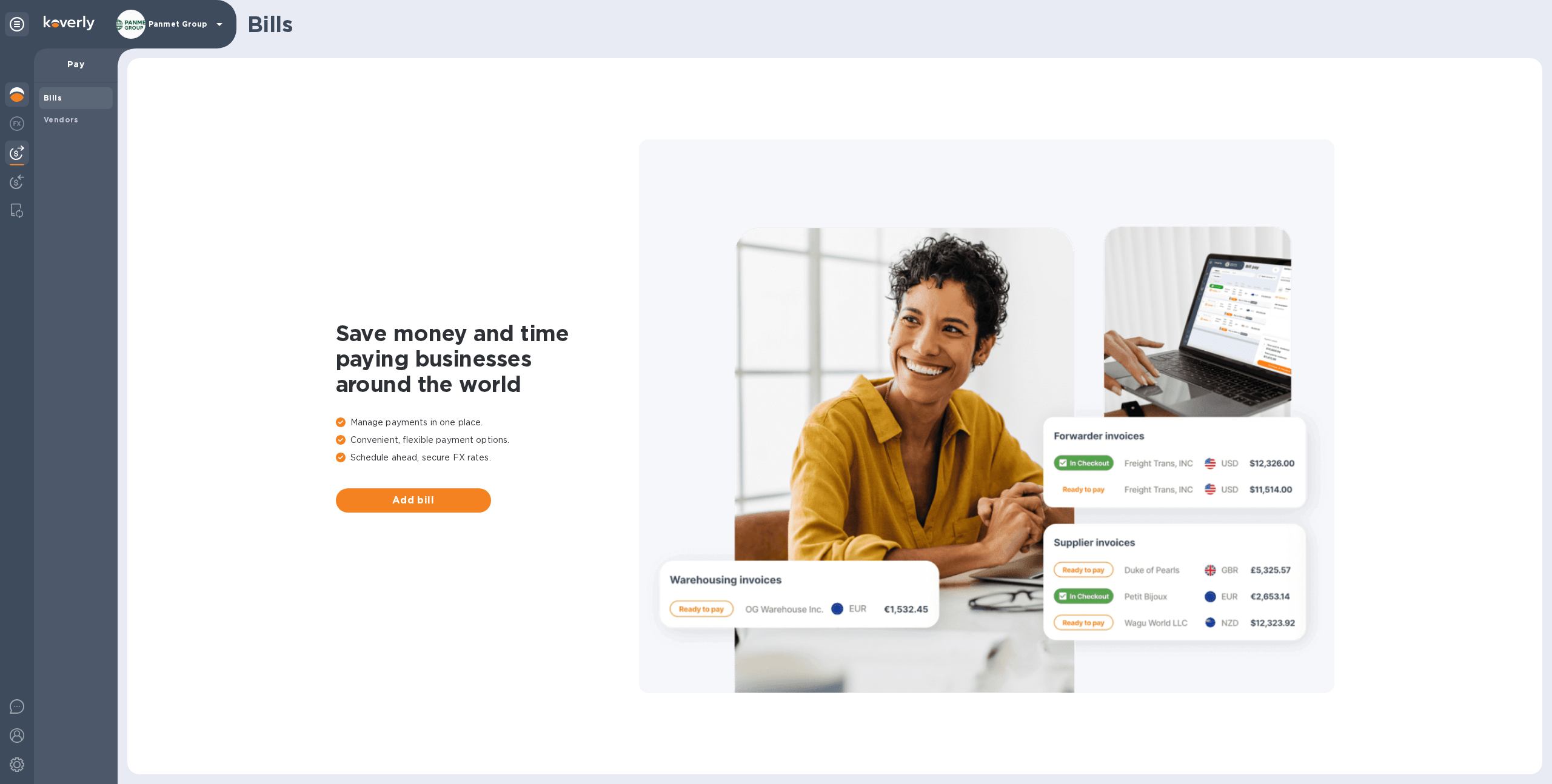
click at [14, 100] on img at bounding box center [17, 94] width 15 height 15
